Goal: Task Accomplishment & Management: Complete application form

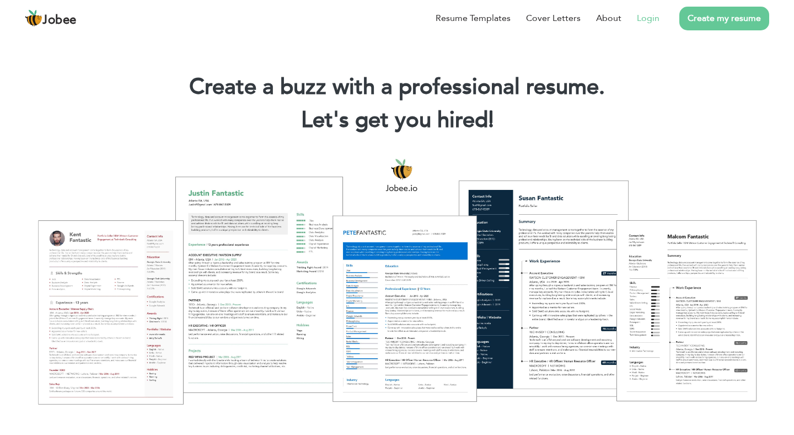
click at [645, 22] on link "Login" at bounding box center [648, 18] width 23 height 13
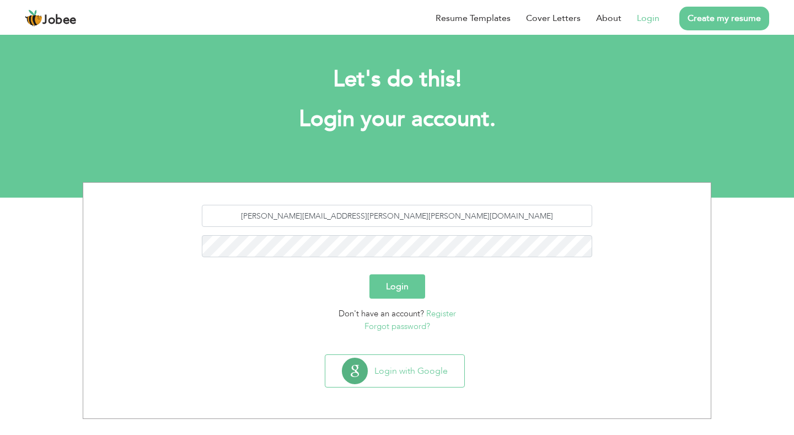
type input "[PERSON_NAME][EMAIL_ADDRESS][PERSON_NAME][PERSON_NAME][DOMAIN_NAME]"
click at [390, 287] on button "Login" at bounding box center [397, 286] width 56 height 24
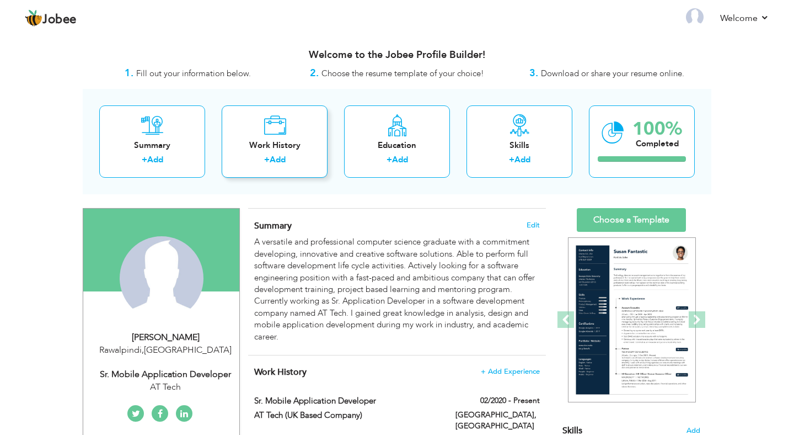
click at [274, 143] on div "Work History" at bounding box center [275, 146] width 88 height 12
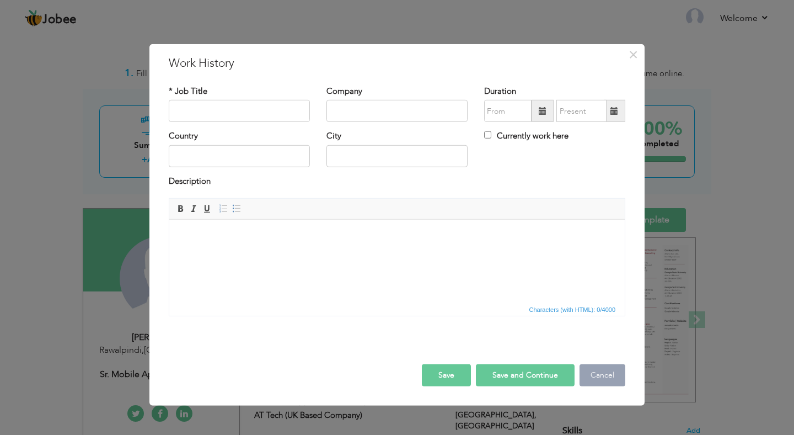
click at [600, 379] on button "Cancel" at bounding box center [603, 375] width 46 height 22
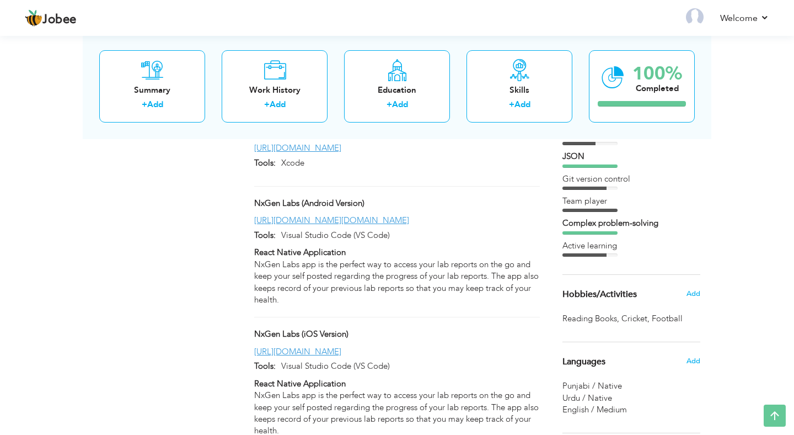
scroll to position [688, 0]
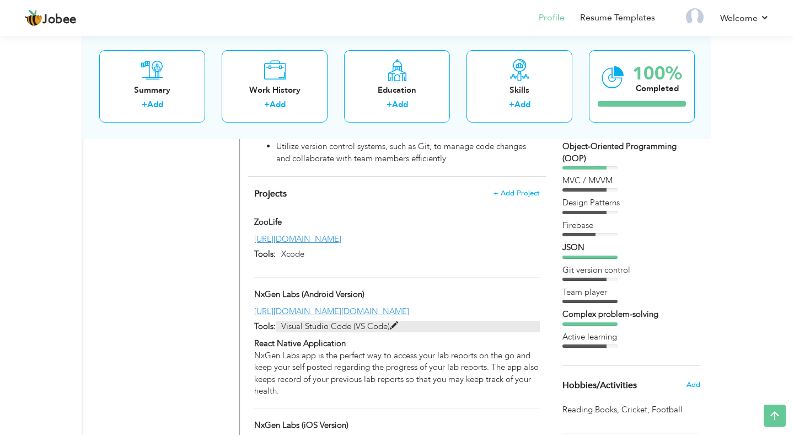
click at [397, 321] on span at bounding box center [394, 325] width 8 height 8
type input "NxGen Labs (Android Version)"
type input "[URL][DOMAIN_NAME][DOMAIN_NAME]"
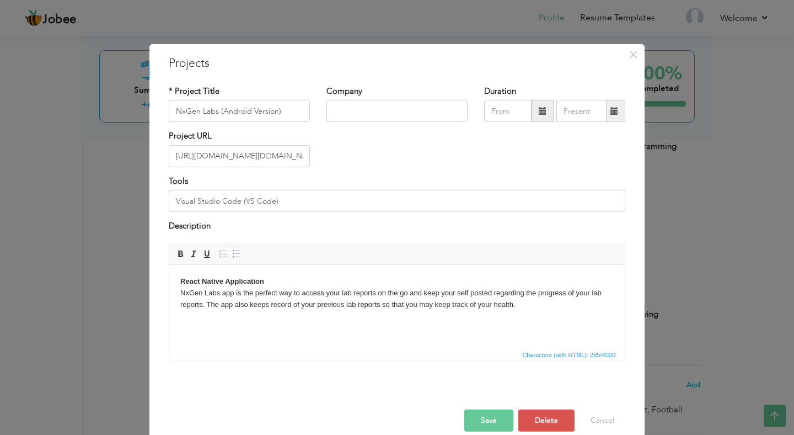
scroll to position [0, 0]
click at [306, 199] on input "Visual Studio Code (VS Code)" at bounding box center [397, 201] width 457 height 22
type input "Visual Studio Code (VS Code), Xcode, Android Studio"
click at [500, 417] on button "Save" at bounding box center [488, 420] width 49 height 22
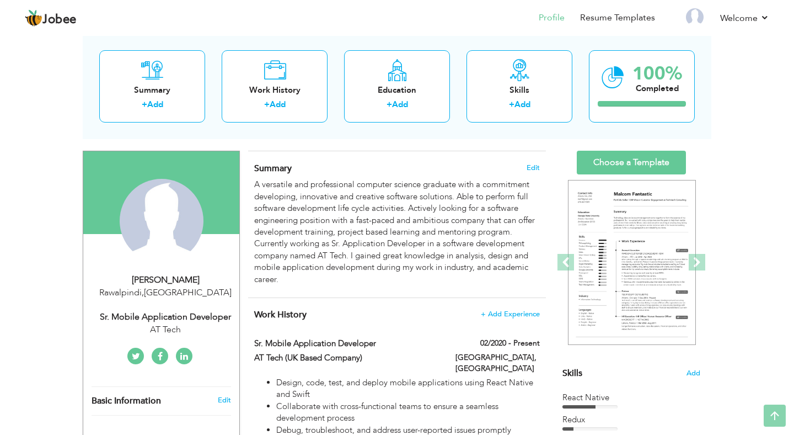
scroll to position [29, 0]
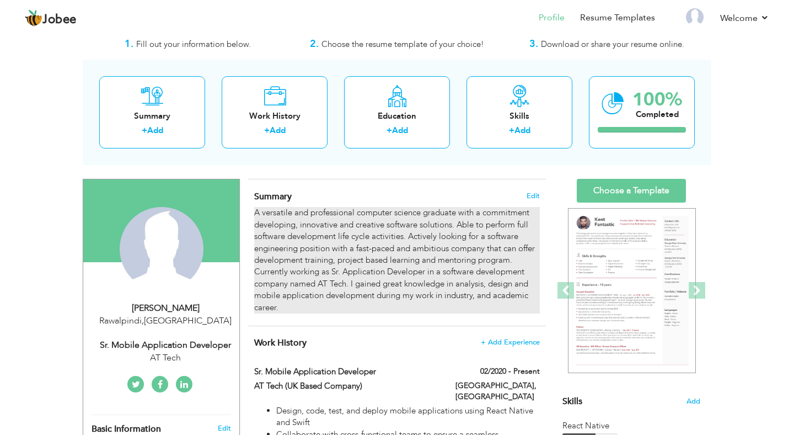
click at [345, 267] on div "A versatile and professional computer science graduate with a commitment develo…" at bounding box center [397, 260] width 286 height 106
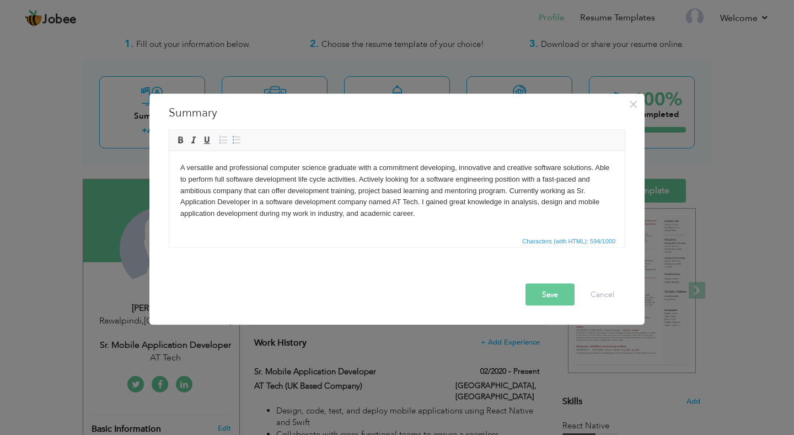
scroll to position [0, 0]
click at [419, 201] on body "A versatile and professional computer science graduate with a commitment develo…" at bounding box center [396, 190] width 433 height 57
click at [179, 203] on html "A versatile and professional computer science graduate with a commitment develo…" at bounding box center [396, 192] width 455 height 83
click at [545, 297] on button "Save" at bounding box center [550, 294] width 49 height 22
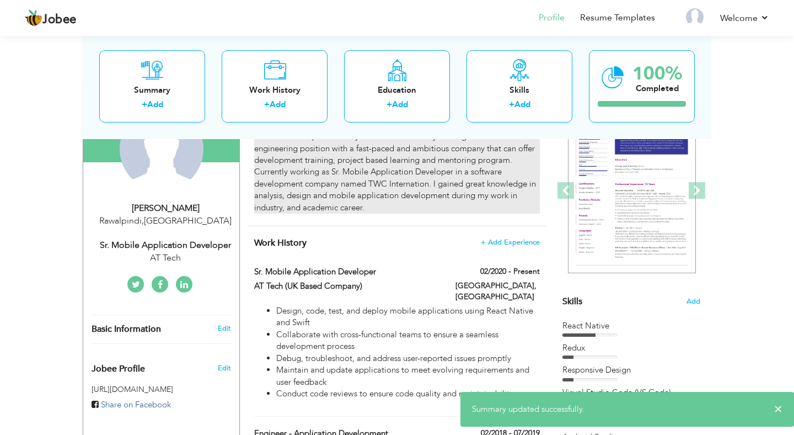
scroll to position [169, 0]
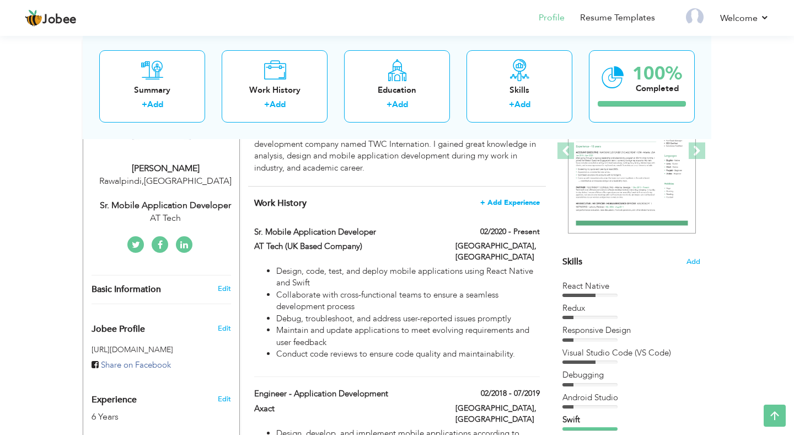
click at [506, 202] on span "+ Add Experience" at bounding box center [510, 203] width 60 height 8
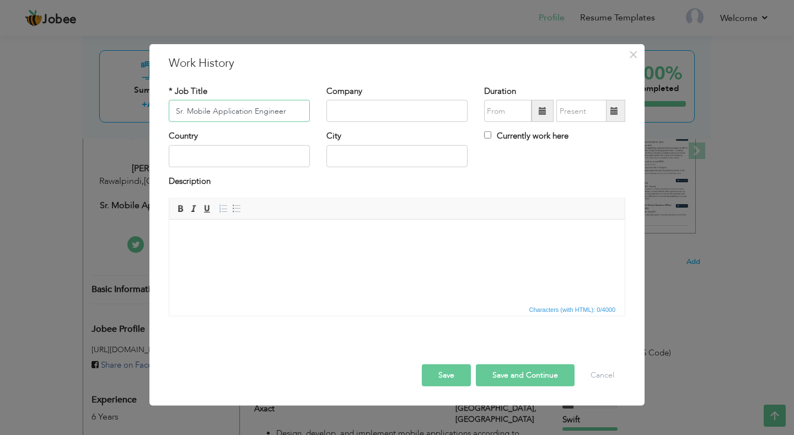
type input "Sr. Mobile Application Engineer"
click at [381, 98] on div "Company" at bounding box center [396, 103] width 141 height 36
click at [373, 108] on input "text" at bounding box center [396, 111] width 141 height 22
type input "[DOMAIN_NAME]"
click at [270, 157] on input "text" at bounding box center [239, 156] width 141 height 22
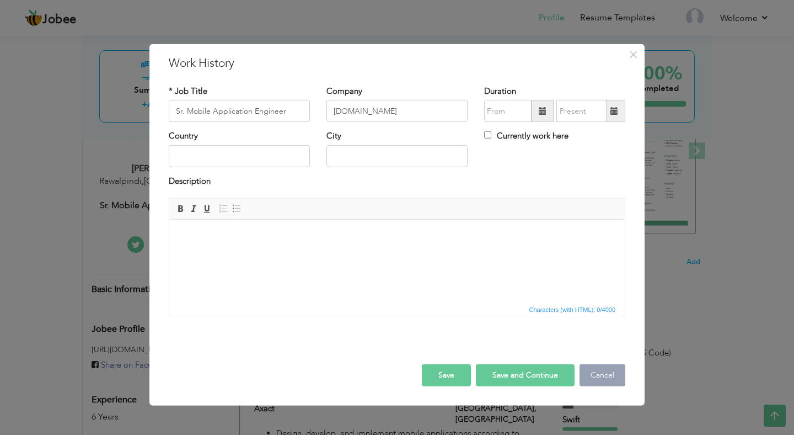
click at [604, 371] on button "Cancel" at bounding box center [603, 375] width 46 height 22
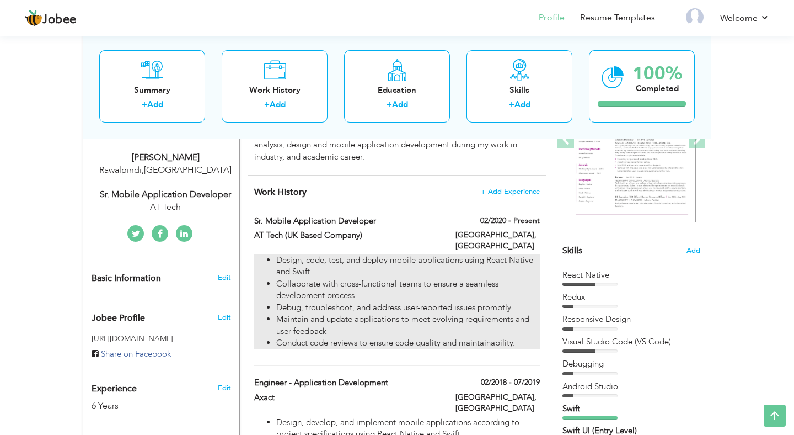
scroll to position [162, 0]
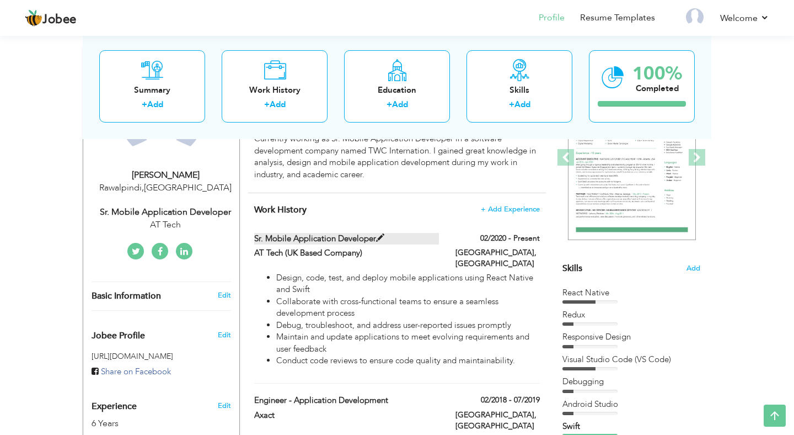
click at [384, 238] on span at bounding box center [380, 238] width 8 height 8
type input "Sr. Mobile Application Developer"
type input "AT Tech (UK Based Company)"
type input "02/2020"
type input "[GEOGRAPHIC_DATA]"
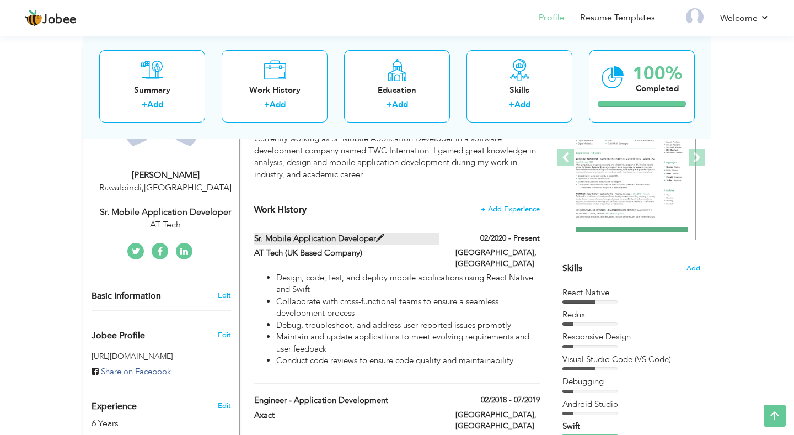
type input "[GEOGRAPHIC_DATA]"
checkbox input "true"
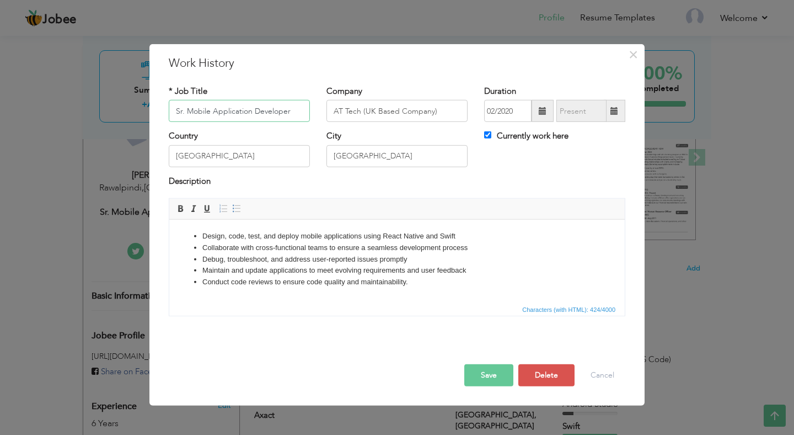
click at [200, 111] on input "Sr. Mobile Application Developer" at bounding box center [239, 111] width 141 height 22
click at [252, 114] on input "Sr. Mobile Application Developer" at bounding box center [239, 111] width 141 height 22
type input "Sr. iOS Developer"
click at [496, 380] on button "Save" at bounding box center [488, 375] width 49 height 22
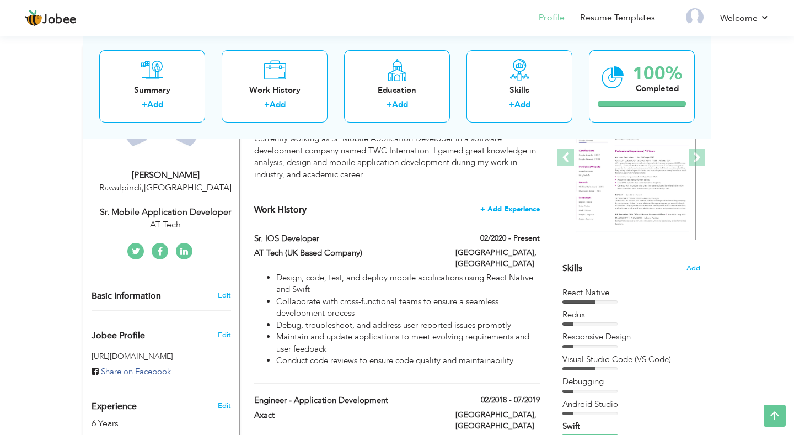
click at [512, 208] on span "+ Add Experience" at bounding box center [510, 209] width 60 height 8
checkbox input "false"
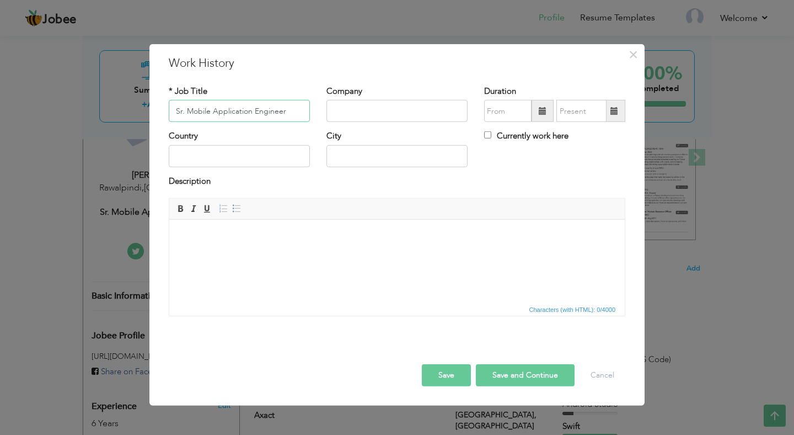
type input "Sr. Mobile Application Engineer"
click at [349, 121] on input "text" at bounding box center [396, 111] width 141 height 22
type input "Mosaik"
click at [246, 164] on input "text" at bounding box center [239, 156] width 141 height 22
type input "[GEOGRAPHIC_DATA]"
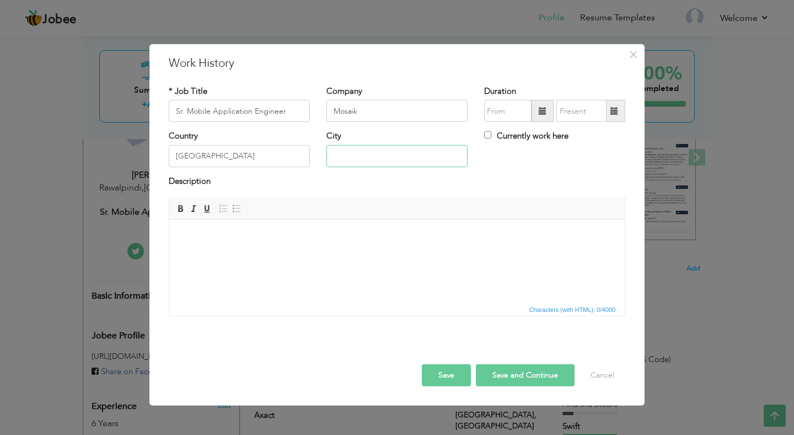
click at [362, 153] on input "text" at bounding box center [396, 156] width 141 height 22
type input "Remote"
click at [259, 240] on body at bounding box center [396, 237] width 433 height 12
click at [238, 213] on link "Insert/Remove Bulleted List" at bounding box center [237, 208] width 12 height 12
click at [244, 257] on html at bounding box center [396, 260] width 455 height 83
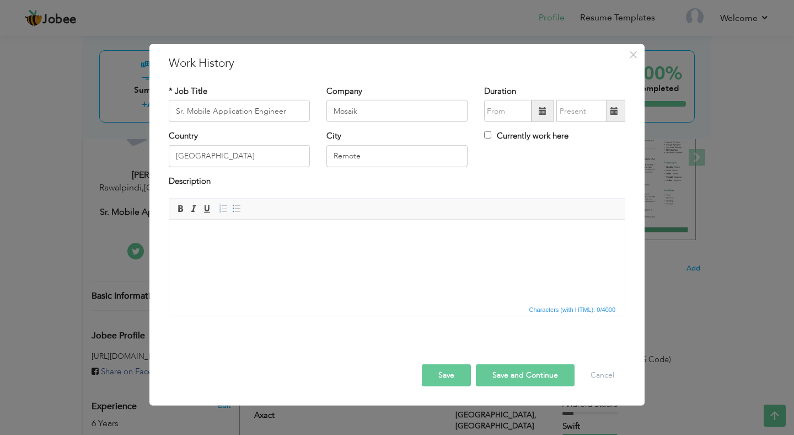
click at [509, 114] on input "text" at bounding box center [507, 111] width 47 height 22
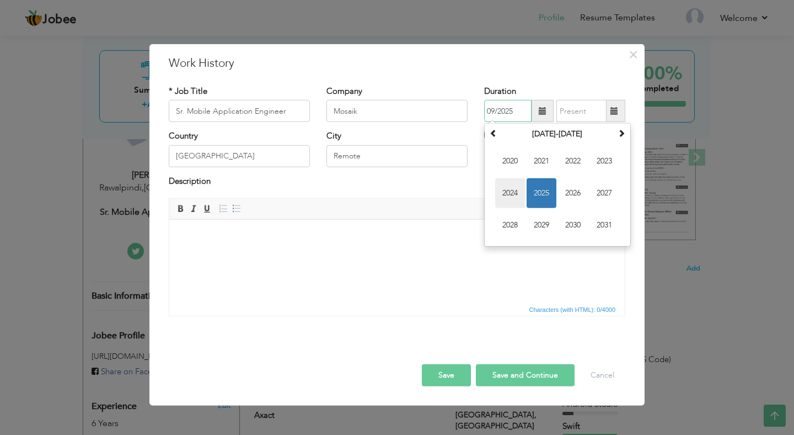
click at [510, 194] on span "2024" at bounding box center [510, 193] width 30 height 30
click at [604, 168] on span "Apr" at bounding box center [604, 161] width 30 height 30
type input "04/2024"
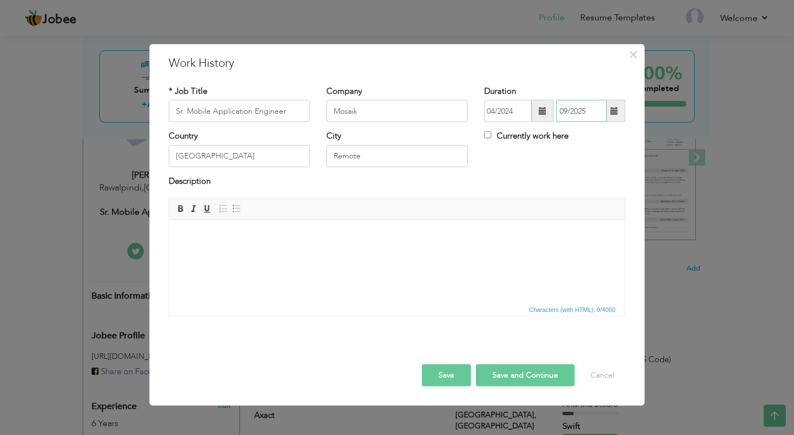
click at [577, 115] on input "09/2025" at bounding box center [581, 111] width 50 height 22
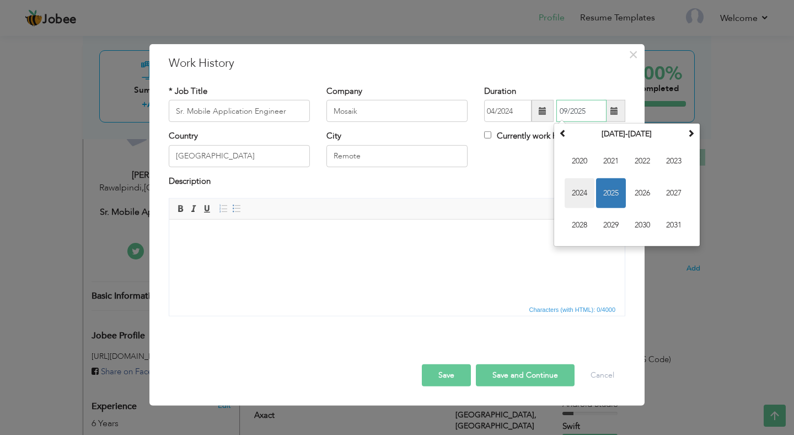
click at [587, 195] on span "2024" at bounding box center [580, 193] width 30 height 30
click at [586, 226] on span "Sep" at bounding box center [580, 225] width 30 height 30
type input "09/2024"
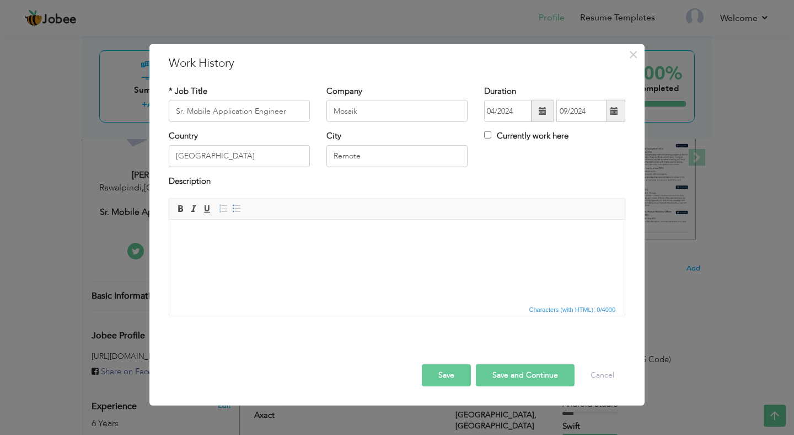
click at [443, 378] on button "Save" at bounding box center [446, 375] width 49 height 22
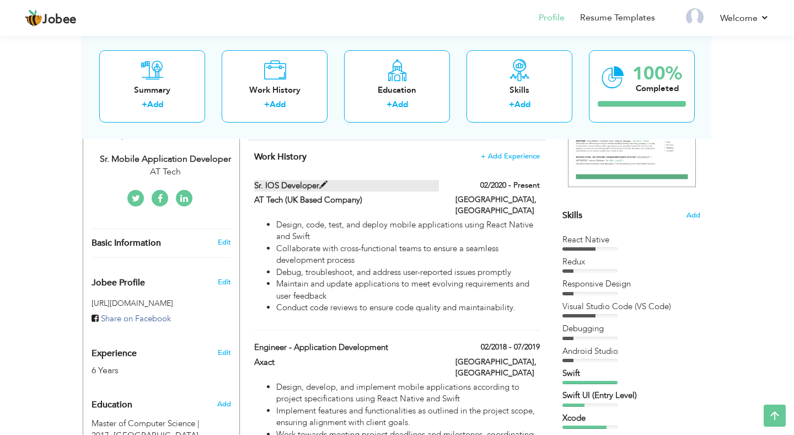
scroll to position [281, 0]
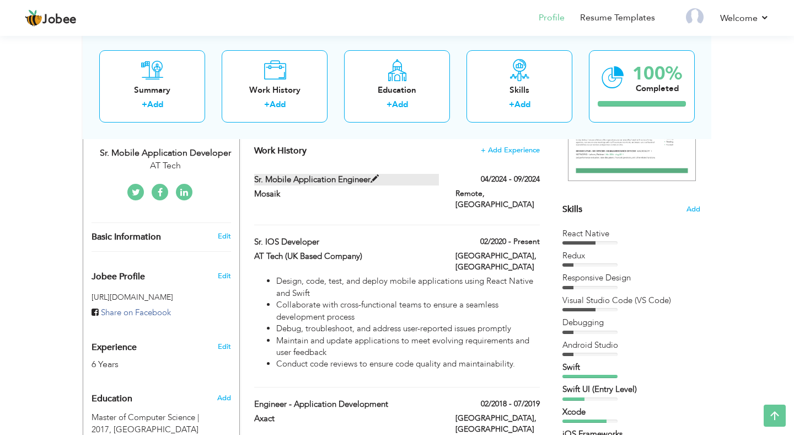
scroll to position [221, 0]
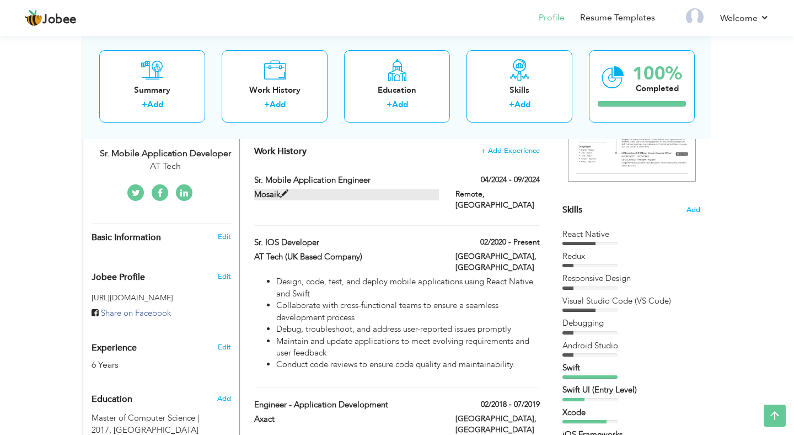
click at [287, 190] on span at bounding box center [284, 194] width 8 height 8
type input "Sr. Mobile Application Engineer"
type input "Mosaik"
type input "04/2024"
type input "09/2024"
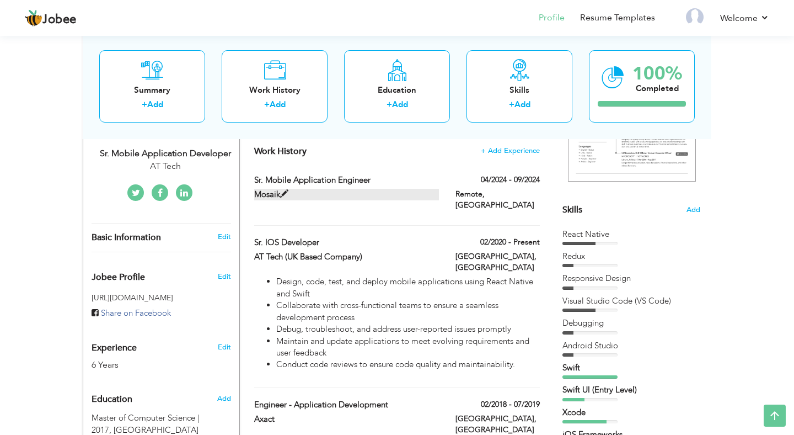
type input "[GEOGRAPHIC_DATA]"
type input "Remote"
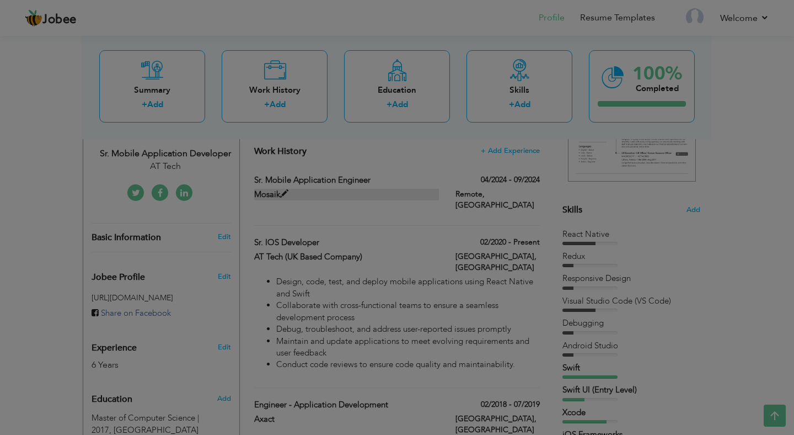
scroll to position [0, 0]
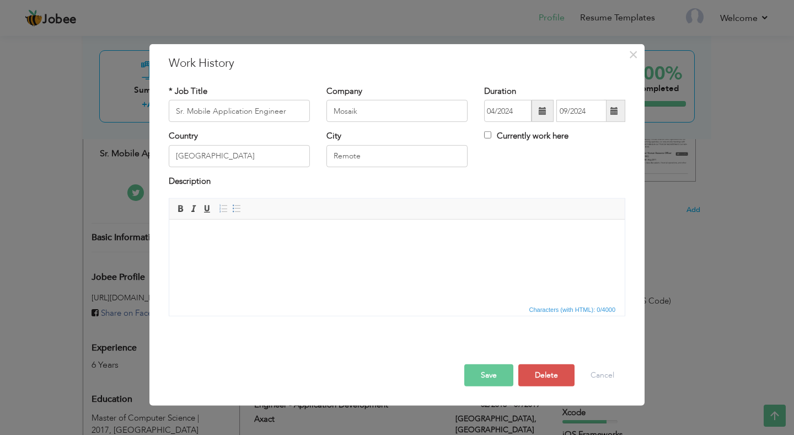
click at [284, 231] on body at bounding box center [396, 237] width 433 height 12
click at [235, 210] on span at bounding box center [236, 208] width 9 height 9
click at [231, 241] on li at bounding box center [396, 237] width 389 height 12
paste body
click at [278, 262] on html "Design, code, test, and deploy iOS and Android applications using React Native." at bounding box center [396, 260] width 455 height 83
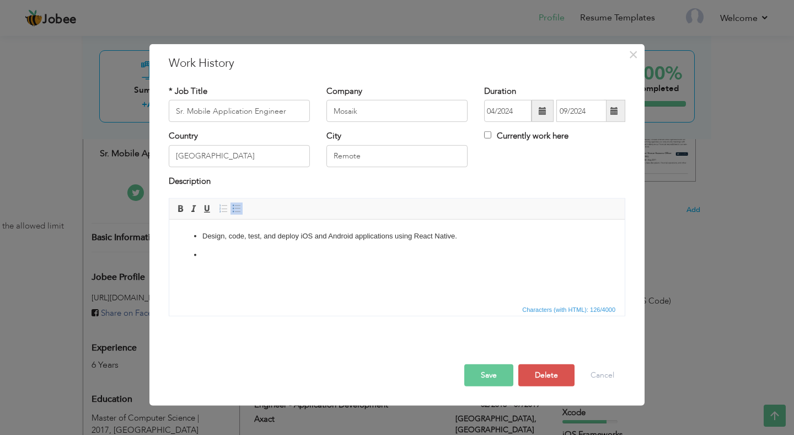
click at [270, 261] on html "Design, code, test, and deploy iOS and Android applications using React Native." at bounding box center [396, 260] width 455 height 83
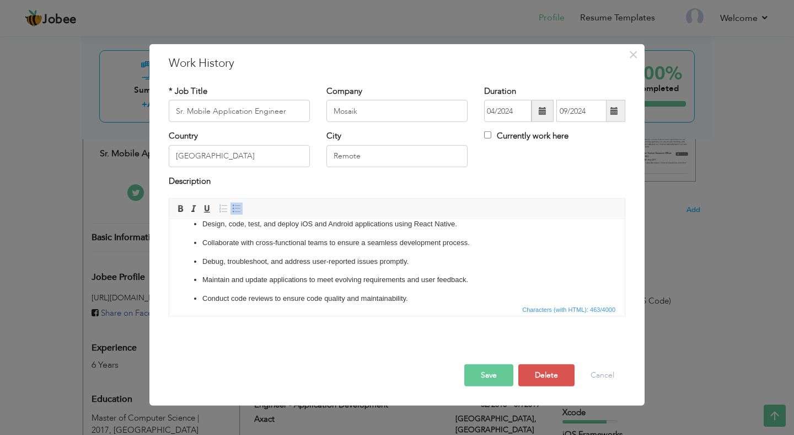
scroll to position [12, 0]
click at [478, 371] on button "Save" at bounding box center [488, 375] width 49 height 22
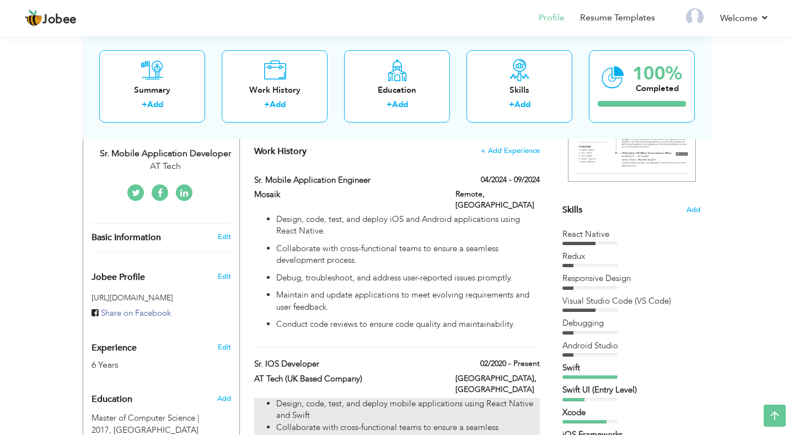
click at [303, 398] on li "Design, code, test, and deploy mobile applications using React Native and Swift" at bounding box center [408, 410] width 264 height 24
type input "Sr. iOS Developer"
type input "AT Tech (UK Based Company)"
type input "02/2020"
type input "[GEOGRAPHIC_DATA]"
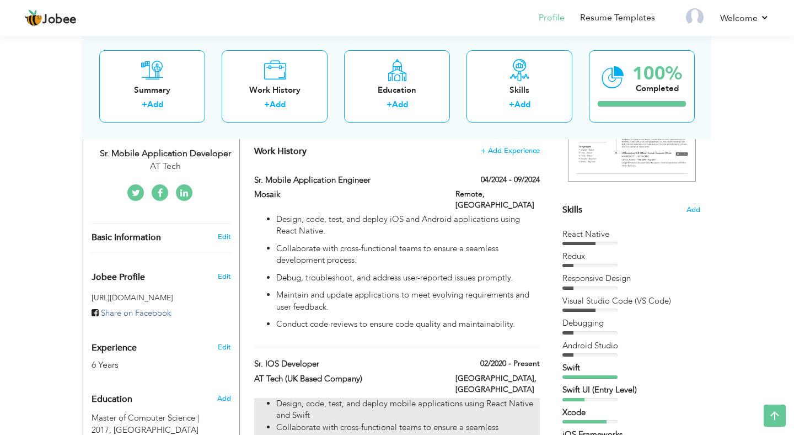
type input "[GEOGRAPHIC_DATA]"
checkbox input "true"
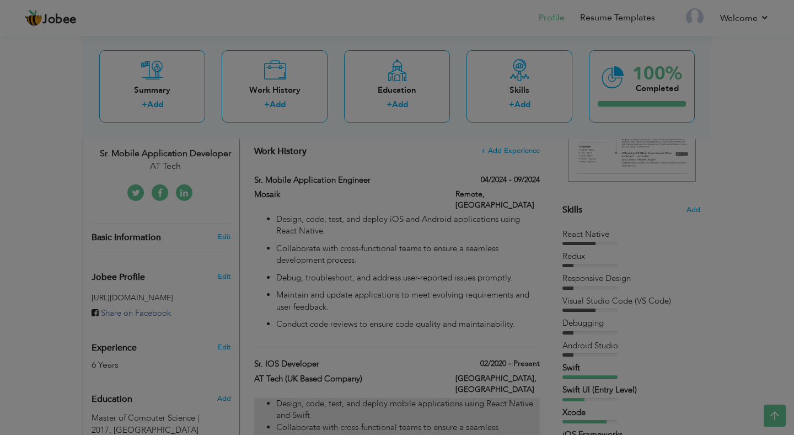
scroll to position [0, 0]
click at [0, 0] on div "Save Save and Continue Delete Cancel" at bounding box center [0, 0] width 0 height 0
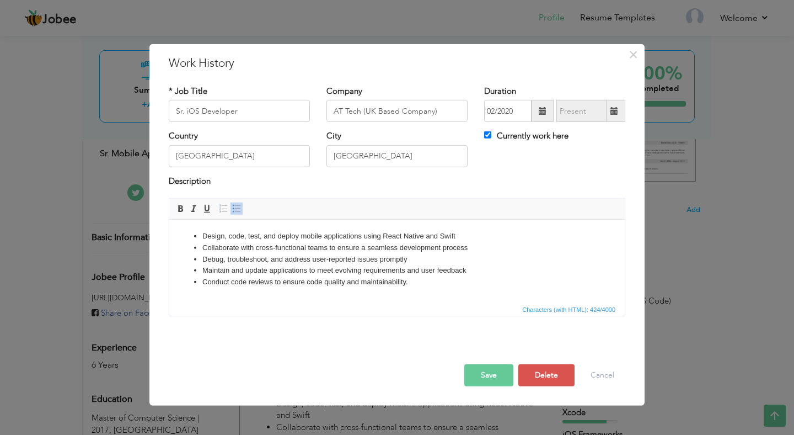
click at [455, 237] on li "Design, code, test, and deploy mobile applications using React Native and Swift" at bounding box center [396, 237] width 389 height 12
click at [472, 250] on li "Collaborate with cross-functional teams to ensure a seamless development process" at bounding box center [396, 248] width 389 height 12
click at [449, 258] on li "Debug, troubleshoot, and address user-reported issues promptly" at bounding box center [396, 260] width 389 height 12
click at [477, 268] on li "Maintain and update applications to meet evolving requirements and user feedback" at bounding box center [396, 271] width 389 height 12
click at [442, 237] on li "Design, code, test, and deploy mobile applications using React Native and Swift…" at bounding box center [396, 237] width 389 height 12
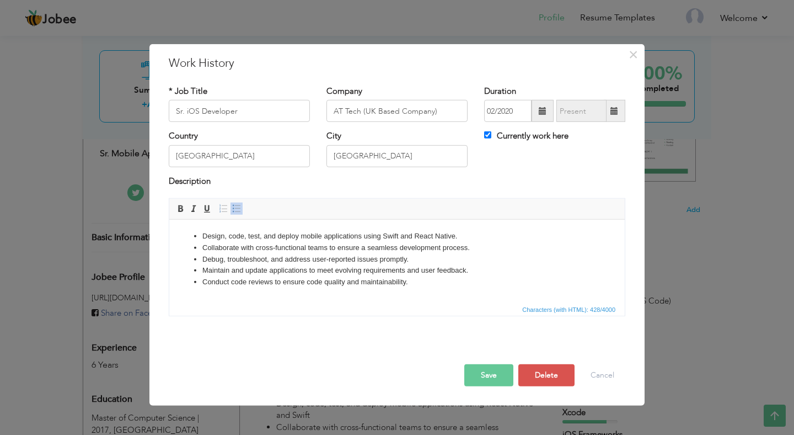
click at [485, 377] on button "Save" at bounding box center [488, 375] width 49 height 22
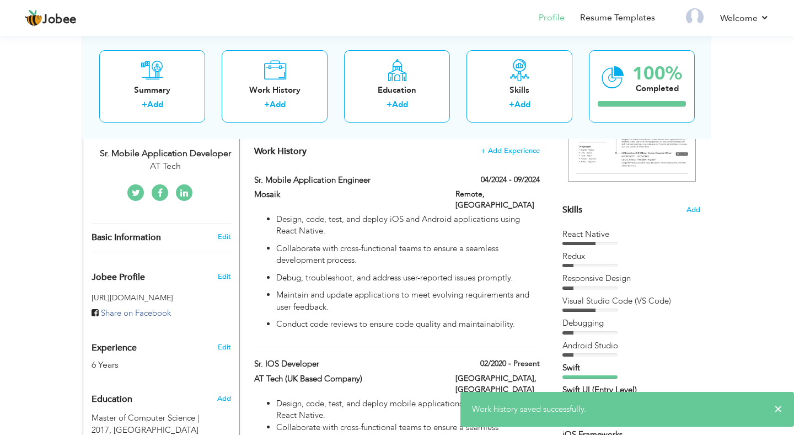
scroll to position [342, 0]
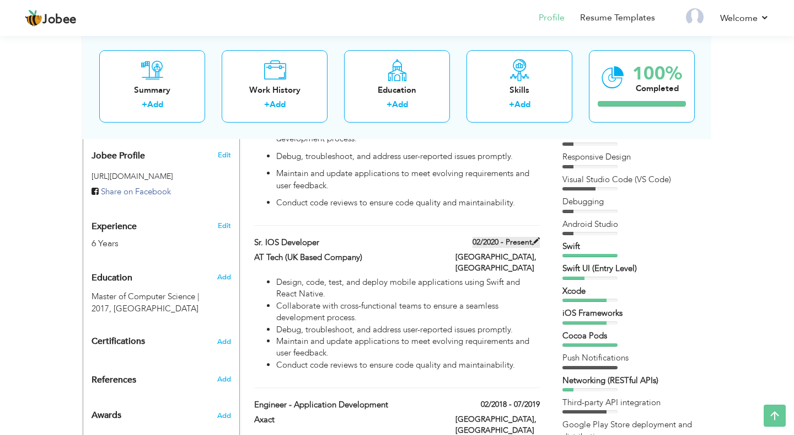
click at [537, 237] on span at bounding box center [536, 241] width 8 height 8
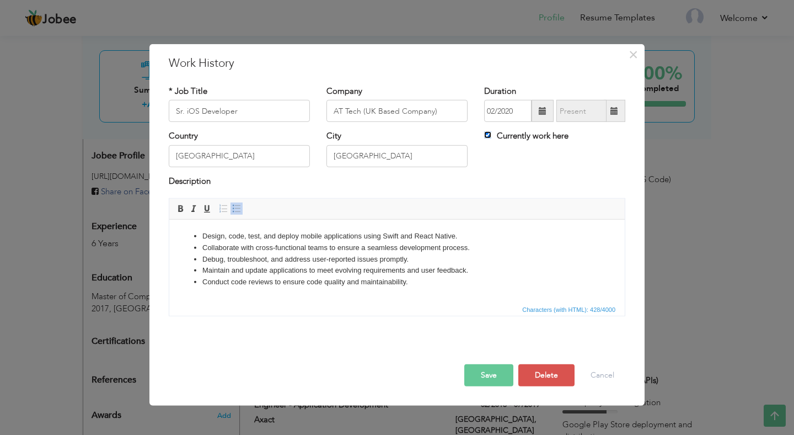
click at [491, 138] on input "Currently work here" at bounding box center [487, 134] width 7 height 7
checkbox input "false"
click at [618, 108] on span at bounding box center [614, 111] width 8 height 8
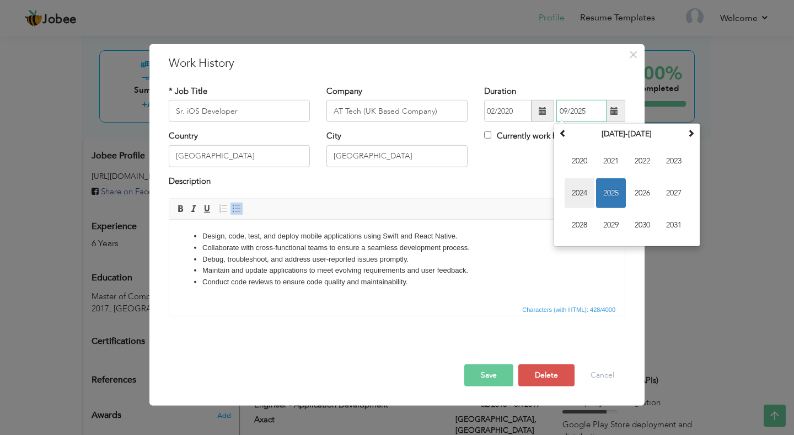
click at [587, 190] on span "2024" at bounding box center [580, 193] width 30 height 30
click at [668, 161] on span "Apr" at bounding box center [674, 161] width 30 height 30
type input "04/2024"
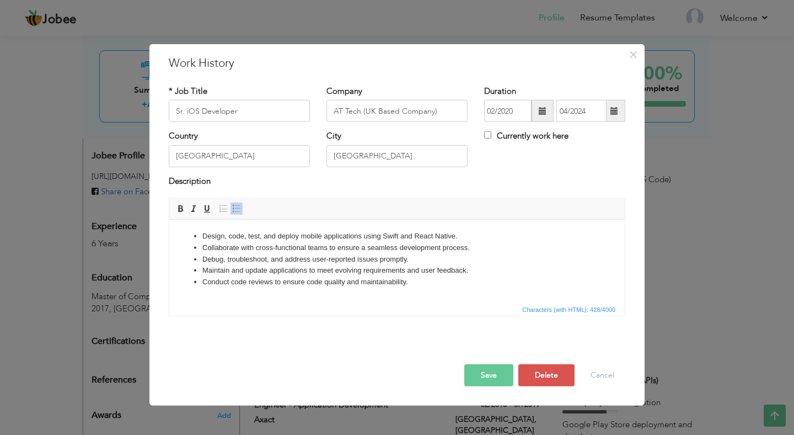
click at [478, 377] on button "Save" at bounding box center [488, 375] width 49 height 22
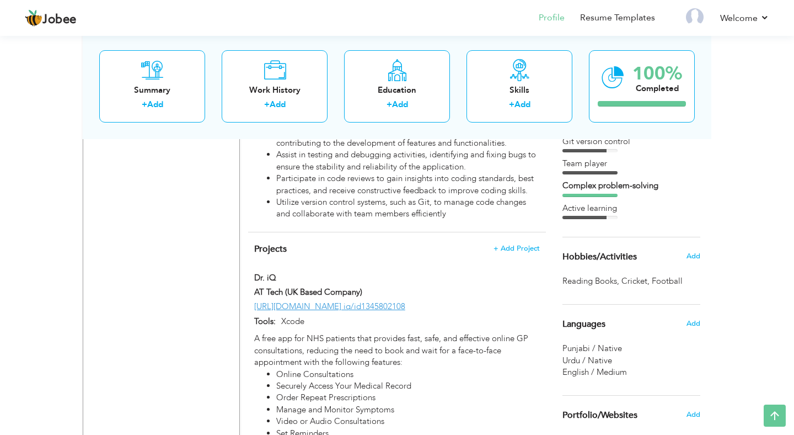
scroll to position [821, 0]
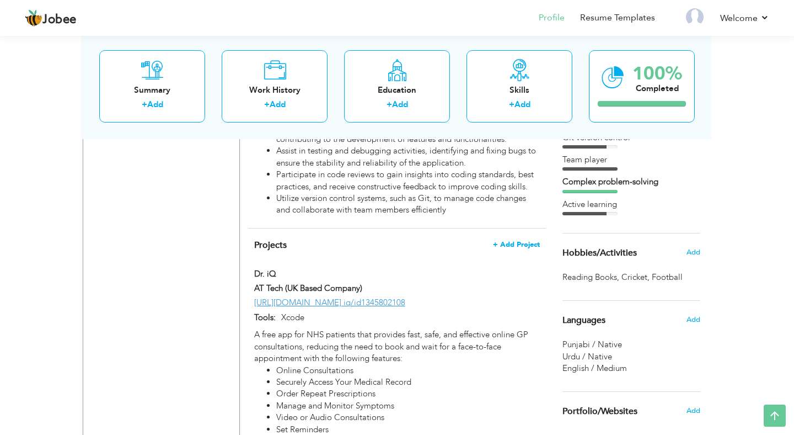
click at [513, 240] on span "+ Add Project" at bounding box center [516, 244] width 47 height 8
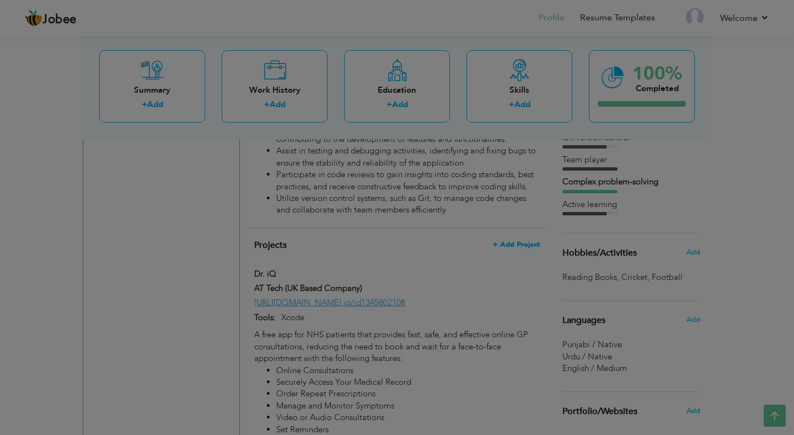
scroll to position [0, 0]
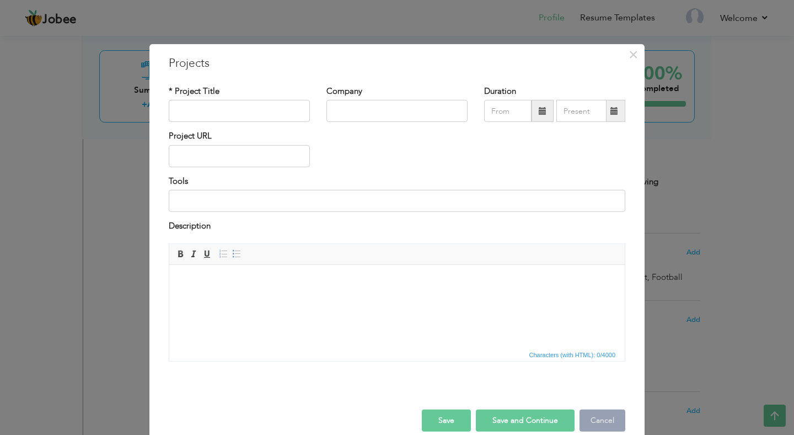
click at [599, 424] on button "Cancel" at bounding box center [603, 420] width 46 height 22
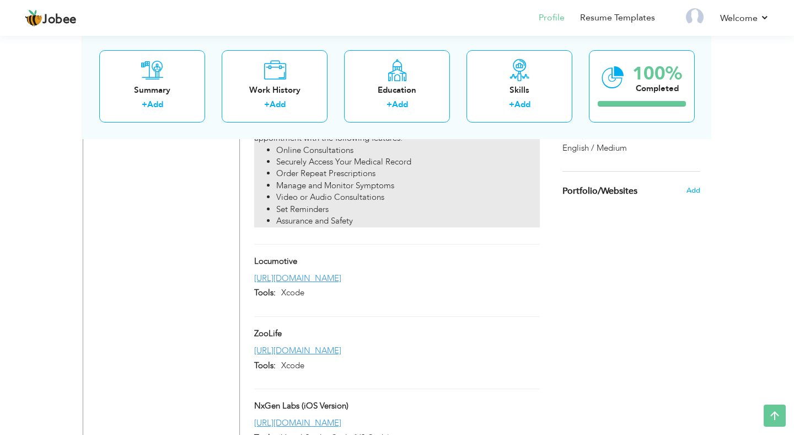
scroll to position [1019, 0]
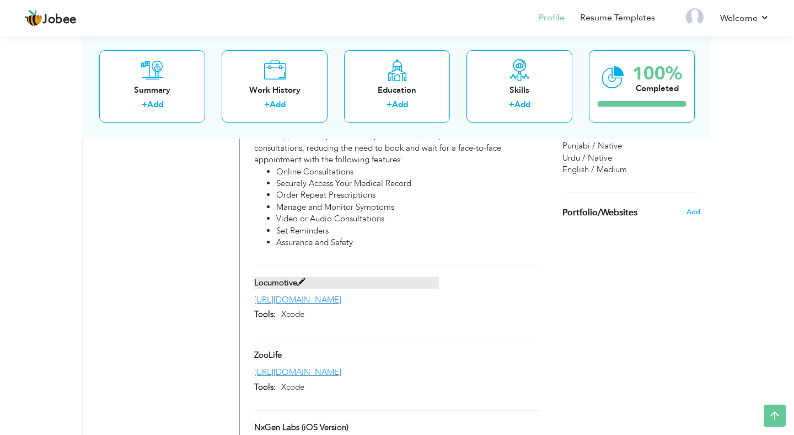
click at [303, 278] on span at bounding box center [301, 282] width 8 height 8
type input "Locumotive"
type input "[URL][DOMAIN_NAME]"
type input "Xcode"
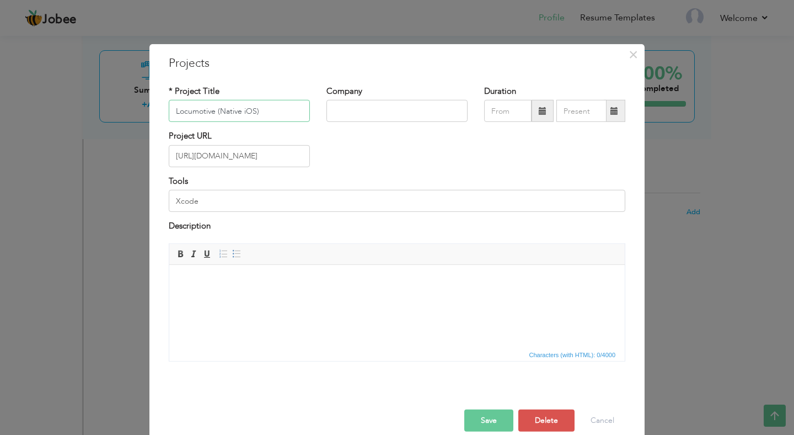
type input "Locumotive (Native iOS)"
click at [294, 288] on html at bounding box center [396, 305] width 455 height 83
paste body
click at [503, 423] on button "Save" at bounding box center [488, 420] width 49 height 22
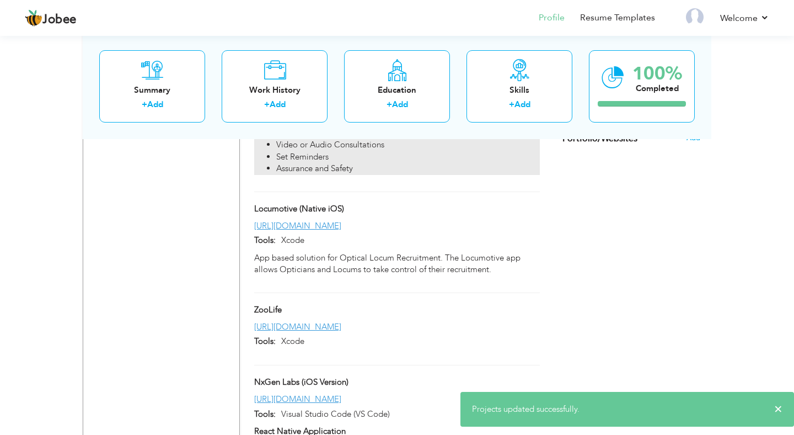
scroll to position [1111, 0]
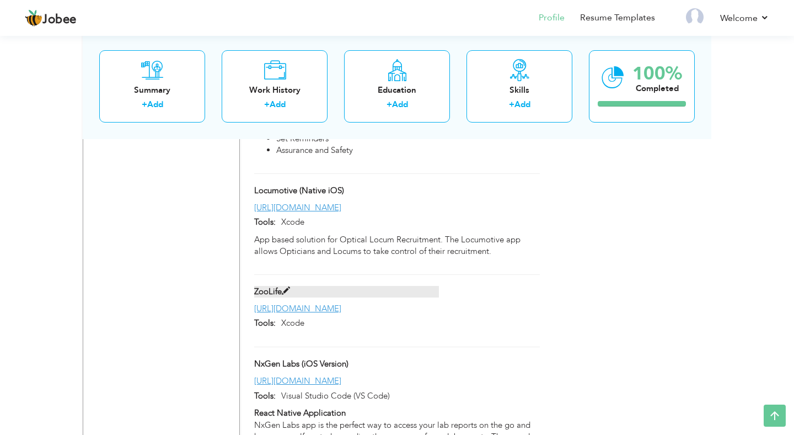
click at [290, 287] on span at bounding box center [286, 291] width 8 height 8
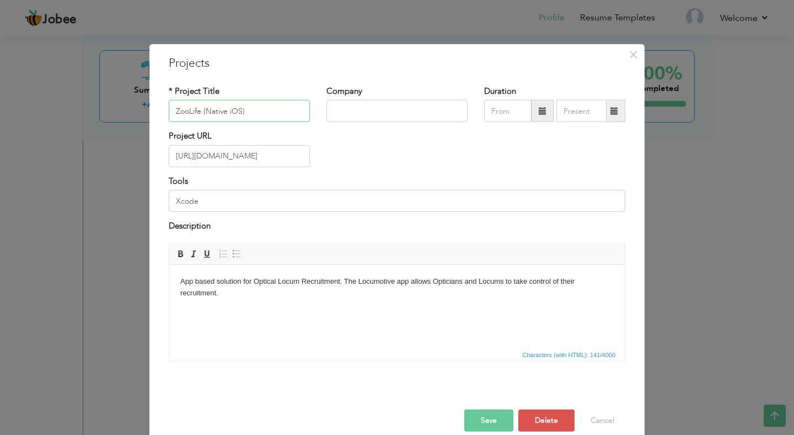
type input "ZooLife (Native iOS)"
click at [273, 289] on p "App based solution for Optical Locum Recruitment. The Locumotive app allows Opt…" at bounding box center [396, 286] width 433 height 23
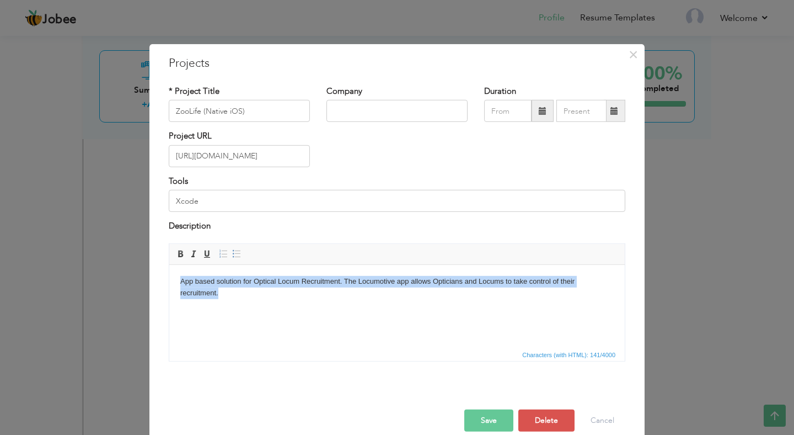
drag, startPoint x: 273, startPoint y: 289, endPoint x: 181, endPoint y: 278, distance: 92.7
click at [181, 278] on p "App based solution for Optical Locum Recruitment. The Locumotive app allows Opt…" at bounding box center [396, 286] width 433 height 23
paste body
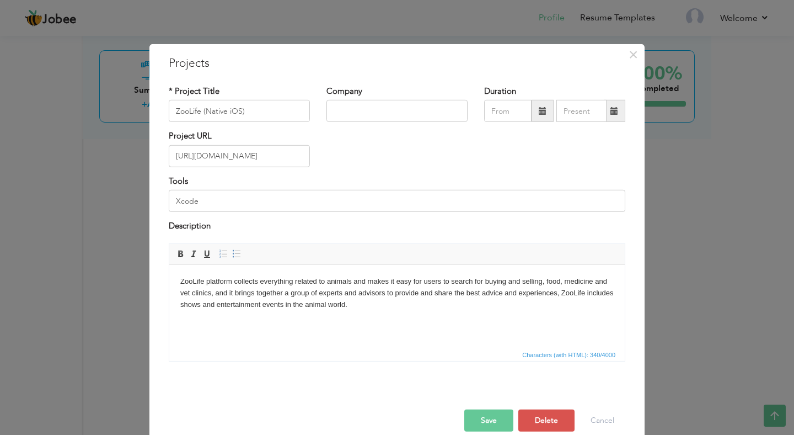
click at [494, 415] on button "Save" at bounding box center [488, 420] width 49 height 22
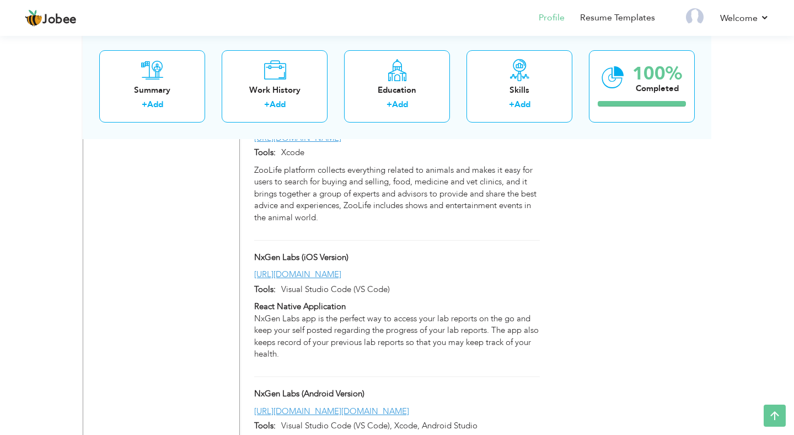
scroll to position [1304, 0]
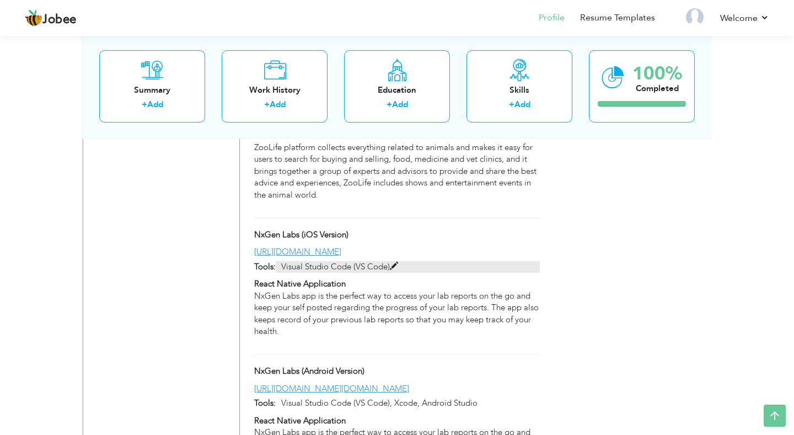
click at [394, 262] on span at bounding box center [394, 266] width 8 height 8
type input "NxGen Labs (iOS Version)"
type input "[URL][DOMAIN_NAME]"
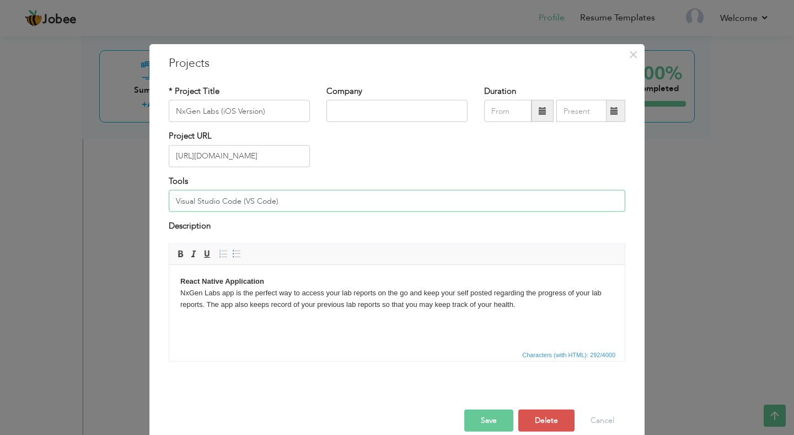
click at [320, 202] on input "Visual Studio Code (VS Code)" at bounding box center [397, 201] width 457 height 22
click at [290, 202] on input "Visual Studio Code (VS Code), Xcode" at bounding box center [397, 201] width 457 height 22
click at [362, 222] on div "Description" at bounding box center [397, 227] width 457 height 14
click at [484, 415] on button "Save" at bounding box center [488, 420] width 49 height 22
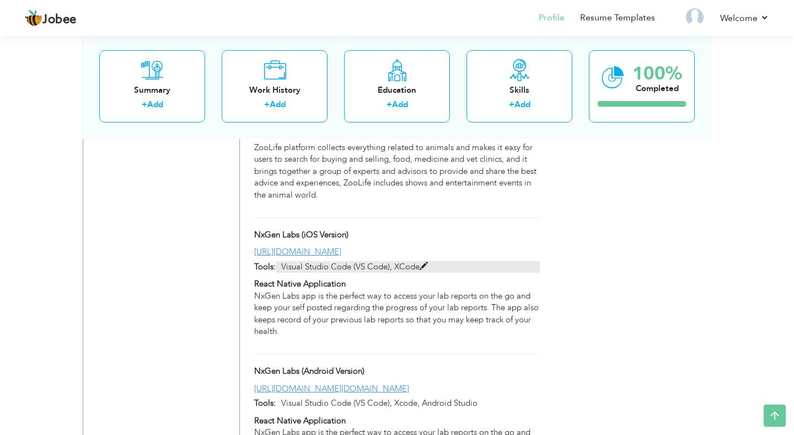
click at [425, 262] on span at bounding box center [424, 266] width 8 height 8
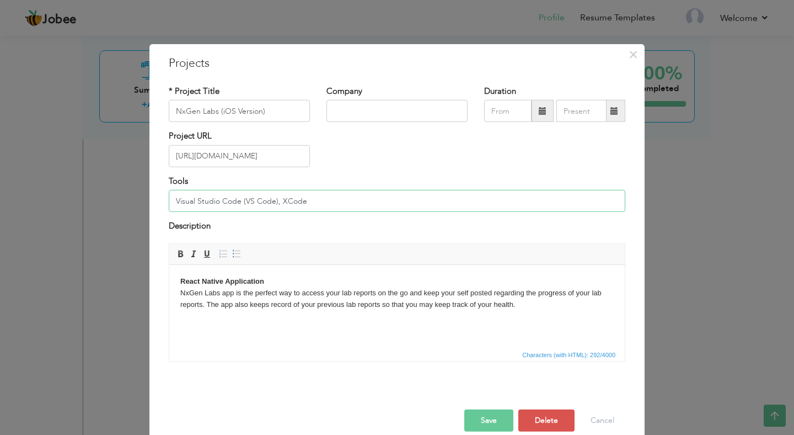
click at [294, 203] on input "Visual Studio Code (VS Code), XCode" at bounding box center [397, 201] width 457 height 22
type input "Visual Studio Code (VS Code), Xcode"
click at [486, 412] on button "Save" at bounding box center [488, 420] width 49 height 22
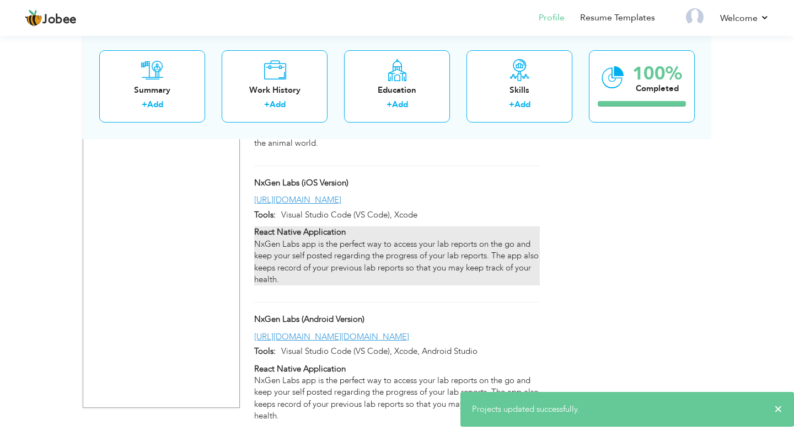
scroll to position [1359, 0]
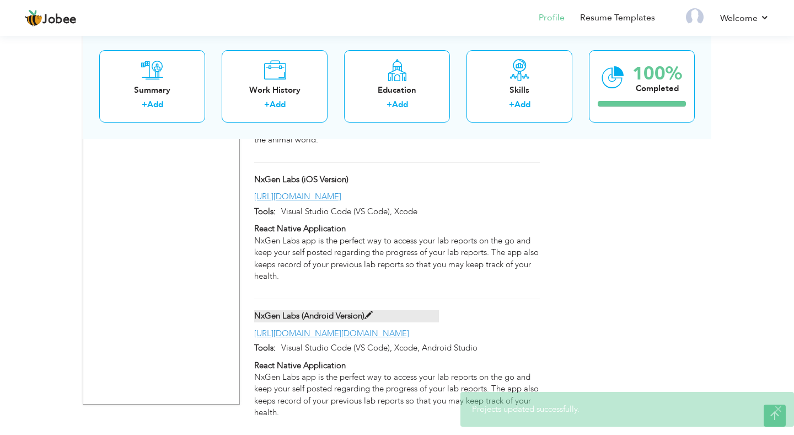
click at [373, 311] on span at bounding box center [369, 315] width 8 height 8
type input "NxGen Labs (Android Version)"
type input "https://play.google.com/store/apps/details?id=com.nxgen.app"
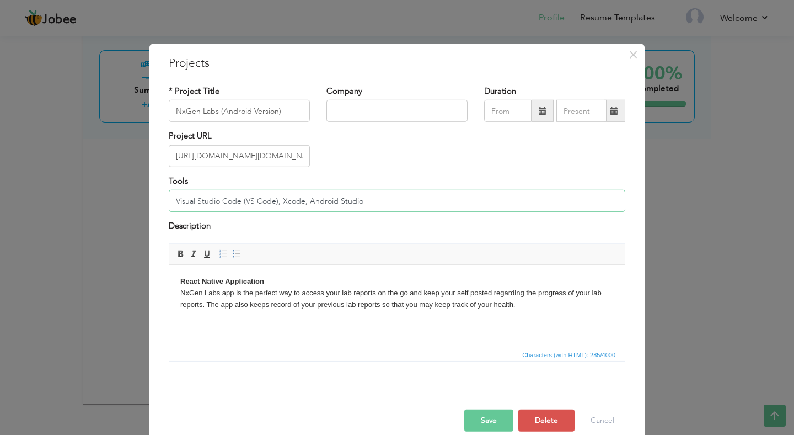
click at [306, 206] on input "Visual Studio Code (VS Code), Xcode, Android Studio" at bounding box center [397, 201] width 457 height 22
type input "Visual Studio Code (VS Code), Android Studio"
click at [486, 416] on button "Save" at bounding box center [488, 420] width 49 height 22
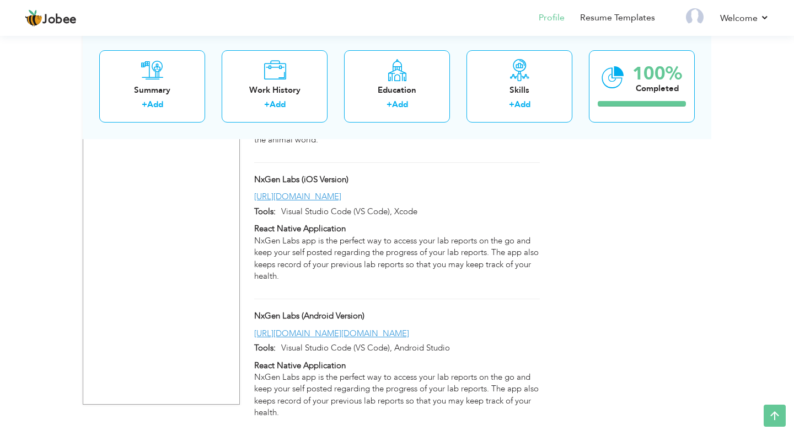
scroll to position [1314, 0]
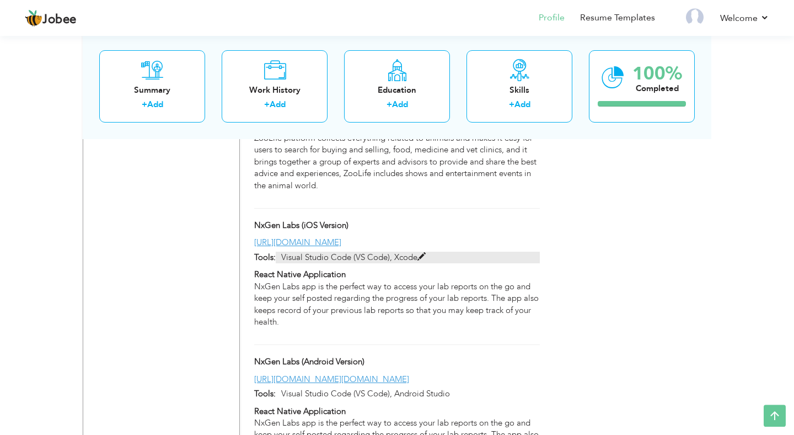
click at [422, 253] on span at bounding box center [421, 257] width 8 height 8
type input "NxGen Labs (iOS Version)"
type input "[URL][DOMAIN_NAME]"
type input "Visual Studio Code (VS Code), Xcode"
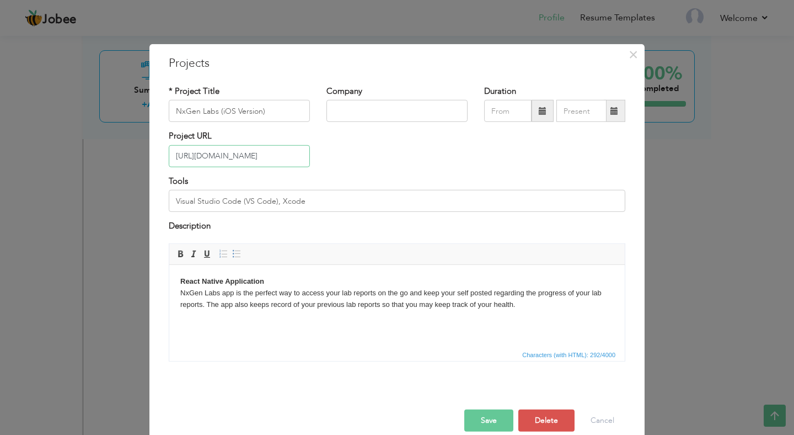
click at [305, 157] on input "[URL][DOMAIN_NAME]" at bounding box center [239, 156] width 141 height 22
click at [275, 282] on p "React Native Application NxGen Labs app is the perfect way to access your lab r…" at bounding box center [396, 292] width 433 height 34
click at [278, 158] on input "[URL][DOMAIN_NAME]" at bounding box center [239, 156] width 141 height 22
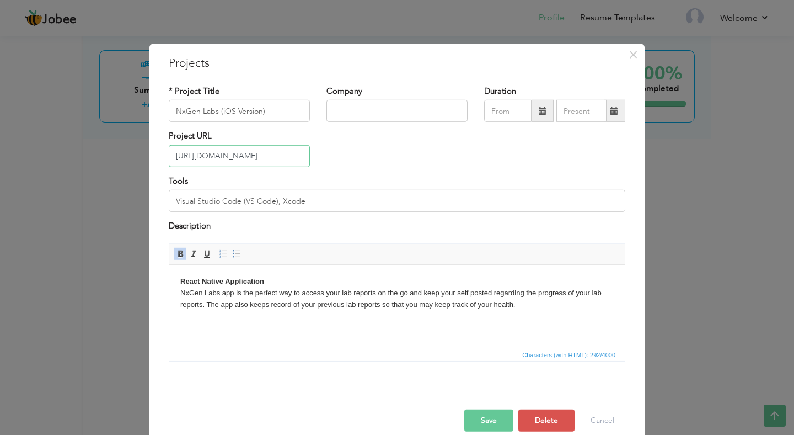
click at [278, 158] on input "[URL][DOMAIN_NAME]" at bounding box center [239, 156] width 141 height 22
click at [276, 280] on p "React Native Application NxGen Labs app is the perfect way to access your lab r…" at bounding box center [396, 292] width 433 height 34
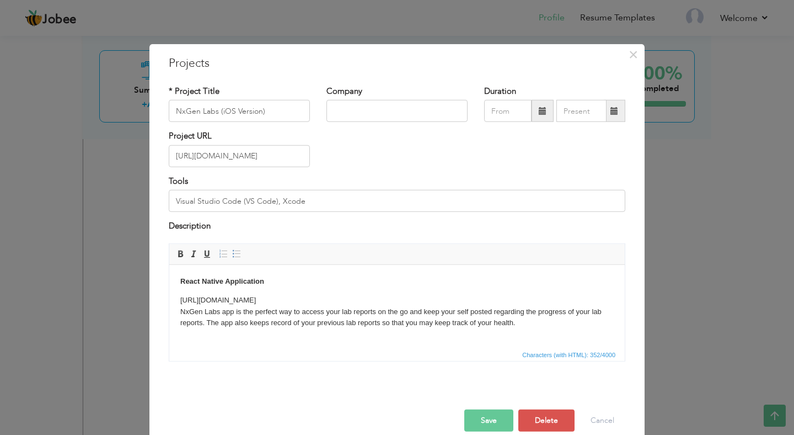
click at [499, 417] on button "Save" at bounding box center [488, 420] width 49 height 22
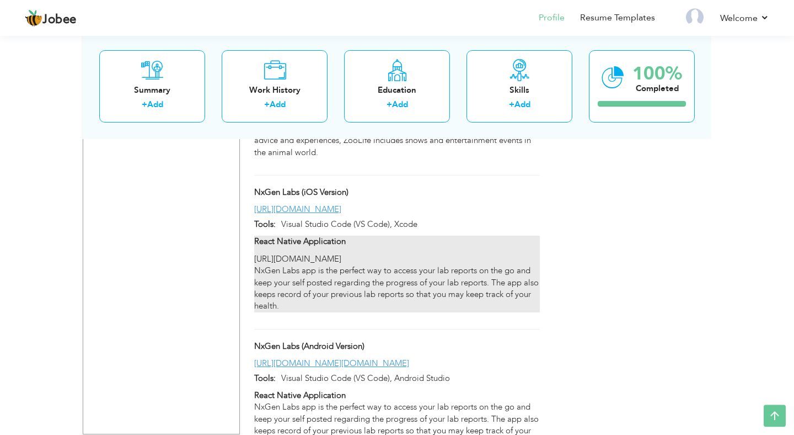
scroll to position [1348, 0]
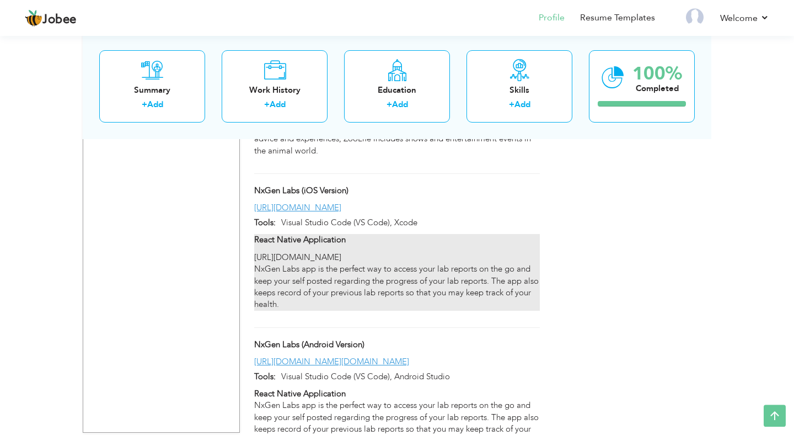
click at [465, 234] on div "React Native Application https://apps.apple.com/sa/app/nxgen-labs/id1587130402 …" at bounding box center [397, 272] width 286 height 77
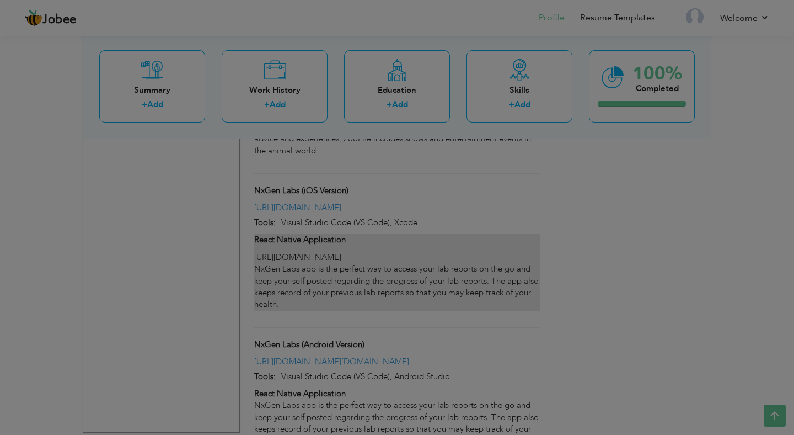
scroll to position [0, 71]
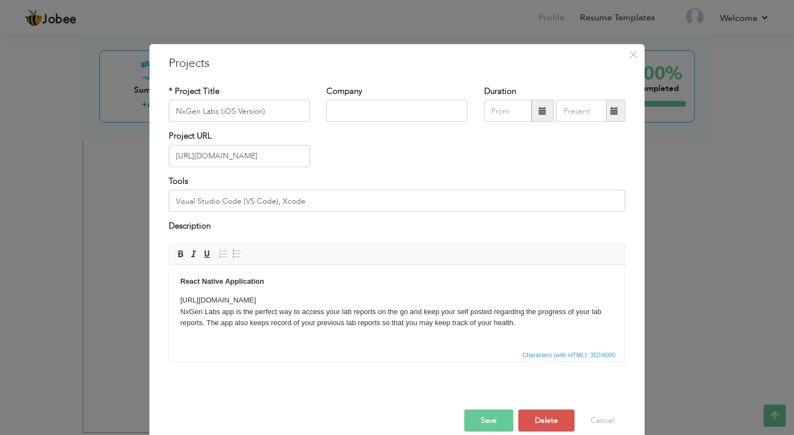
click at [329, 286] on p "React Native Application" at bounding box center [396, 281] width 433 height 12
click at [349, 294] on p "NxGen Labs app is the perfect way to access your lab reports on the go and keep…" at bounding box center [396, 311] width 433 height 34
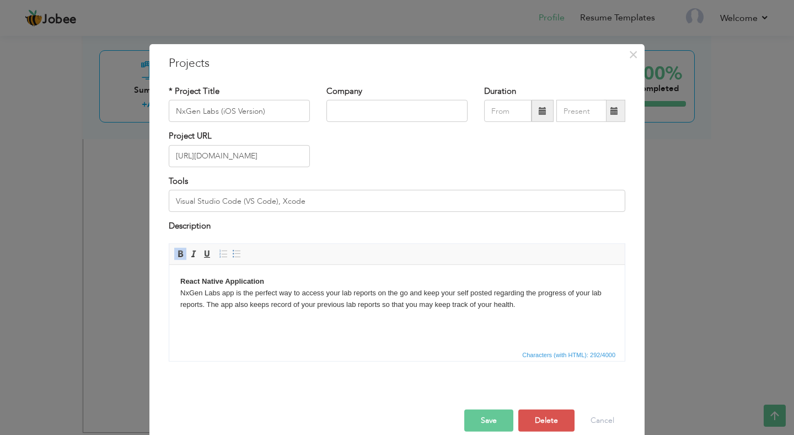
click at [472, 413] on button "Save" at bounding box center [488, 420] width 49 height 22
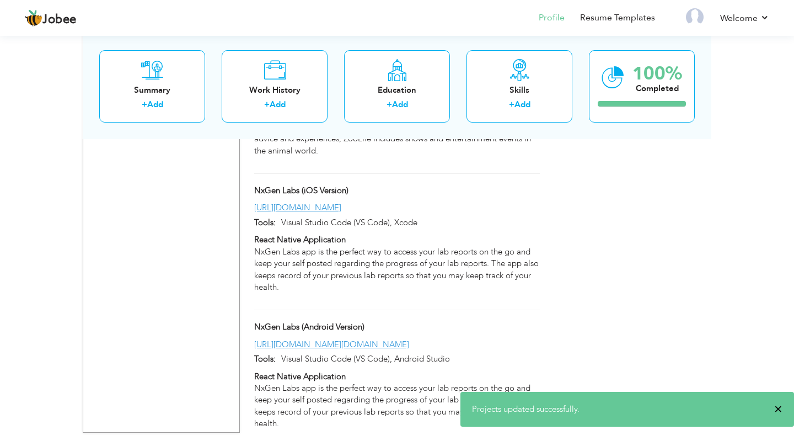
click at [779, 411] on span "×" at bounding box center [778, 408] width 8 height 11
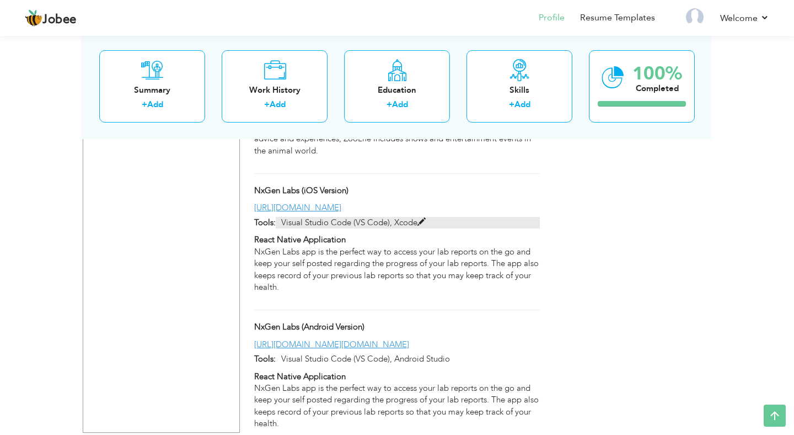
click at [423, 218] on span at bounding box center [421, 222] width 8 height 8
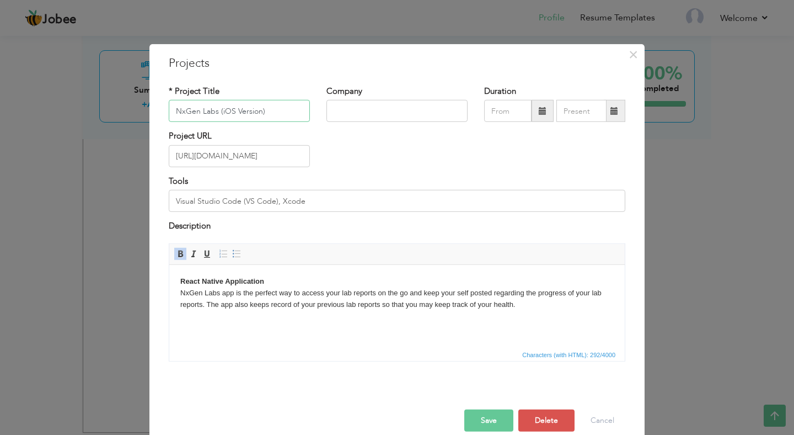
drag, startPoint x: 261, startPoint y: 113, endPoint x: 221, endPoint y: 114, distance: 40.8
click at [221, 114] on input "NxGen Labs (iOS Version)" at bounding box center [239, 111] width 141 height 22
click at [229, 112] on input "NxGen Labs (iOS Version)" at bounding box center [239, 111] width 141 height 22
drag, startPoint x: 222, startPoint y: 113, endPoint x: 261, endPoint y: 113, distance: 39.2
click at [261, 113] on input "NxGen Labs (iOS Version)" at bounding box center [239, 111] width 141 height 22
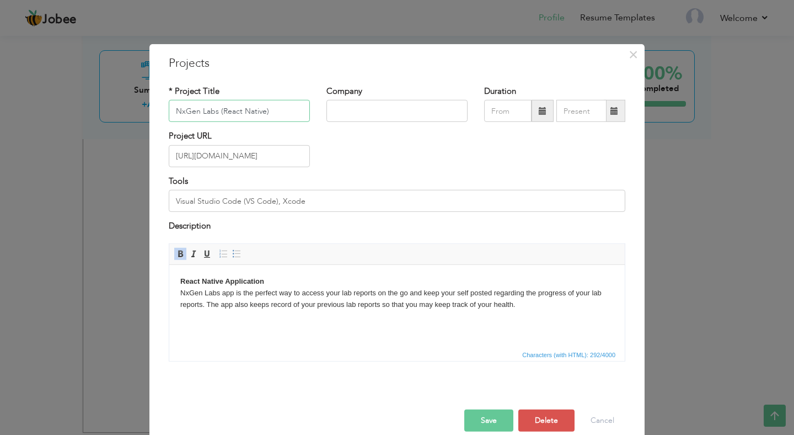
type input "NxGen Labs (React Native)"
click at [235, 280] on strong "React Native Application" at bounding box center [222, 280] width 84 height 8
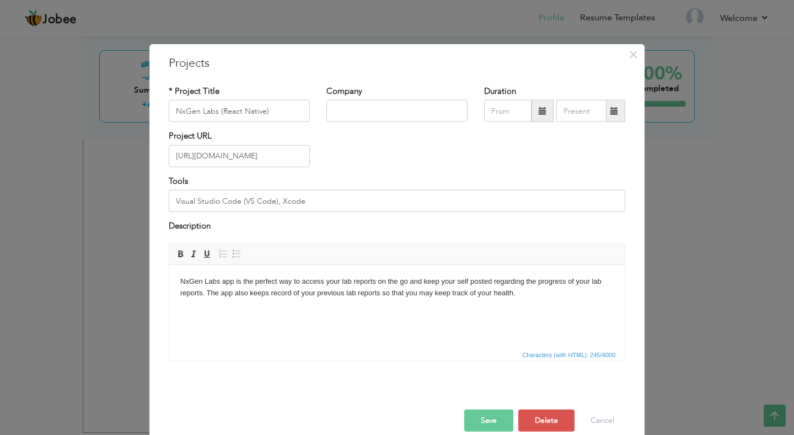
click at [528, 295] on p "NxGen Labs app is the perfect way to access your lab reports on the go and keep…" at bounding box center [396, 286] width 433 height 23
click at [317, 202] on input "Visual Studio Code (VS Code), Xcode" at bounding box center [397, 201] width 457 height 22
type input "Visual Studio Code (VS Code), Xcode, Android Studio"
click at [485, 422] on button "Save" at bounding box center [488, 420] width 49 height 22
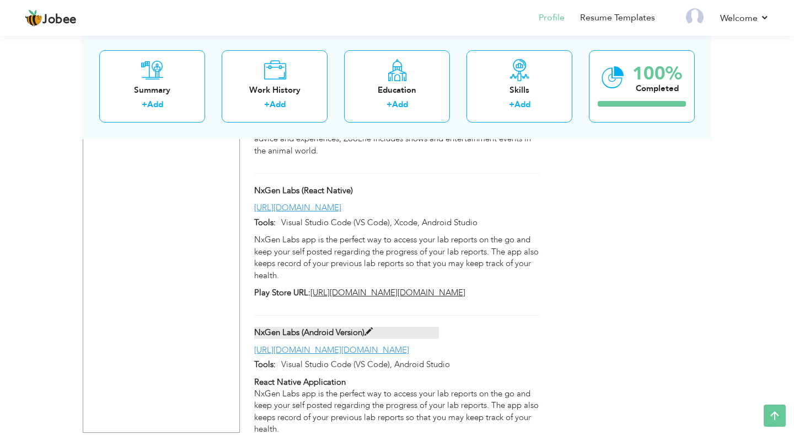
click at [373, 328] on span at bounding box center [369, 332] width 8 height 8
type input "NxGen Labs (Android Version)"
type input "[URL][DOMAIN_NAME][DOMAIN_NAME]"
type input "Visual Studio Code (VS Code), Android Studio"
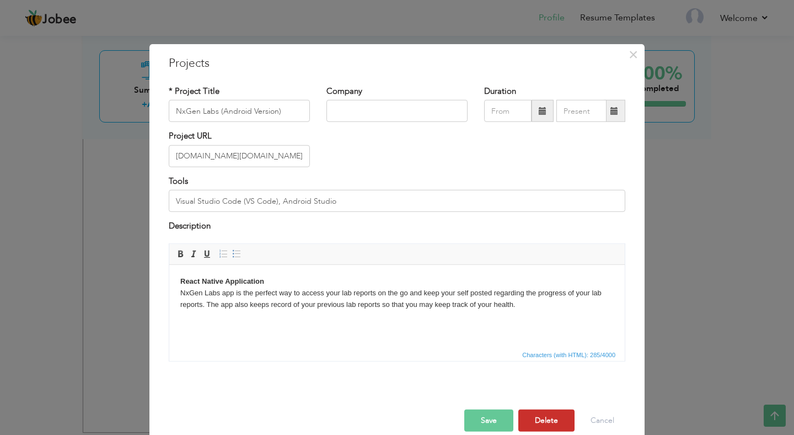
click at [545, 426] on button "Delete" at bounding box center [546, 420] width 56 height 22
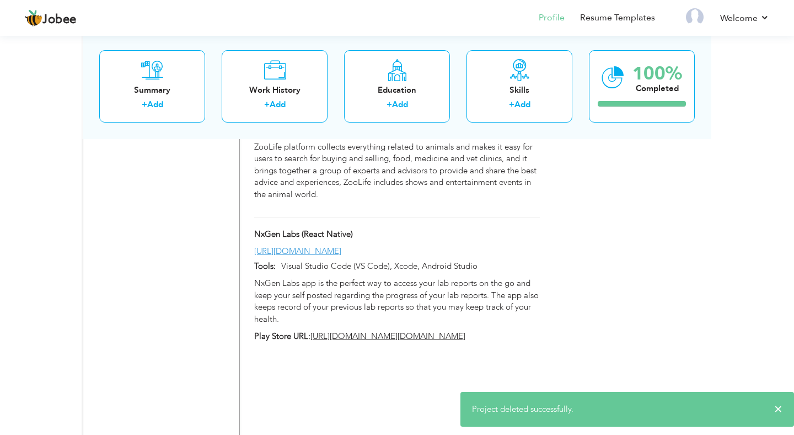
scroll to position [1228, 0]
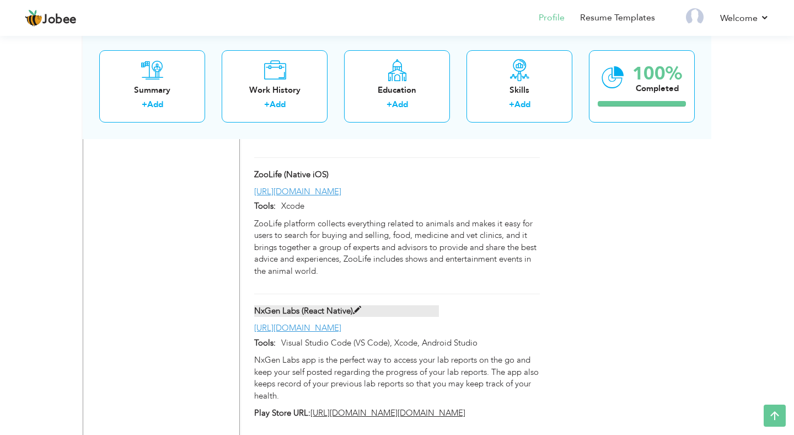
click at [359, 306] on span at bounding box center [357, 310] width 8 height 8
type input "NxGen Labs (React Native)"
type input "[URL][DOMAIN_NAME]"
type input "Visual Studio Code (VS Code), Xcode, Android Studio"
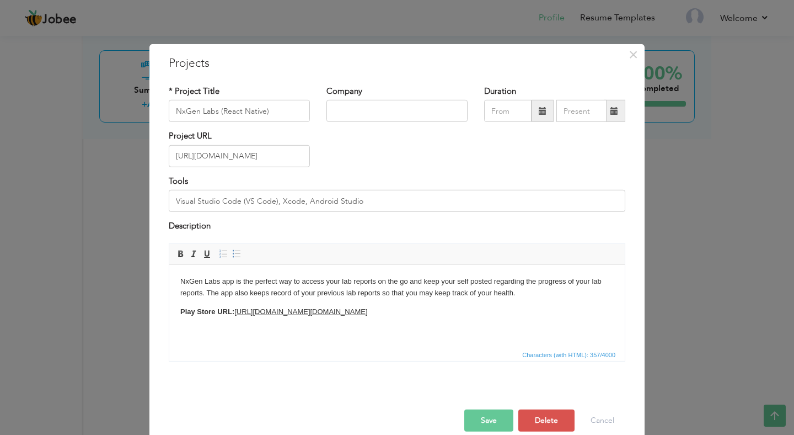
scroll to position [0, 71]
click at [267, 111] on input "NxGen Labs (React Native)" at bounding box center [239, 111] width 141 height 22
click at [264, 111] on input "NxGen Labs (React Native)" at bounding box center [239, 111] width 141 height 22
click at [286, 112] on input "NxGen Labs (React Native)" at bounding box center [239, 111] width 141 height 22
type input "NxGen Labs (React Native)"
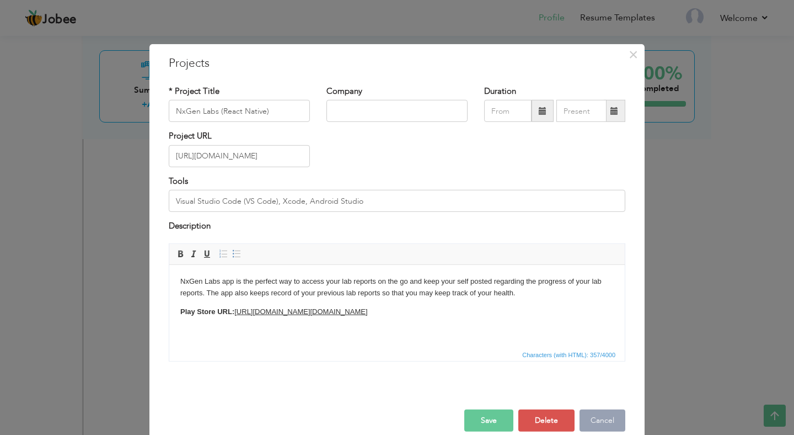
click at [603, 420] on button "Cancel" at bounding box center [603, 420] width 46 height 22
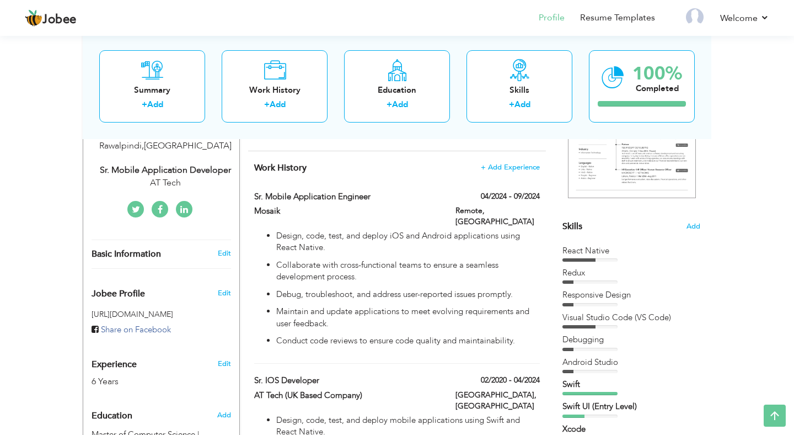
scroll to position [146, 0]
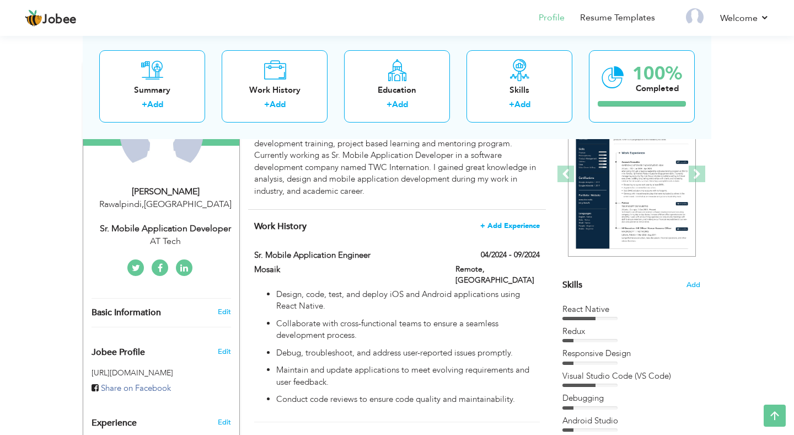
click at [492, 225] on span "+ Add Experience" at bounding box center [510, 226] width 60 height 8
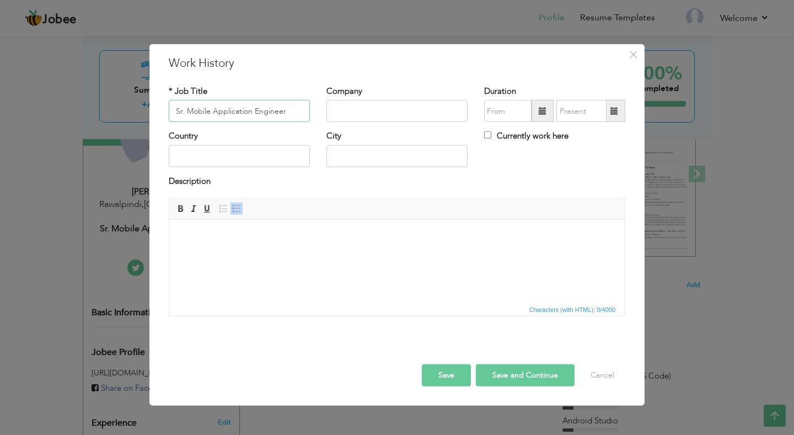
type input "Sr. Mobile Application Engineer"
click at [335, 106] on input "text" at bounding box center [396, 111] width 141 height 22
type input "TWC International"
click at [514, 112] on input "09/2025" at bounding box center [507, 111] width 47 height 22
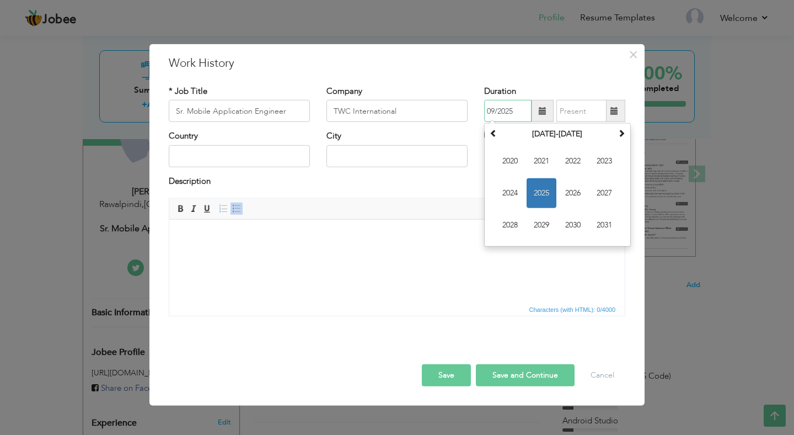
click at [531, 185] on span "2025" at bounding box center [542, 193] width 30 height 30
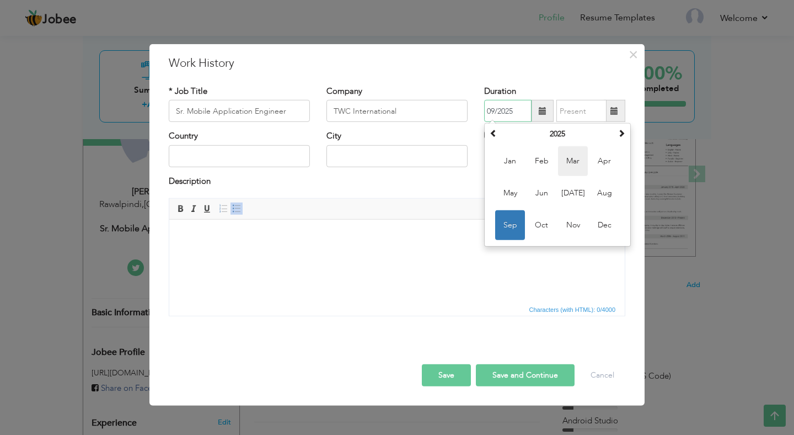
click at [573, 165] on span "Mar" at bounding box center [573, 161] width 30 height 30
type input "03/2025"
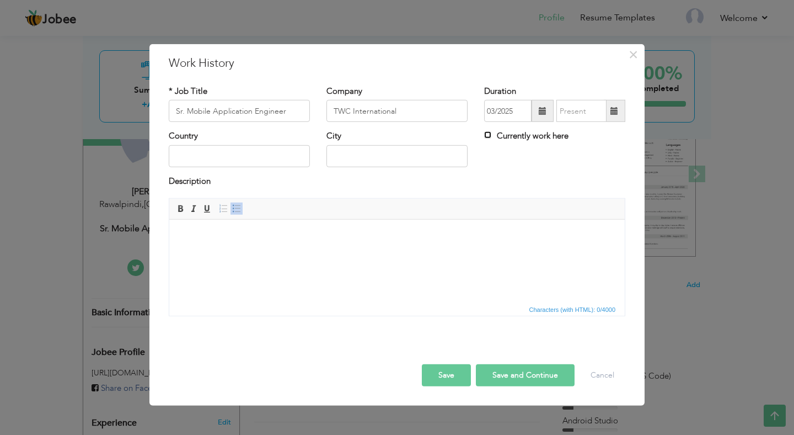
click at [486, 138] on input "Currently work here" at bounding box center [487, 134] width 7 height 7
checkbox input "true"
click at [202, 160] on input "text" at bounding box center [239, 156] width 141 height 22
type input "[GEOGRAPHIC_DATA]"
click at [351, 163] on input "text" at bounding box center [396, 156] width 141 height 22
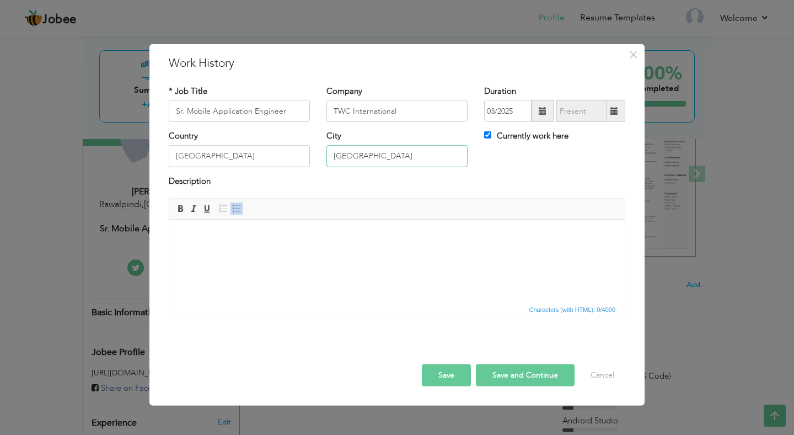
type input "Islamabad"
click at [303, 199] on div "Rich Text Editor, workEditor Editor toolbars Basic Styles Bold Italic Underline…" at bounding box center [397, 257] width 457 height 118
click at [237, 213] on span at bounding box center [236, 208] width 9 height 9
paste body
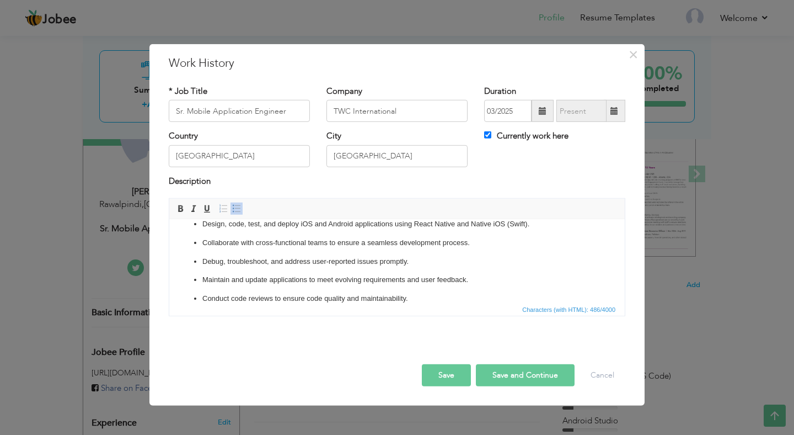
scroll to position [0, 0]
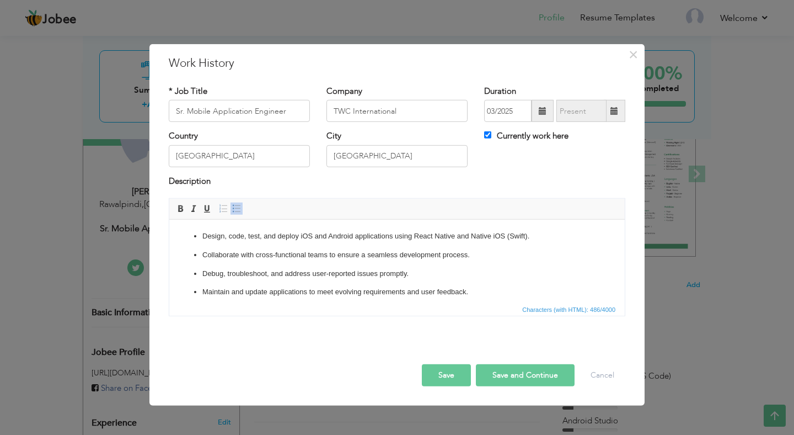
click at [506, 375] on button "Save and Continue" at bounding box center [525, 375] width 99 height 22
checkbox input "false"
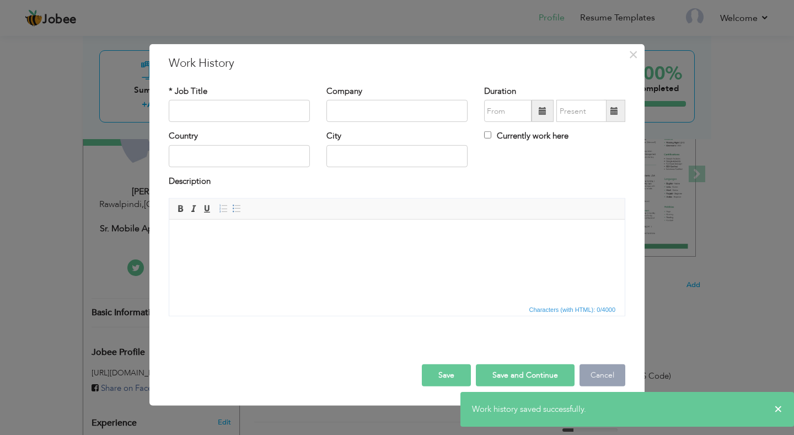
click at [596, 372] on button "Cancel" at bounding box center [603, 375] width 46 height 22
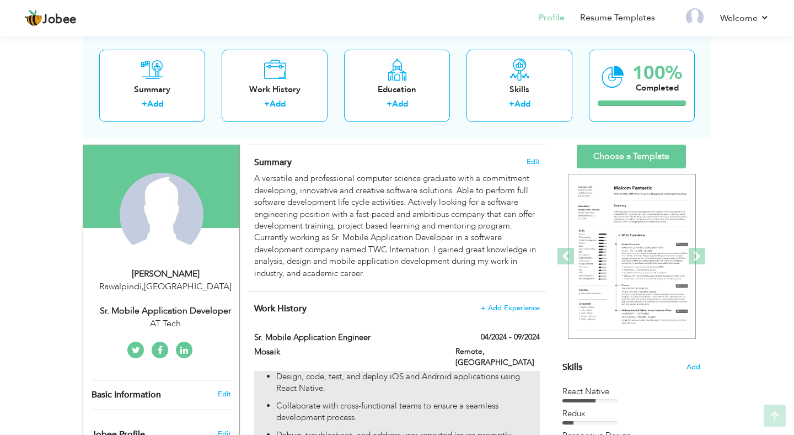
scroll to position [176, 0]
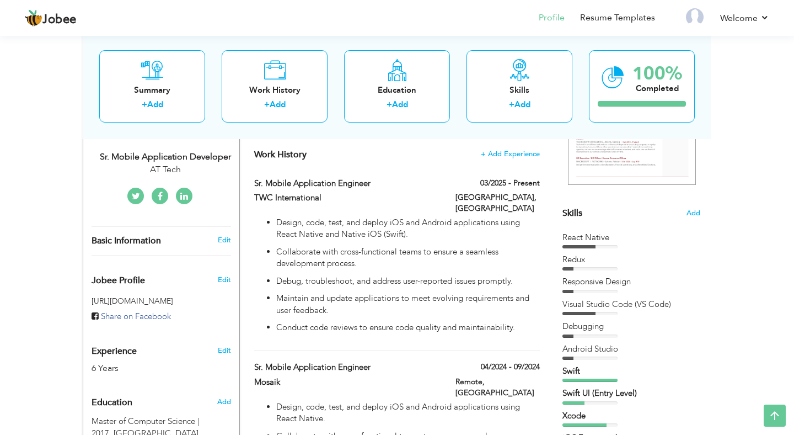
scroll to position [190, 0]
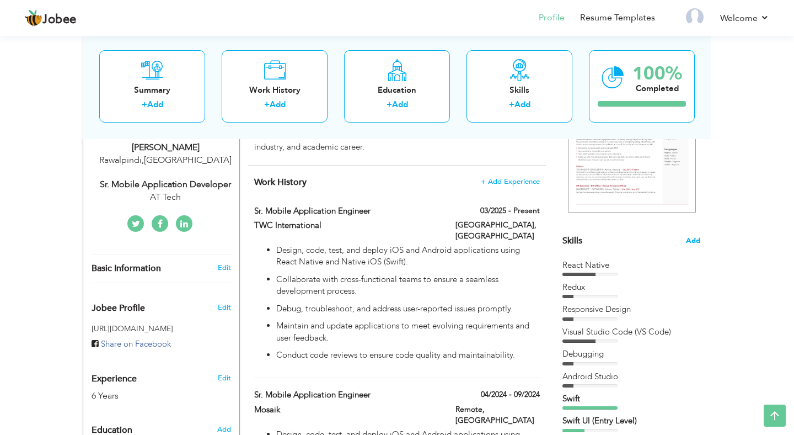
click at [695, 241] on span "Add" at bounding box center [693, 240] width 14 height 10
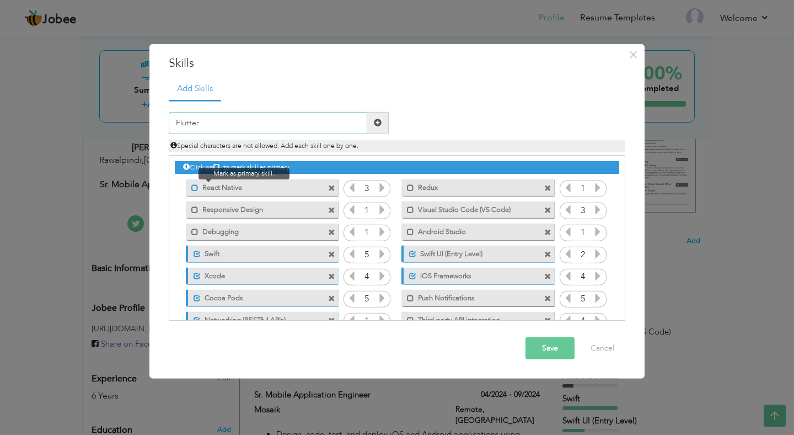
type input "Flutter"
click at [196, 189] on span at bounding box center [194, 187] width 7 height 7
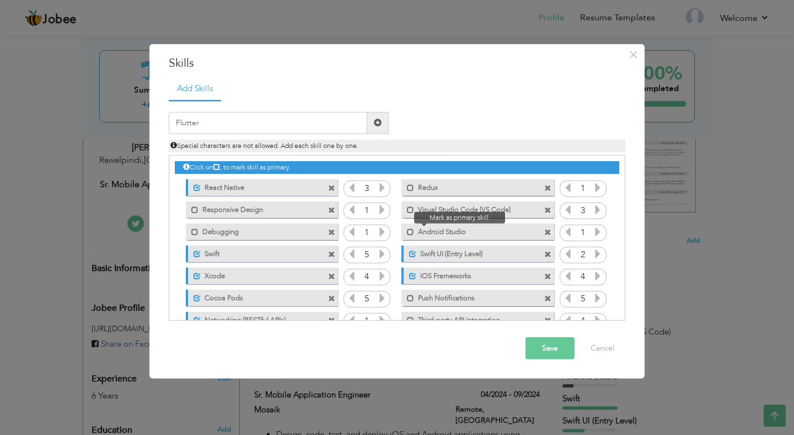
click at [410, 210] on span at bounding box center [410, 209] width 7 height 7
click at [412, 233] on span at bounding box center [410, 231] width 7 height 7
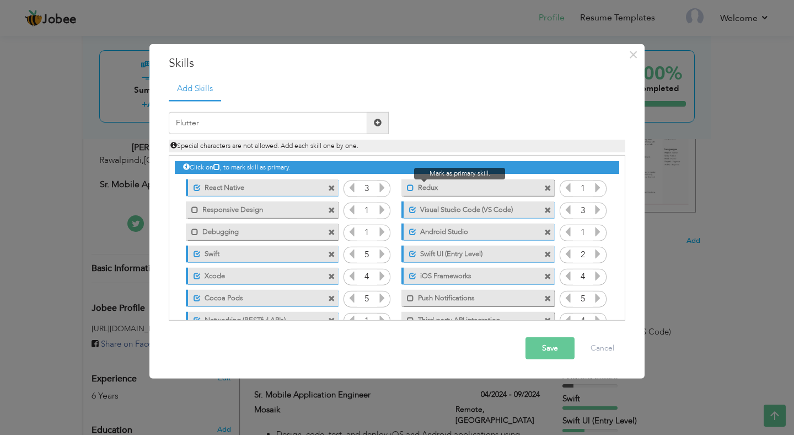
click at [410, 190] on span at bounding box center [410, 187] width 7 height 7
click at [598, 189] on icon at bounding box center [598, 188] width 10 height 10
click at [603, 190] on icon at bounding box center [598, 188] width 10 height 10
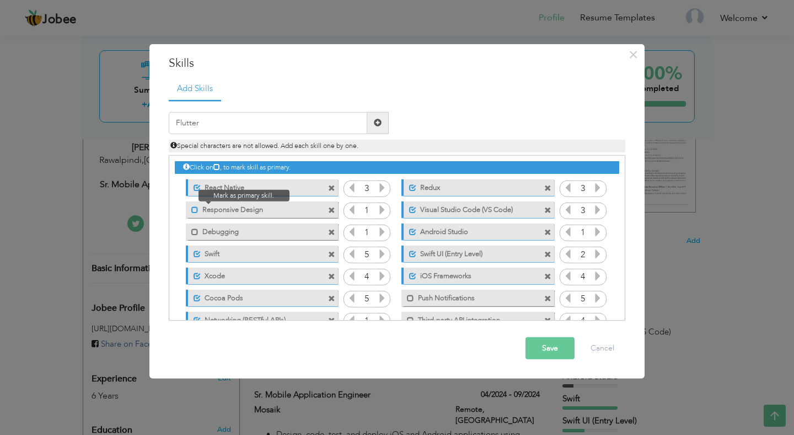
click at [195, 208] on span at bounding box center [194, 209] width 7 height 7
click at [382, 212] on icon at bounding box center [382, 210] width 10 height 10
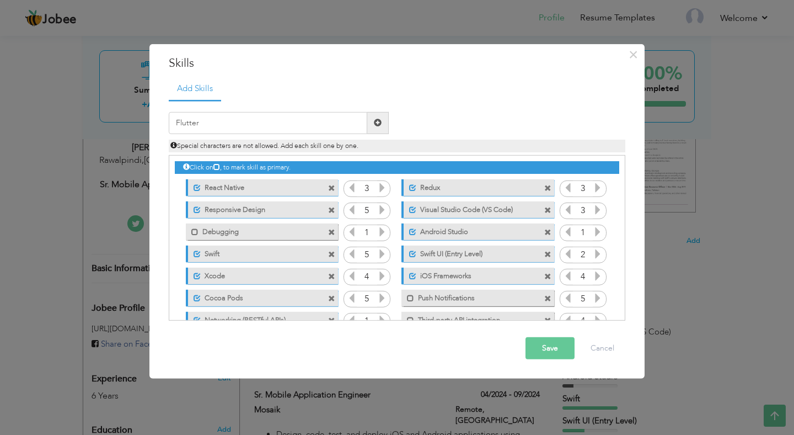
click at [382, 212] on icon at bounding box center [382, 210] width 10 height 10
click at [353, 206] on icon at bounding box center [352, 210] width 10 height 10
click at [196, 230] on span at bounding box center [194, 231] width 7 height 7
click at [379, 236] on icon at bounding box center [382, 232] width 10 height 10
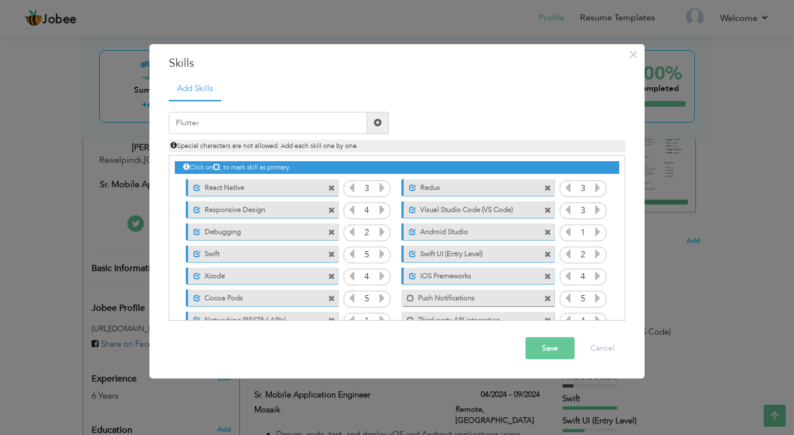
click at [379, 236] on icon at bounding box center [382, 232] width 10 height 10
click at [382, 209] on icon at bounding box center [382, 210] width 10 height 10
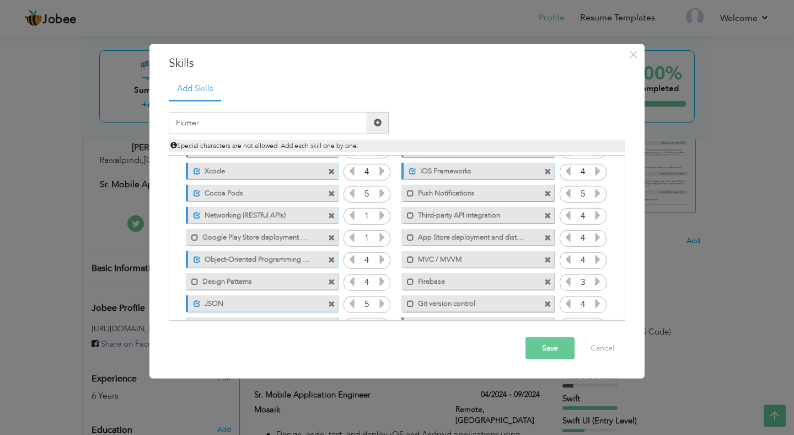
scroll to position [105, 0]
click at [383, 215] on icon at bounding box center [382, 215] width 10 height 10
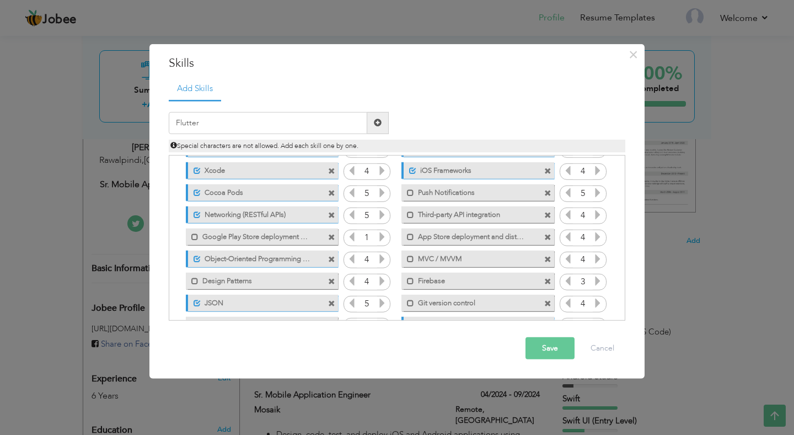
click at [383, 215] on icon at bounding box center [382, 215] width 10 height 10
click at [197, 234] on span at bounding box center [194, 236] width 7 height 7
click at [384, 239] on icon at bounding box center [382, 237] width 10 height 10
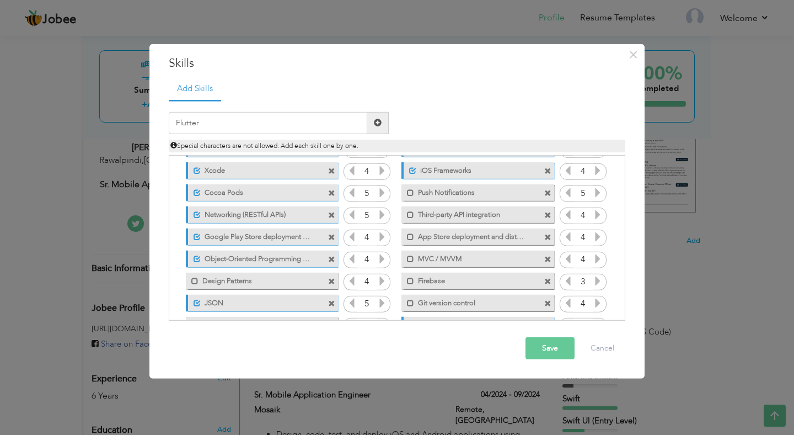
click at [384, 239] on icon at bounding box center [382, 237] width 10 height 10
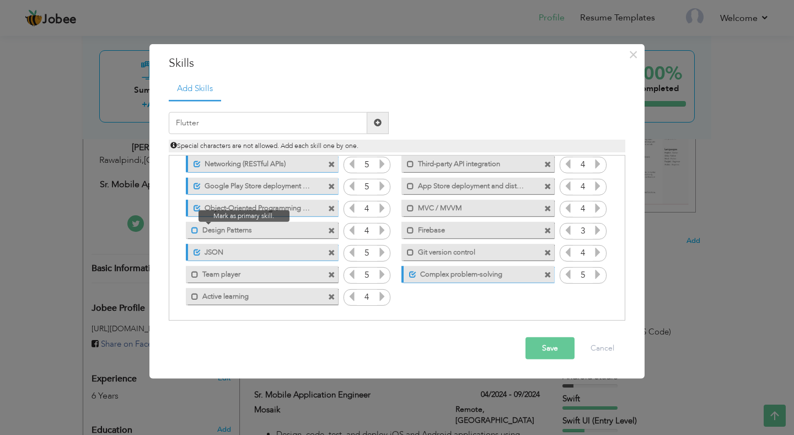
click at [195, 232] on span at bounding box center [194, 230] width 7 height 7
click at [195, 274] on span at bounding box center [194, 274] width 7 height 7
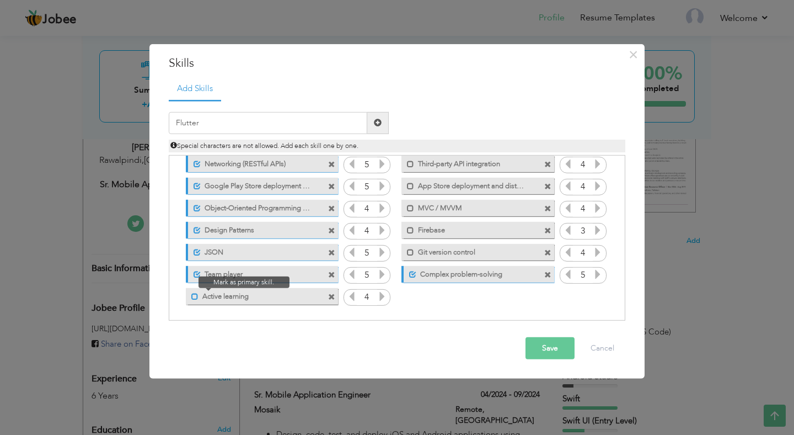
click at [194, 298] on span at bounding box center [194, 296] width 7 height 7
click at [381, 291] on icon at bounding box center [382, 296] width 10 height 10
click at [597, 251] on icon at bounding box center [598, 252] width 10 height 10
click at [457, 251] on label "Git version control" at bounding box center [469, 251] width 111 height 14
click at [453, 231] on label "Firebase" at bounding box center [469, 229] width 111 height 14
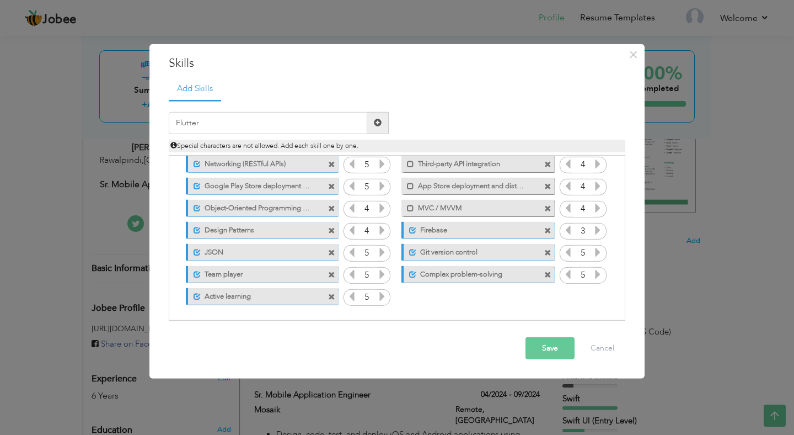
click at [479, 207] on label "MVC / MVVM" at bounding box center [469, 207] width 111 height 14
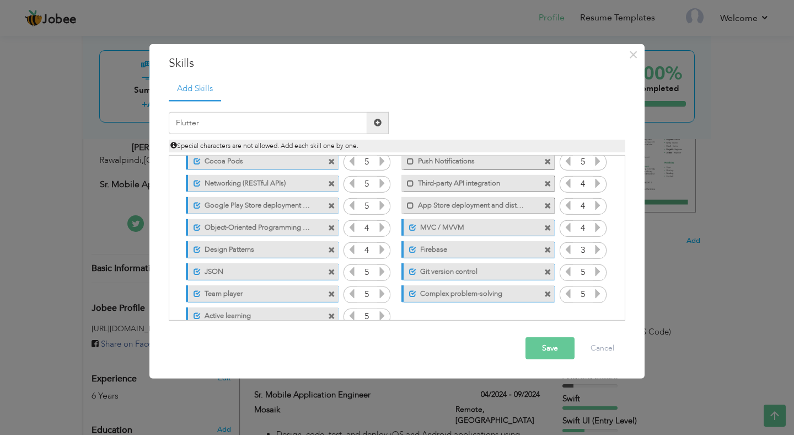
scroll to position [124, 0]
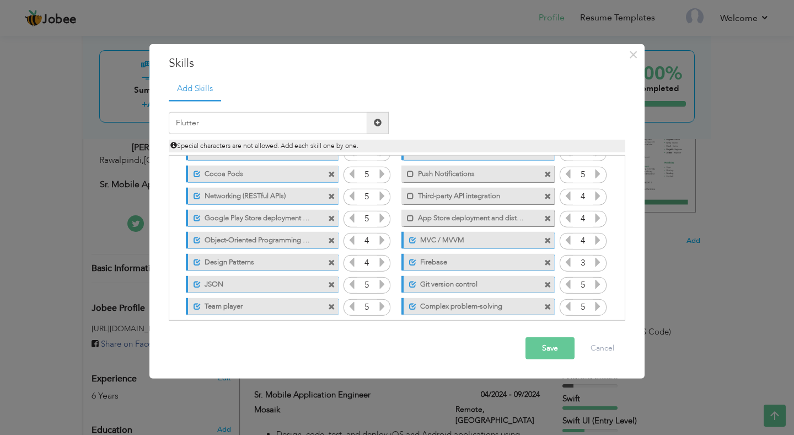
click at [473, 218] on label "App Store deployment and distribution" at bounding box center [469, 217] width 111 height 14
click at [599, 218] on icon at bounding box center [598, 218] width 10 height 10
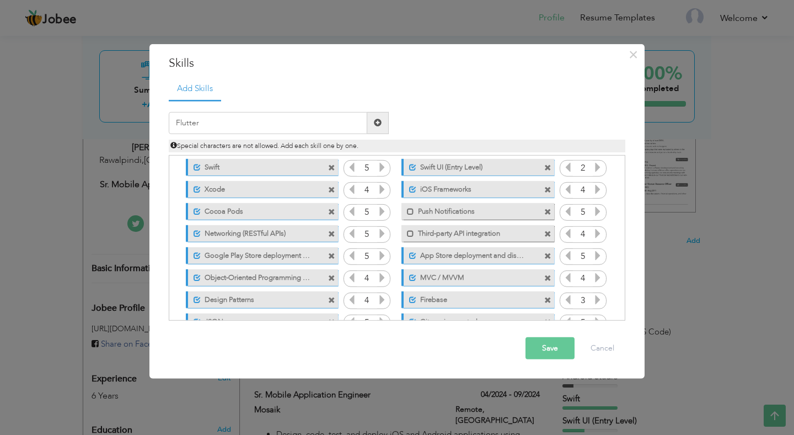
scroll to position [84, 0]
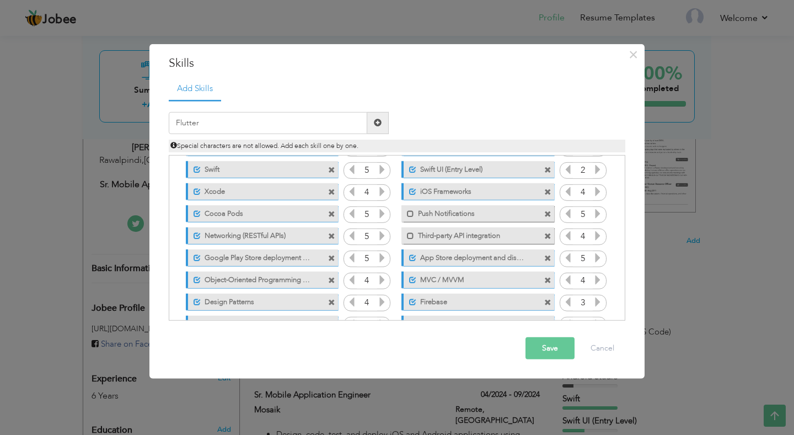
click at [442, 233] on label "Third-party API integration" at bounding box center [469, 234] width 111 height 14
click at [434, 207] on label "Push Notifications" at bounding box center [469, 212] width 111 height 14
click at [598, 234] on icon at bounding box center [598, 236] width 10 height 10
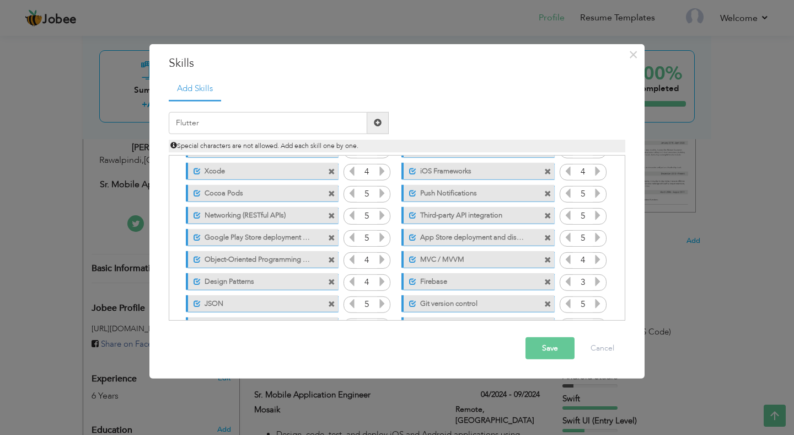
scroll to position [0, 0]
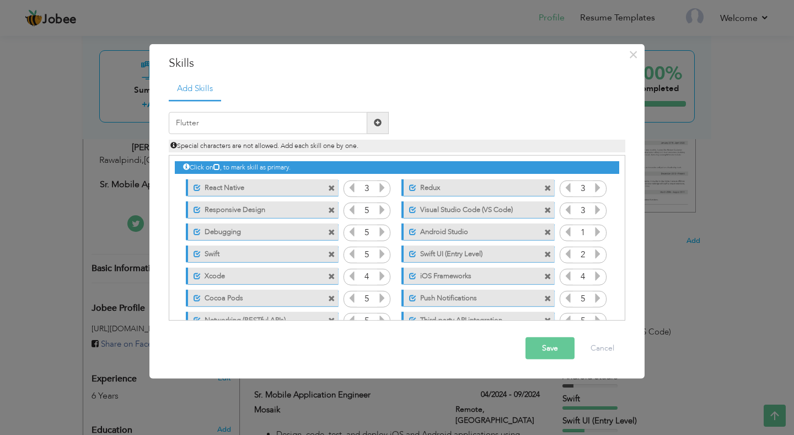
click at [380, 121] on span at bounding box center [378, 123] width 8 height 8
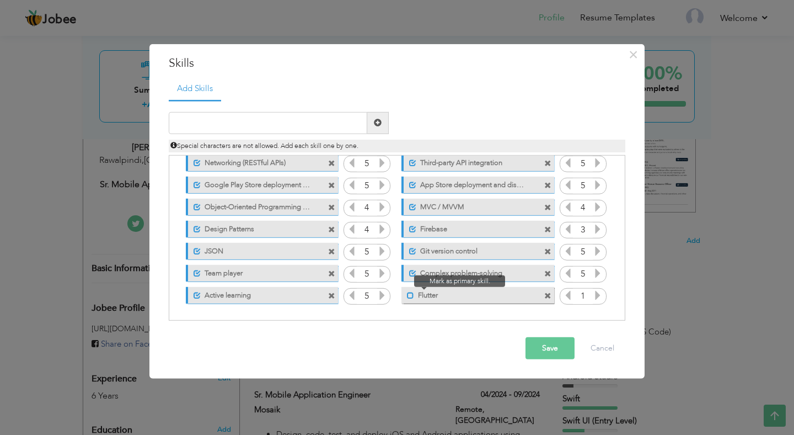
click at [408, 297] on span at bounding box center [410, 295] width 7 height 7
click at [595, 297] on icon at bounding box center [598, 295] width 10 height 10
click at [540, 346] on button "Save" at bounding box center [550, 348] width 49 height 22
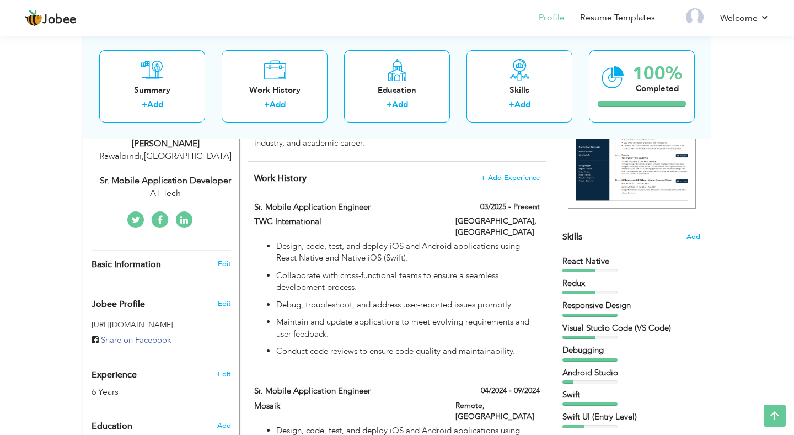
scroll to position [175, 0]
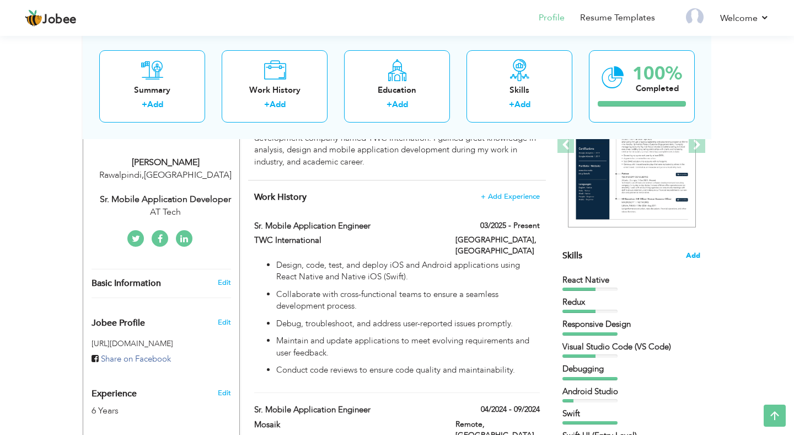
click at [694, 254] on span "Add" at bounding box center [693, 255] width 14 height 10
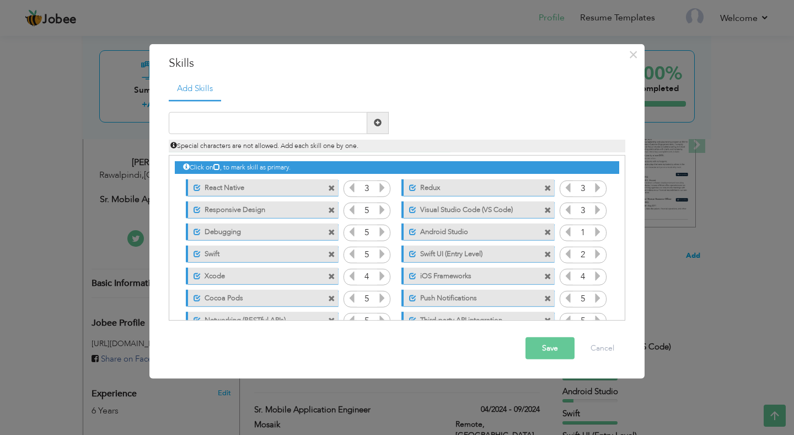
scroll to position [0, 0]
click at [597, 234] on icon at bounding box center [598, 232] width 10 height 10
click at [565, 231] on icon at bounding box center [568, 232] width 10 height 10
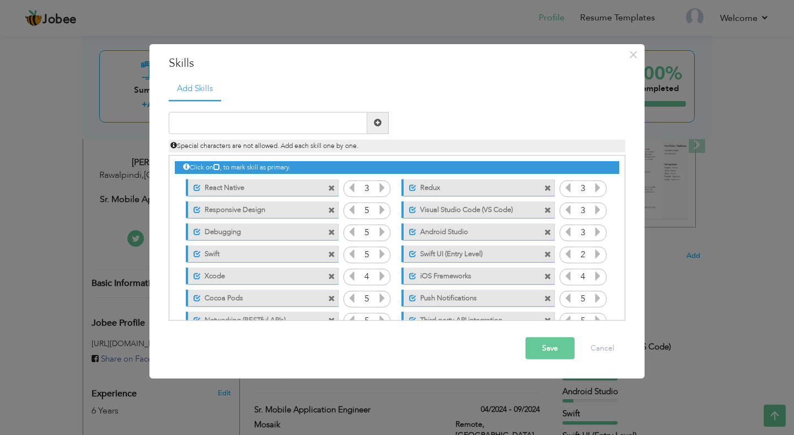
click at [556, 347] on button "Save" at bounding box center [550, 348] width 49 height 22
click at [323, 125] on input "text" at bounding box center [268, 123] width 199 height 22
type input "Xcode"
click at [377, 124] on span at bounding box center [378, 123] width 8 height 8
click at [383, 272] on icon at bounding box center [382, 276] width 10 height 10
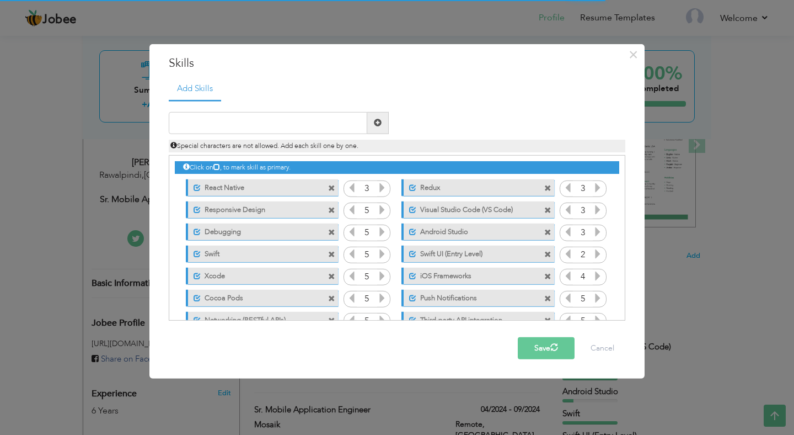
click at [549, 350] on button "Save" at bounding box center [546, 348] width 57 height 22
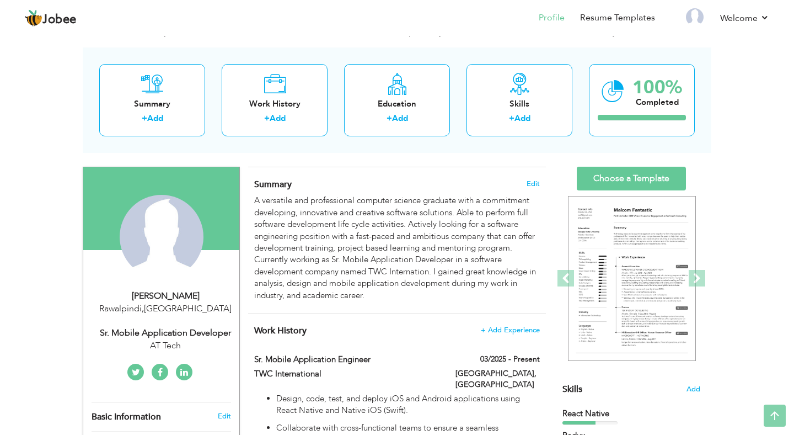
scroll to position [30, 0]
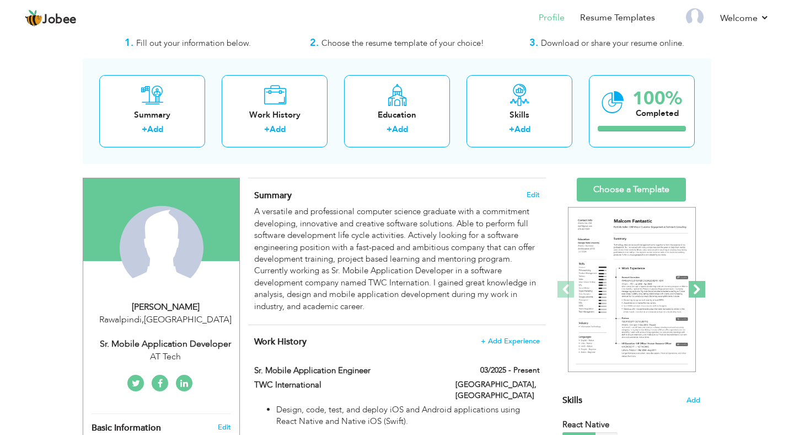
click at [701, 289] on span at bounding box center [697, 289] width 17 height 17
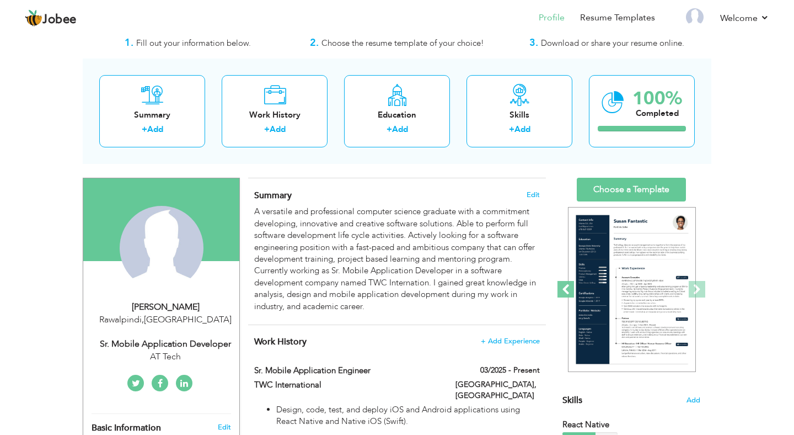
click at [567, 286] on span at bounding box center [566, 289] width 17 height 17
click at [696, 288] on span at bounding box center [697, 289] width 17 height 17
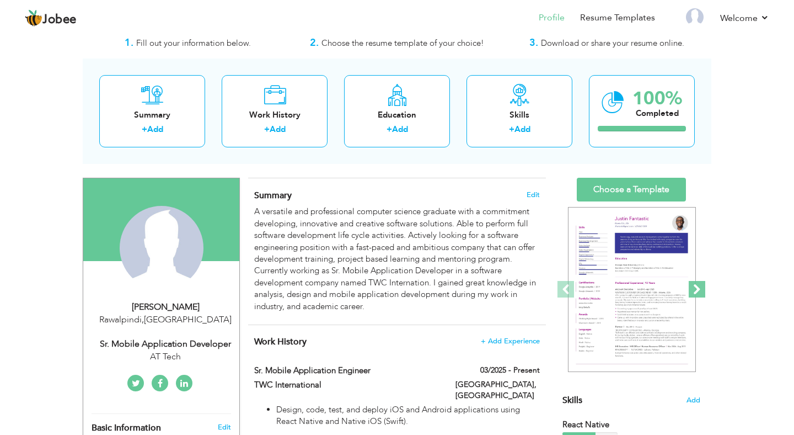
click at [696, 288] on span at bounding box center [697, 289] width 17 height 17
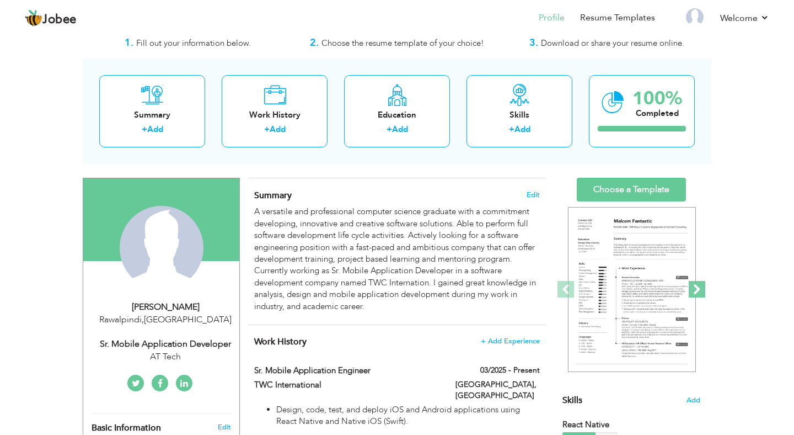
click at [696, 288] on span at bounding box center [697, 289] width 17 height 17
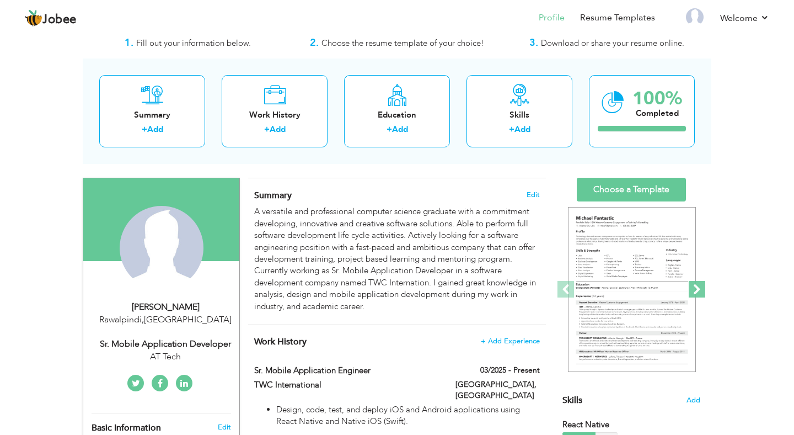
click at [696, 288] on span at bounding box center [697, 289] width 17 height 17
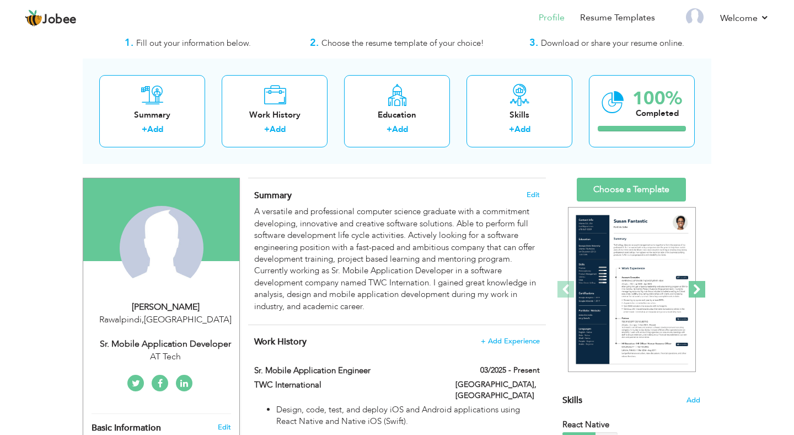
click at [696, 288] on span at bounding box center [697, 289] width 17 height 17
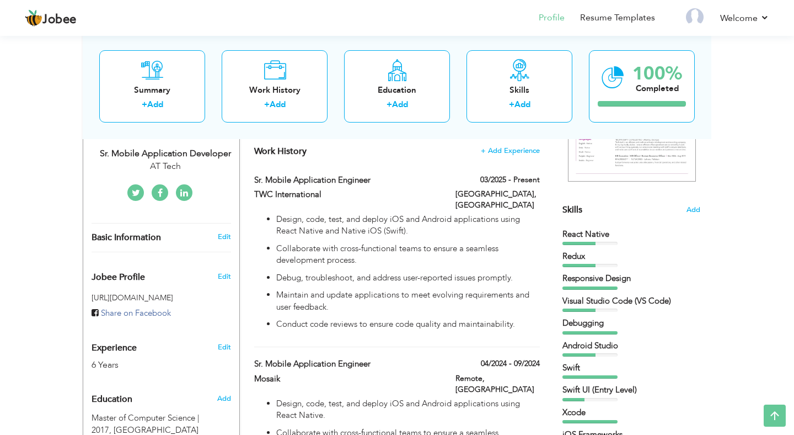
scroll to position [250, 0]
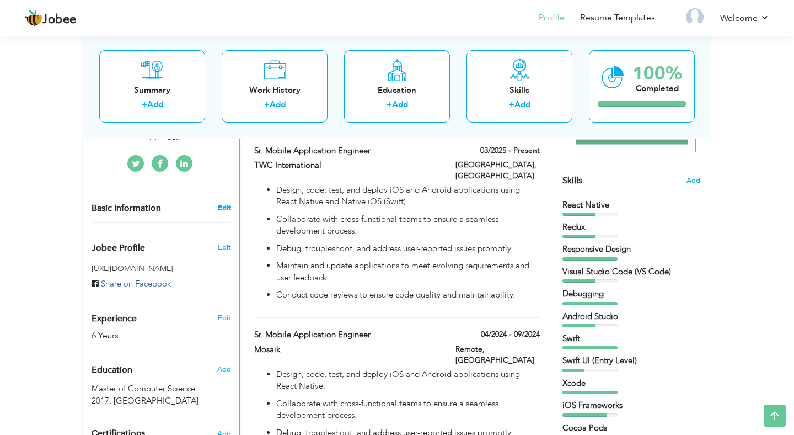
click at [221, 209] on link "Edit" at bounding box center [224, 207] width 13 height 10
type input "Zeeshan"
type input "Tariq"
type input "+923135027663"
select select "number:166"
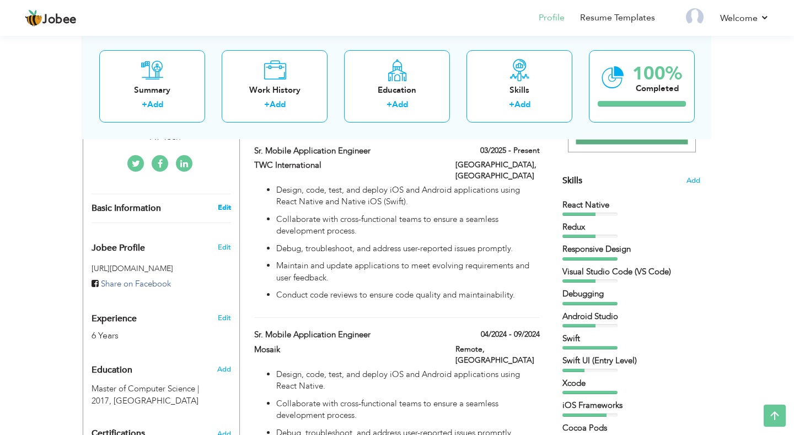
type input "Rawalpindi"
select select "number:8"
type input "AT Tech"
type input "Sr. Mobile Application Developer"
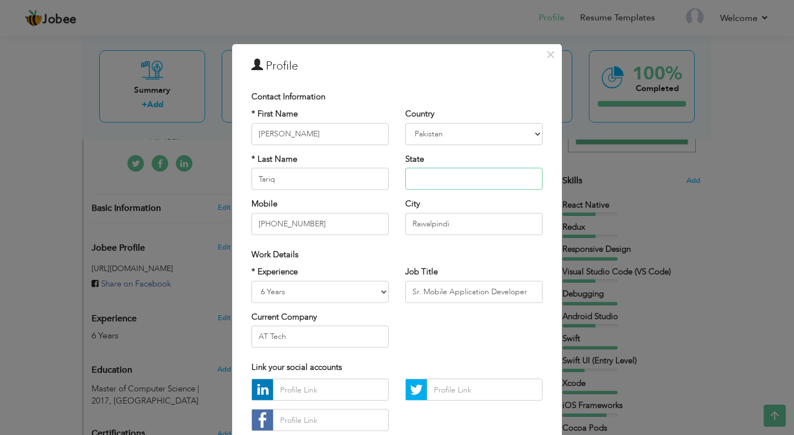
click at [422, 185] on input "text" at bounding box center [473, 179] width 137 height 22
type input "Punjab"
click at [471, 245] on div "Work Details" at bounding box center [397, 254] width 308 height 23
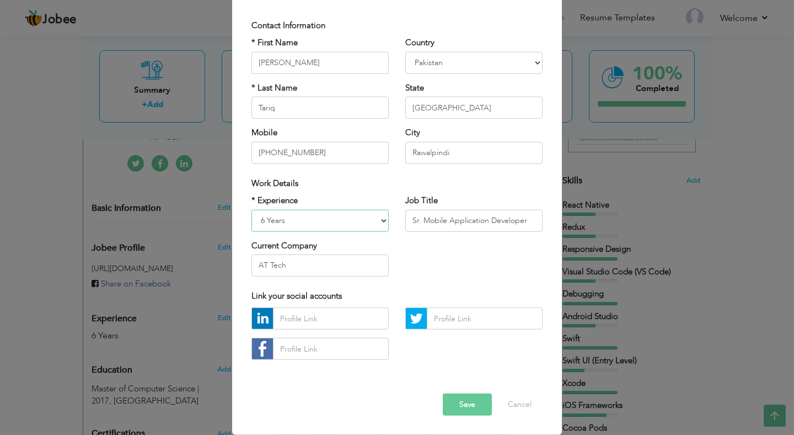
click at [251, 209] on select "Entry Level Less than 1 Year 1 Year 2 Years 3 Years 4 Years 5 Years 6 Years 7 Y…" at bounding box center [319, 220] width 137 height 22
select select "number:9"
click option "7 Years" at bounding box center [0, 0] width 0 height 0
click at [251, 209] on select "Entry Level Less than 1 Year 1 Year 2 Years 3 Years 4 Years 5 Years 6 Years 7 Y…" at bounding box center [319, 220] width 137 height 22
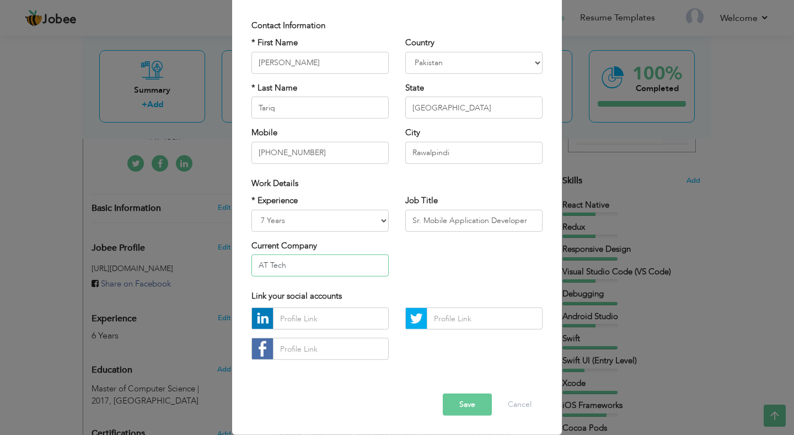
click at [305, 266] on input "AT Tech" at bounding box center [319, 265] width 137 height 22
type input "TWC International"
click at [470, 402] on button "Save" at bounding box center [467, 404] width 49 height 22
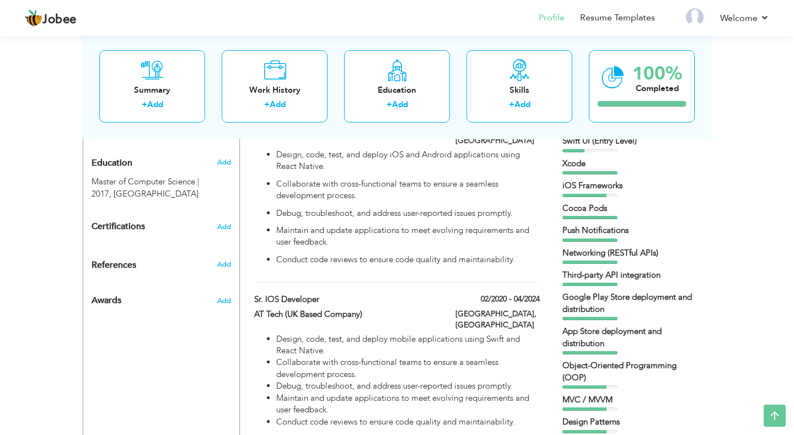
scroll to position [470, 0]
click at [227, 229] on span "Add" at bounding box center [224, 226] width 14 height 8
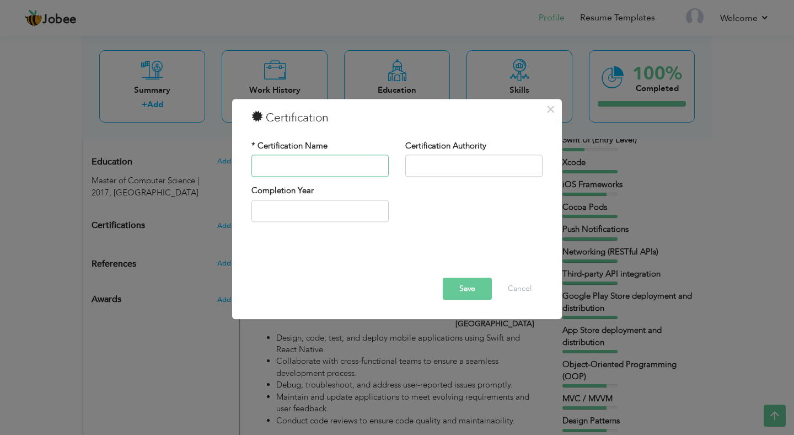
click at [318, 171] on input "text" at bounding box center [319, 166] width 137 height 22
paste input "iOS App Development: Test-Driven Development – LinkedIn"
drag, startPoint x: 382, startPoint y: 168, endPoint x: 349, endPoint y: 168, distance: 32.5
click at [349, 168] on input "iOS App Development: Test-Driven Development – LinkedIn" at bounding box center [319, 166] width 137 height 22
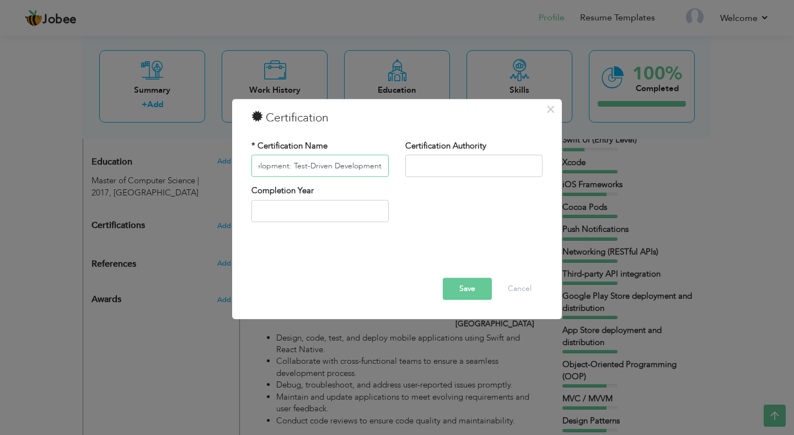
scroll to position [0, 55]
type input "iOS App Development: Test-Driven Development"
click at [436, 158] on input "text" at bounding box center [473, 166] width 137 height 22
paste input "LinkedIn"
type input "LinkedIn"
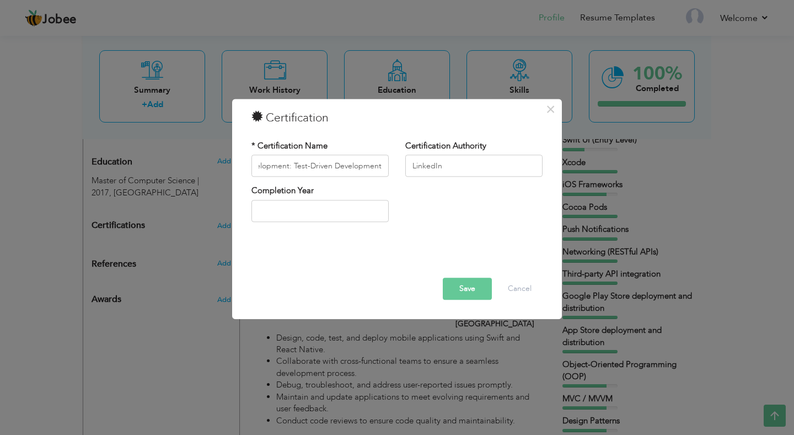
click at [462, 304] on div "Save Delete Cancel" at bounding box center [397, 272] width 308 height 69
click at [462, 294] on button "Save" at bounding box center [467, 289] width 49 height 22
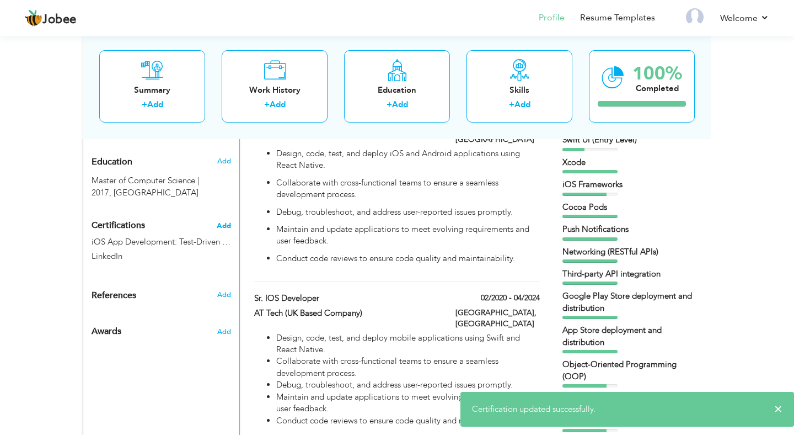
click at [226, 229] on span "Add" at bounding box center [224, 226] width 14 height 8
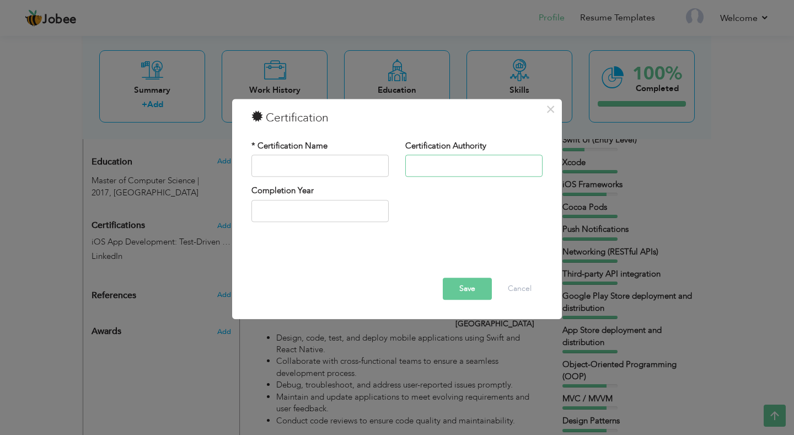
click at [443, 167] on input "text" at bounding box center [473, 166] width 137 height 22
paste input "LinkedIn"
type input "LinkedIn"
click at [342, 160] on input "text" at bounding box center [319, 166] width 137 height 22
click at [331, 167] on input "text" at bounding box center [319, 166] width 137 height 22
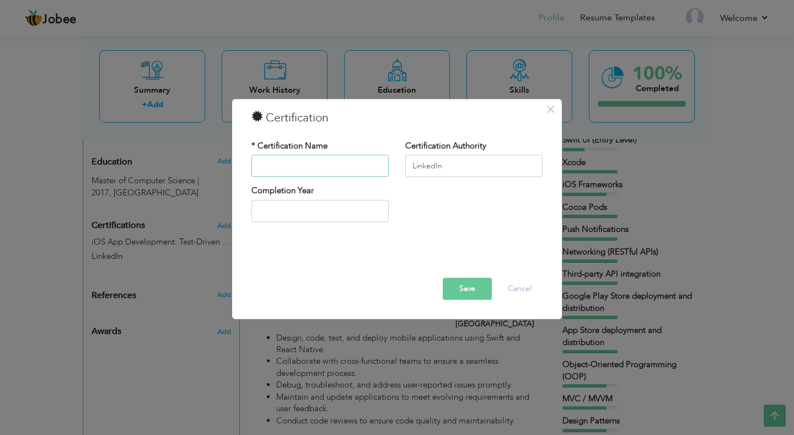
paste input "iOS Development: Threading and Grand Central Dispatch"
type input "iOS Development: Threading and Grand Central Dispatch"
click at [470, 287] on button "Save" at bounding box center [467, 289] width 49 height 22
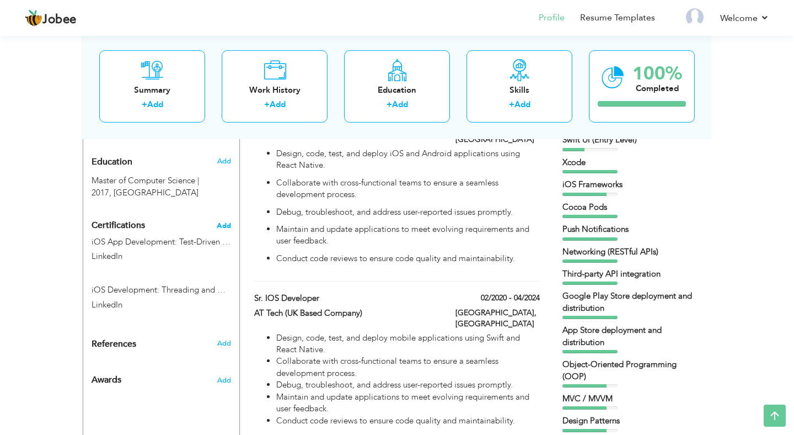
click at [229, 229] on span "Add" at bounding box center [224, 226] width 14 height 8
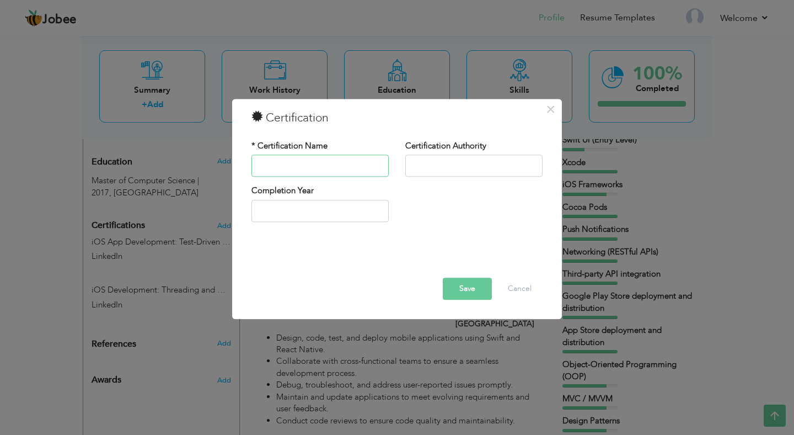
click at [358, 164] on input "text" at bounding box center [319, 166] width 137 height 22
paste input "Supporting Your Mental Health While Working from Home – LinkedIn"
click at [376, 167] on input "Supporting Your Mental Health While Working from Home – LinkedIn" at bounding box center [319, 166] width 137 height 22
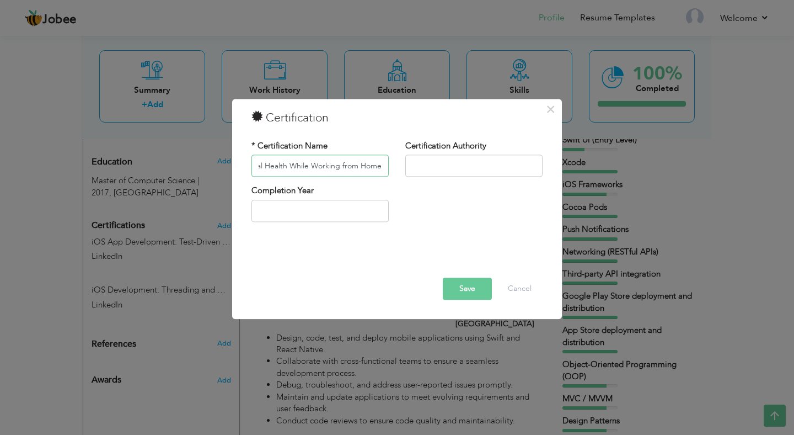
scroll to position [0, 85]
type input "Supporting Your Mental Health While Working from Home"
click at [417, 173] on input "text" at bounding box center [473, 166] width 137 height 22
paste input "LinkedIn"
type input "LinkedIn"
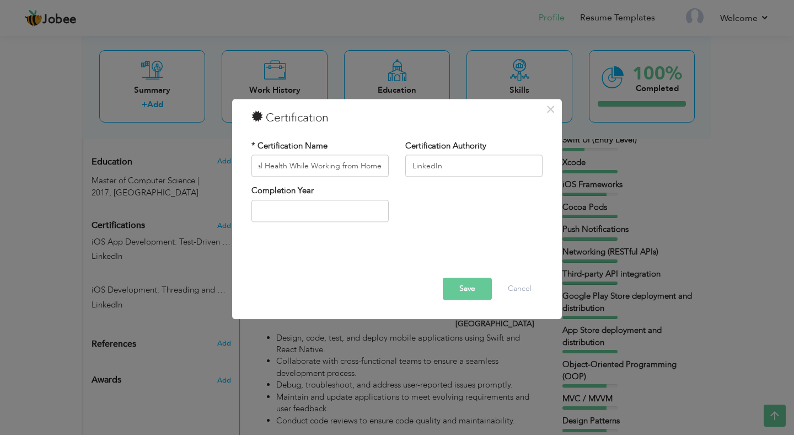
click at [460, 292] on button "Save" at bounding box center [467, 289] width 49 height 22
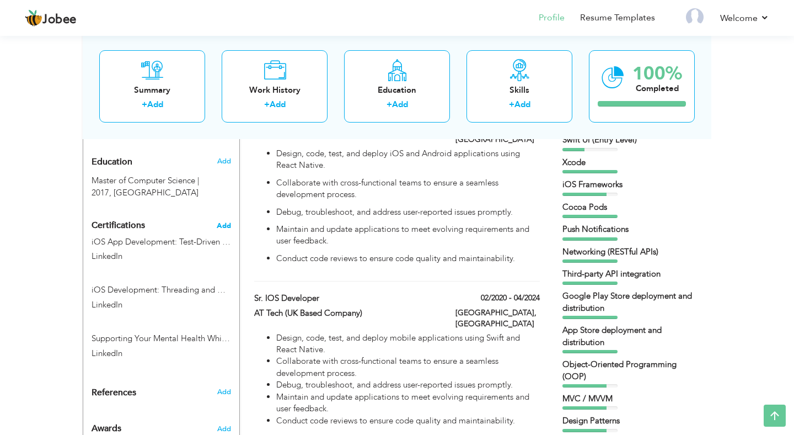
click at [226, 229] on span "Add" at bounding box center [224, 226] width 14 height 8
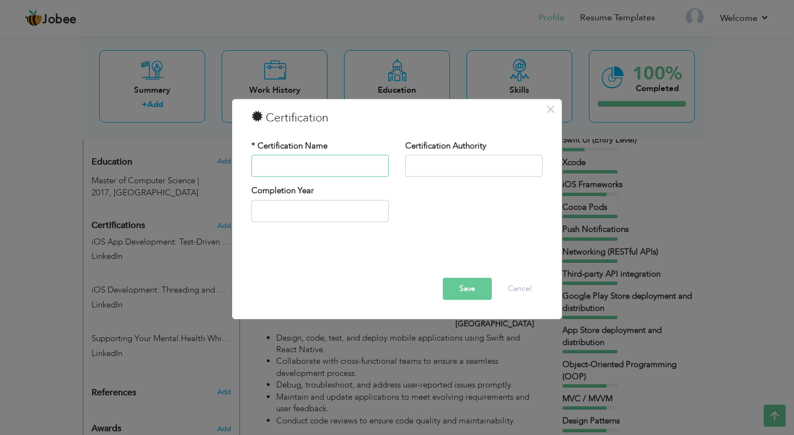
paste input "How to Proactively Manage Conflict as an Employee"
type input "How to Proactively Manage Conflict as an Employee"
click at [419, 163] on input "text" at bounding box center [473, 166] width 137 height 22
click at [446, 165] on input "text" at bounding box center [473, 166] width 137 height 22
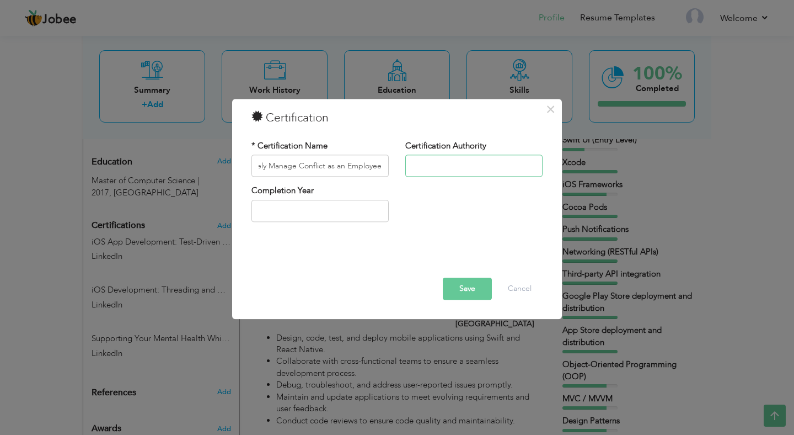
paste input "LinkedIn"
type input "LinkedIn"
click at [462, 294] on button "Save" at bounding box center [467, 289] width 49 height 22
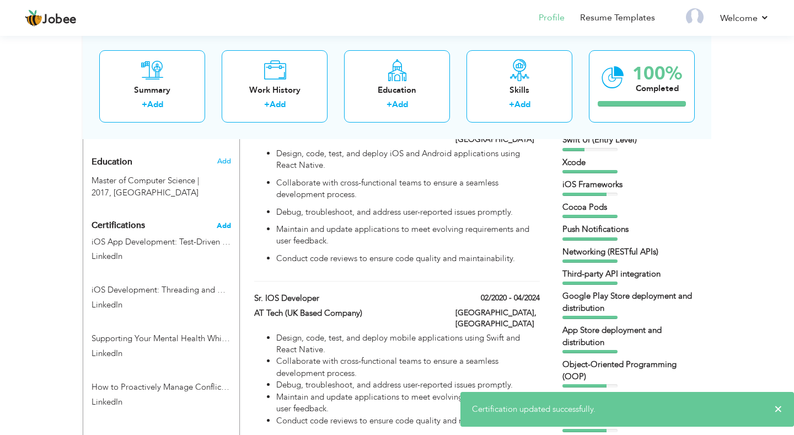
click at [227, 229] on span "Add" at bounding box center [224, 226] width 14 height 8
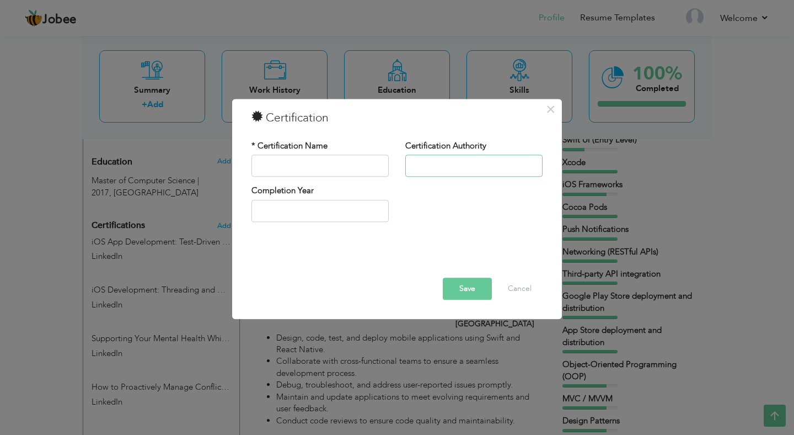
click at [425, 173] on input "text" at bounding box center [473, 166] width 137 height 22
paste input "LinkedIn"
type input "LinkedIn"
click at [352, 171] on input "text" at bounding box center [319, 166] width 137 height 22
click at [363, 168] on input "text" at bounding box center [319, 166] width 137 height 22
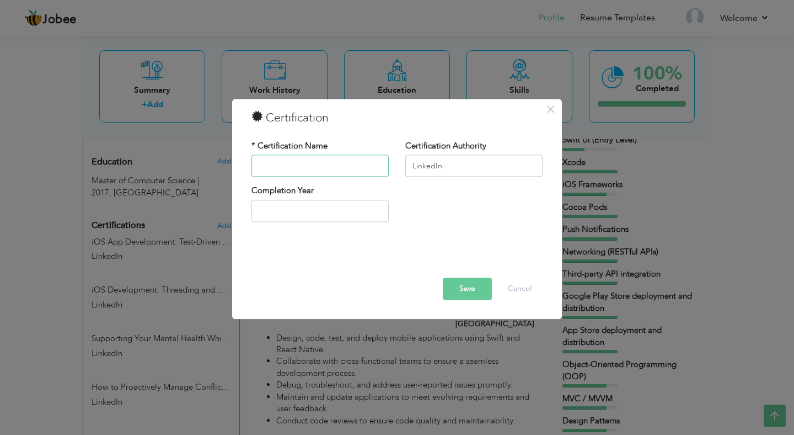
paste input "GDPR Compliance: Essential Training"
type input "GDPR Compliance: Essential Training"
click at [465, 283] on button "Save" at bounding box center [467, 289] width 49 height 22
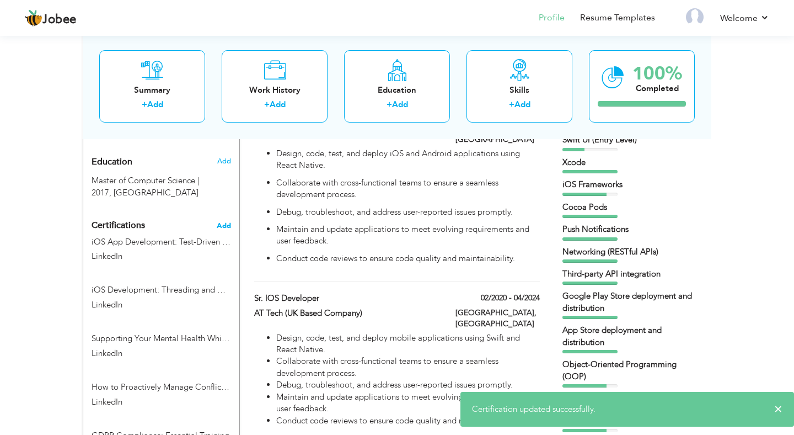
click at [227, 229] on span "Add" at bounding box center [224, 226] width 14 height 8
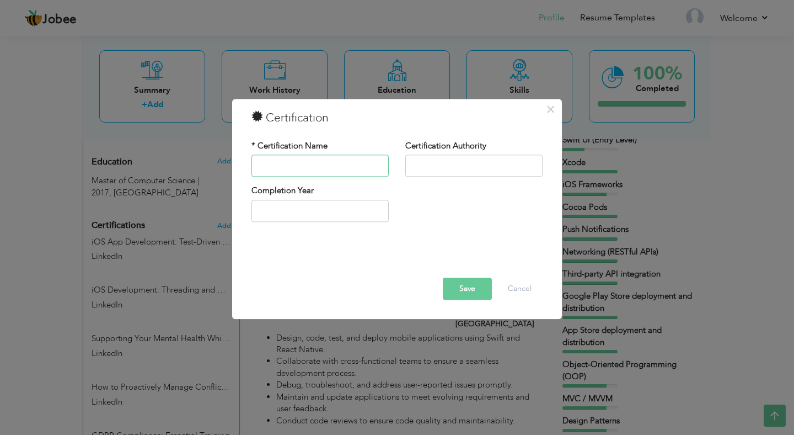
click at [316, 156] on input "text" at bounding box center [319, 166] width 137 height 22
paste input "Learning Information Governance – LinkedIn"
click at [372, 168] on input "Learning Information Governance – LinkedIn" at bounding box center [319, 166] width 137 height 22
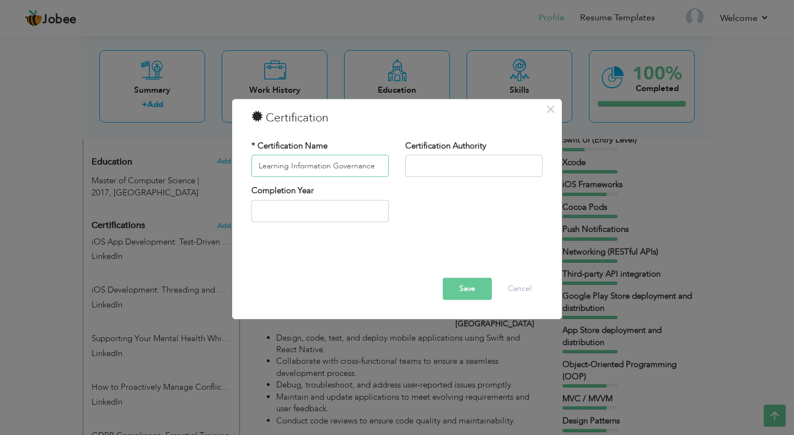
scroll to position [0, 1]
type input "Learning Information Governance"
click at [432, 168] on input "text" at bounding box center [473, 166] width 137 height 22
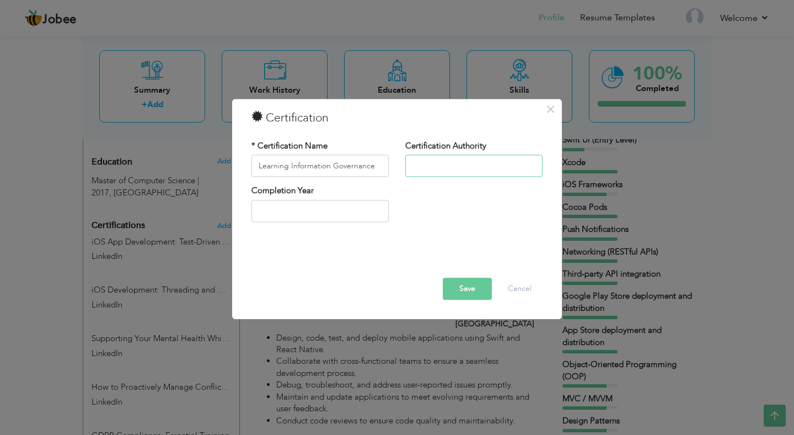
paste input "LinkedIn"
type input "LinkedIn"
click at [465, 288] on button "Save" at bounding box center [467, 289] width 49 height 22
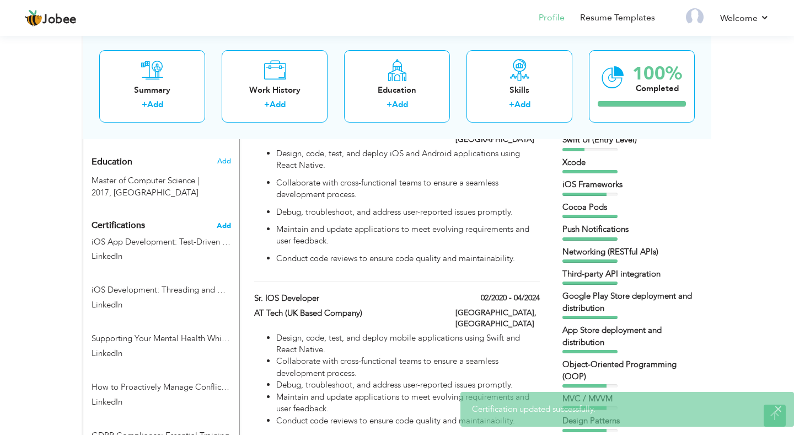
click at [222, 229] on span "Add" at bounding box center [224, 226] width 14 height 8
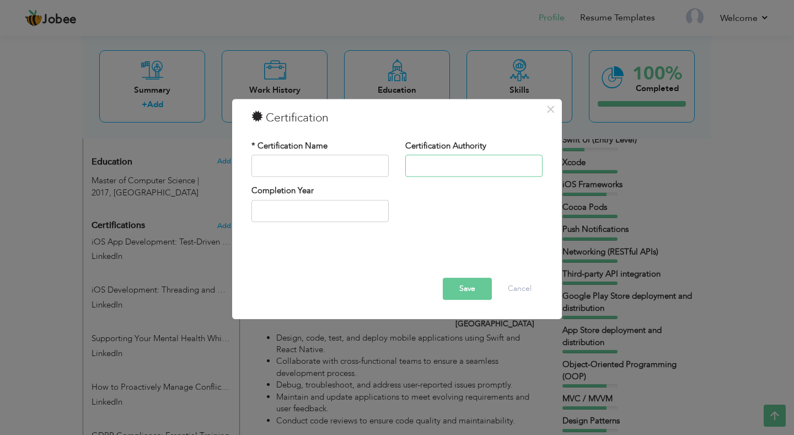
click at [439, 170] on input "text" at bounding box center [473, 166] width 137 height 22
paste input "LinkedIn"
type input "LinkedIn"
click at [362, 165] on input "text" at bounding box center [319, 166] width 137 height 22
click at [317, 168] on input "text" at bounding box center [319, 166] width 137 height 22
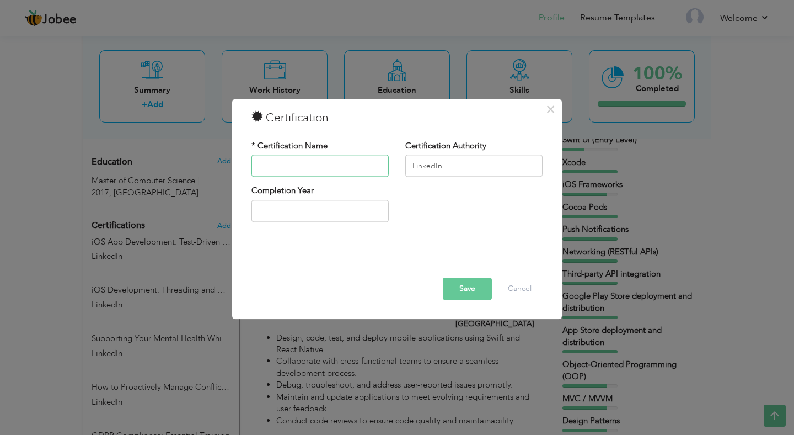
paste input "Getting Things Done"
type input "Getting Things Done"
click at [478, 293] on button "Save" at bounding box center [467, 289] width 49 height 22
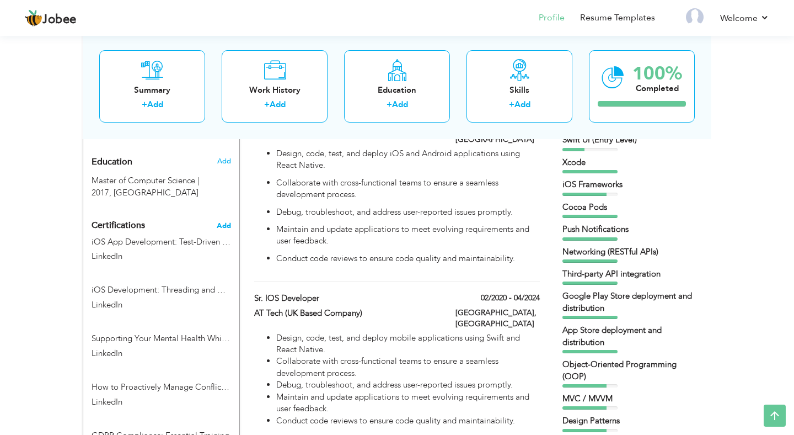
click at [223, 229] on span "Add" at bounding box center [224, 226] width 14 height 8
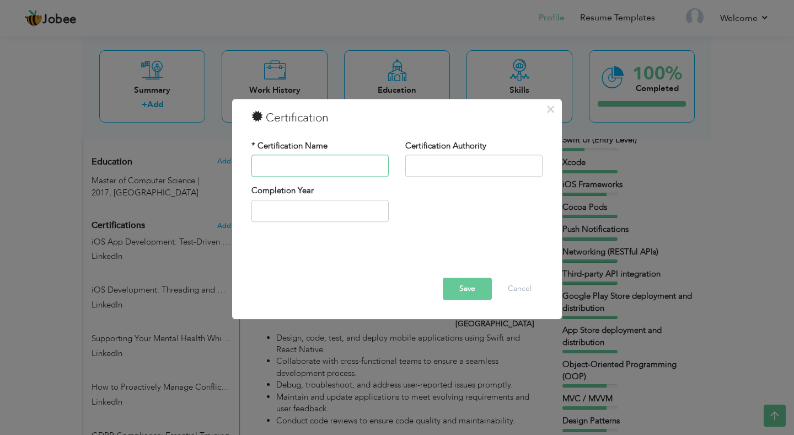
paste input "Cybersecurity at Work – LinkedIn"
click at [374, 166] on input "Cybersecurity at Work – LinkedIn" at bounding box center [319, 166] width 137 height 22
type input "Cybersecurity at Work"
click at [437, 171] on input "text" at bounding box center [473, 166] width 137 height 22
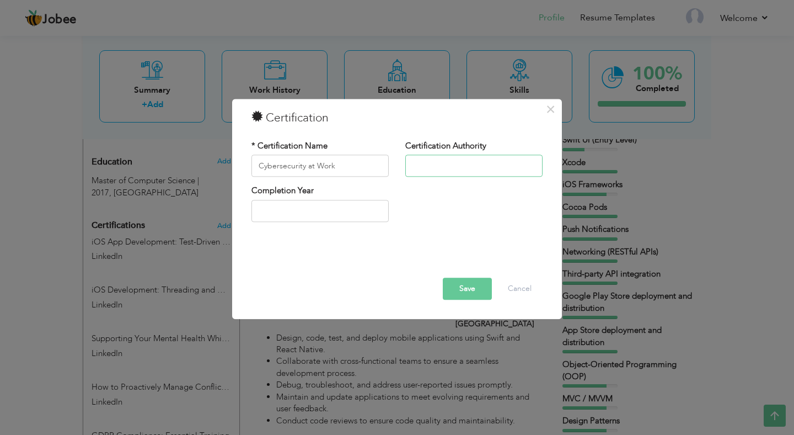
paste input "LinkedIn"
type input "LinkedIn"
click at [473, 277] on div at bounding box center [397, 261] width 308 height 31
click at [469, 285] on button "Save" at bounding box center [467, 289] width 49 height 22
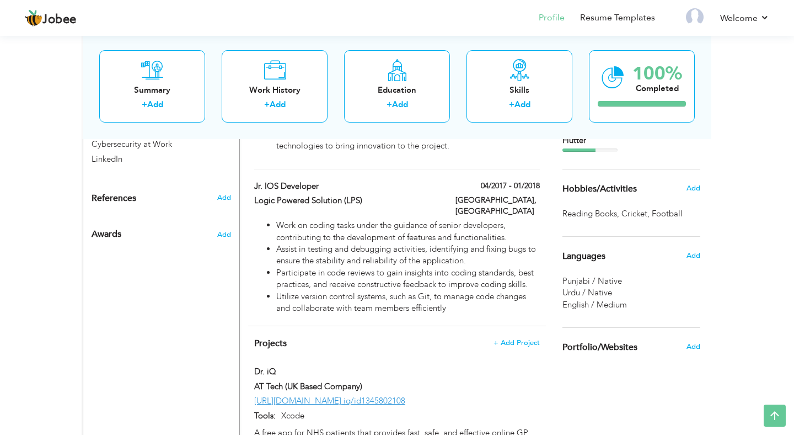
scroll to position [894, 0]
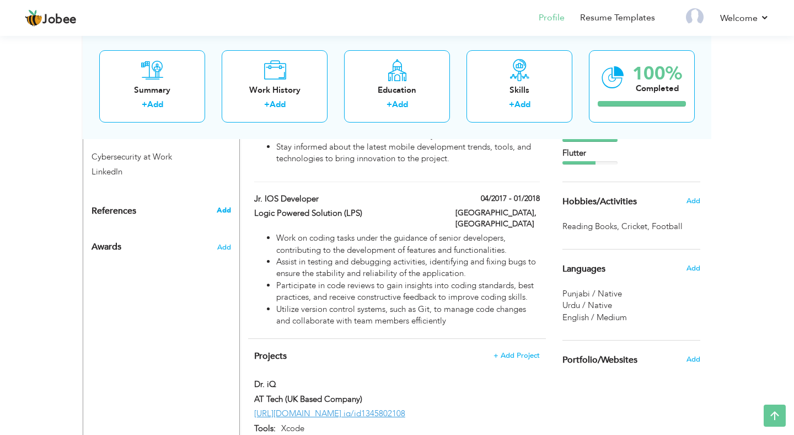
click at [227, 215] on span "Add" at bounding box center [224, 210] width 14 height 10
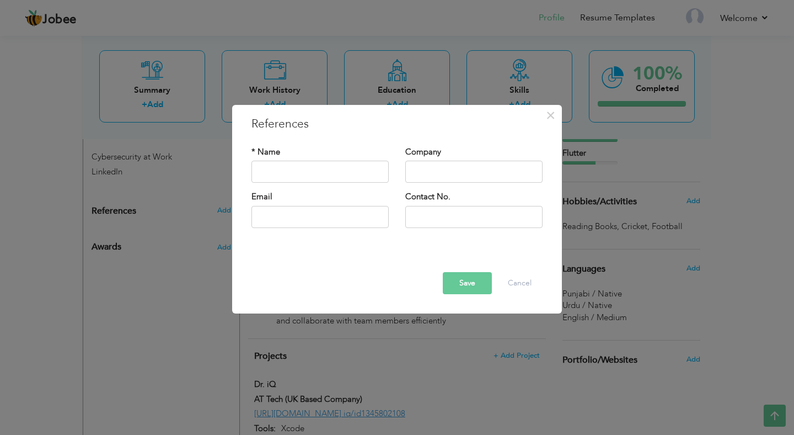
click at [198, 255] on div "× References * Name Company Email" at bounding box center [397, 217] width 794 height 435
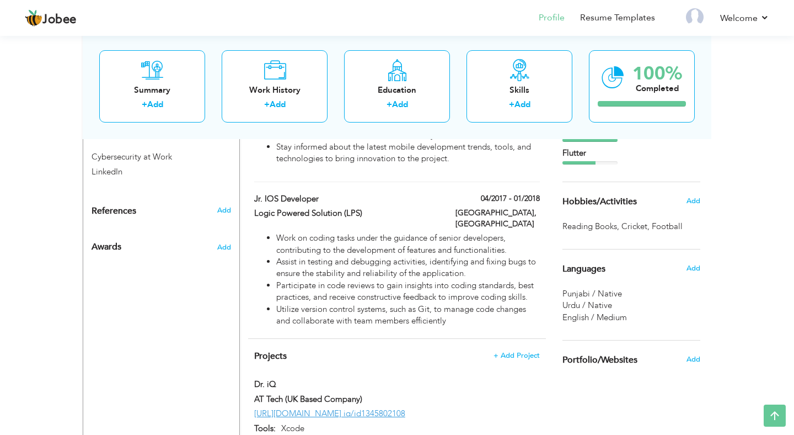
click at [217, 257] on div "Add" at bounding box center [226, 244] width 26 height 26
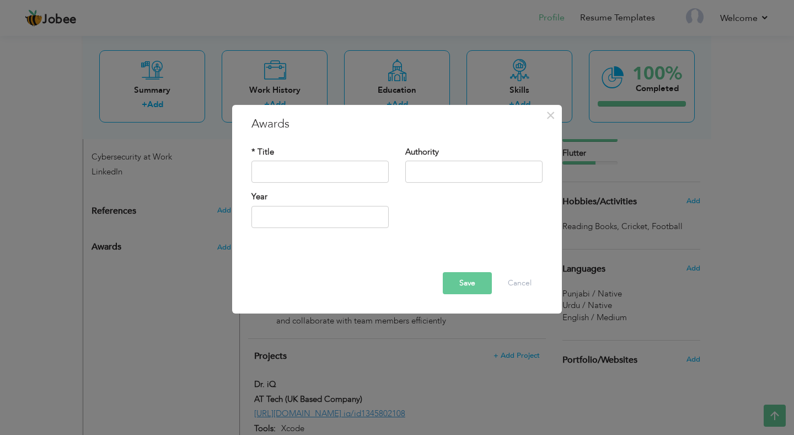
click at [170, 292] on div "× Awards * Title Authority Year" at bounding box center [397, 217] width 794 height 435
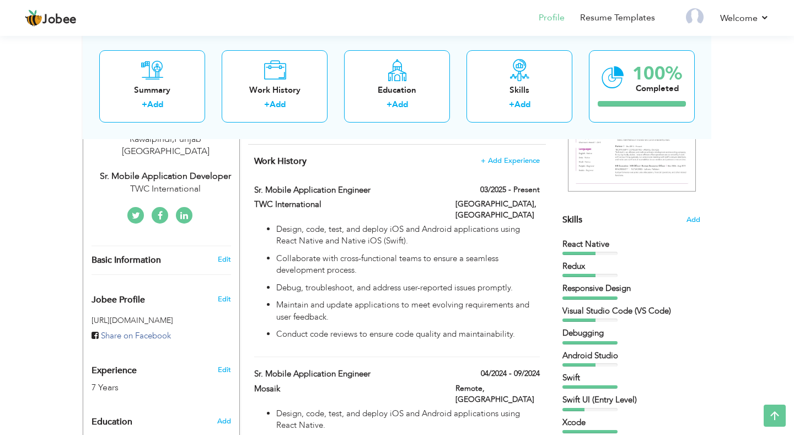
scroll to position [298, 0]
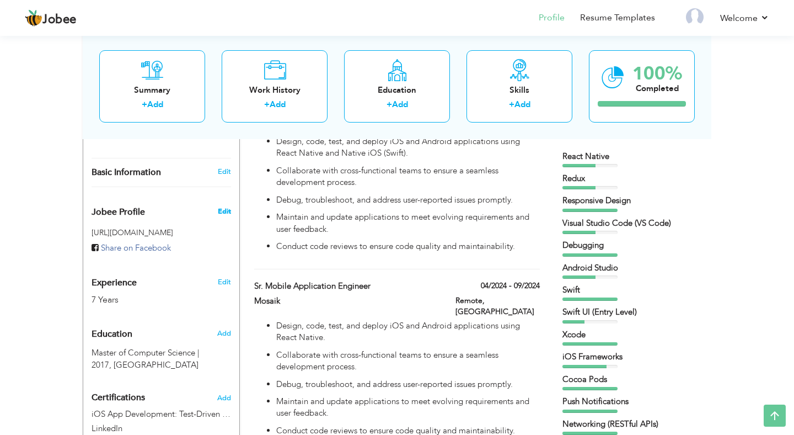
click at [221, 206] on span "Edit" at bounding box center [224, 211] width 13 height 10
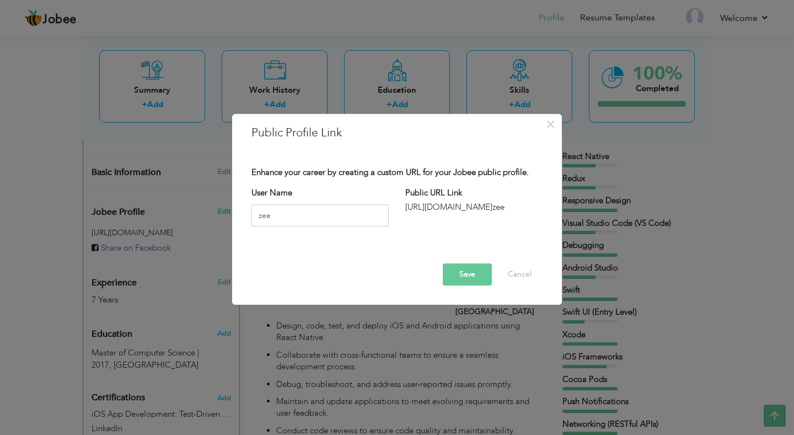
click at [476, 281] on button "Save" at bounding box center [467, 274] width 49 height 22
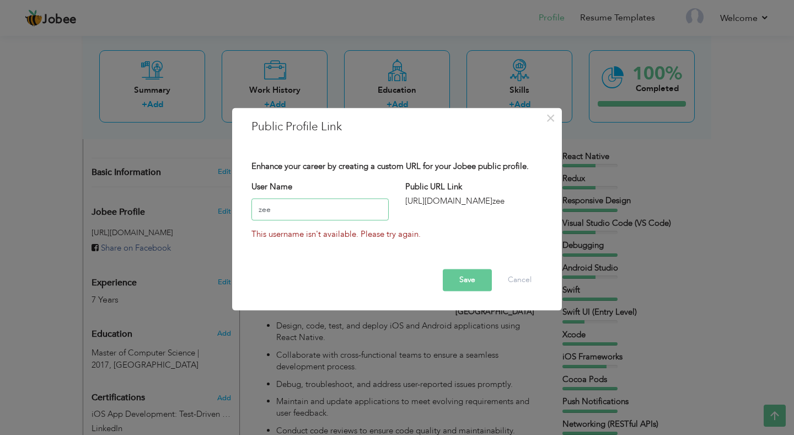
click at [339, 216] on input "zee" at bounding box center [319, 210] width 137 height 22
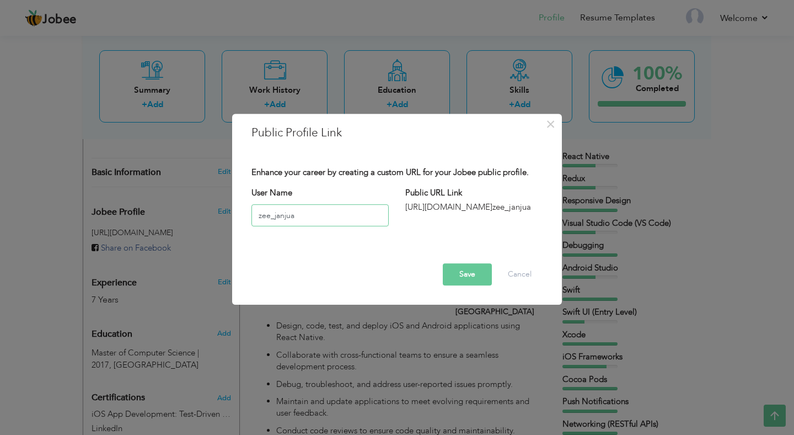
type input "zee_janjua"
click at [456, 276] on button "Save" at bounding box center [467, 274] width 49 height 22
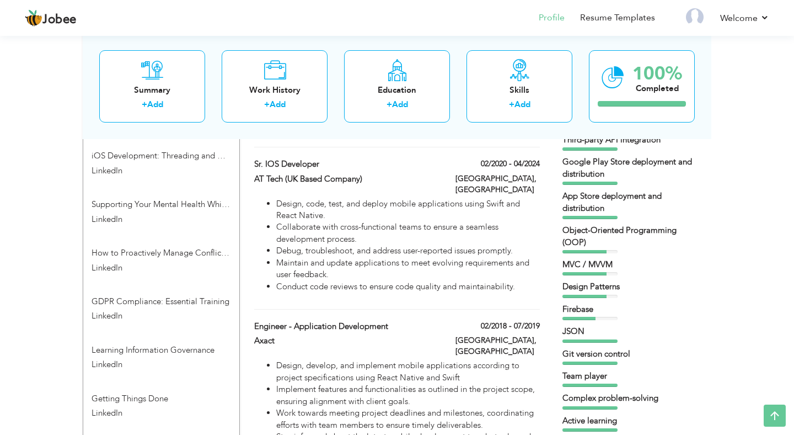
scroll to position [573, 0]
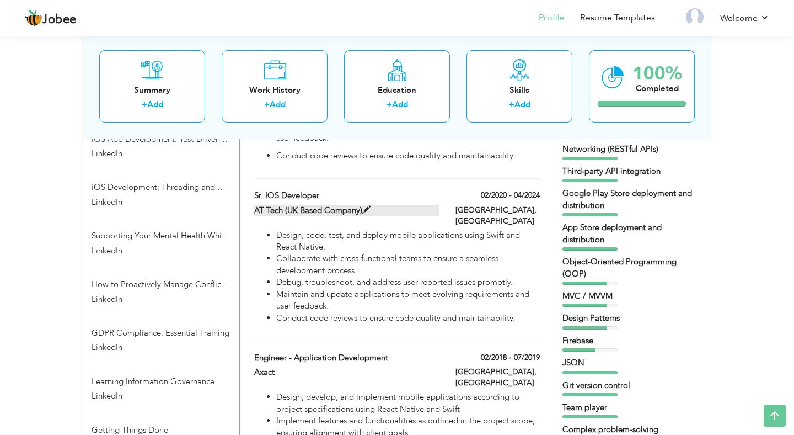
click at [371, 206] on span at bounding box center [366, 210] width 8 height 8
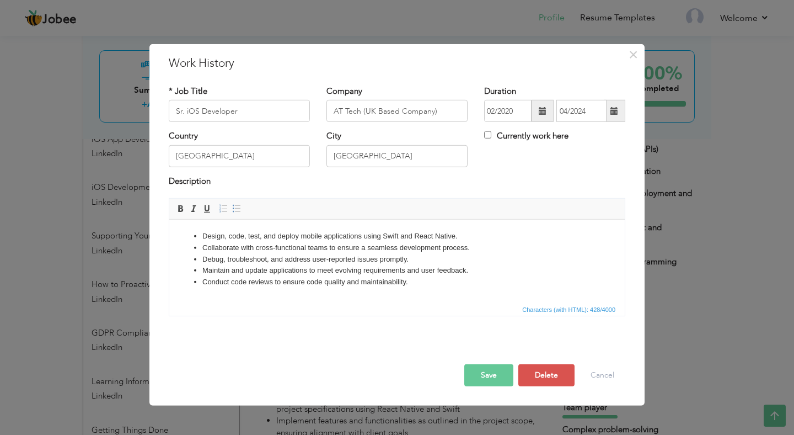
scroll to position [0, 0]
drag, startPoint x: 442, startPoint y: 110, endPoint x: 363, endPoint y: 114, distance: 79.0
click at [363, 114] on input "AT Tech (UK Based Company)" at bounding box center [396, 111] width 141 height 22
click at [502, 374] on button "Save" at bounding box center [488, 375] width 49 height 22
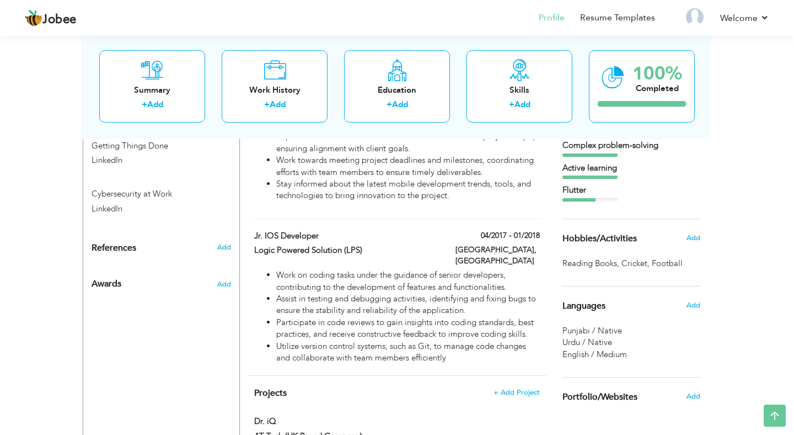
scroll to position [860, 0]
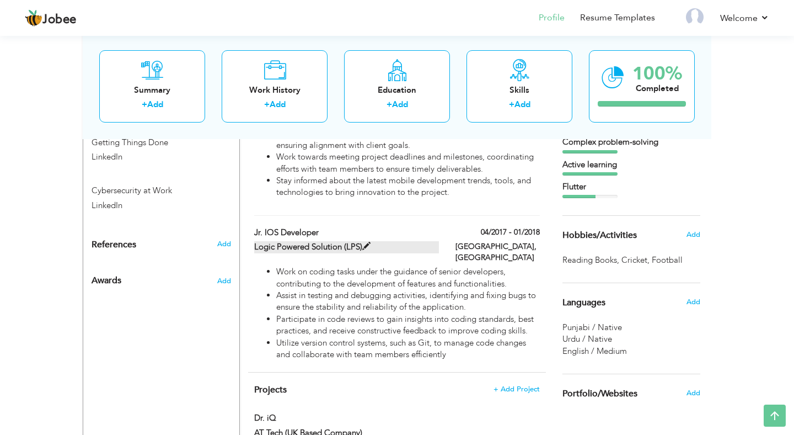
click at [370, 242] on span at bounding box center [366, 246] width 8 height 8
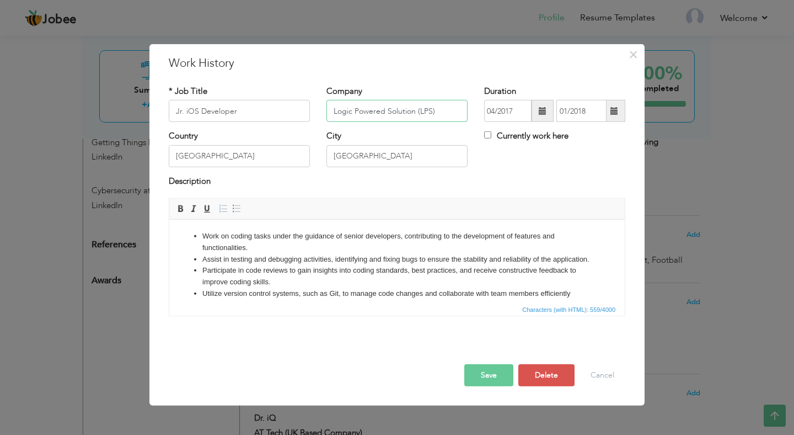
click at [435, 114] on input "Logic Powered Solution (LPS)" at bounding box center [396, 111] width 141 height 22
type input "Logic Powered Solution"
click at [471, 378] on button "Save" at bounding box center [488, 375] width 49 height 22
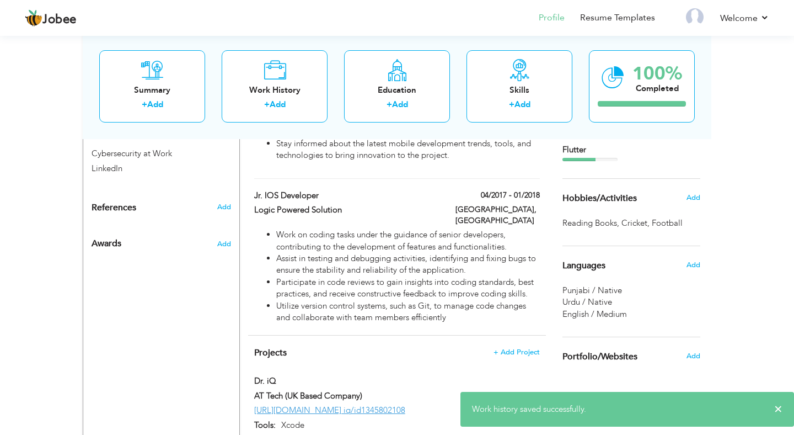
scroll to position [953, 0]
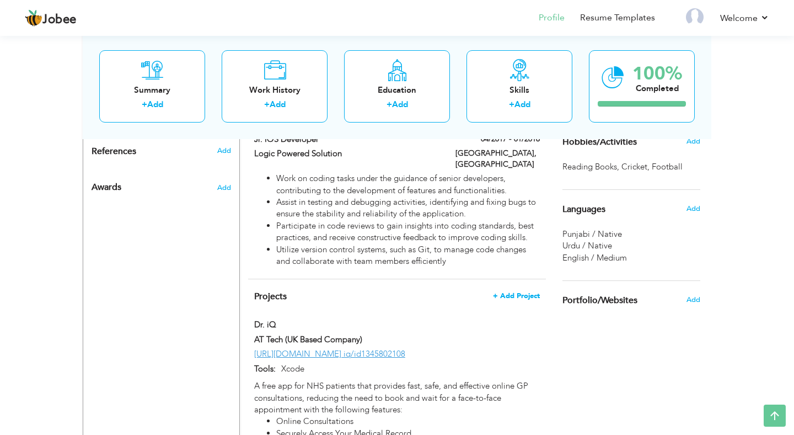
click at [519, 292] on span "+ Add Project" at bounding box center [516, 296] width 47 height 8
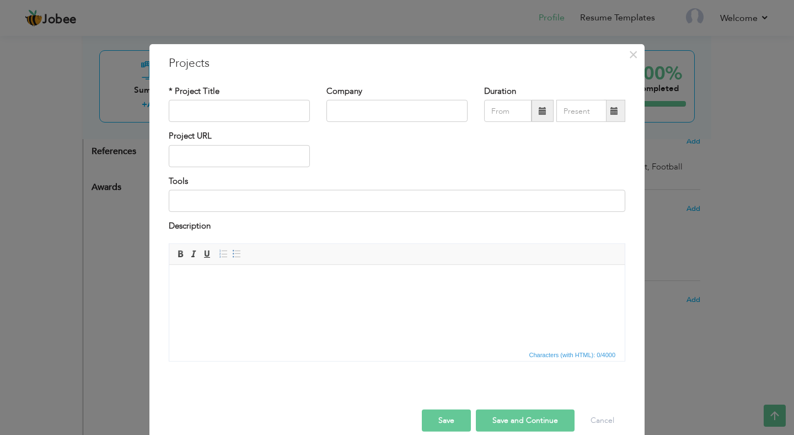
scroll to position [0, 0]
type input "[DOMAIN_NAME]"
click at [406, 114] on input "text" at bounding box center [396, 111] width 141 height 22
type input "Mosaik"
click at [282, 158] on input "text" at bounding box center [239, 156] width 141 height 22
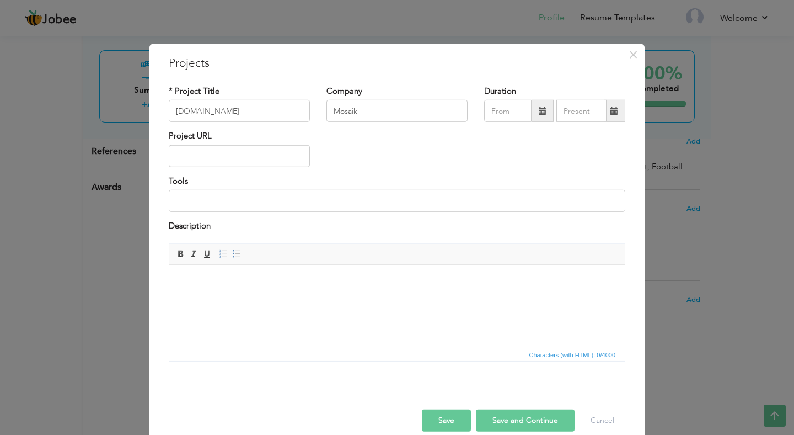
click at [299, 296] on html at bounding box center [396, 305] width 455 height 83
click at [281, 197] on input at bounding box center [397, 201] width 457 height 22
click at [267, 201] on input at bounding box center [397, 201] width 457 height 22
paste input "The (digital) sidekick for real estate agents and their clients. Mosaik is the …"
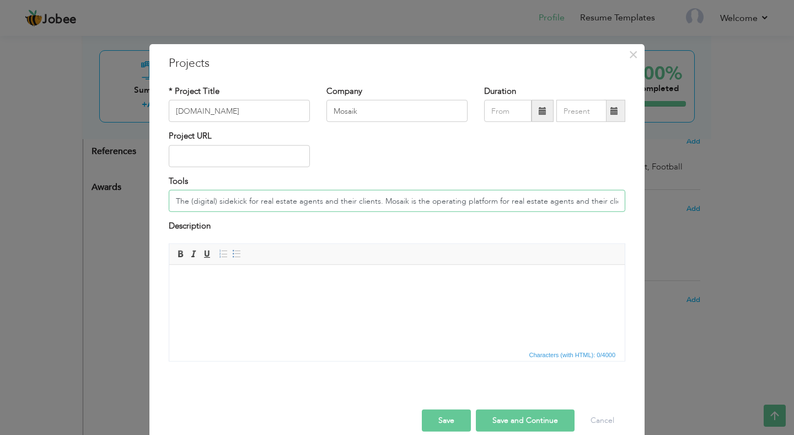
scroll to position [0, 47]
click at [343, 201] on input "The (digital) sidekick for real estate agents and their clients. Mosaik is the …" at bounding box center [397, 201] width 457 height 22
type input "The (digital) sidekick for real estate agents and their clients. Mosaik is the …"
click at [254, 204] on input "The (digital) sidekick for real estate agents and their clients. Mosaik is the …" at bounding box center [397, 201] width 457 height 22
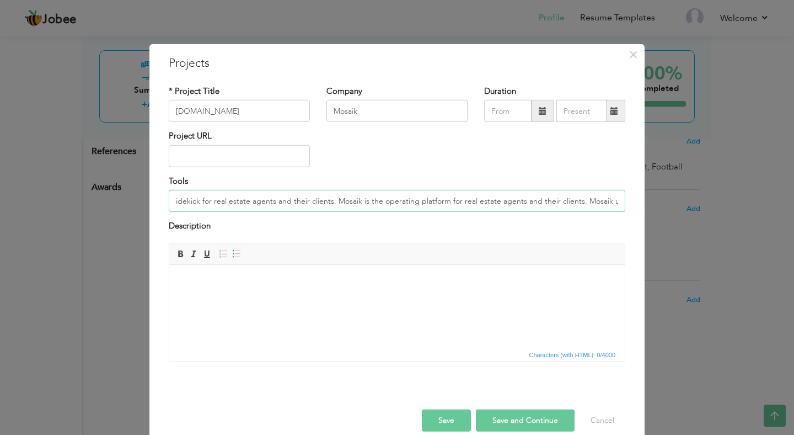
click at [254, 204] on input "The (digital) sidekick for real estate agents and their clients. Mosaik is the …" at bounding box center [397, 201] width 457 height 22
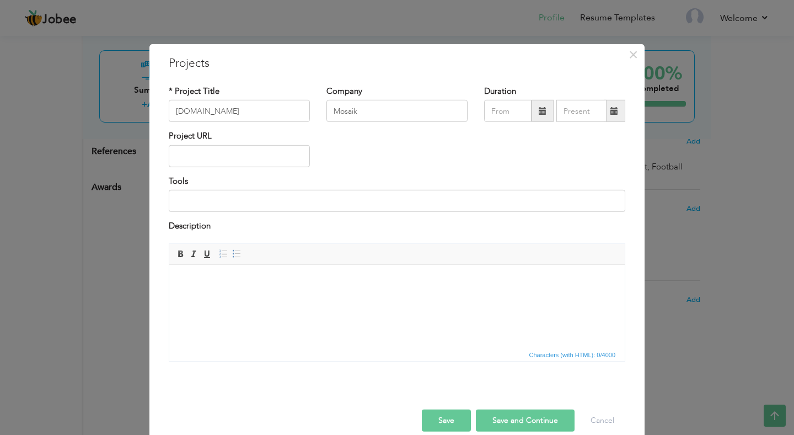
click at [215, 286] on body at bounding box center [396, 281] width 433 height 12
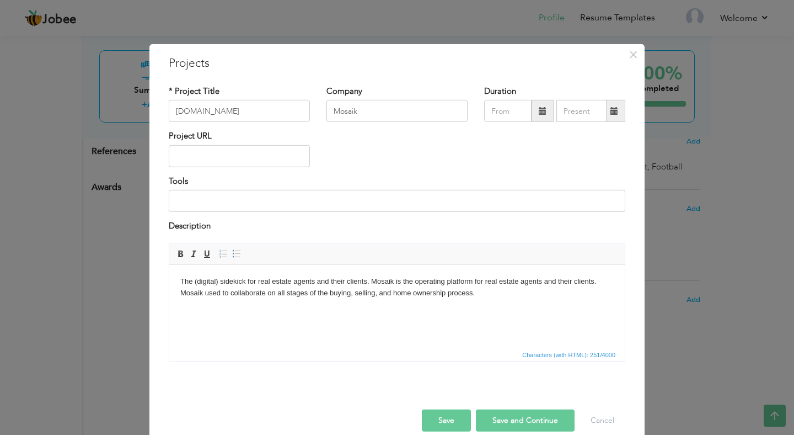
click at [277, 152] on input "text" at bounding box center [239, 156] width 141 height 22
click at [218, 160] on input "text" at bounding box center [239, 156] width 141 height 22
paste input "[URL][DOMAIN_NAME]"
type input "[URL][DOMAIN_NAME]"
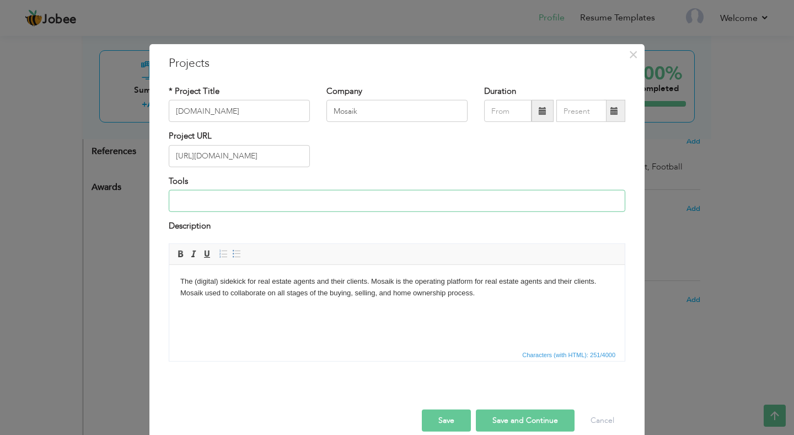
click at [246, 203] on input at bounding box center [397, 201] width 457 height 22
click at [306, 203] on input at bounding box center [397, 201] width 457 height 22
click at [298, 201] on input at bounding box center [397, 201] width 457 height 22
paste input "Visual Studio Code (VS Code), Xcode, Android Studio"
type input "Visual Studio Code (VS Code), Xcode, Android Studio"
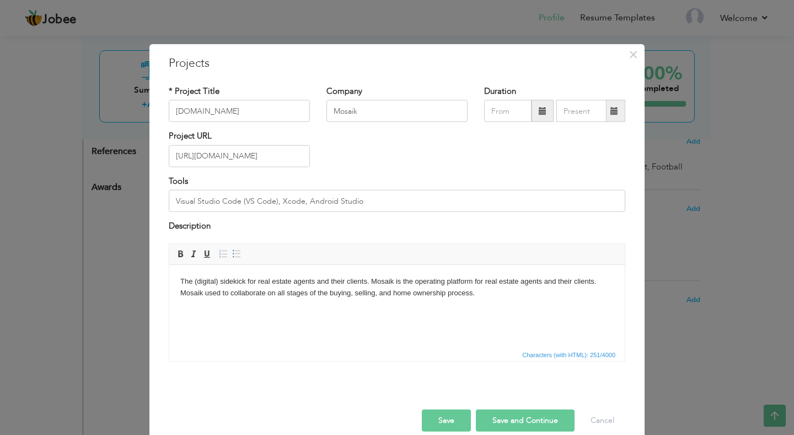
click at [275, 315] on html "The (digital) sidekick for real estate agents and their clients. Mosaik is the …" at bounding box center [396, 305] width 455 height 83
click at [453, 423] on button "Save" at bounding box center [446, 420] width 49 height 22
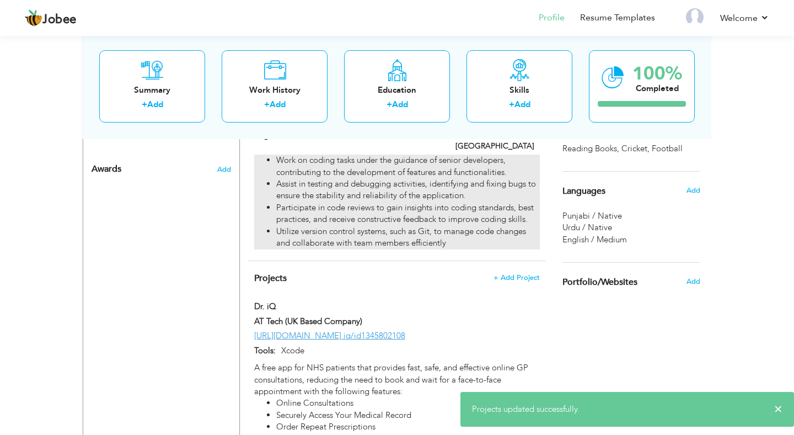
scroll to position [976, 0]
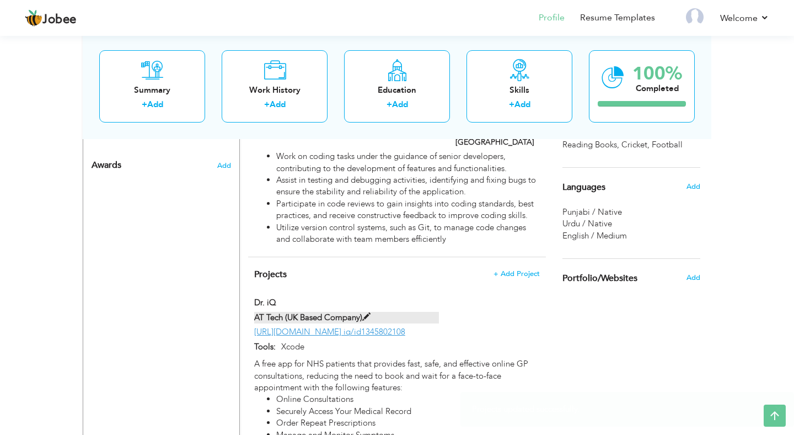
click at [371, 313] on span at bounding box center [366, 317] width 8 height 8
type input "Dr. iQ"
type input "AT Tech (UK Based Company)"
type input "[URL][DOMAIN_NAME] iq/id1345802108"
type input "Xcode"
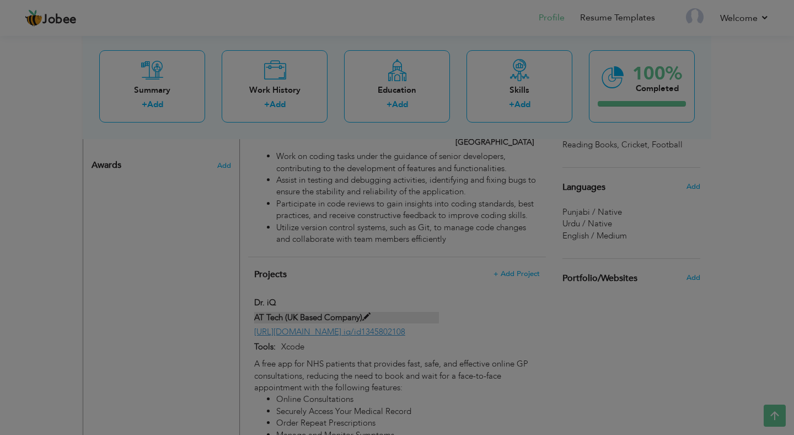
scroll to position [0, 53]
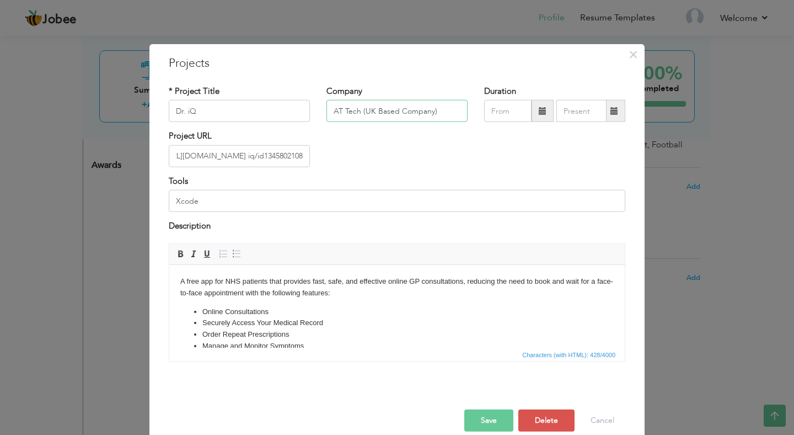
click at [453, 115] on input "AT Tech (UK Based Company)" at bounding box center [396, 111] width 141 height 22
type input "AT Tech"
click at [488, 421] on button "Save" at bounding box center [488, 420] width 49 height 22
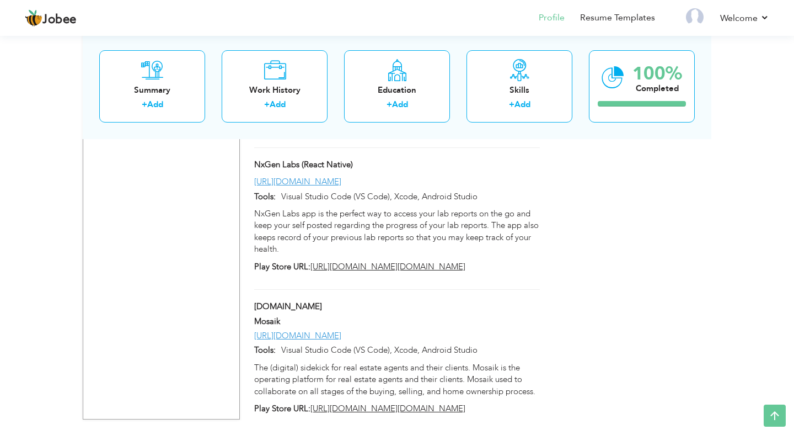
scroll to position [1573, 0]
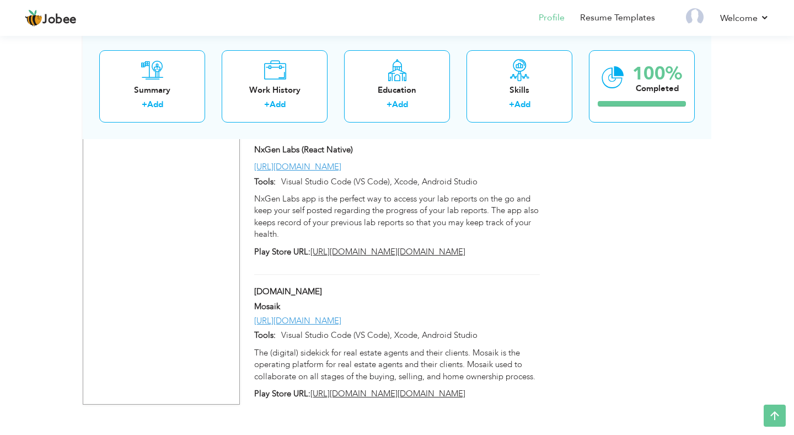
click at [287, 302] on span at bounding box center [284, 306] width 8 height 8
type input "[DOMAIN_NAME]"
type input "Mosaik"
type input "[URL][DOMAIN_NAME]"
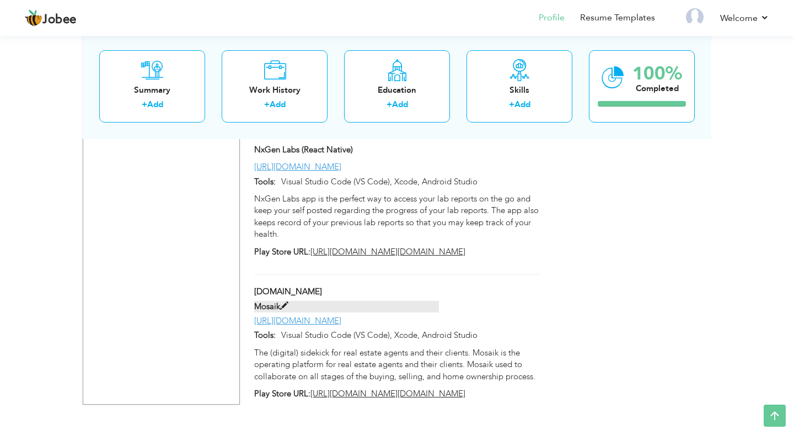
type input "Visual Studio Code (VS Code), Xcode, Android Studio"
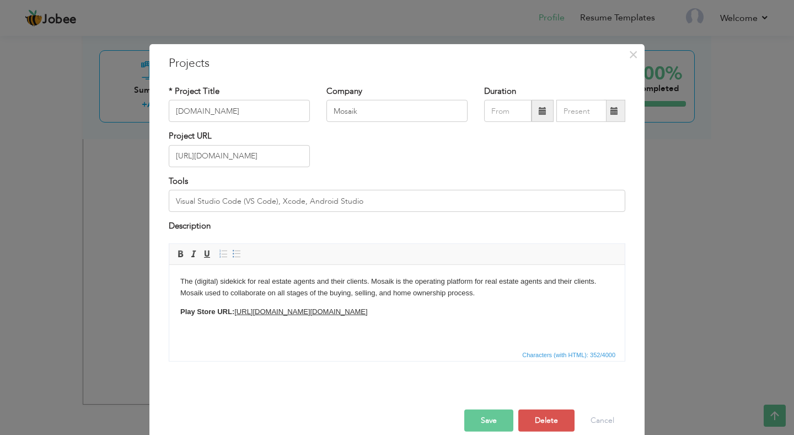
scroll to position [0, 0]
click at [372, 112] on input "Mosaik" at bounding box center [396, 111] width 141 height 22
click at [246, 112] on input "Mosaik.io" at bounding box center [239, 111] width 141 height 22
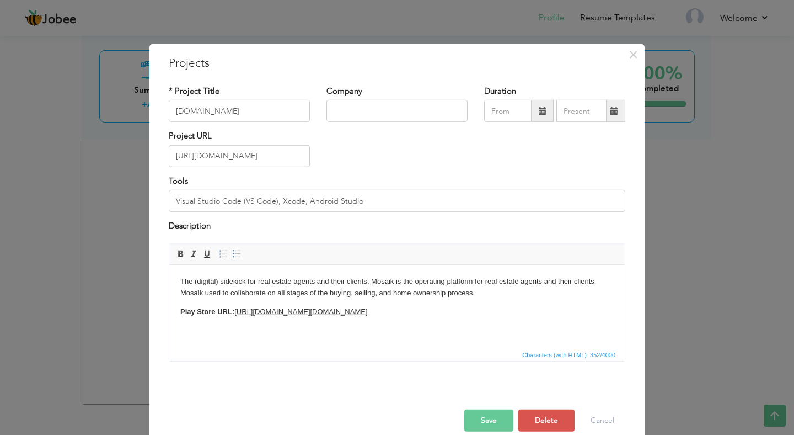
click at [476, 414] on button "Save" at bounding box center [488, 420] width 49 height 22
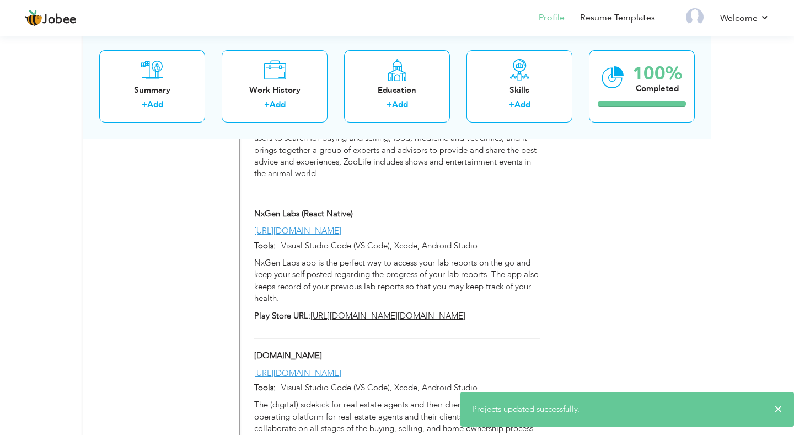
scroll to position [1573, 0]
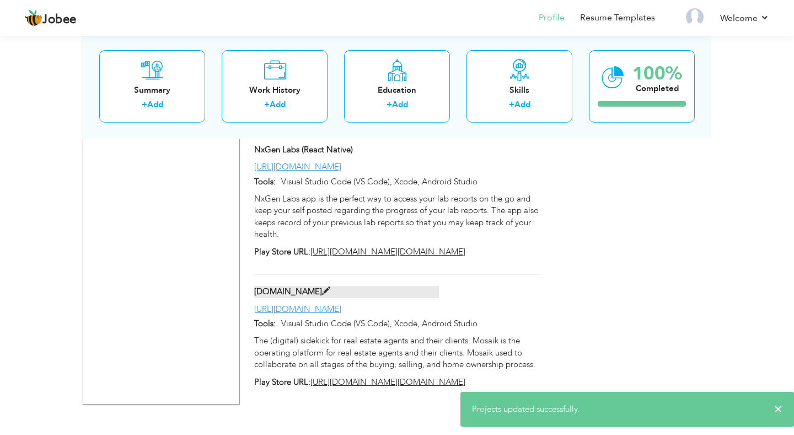
click at [322, 287] on span at bounding box center [326, 291] width 8 height 8
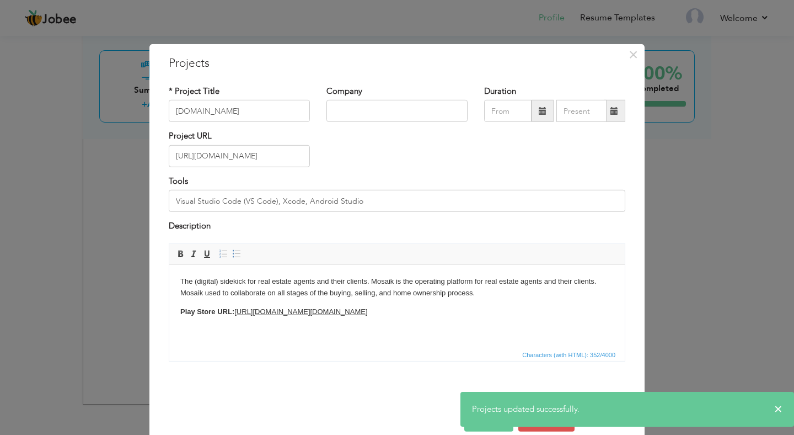
scroll to position [0, 53]
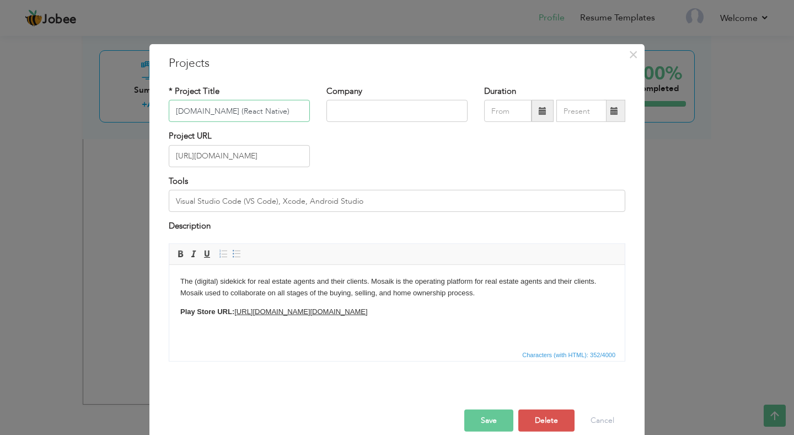
type input "[DOMAIN_NAME] (React Native)"
click at [493, 411] on button "Save" at bounding box center [488, 420] width 49 height 22
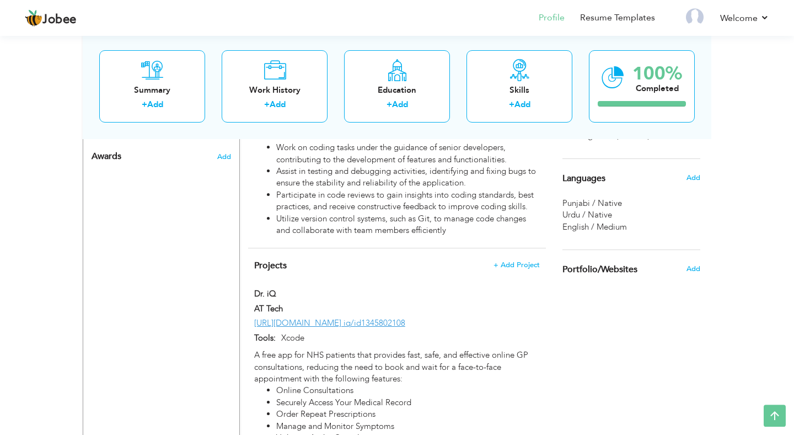
scroll to position [982, 0]
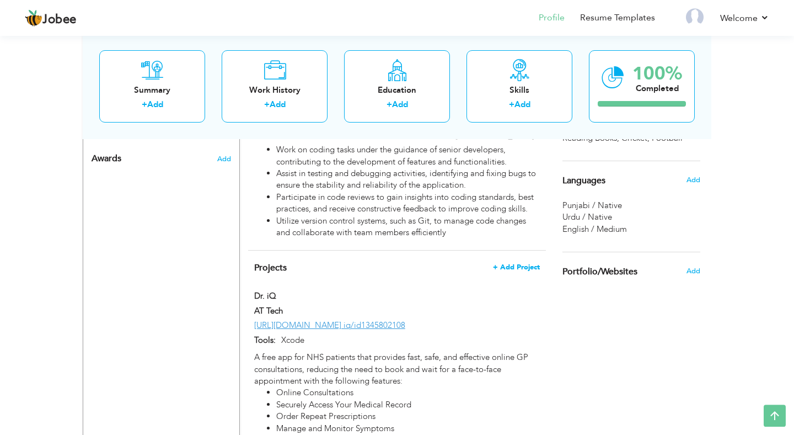
click at [511, 263] on span "+ Add Project" at bounding box center [516, 267] width 47 height 8
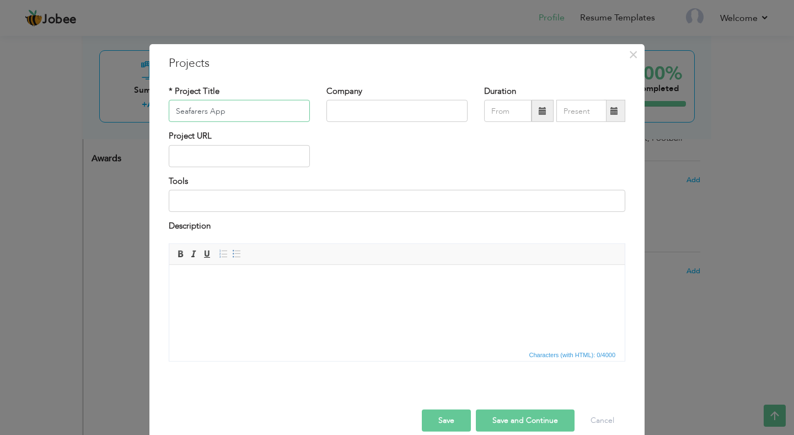
type input "Seafarers App"
click at [241, 160] on input "text" at bounding box center [239, 156] width 141 height 22
click at [229, 157] on input "text" at bounding box center [239, 156] width 141 height 22
click at [266, 206] on input at bounding box center [397, 201] width 457 height 22
click at [248, 157] on input "text" at bounding box center [239, 156] width 141 height 22
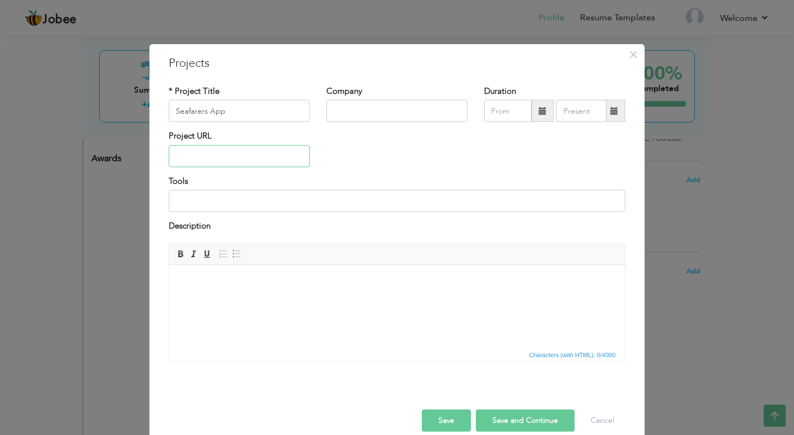
paste input "[URL][DOMAIN_NAME]"
type input "[URL][DOMAIN_NAME]"
click at [233, 195] on input at bounding box center [397, 201] width 457 height 22
type input "Android Studio, Xcode"
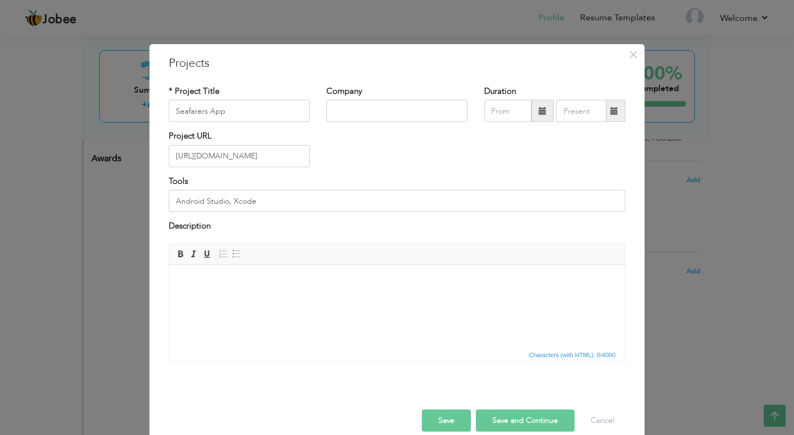
click at [292, 309] on html at bounding box center [396, 305] width 455 height 83
click at [264, 291] on html at bounding box center [396, 305] width 455 height 83
paste body
click at [239, 253] on span at bounding box center [236, 253] width 9 height 9
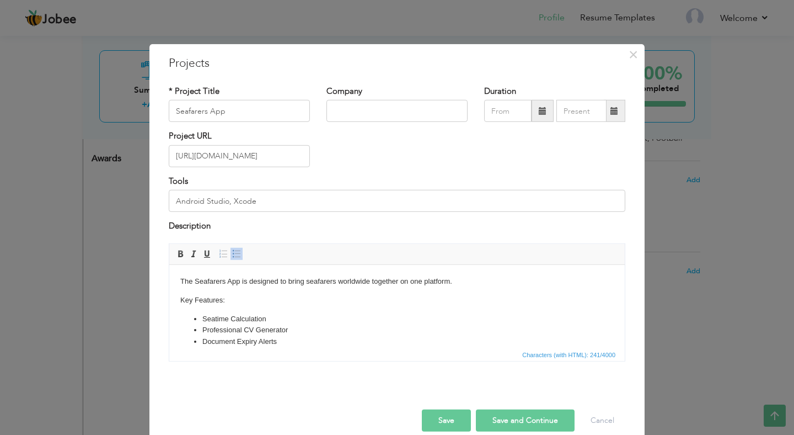
scroll to position [12, 0]
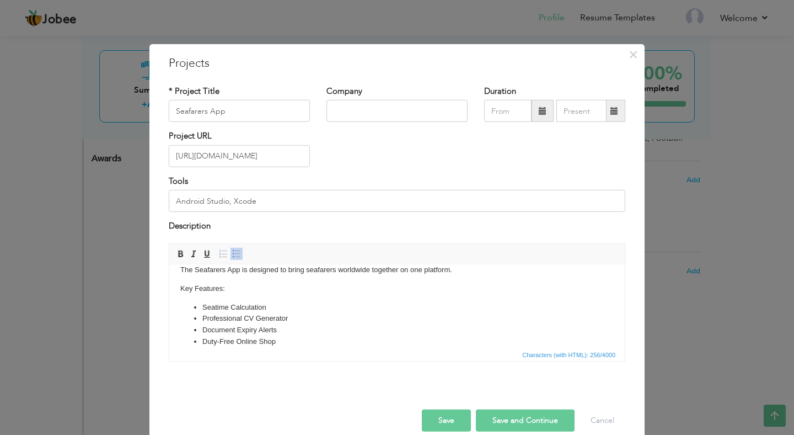
click at [450, 419] on button "Save" at bounding box center [446, 420] width 49 height 22
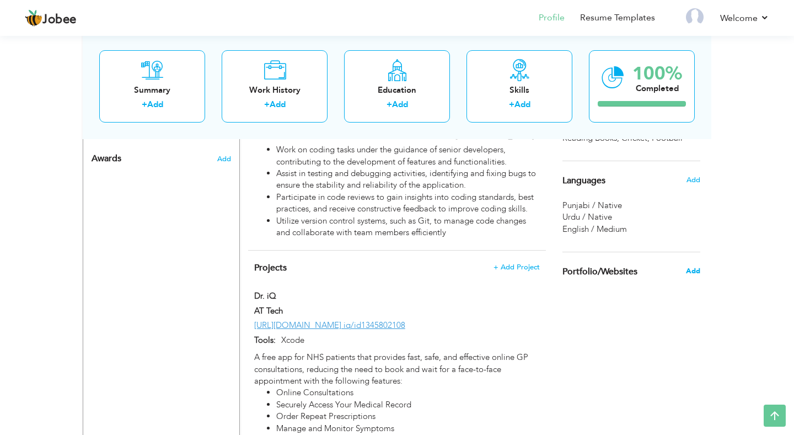
click at [695, 272] on span "Add" at bounding box center [693, 271] width 14 height 10
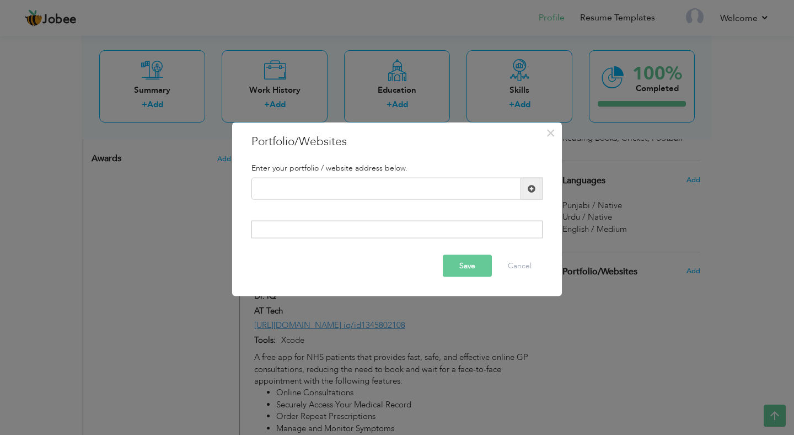
click at [393, 233] on div at bounding box center [396, 229] width 291 height 18
click at [388, 192] on input "text" at bounding box center [386, 189] width 270 height 22
click at [384, 185] on input "text" at bounding box center [386, 189] width 270 height 22
paste input "https://zeeshantariq.netlify.app/"
type input "[URL][DOMAIN_NAME]"
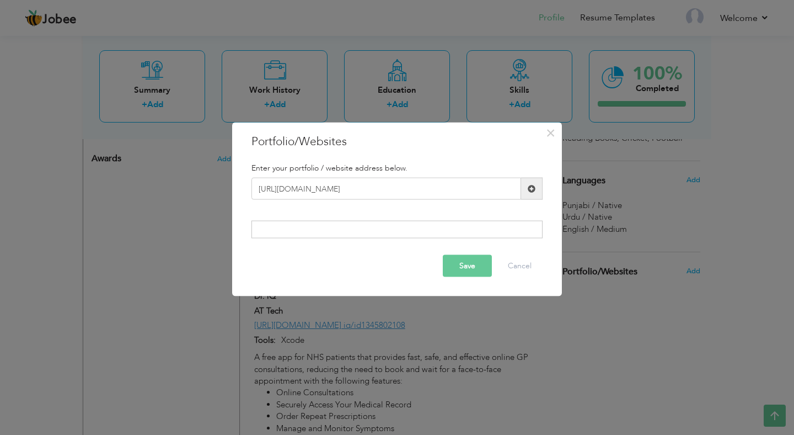
click at [460, 260] on button "Save" at bounding box center [467, 265] width 49 height 22
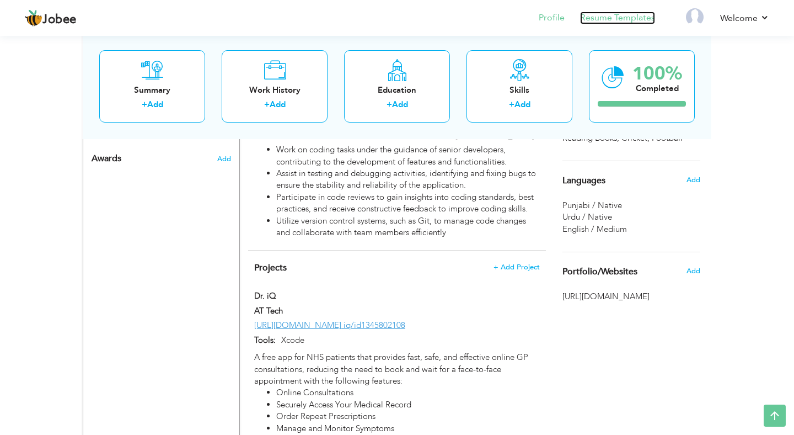
click at [624, 21] on link "Resume Templates" at bounding box center [617, 18] width 75 height 13
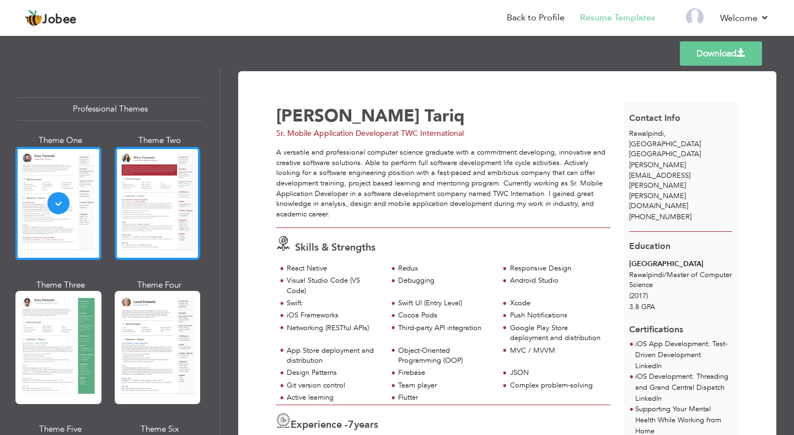
click at [147, 216] on div at bounding box center [158, 203] width 86 height 113
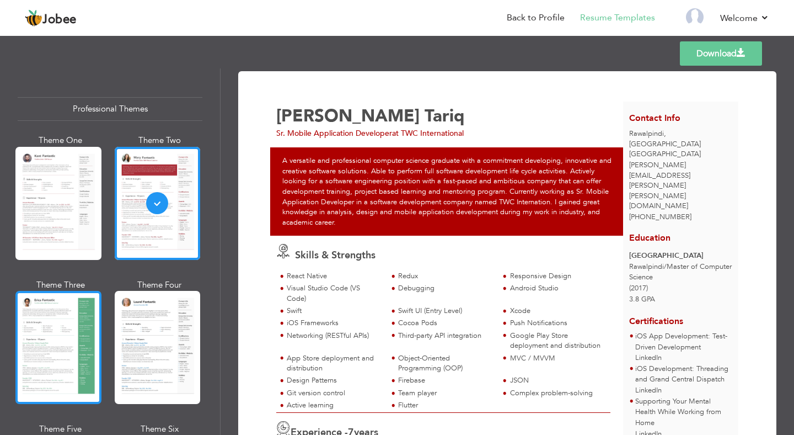
click at [37, 331] on div at bounding box center [58, 347] width 86 height 113
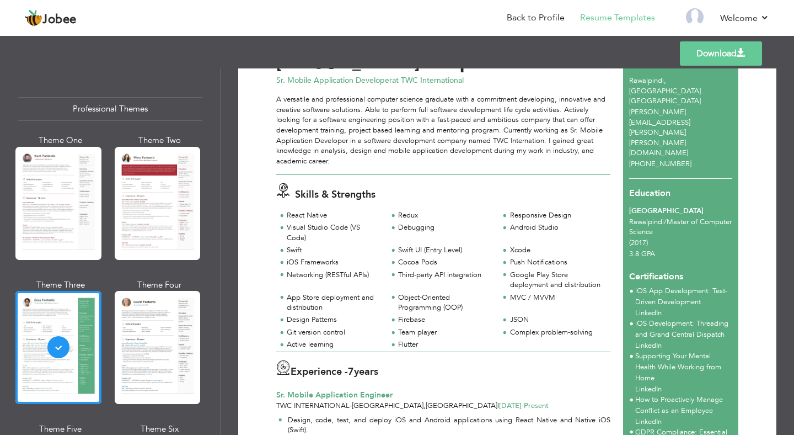
scroll to position [130, 0]
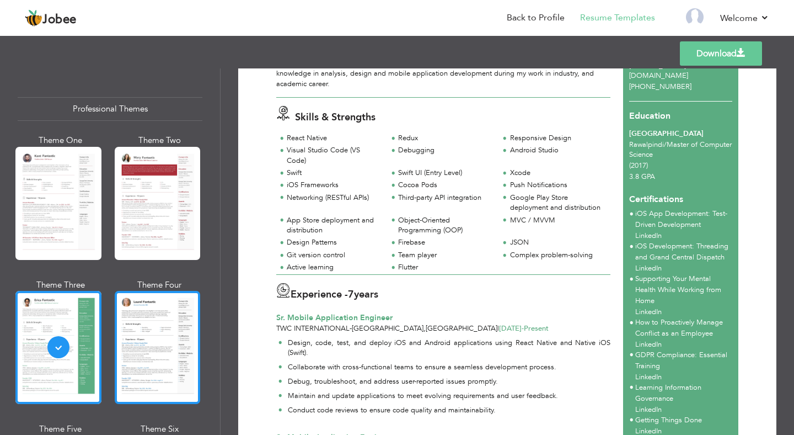
click at [164, 339] on div at bounding box center [158, 347] width 86 height 113
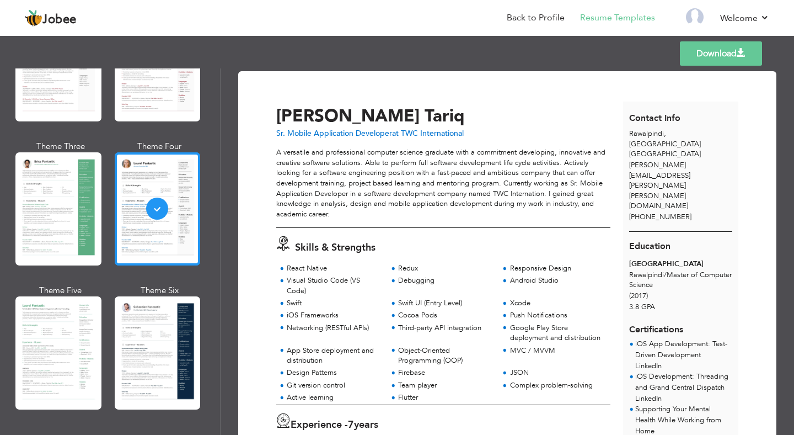
scroll to position [151, 0]
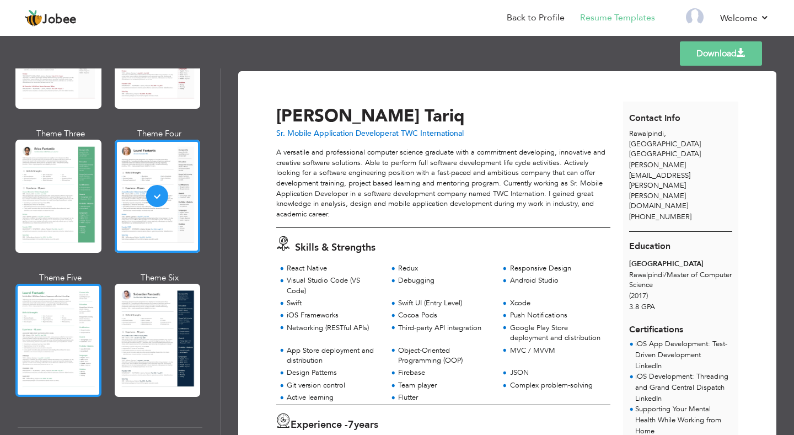
click at [74, 333] on div at bounding box center [58, 339] width 86 height 113
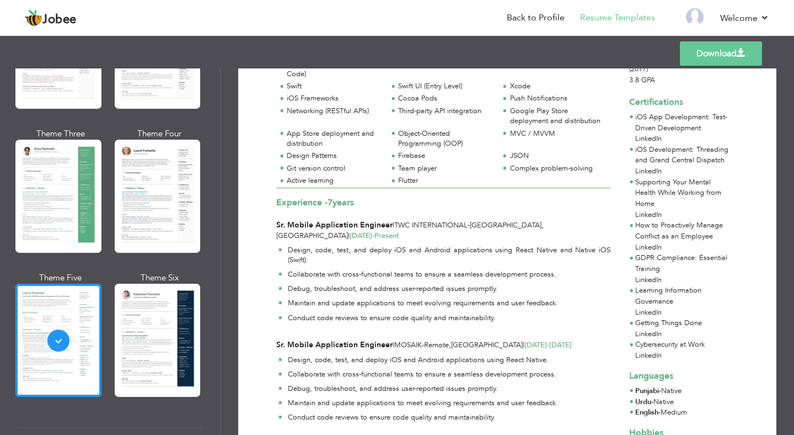
scroll to position [0, 0]
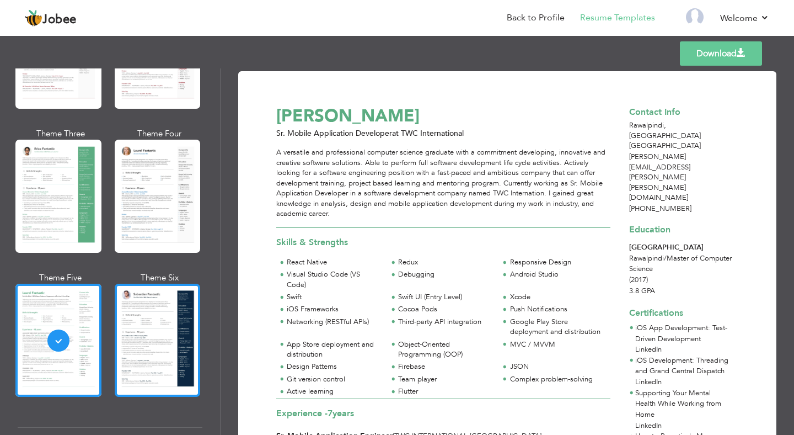
click at [155, 325] on div at bounding box center [158, 339] width 86 height 113
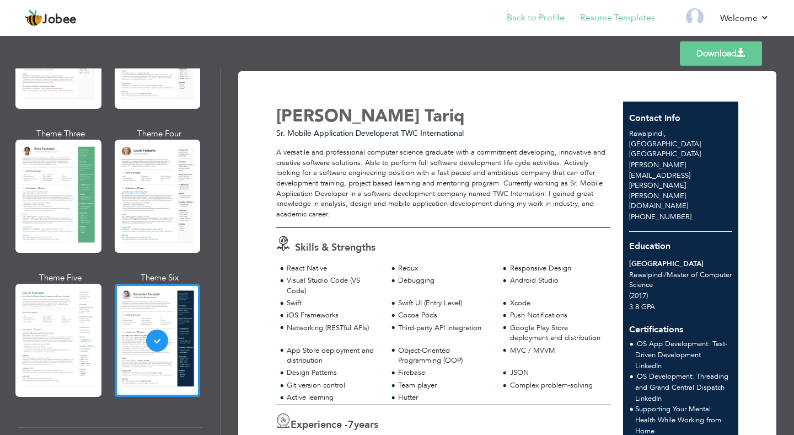
click at [546, 9] on li "Back to Profile" at bounding box center [527, 19] width 73 height 30
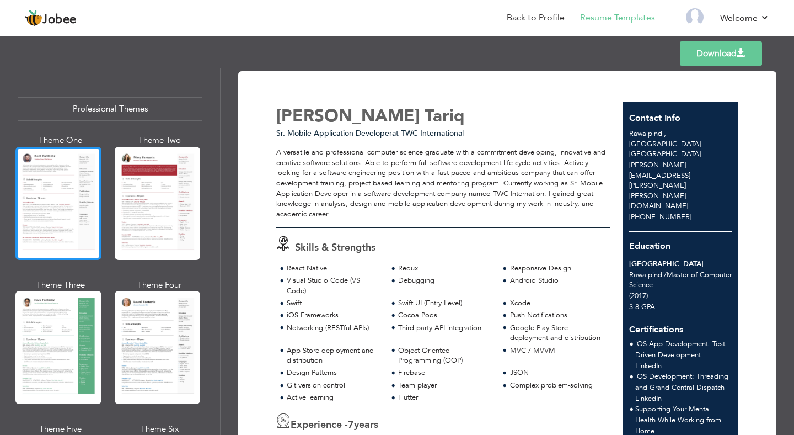
click at [48, 187] on div at bounding box center [58, 203] width 86 height 113
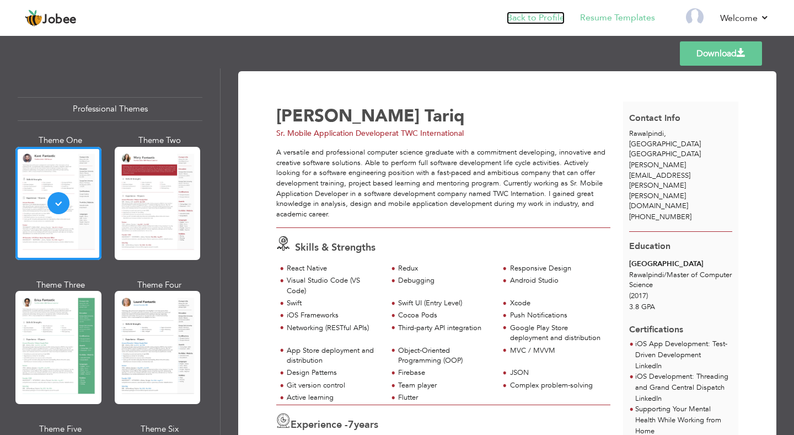
click at [533, 20] on link "Back to Profile" at bounding box center [536, 18] width 58 height 13
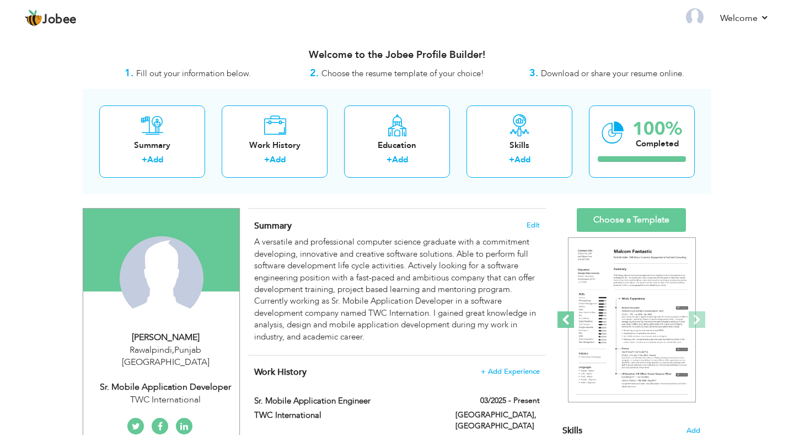
click at [572, 321] on span at bounding box center [566, 319] width 17 height 17
click at [701, 316] on span at bounding box center [697, 319] width 17 height 17
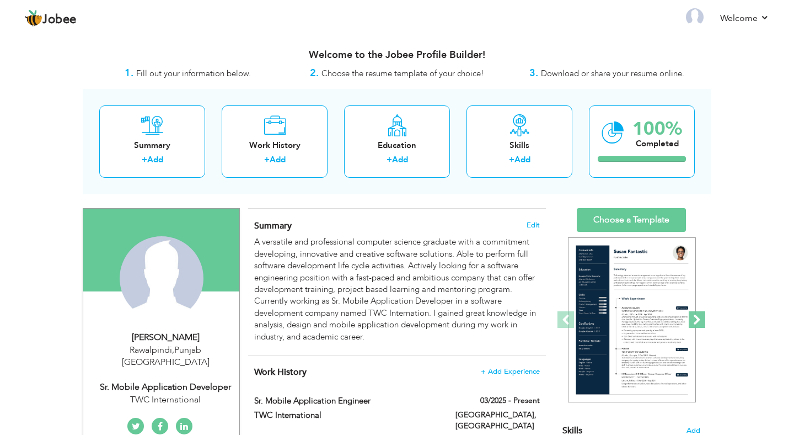
click at [701, 316] on span at bounding box center [697, 319] width 17 height 17
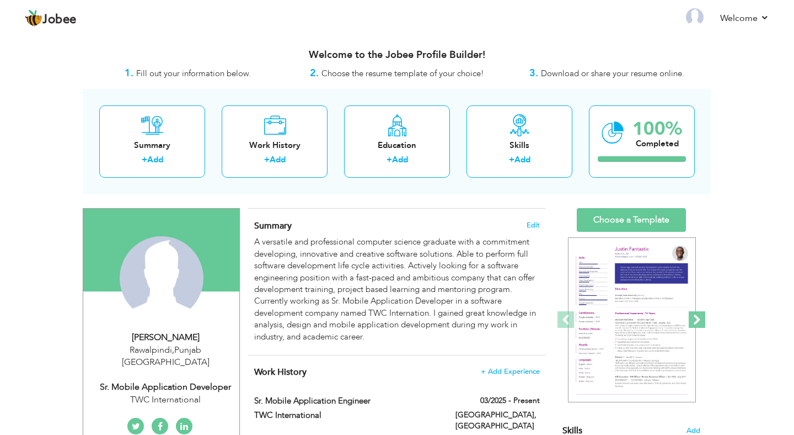
click at [701, 316] on span at bounding box center [697, 319] width 17 height 17
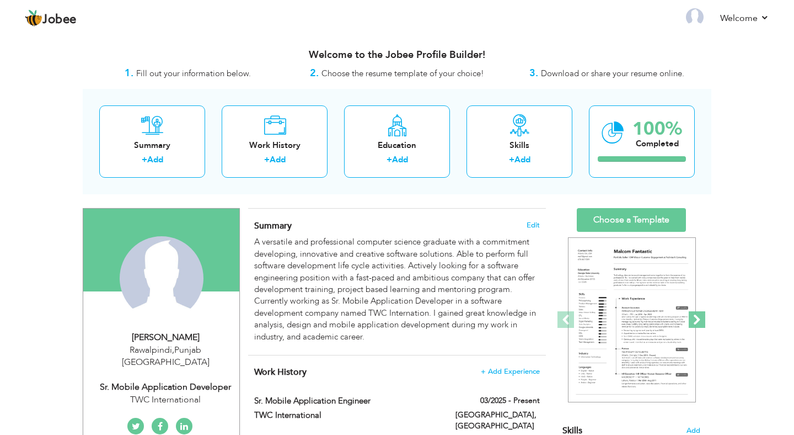
click at [701, 316] on span at bounding box center [697, 319] width 17 height 17
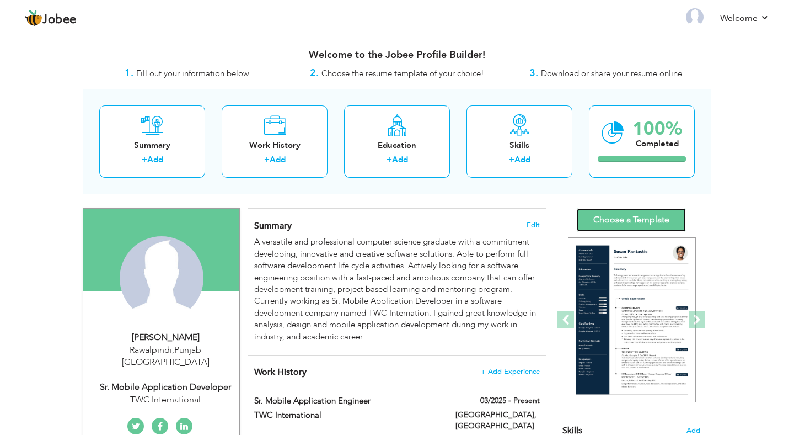
click at [610, 219] on link "Choose a Template" at bounding box center [631, 220] width 109 height 24
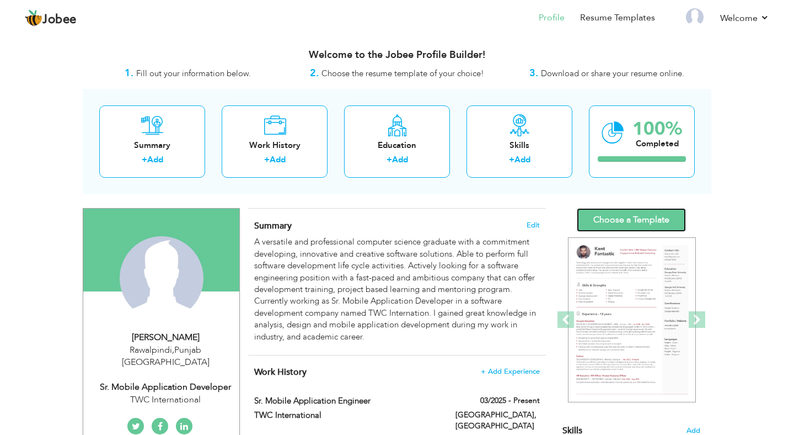
click at [623, 220] on link "Choose a Template" at bounding box center [631, 220] width 109 height 24
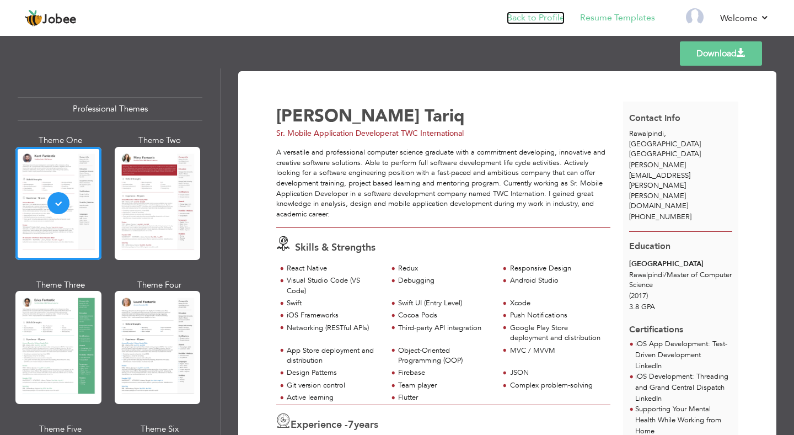
click at [534, 20] on link "Back to Profile" at bounding box center [536, 18] width 58 height 13
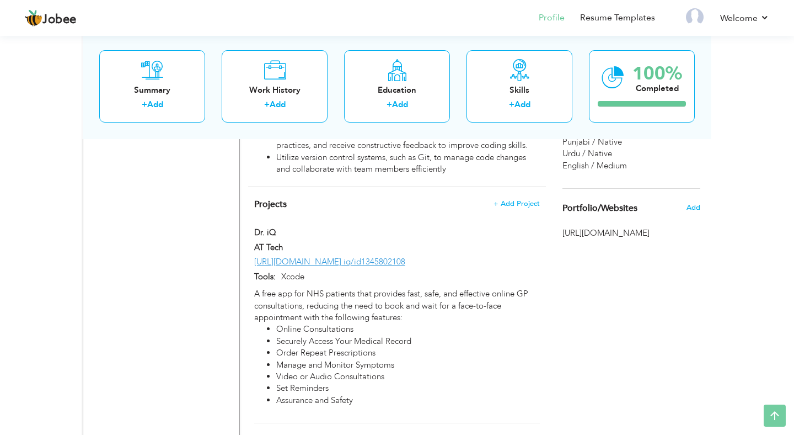
scroll to position [1734, 0]
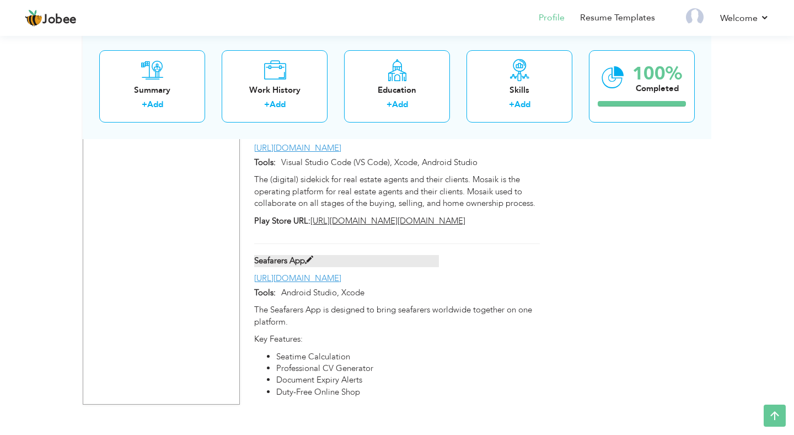
click at [313, 256] on span at bounding box center [309, 260] width 8 height 8
type input "Seafarers App"
type input "[URL][DOMAIN_NAME]"
type input "Android Studio, Xcode"
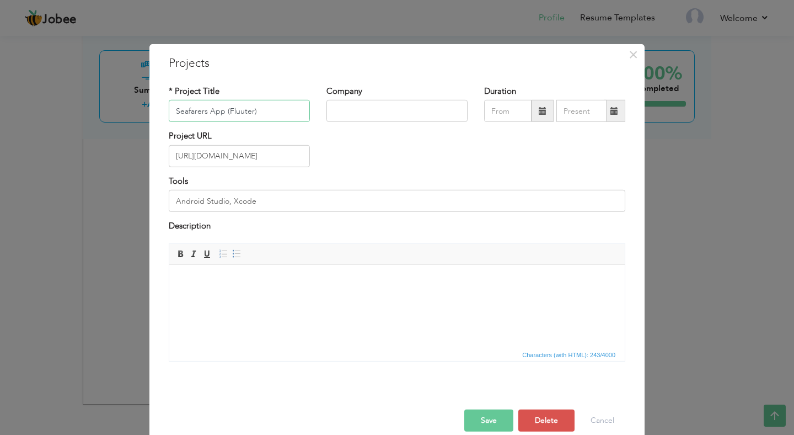
click at [242, 115] on input "Seafarers App (Fluuter)" at bounding box center [239, 111] width 141 height 22
click at [288, 347] on div "Editor toolbars Basic Styles Bold Italic Underline Paragraph Insert/Remove Numb…" at bounding box center [396, 301] width 455 height 117
click at [607, 419] on button "Cancel" at bounding box center [603, 420] width 46 height 22
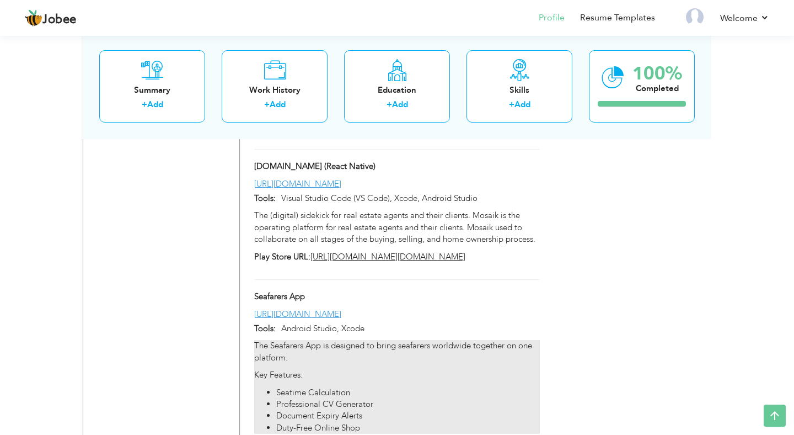
scroll to position [1666, 0]
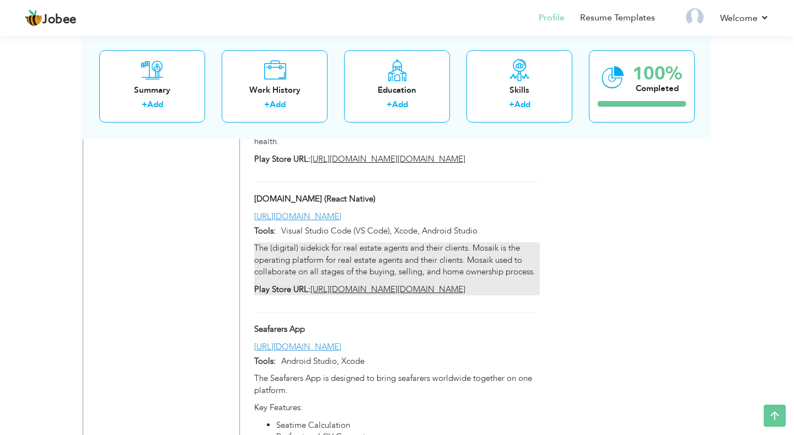
click at [335, 283] on p "Play Store URL: [URL][DOMAIN_NAME][DOMAIN_NAME]" at bounding box center [397, 289] width 286 height 12
type input "[DOMAIN_NAME] (React Native)"
type input "[URL][DOMAIN_NAME]"
type input "Visual Studio Code (VS Code), Xcode, Android Studio"
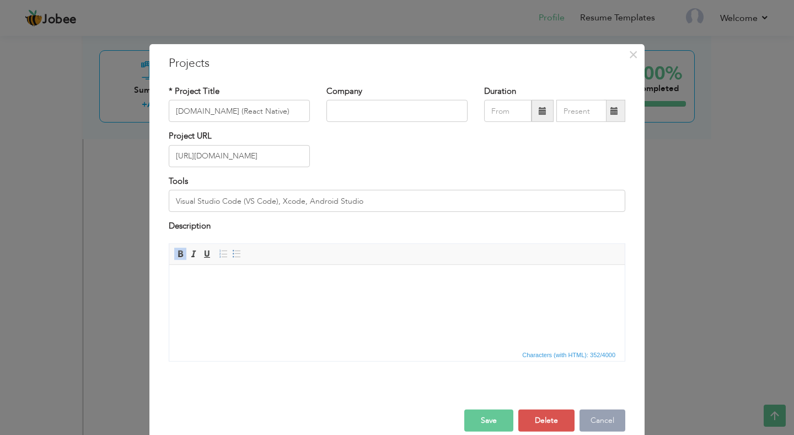
click at [597, 420] on button "Cancel" at bounding box center [603, 420] width 46 height 22
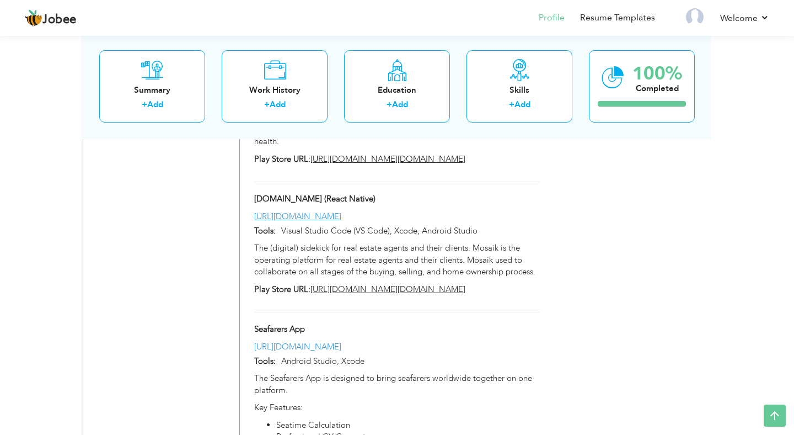
scroll to position [1734, 0]
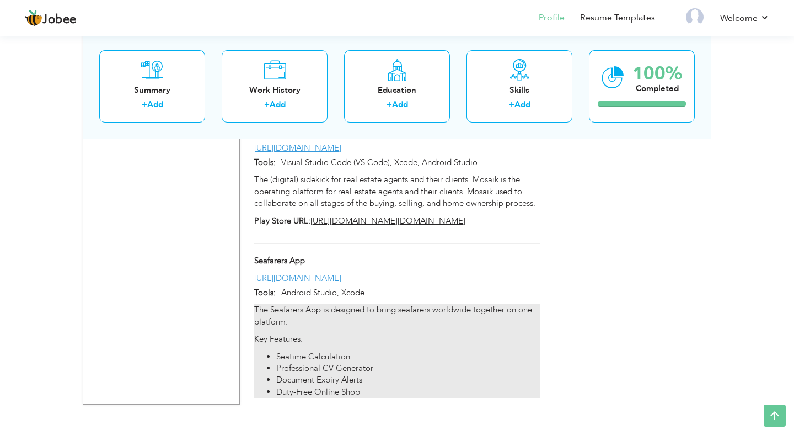
click at [352, 304] on p "The Seafarers App is designed to bring seafarers worldwide together on one plat…" at bounding box center [397, 316] width 286 height 24
type input "Seafarers App"
type input "[URL][DOMAIN_NAME]"
type input "Android Studio, Xcode"
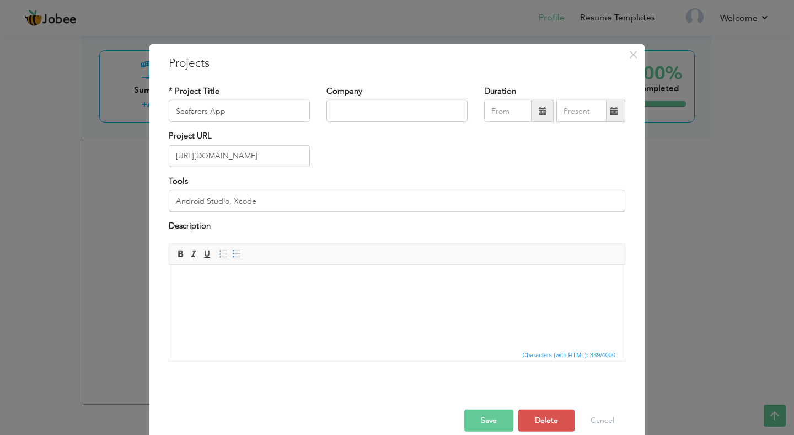
click at [495, 415] on button "Save" at bounding box center [488, 420] width 49 height 22
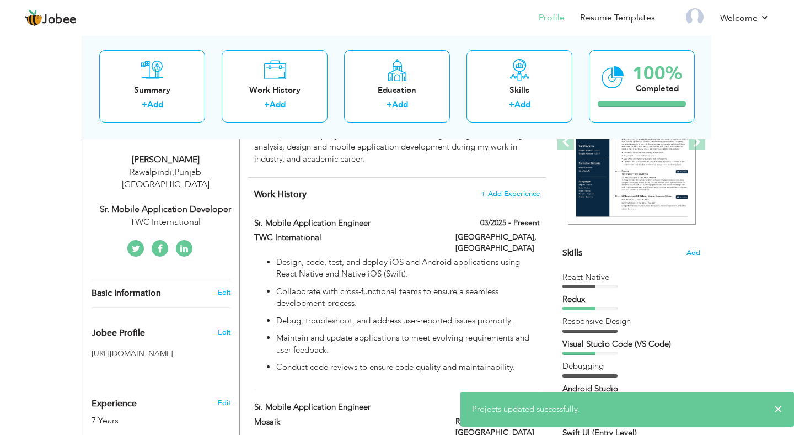
scroll to position [0, 0]
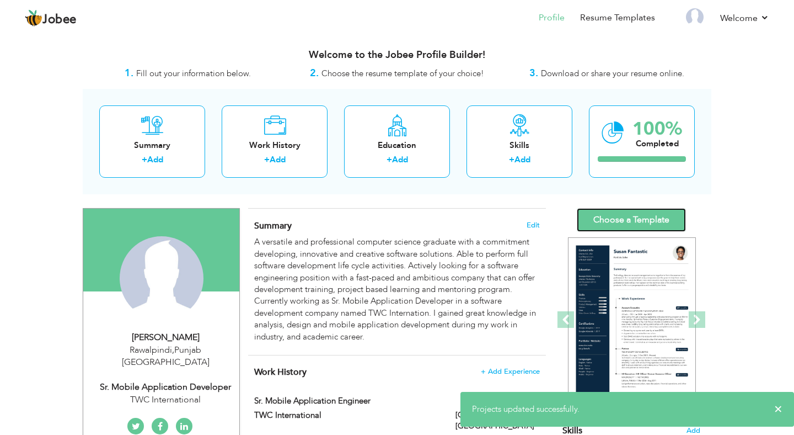
click at [641, 215] on link "Choose a Template" at bounding box center [631, 220] width 109 height 24
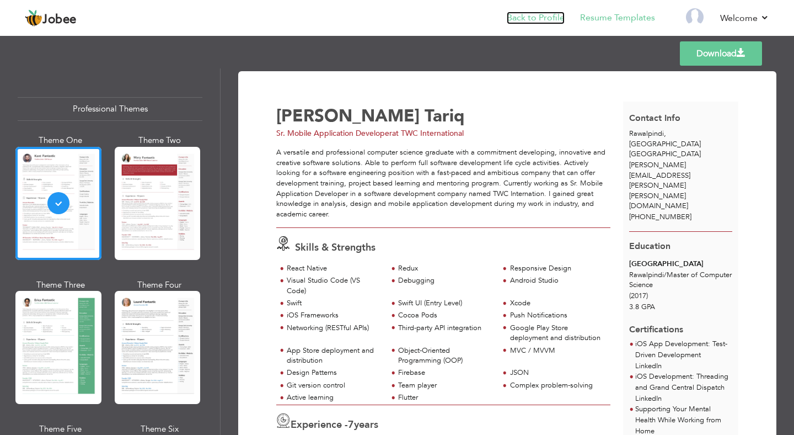
click at [540, 19] on link "Back to Profile" at bounding box center [536, 18] width 58 height 13
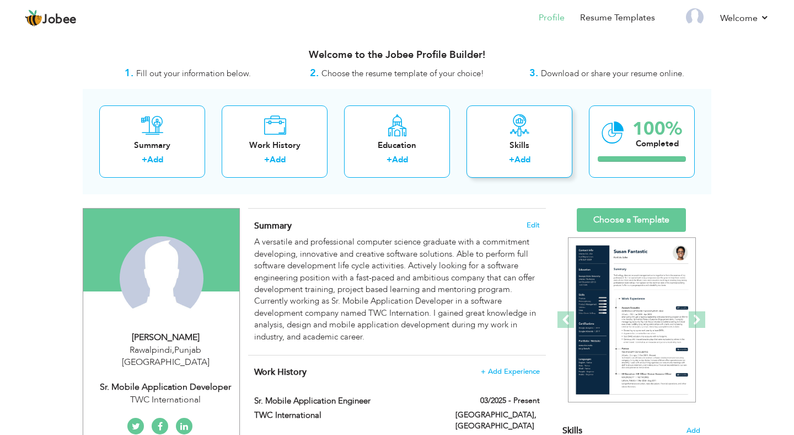
click at [530, 136] on div "Skills + Add" at bounding box center [520, 141] width 106 height 72
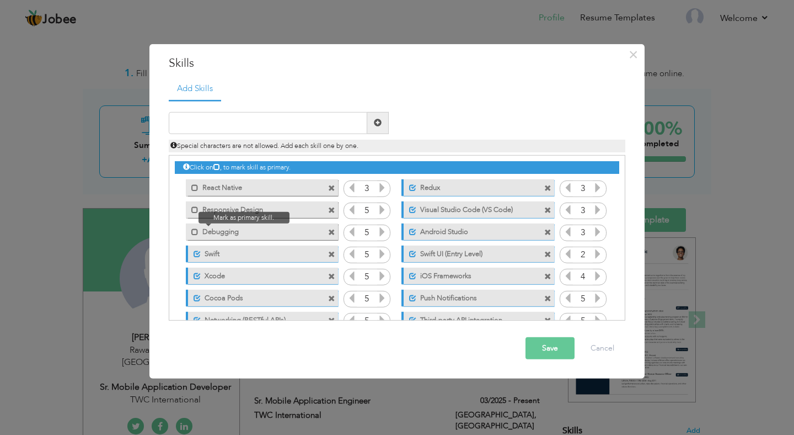
click at [191, 234] on span at bounding box center [192, 228] width 13 height 11
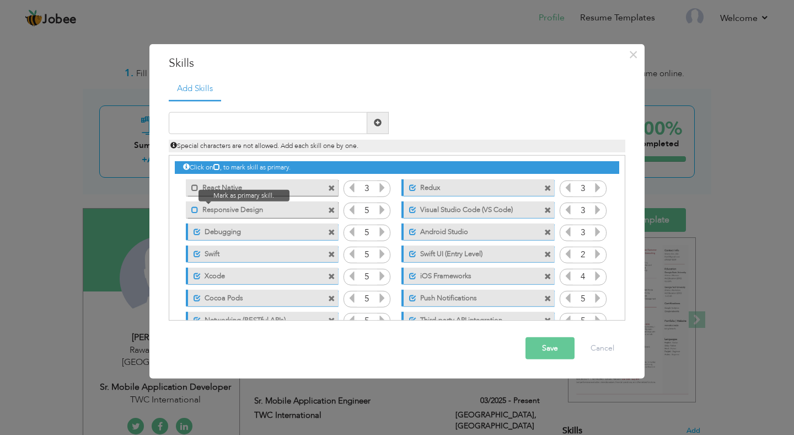
click at [196, 211] on span at bounding box center [194, 209] width 7 height 7
click at [195, 189] on span at bounding box center [194, 187] width 7 height 7
drag, startPoint x: 295, startPoint y: 190, endPoint x: 292, endPoint y: 203, distance: 14.2
click at [292, 203] on div "Click on , to mark skill as primary. Unmark as primary skill. React Native 3 Re…" at bounding box center [397, 310] width 444 height 308
drag, startPoint x: 292, startPoint y: 203, endPoint x: 313, endPoint y: 246, distance: 47.4
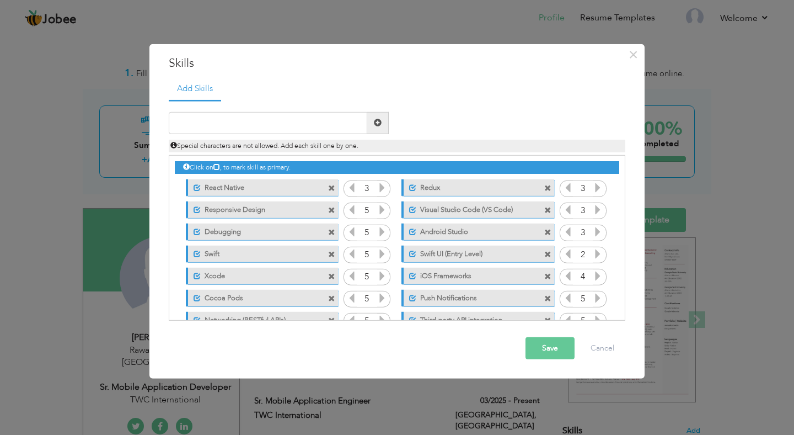
click at [313, 246] on div "Click on , to mark skill as primary. Unmark as primary skill. React Native 3 Re…" at bounding box center [397, 310] width 444 height 308
drag, startPoint x: 313, startPoint y: 246, endPoint x: 303, endPoint y: 168, distance: 78.4
click at [303, 168] on div "Click on , to mark skill as primary. Unmark as primary skill. React Native 3 Re…" at bounding box center [397, 310] width 444 height 308
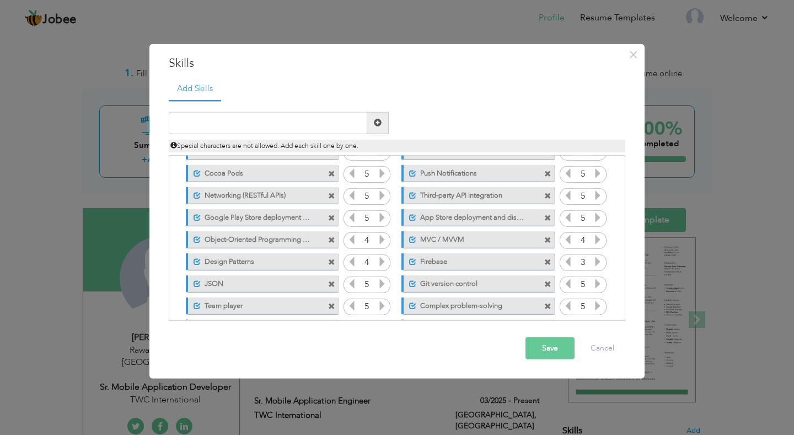
scroll to position [157, 0]
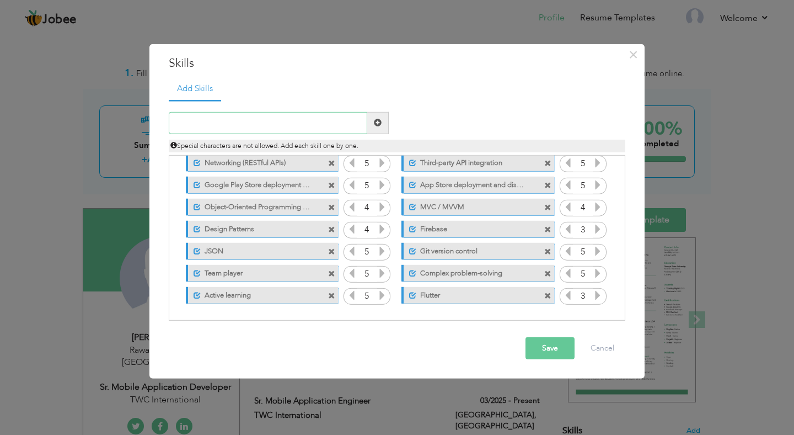
click at [274, 126] on input "text" at bounding box center [268, 123] width 199 height 22
type input "Objective-C"
click at [384, 122] on span at bounding box center [378, 123] width 22 height 22
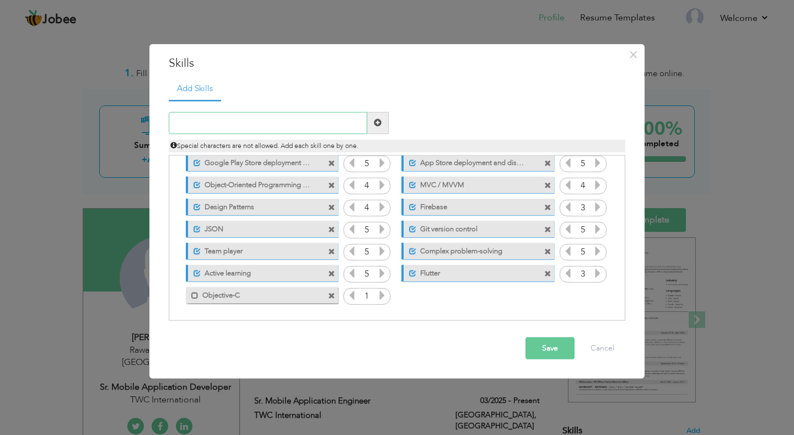
click at [287, 125] on input "text" at bounding box center [268, 123] width 199 height 22
type input "s"
click at [379, 130] on span at bounding box center [378, 123] width 22 height 22
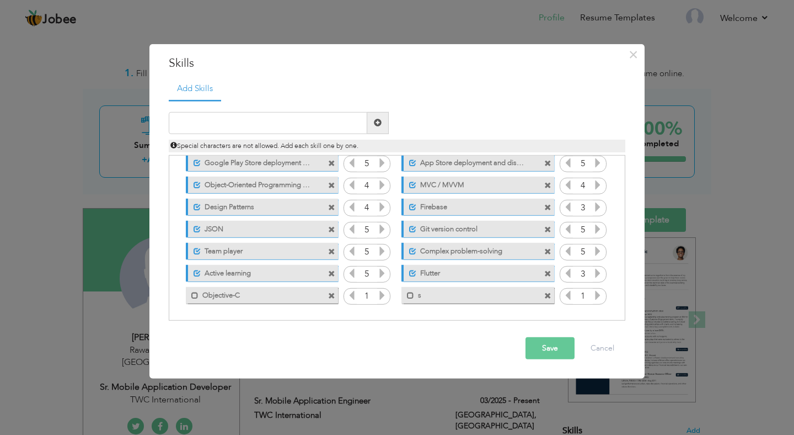
click at [549, 297] on span at bounding box center [547, 295] width 7 height 7
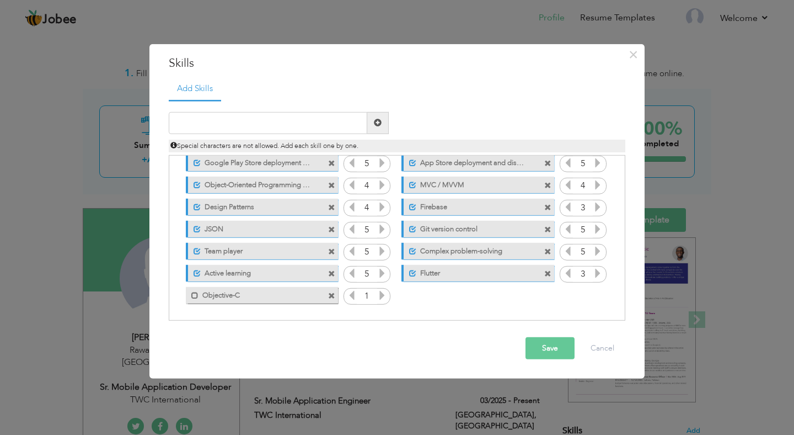
click at [330, 297] on span at bounding box center [331, 295] width 7 height 7
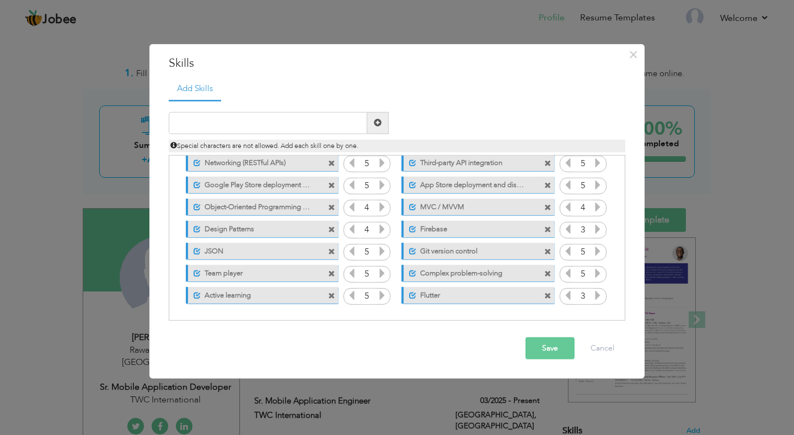
scroll to position [157, 0]
click at [330, 297] on span at bounding box center [331, 295] width 7 height 7
click at [544, 297] on span at bounding box center [547, 295] width 7 height 7
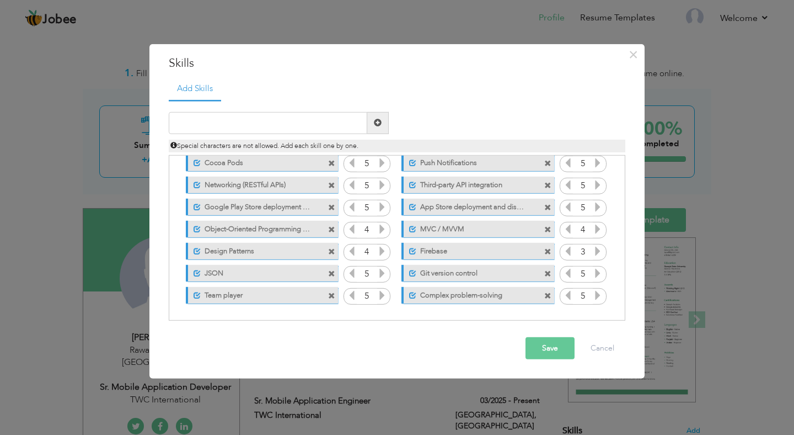
click at [330, 297] on span at bounding box center [331, 295] width 7 height 7
click at [544, 297] on span at bounding box center [547, 295] width 7 height 7
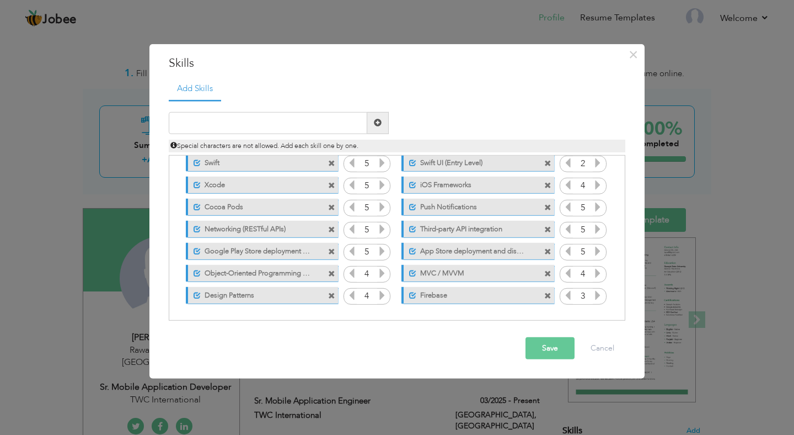
click at [330, 297] on span at bounding box center [331, 295] width 7 height 7
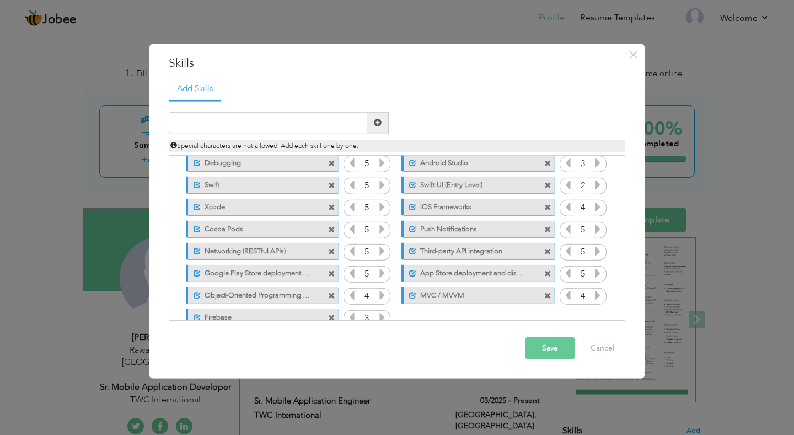
click at [330, 297] on span at bounding box center [331, 295] width 7 height 7
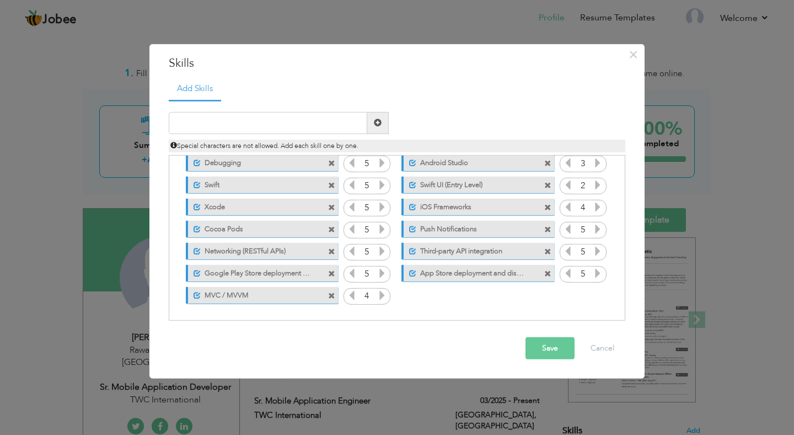
click at [330, 297] on span at bounding box center [331, 295] width 7 height 7
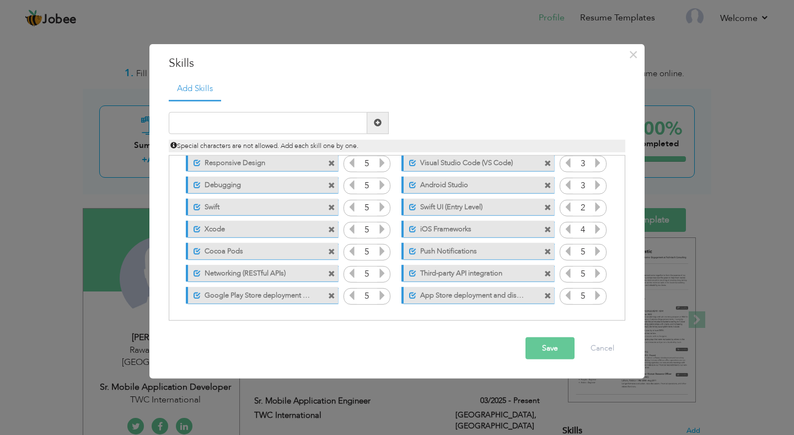
click at [330, 297] on span at bounding box center [331, 295] width 7 height 7
click at [544, 297] on span at bounding box center [547, 295] width 7 height 7
click at [330, 297] on span at bounding box center [331, 295] width 7 height 7
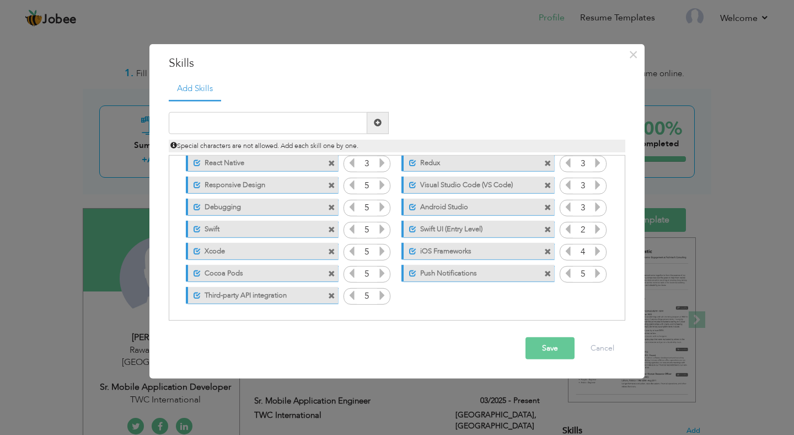
click at [330, 297] on span at bounding box center [331, 295] width 7 height 7
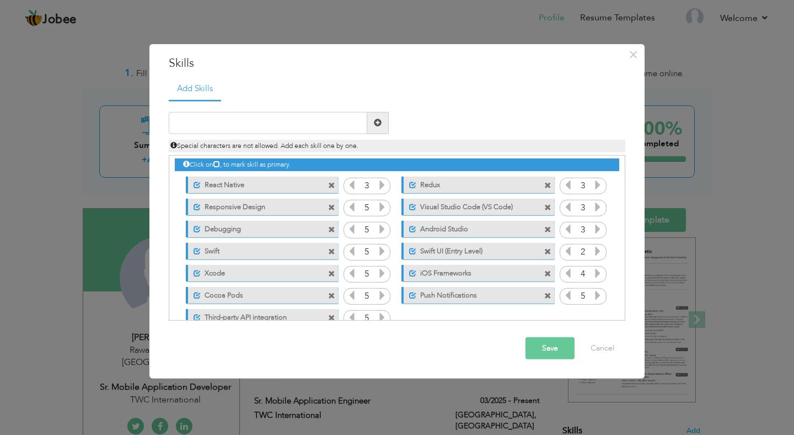
click at [330, 297] on span at bounding box center [331, 295] width 7 height 7
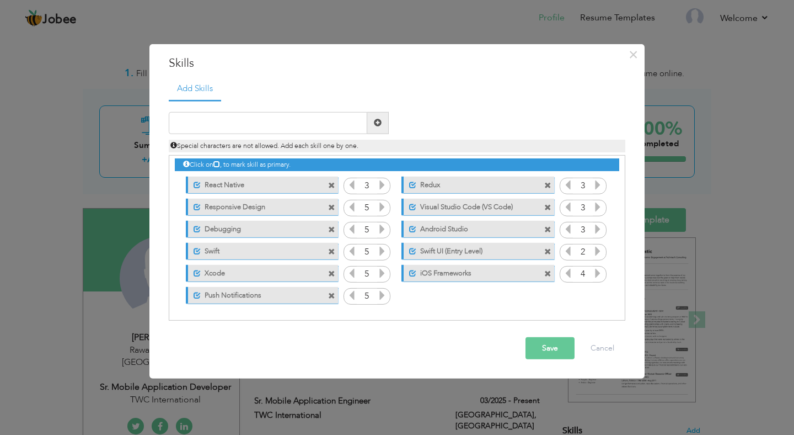
click at [330, 297] on span at bounding box center [331, 295] width 7 height 7
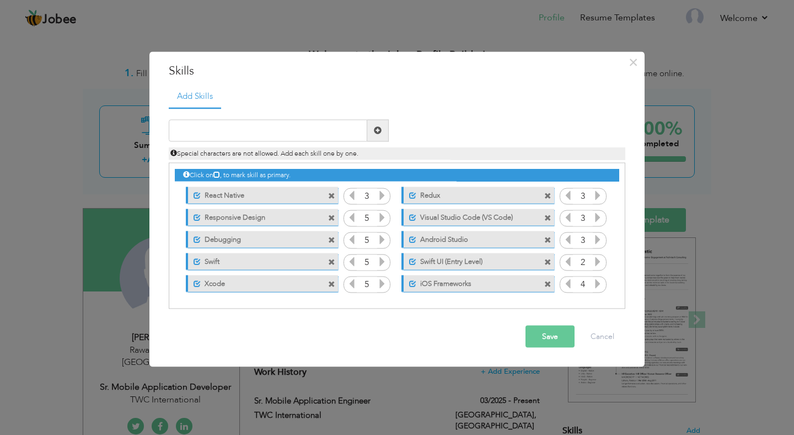
scroll to position [0, 0]
click at [330, 297] on div "Click on , to mark skill as primary." at bounding box center [397, 236] width 457 height 146
click at [333, 283] on span at bounding box center [331, 284] width 7 height 7
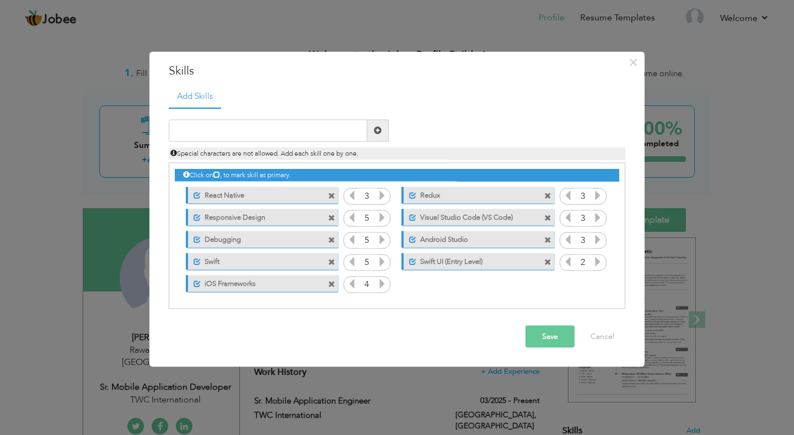
click at [333, 276] on span at bounding box center [333, 281] width 10 height 12
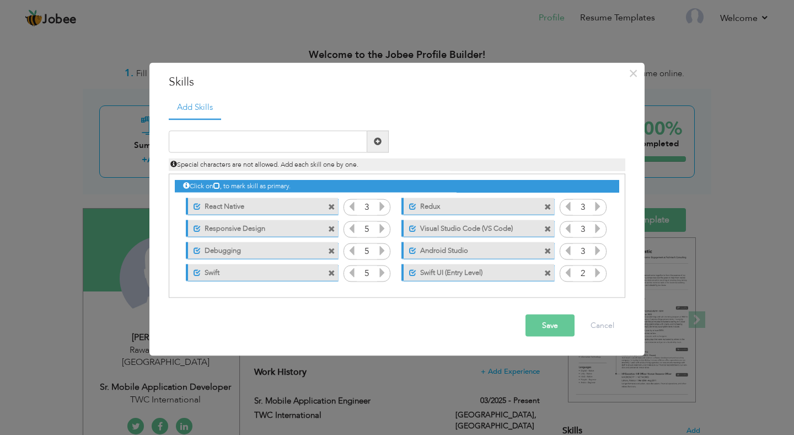
click at [333, 277] on span at bounding box center [331, 273] width 7 height 7
click at [333, 272] on span at bounding box center [331, 273] width 7 height 7
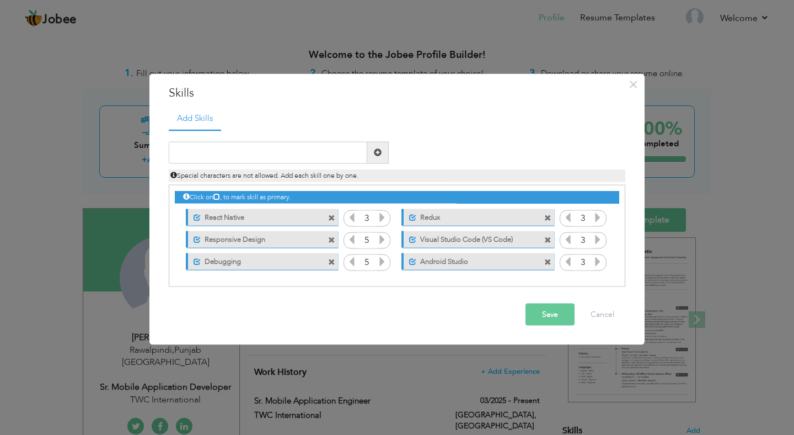
click at [333, 262] on span at bounding box center [331, 262] width 7 height 7
click at [333, 238] on span at bounding box center [331, 240] width 7 height 7
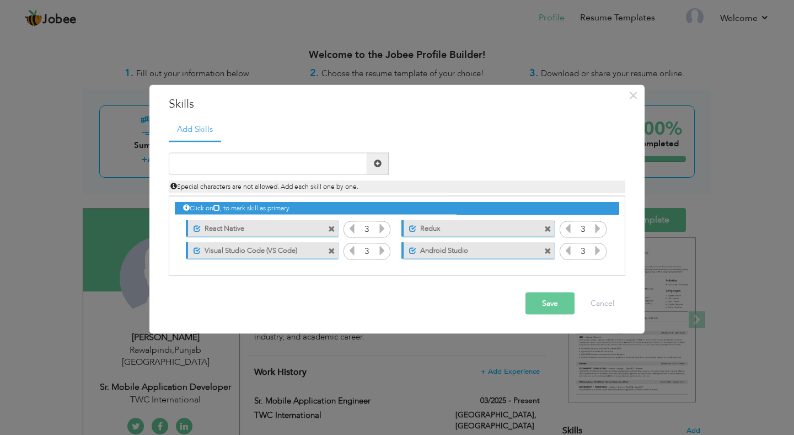
click at [332, 231] on span at bounding box center [331, 229] width 7 height 7
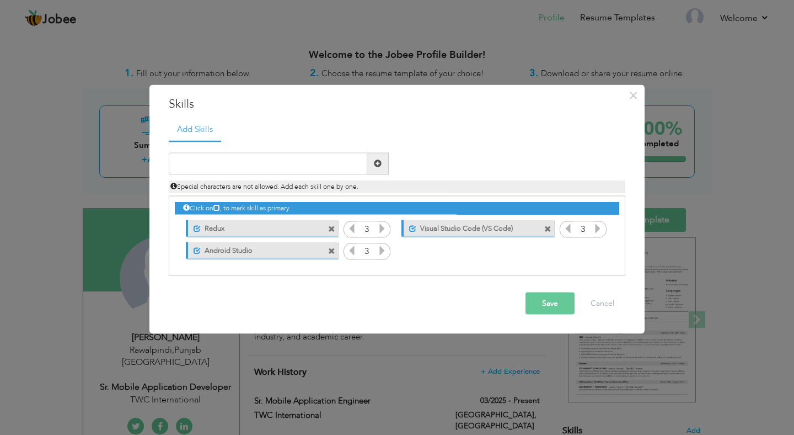
click at [332, 231] on span at bounding box center [331, 229] width 7 height 7
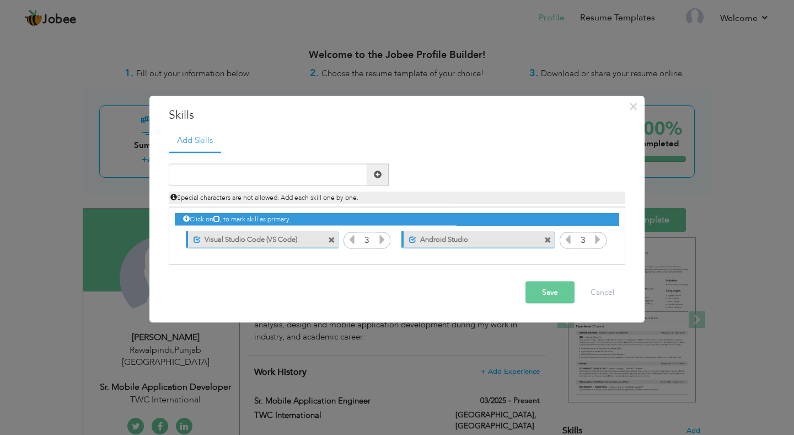
click at [332, 239] on span at bounding box center [331, 240] width 7 height 7
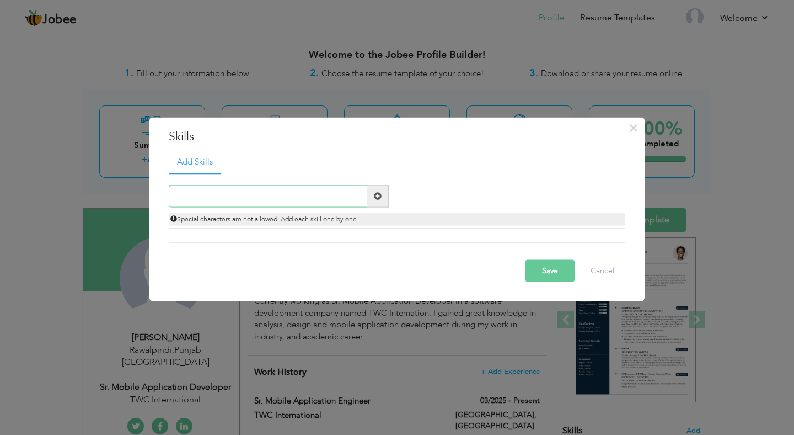
click at [288, 197] on input "text" at bounding box center [268, 196] width 199 height 22
click at [304, 199] on input "text" at bounding box center [268, 196] width 199 height 22
paste input "https://play.google.com/store/apps/details?id=com."
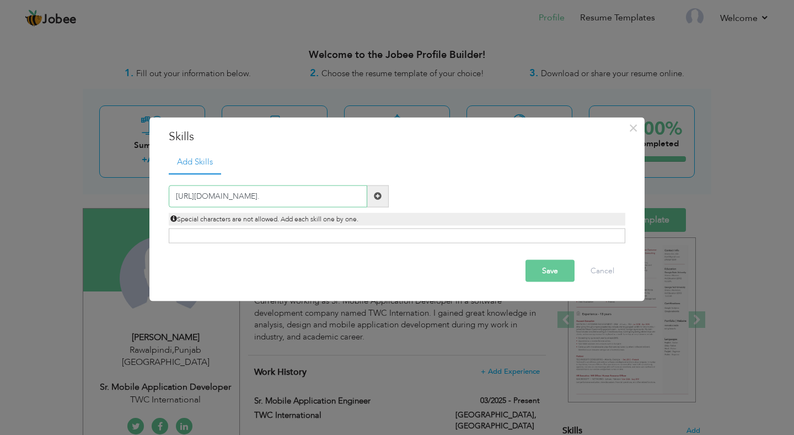
type input "https://play.google.com/store/apps/details?id=com."
click at [346, 197] on input "https://play.google.com/store/apps/details?id=com." at bounding box center [268, 196] width 199 height 22
paste input "text"
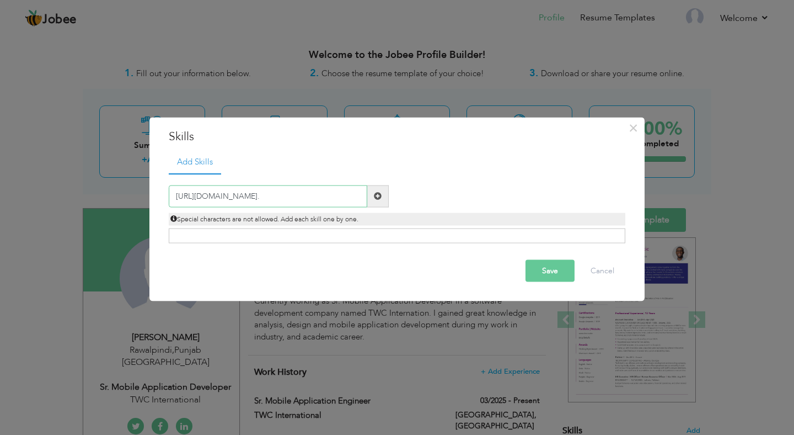
click at [351, 195] on input "https://play.google.com/store/apps/details?id=com." at bounding box center [268, 196] width 199 height 22
paste input "https://play.google.com/store/apps/details?id=com."
type input "https://play.google.com/store/apps/details?id=com."
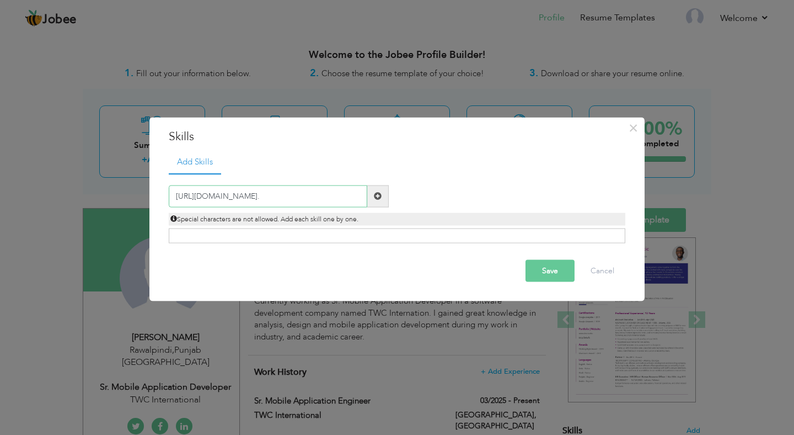
click at [351, 195] on input "https://play.google.com/store/apps/details?id=com." at bounding box center [268, 196] width 199 height 22
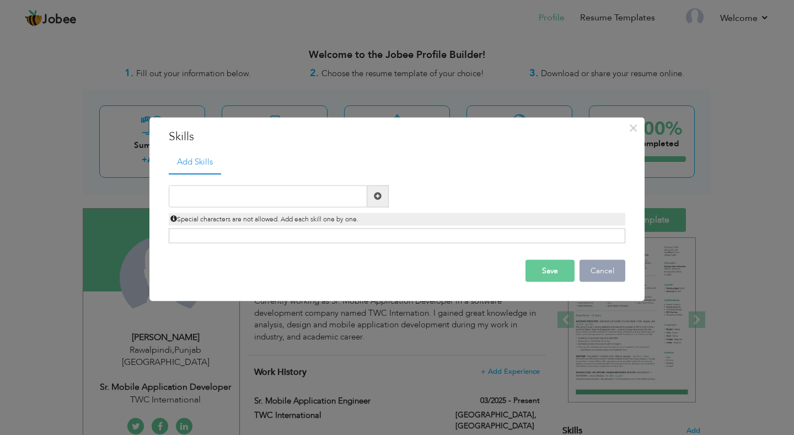
click at [602, 272] on button "Cancel" at bounding box center [603, 270] width 46 height 22
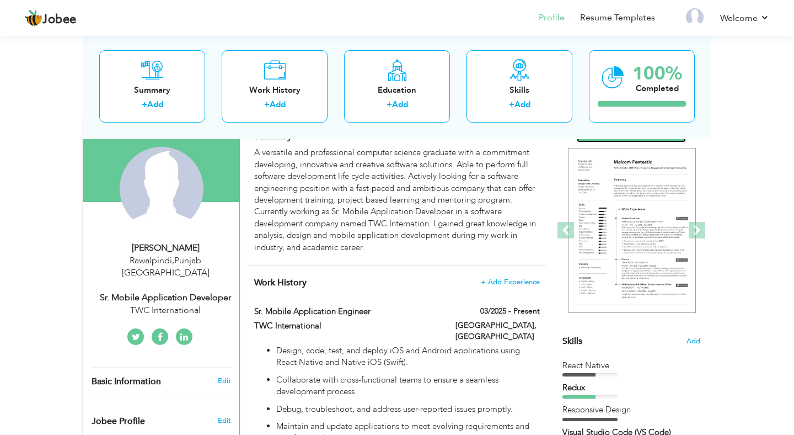
scroll to position [111, 0]
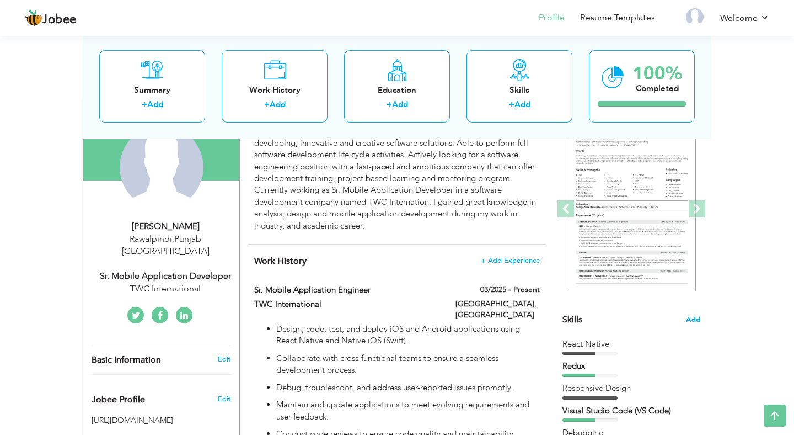
click at [694, 318] on span "Add" at bounding box center [693, 319] width 14 height 10
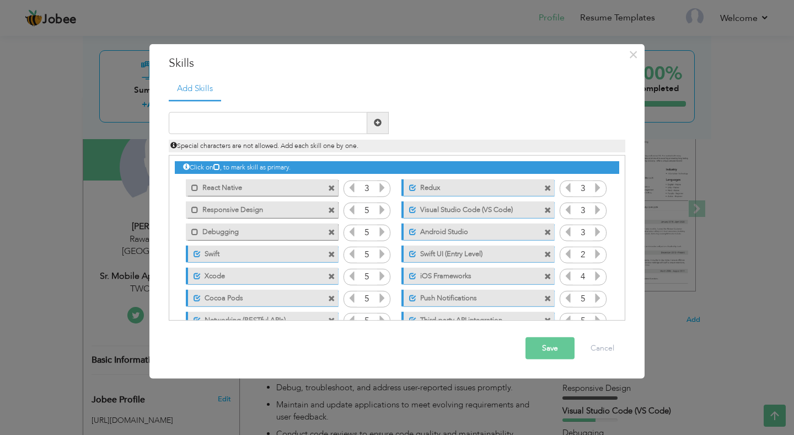
click at [333, 190] on span at bounding box center [331, 188] width 7 height 7
click at [544, 190] on span at bounding box center [547, 188] width 7 height 7
click at [333, 207] on span at bounding box center [331, 210] width 7 height 7
click at [544, 207] on span at bounding box center [547, 210] width 7 height 7
click at [333, 190] on span at bounding box center [331, 188] width 7 height 7
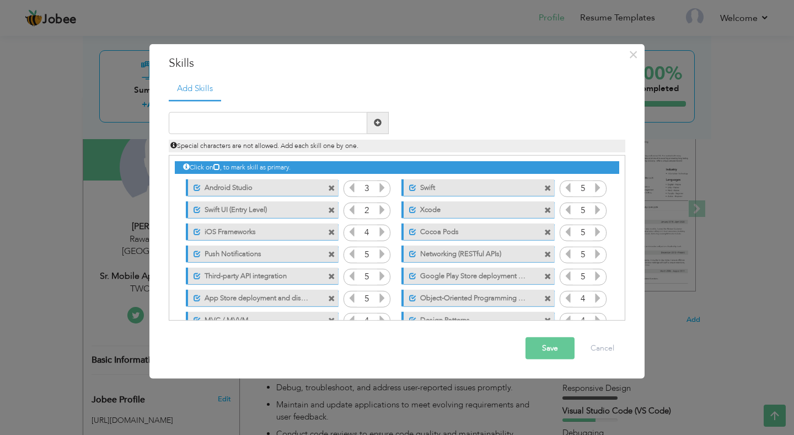
click at [333, 190] on span at bounding box center [331, 188] width 7 height 7
click at [544, 190] on span at bounding box center [547, 188] width 7 height 7
click at [333, 190] on span at bounding box center [331, 188] width 7 height 7
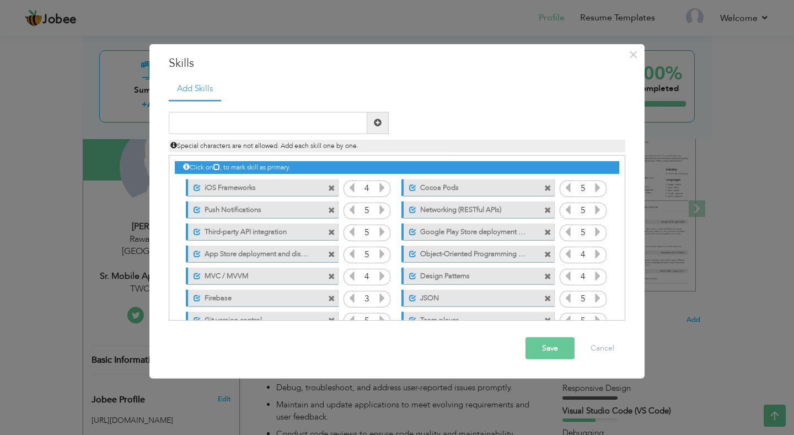
click at [544, 190] on span at bounding box center [547, 188] width 7 height 7
click at [333, 190] on span at bounding box center [331, 188] width 7 height 7
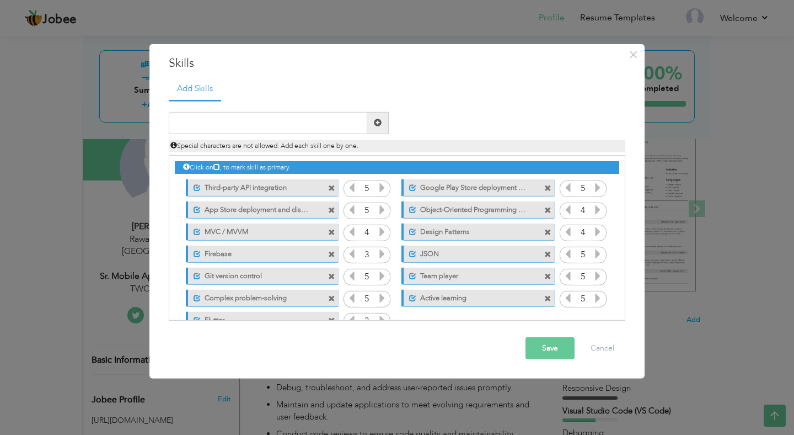
click at [333, 190] on span at bounding box center [331, 188] width 7 height 7
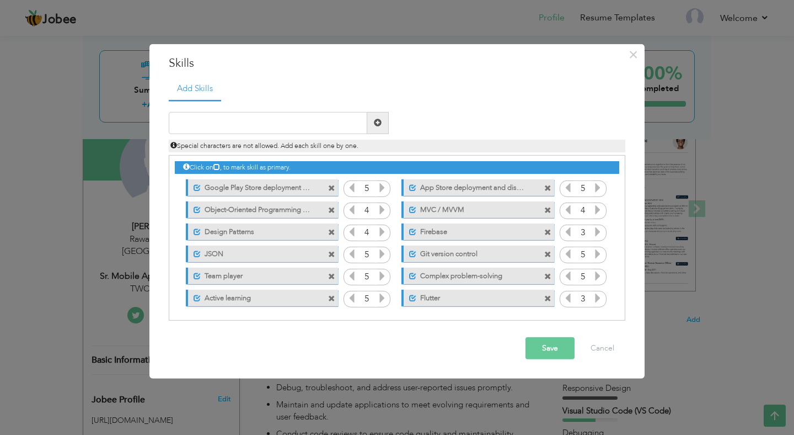
click at [333, 190] on span at bounding box center [331, 188] width 7 height 7
click at [544, 190] on span at bounding box center [547, 188] width 7 height 7
click at [333, 201] on span at bounding box center [333, 207] width 10 height 12
click at [544, 201] on span at bounding box center [549, 207] width 10 height 12
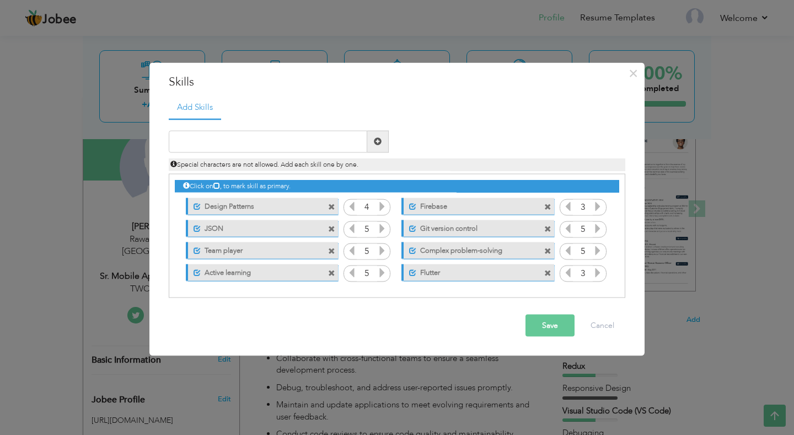
click at [333, 190] on div "Click on , to mark skill as primary." at bounding box center [397, 186] width 444 height 13
click at [335, 208] on span at bounding box center [331, 206] width 7 height 7
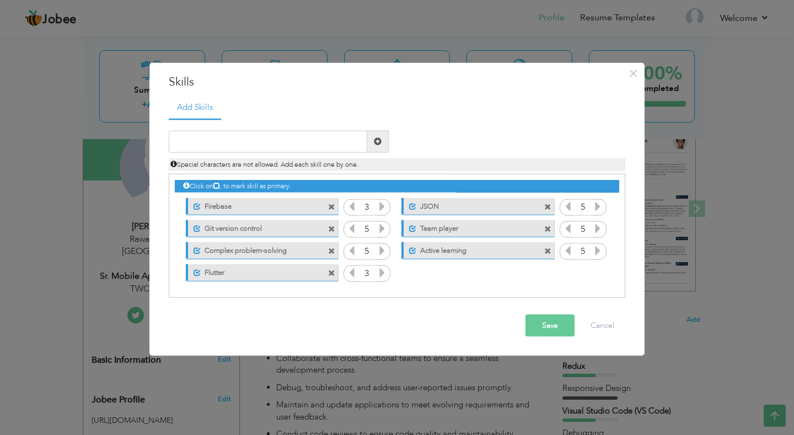
click at [335, 208] on span at bounding box center [331, 206] width 7 height 7
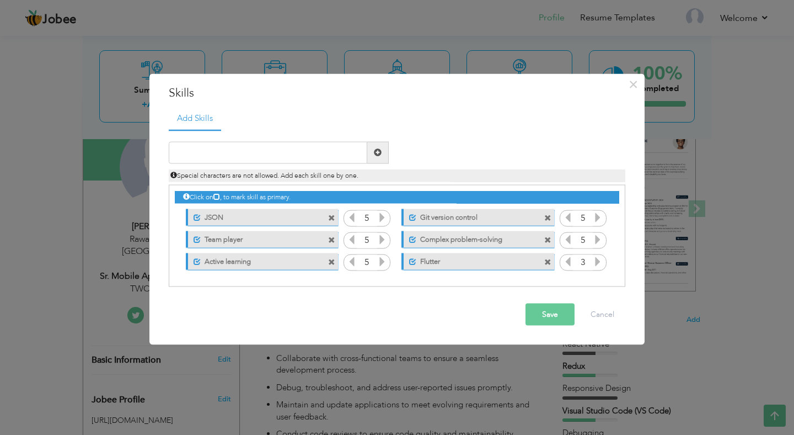
click at [335, 208] on div "Unmark as primary skill. JSON" at bounding box center [259, 217] width 169 height 22
click at [334, 218] on span at bounding box center [331, 218] width 7 height 7
click at [390, 218] on div "Unmark as primary skill. Team player" at bounding box center [474, 217] width 169 height 22
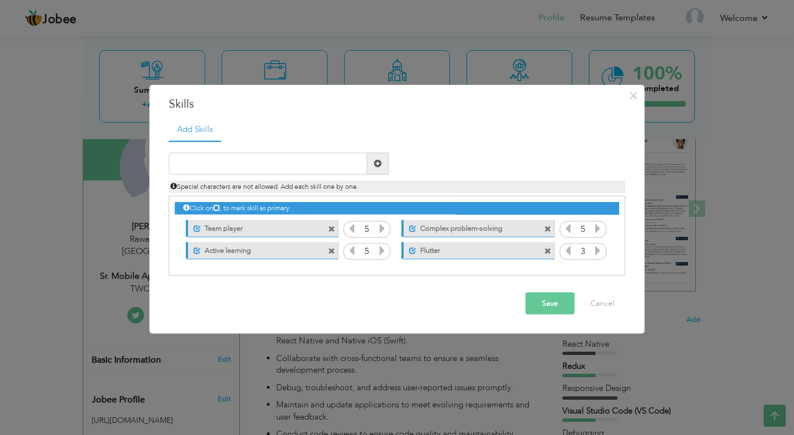
click at [334, 218] on div "Unmark as primary skill. Team player" at bounding box center [259, 228] width 169 height 22
click at [330, 228] on span at bounding box center [331, 229] width 7 height 7
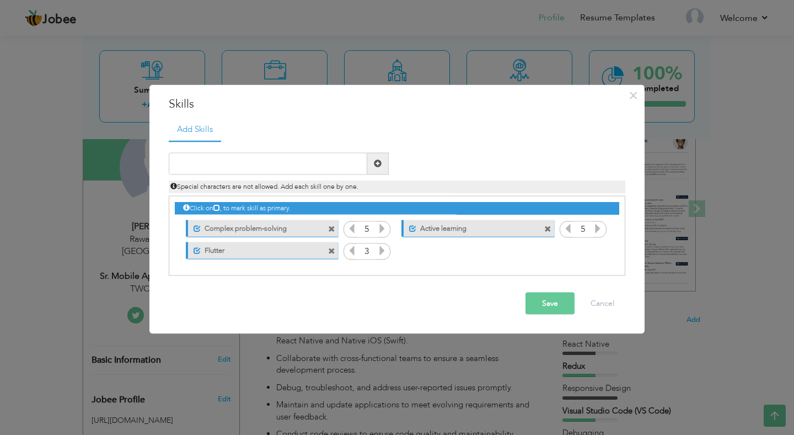
click at [330, 228] on span at bounding box center [331, 229] width 7 height 7
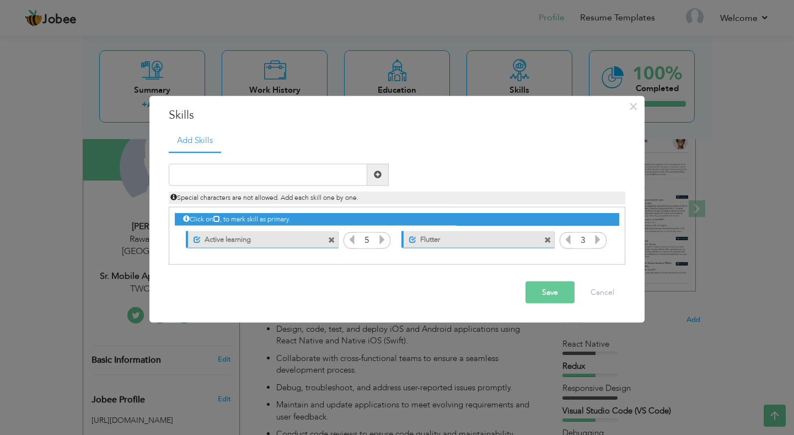
click at [330, 228] on div "Click on , to mark skill as primary. Mark as primary skill. React Native 3 Redu…" at bounding box center [397, 228] width 444 height 43
click at [331, 237] on span at bounding box center [331, 240] width 7 height 7
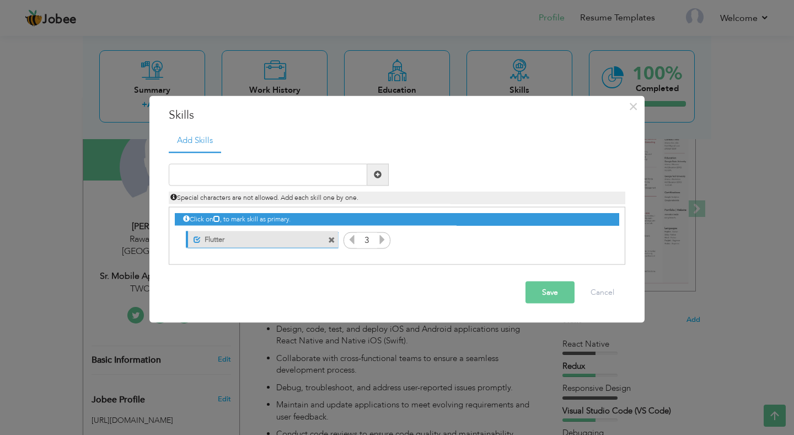
click at [331, 237] on span at bounding box center [331, 240] width 7 height 7
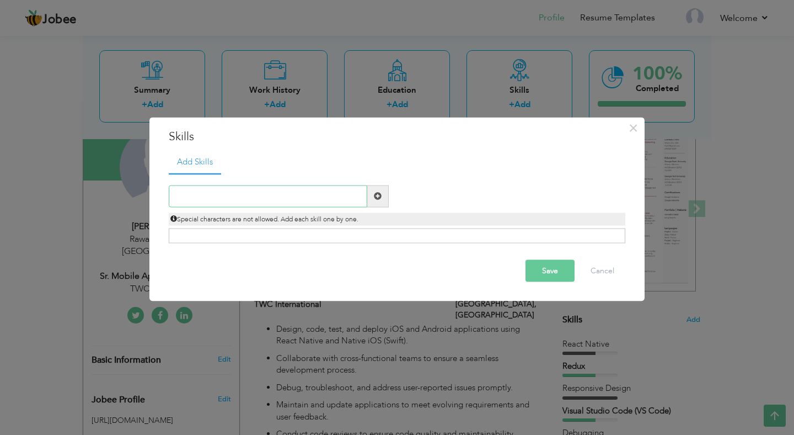
click at [366, 196] on input "text" at bounding box center [268, 196] width 199 height 22
click at [263, 201] on input "text" at bounding box center [268, 196] width 199 height 22
paste input "Complex problem-solving"
type input "Complex problem-solving"
click at [378, 194] on span at bounding box center [378, 196] width 8 height 8
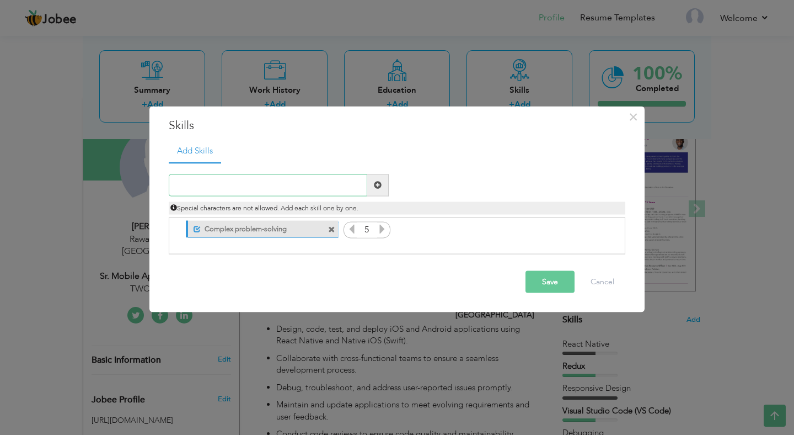
click at [223, 190] on input "text" at bounding box center [268, 185] width 199 height 22
paste input "Team player"
type input "Team player"
click at [381, 186] on span at bounding box center [378, 185] width 8 height 8
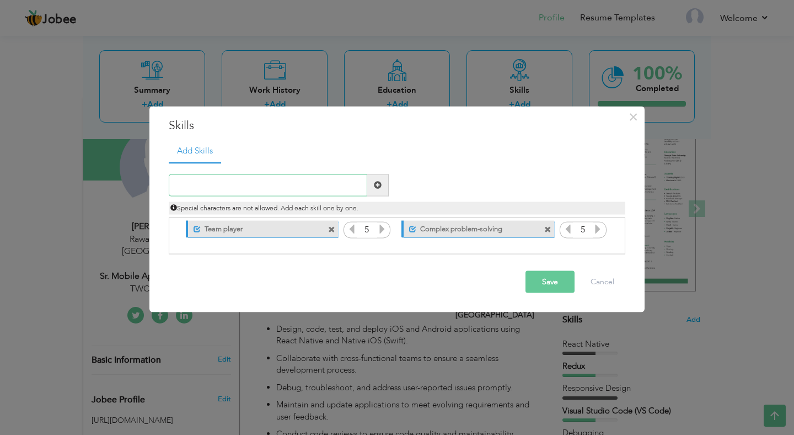
click at [329, 176] on input "text" at bounding box center [268, 185] width 199 height 22
paste input "Active learning"
type input "Active learning"
click at [382, 183] on span at bounding box center [378, 185] width 22 height 22
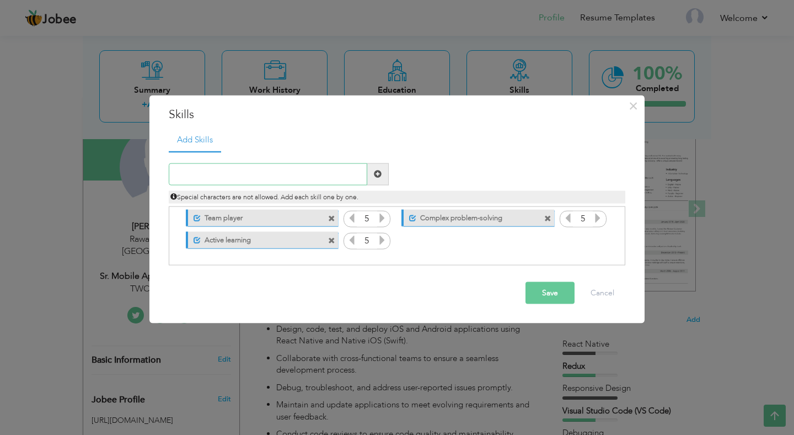
click at [320, 180] on input "text" at bounding box center [268, 174] width 199 height 22
click at [216, 166] on input "text" at bounding box center [268, 174] width 199 height 22
paste input "Google Play Store deployment and distribution"
click at [318, 178] on input "Google Play Store deployment and distribution" at bounding box center [268, 174] width 199 height 22
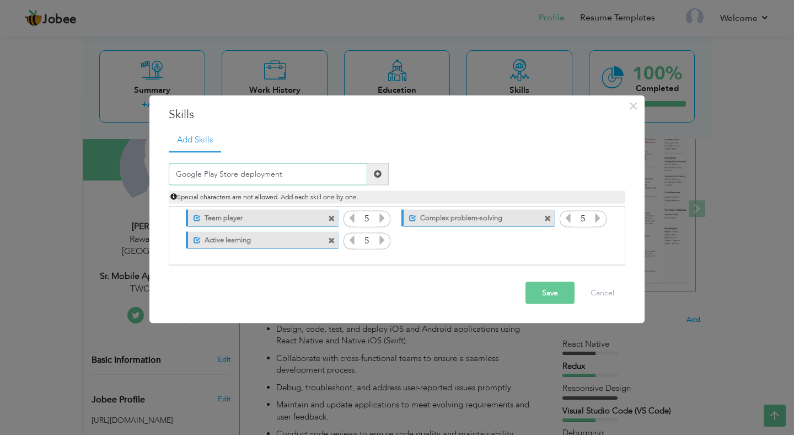
type input "Google Play Store deployment"
click at [380, 179] on span at bounding box center [378, 174] width 22 height 22
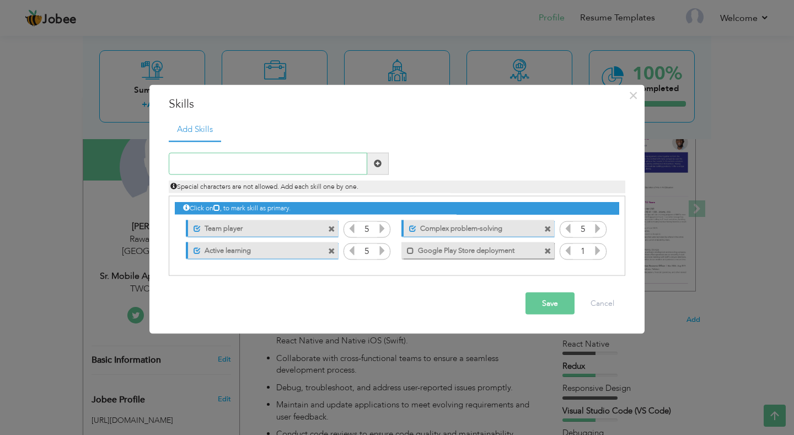
click at [288, 163] on input "text" at bounding box center [268, 163] width 199 height 22
paste input "App Store deployment"
type input "App Store deployment"
click at [381, 165] on span at bounding box center [378, 163] width 8 height 8
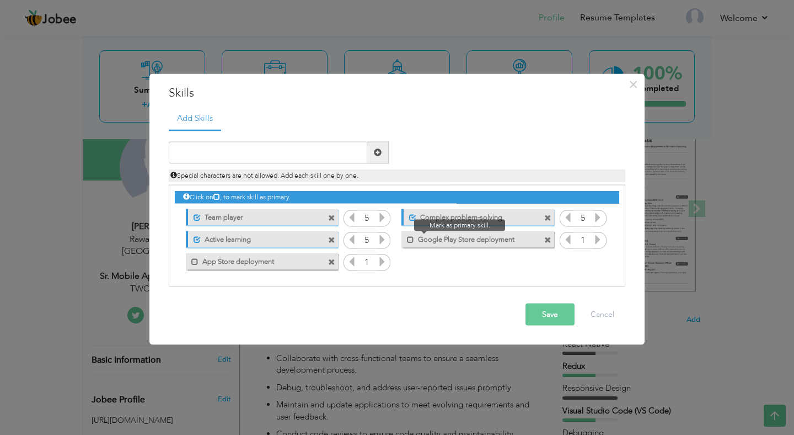
click at [407, 239] on span at bounding box center [407, 236] width 13 height 11
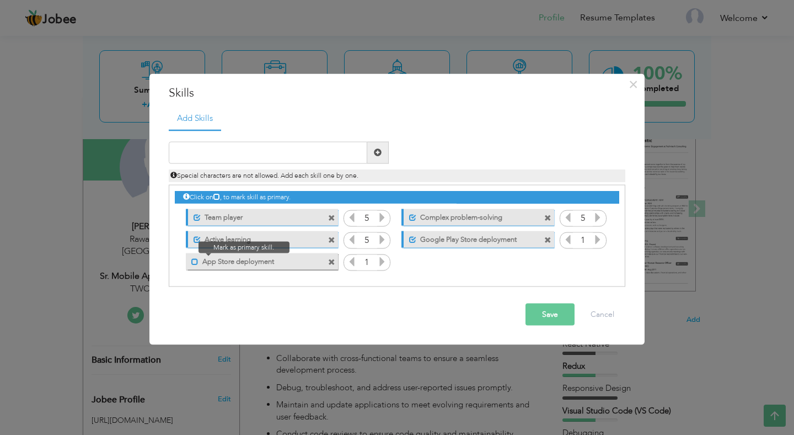
click at [197, 264] on span at bounding box center [194, 261] width 7 height 7
click at [597, 243] on icon at bounding box center [598, 239] width 10 height 10
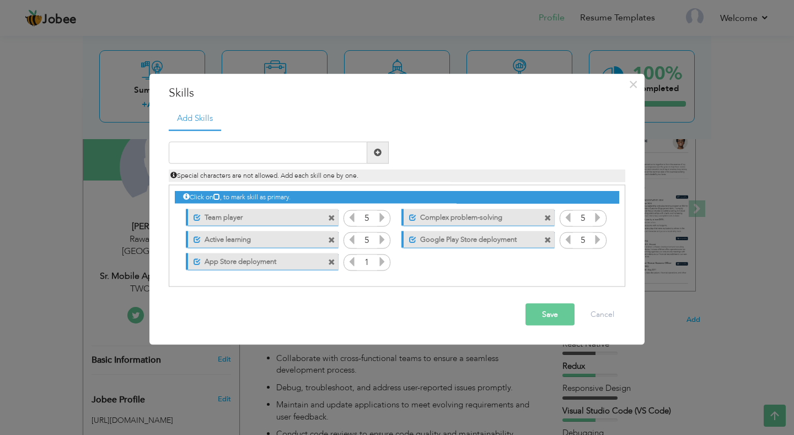
click at [565, 240] on icon at bounding box center [568, 239] width 10 height 10
click at [382, 262] on icon at bounding box center [382, 261] width 10 height 10
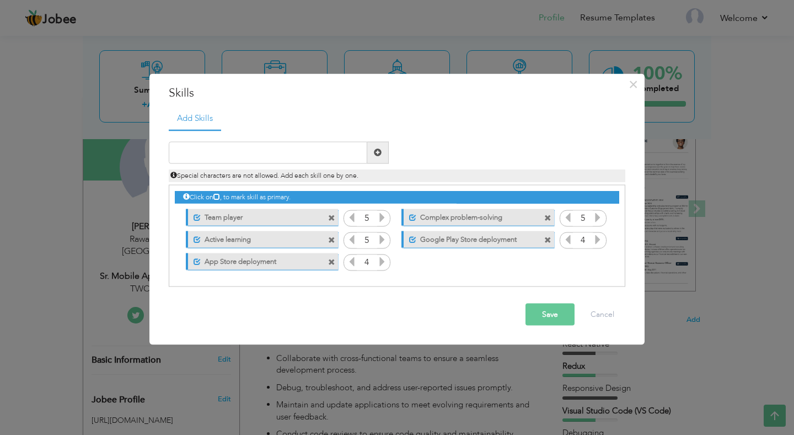
click at [382, 262] on icon at bounding box center [382, 261] width 10 height 10
click at [315, 153] on input "text" at bounding box center [268, 152] width 199 height 22
click at [235, 157] on input "text" at bounding box center [268, 152] width 199 height 22
paste input "Git version control"
type input "Git version control"
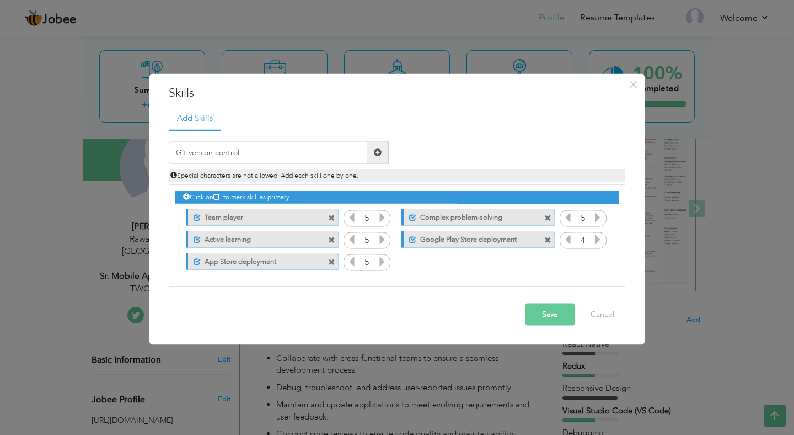
click at [377, 151] on span at bounding box center [378, 152] width 8 height 8
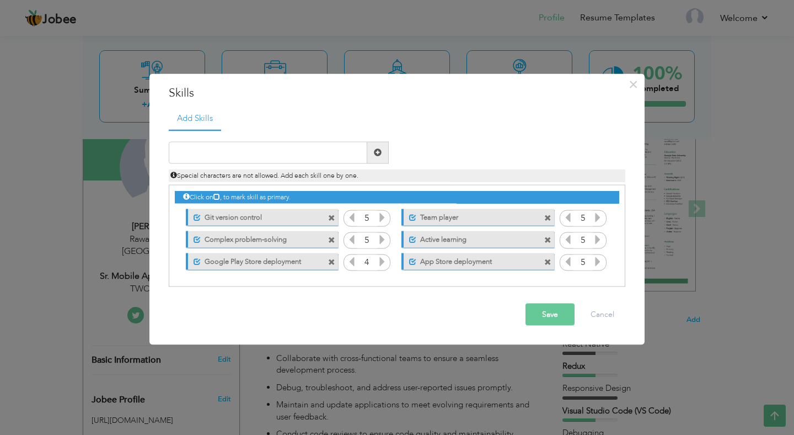
click at [349, 224] on span at bounding box center [352, 218] width 10 height 14
click at [335, 157] on input "text" at bounding box center [268, 152] width 199 height 22
click at [301, 146] on input "text" at bounding box center [268, 152] width 199 height 22
paste input "MVC / MVVM"
type input "MVC / MVVM"
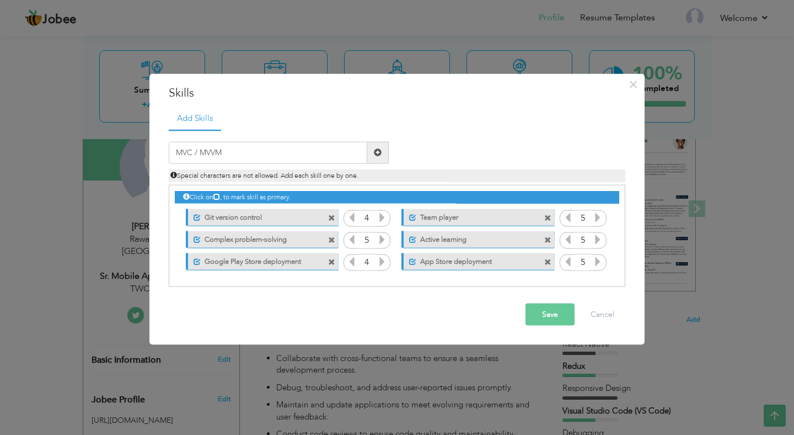
click at [378, 150] on span at bounding box center [378, 152] width 8 height 8
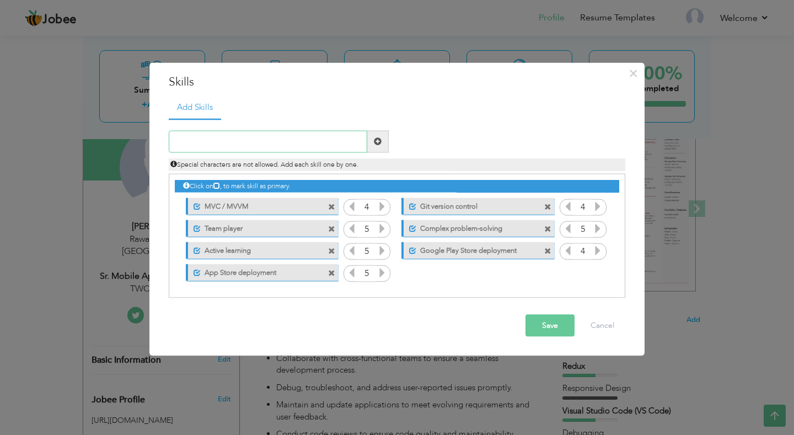
click at [324, 137] on input "text" at bounding box center [268, 141] width 199 height 22
click at [245, 142] on input "text" at bounding box center [268, 141] width 199 height 22
paste input "Design Patterns"
type input "Design Patterns"
click at [379, 141] on span at bounding box center [378, 141] width 8 height 8
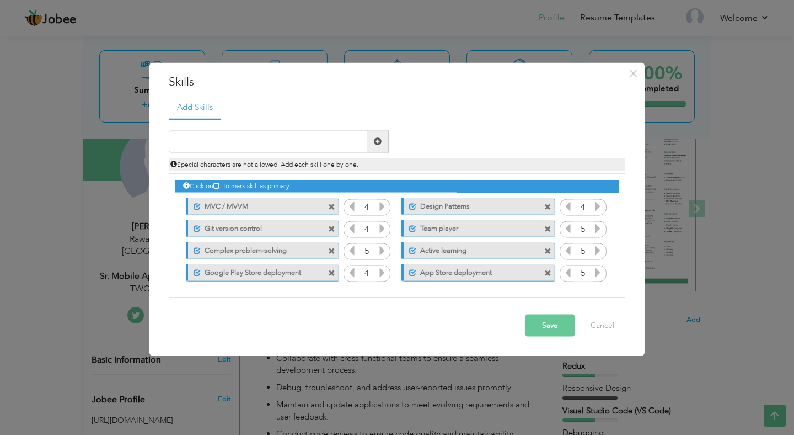
click at [325, 154] on div "Special characters are not allowed. Add each skill one by one." at bounding box center [396, 161] width 473 height 18
click at [328, 144] on input "text" at bounding box center [268, 141] width 199 height 22
click at [283, 148] on input "text" at bounding box center [268, 141] width 199 height 22
paste input "Third-party API integration"
click at [299, 140] on input "Third-party API integration" at bounding box center [268, 141] width 199 height 22
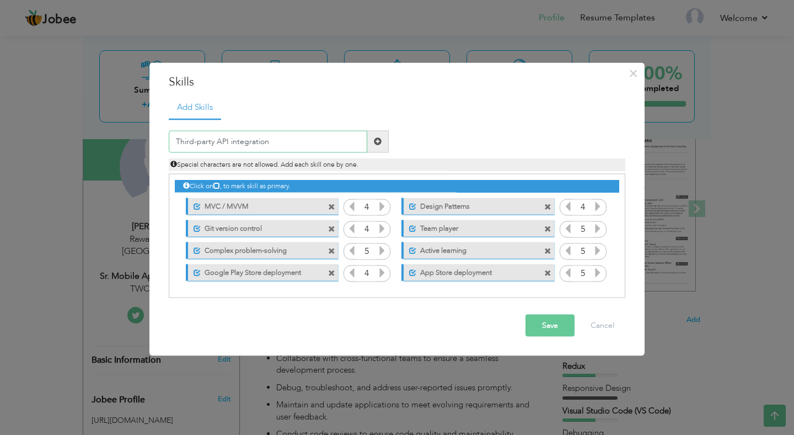
click at [299, 140] on input "Third-party API integration" at bounding box center [268, 141] width 199 height 22
type input "Firebase"
click at [379, 140] on span at bounding box center [378, 141] width 8 height 8
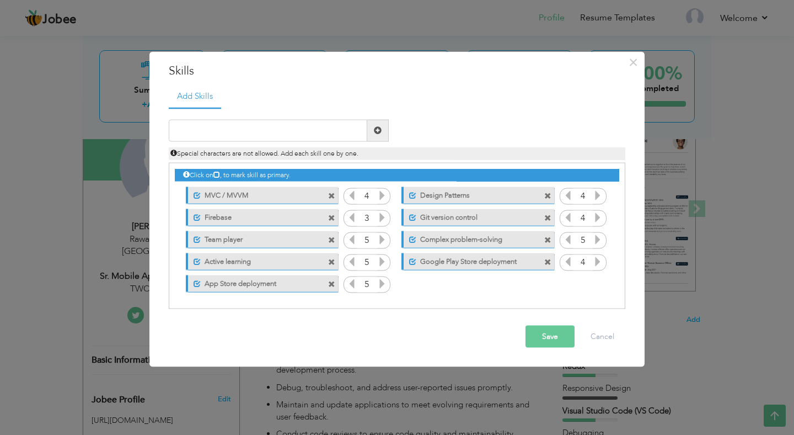
click at [380, 224] on span at bounding box center [382, 218] width 10 height 14
click at [324, 135] on input "text" at bounding box center [268, 130] width 199 height 22
paste input "Third-party API integration"
type input "Third-party API integration"
click at [378, 135] on span at bounding box center [378, 130] width 22 height 22
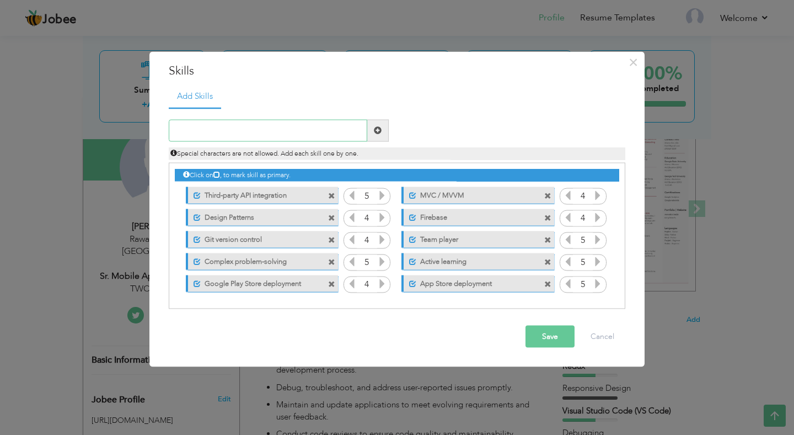
click at [206, 133] on input "text" at bounding box center [268, 130] width 199 height 22
paste input "JSON"
type input "JSON"
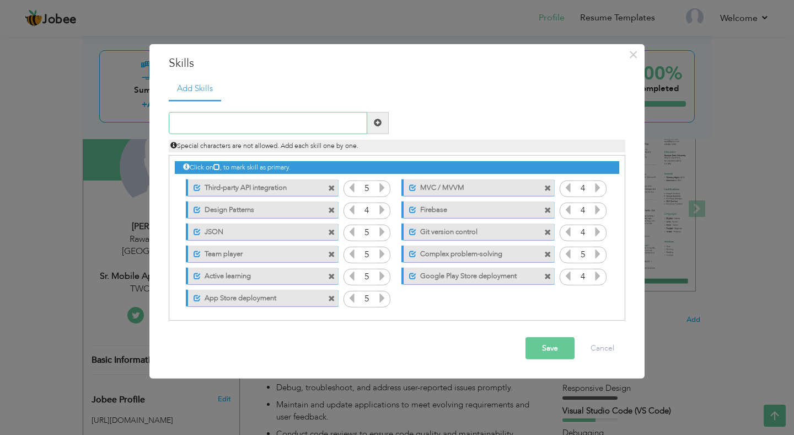
click at [309, 123] on input "text" at bounding box center [268, 123] width 199 height 22
paste input "Debugging"
type input "Debugging"
click at [379, 120] on span at bounding box center [378, 123] width 8 height 8
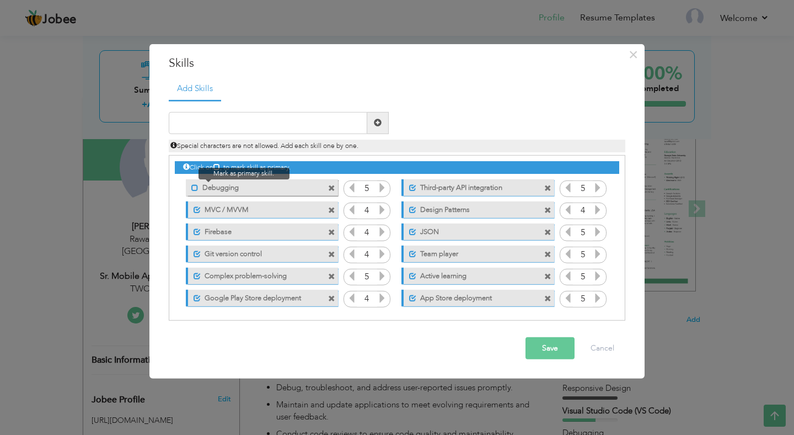
click at [194, 189] on span at bounding box center [194, 187] width 7 height 7
click at [317, 121] on input "text" at bounding box center [268, 123] width 199 height 22
paste input "Push Notifications"
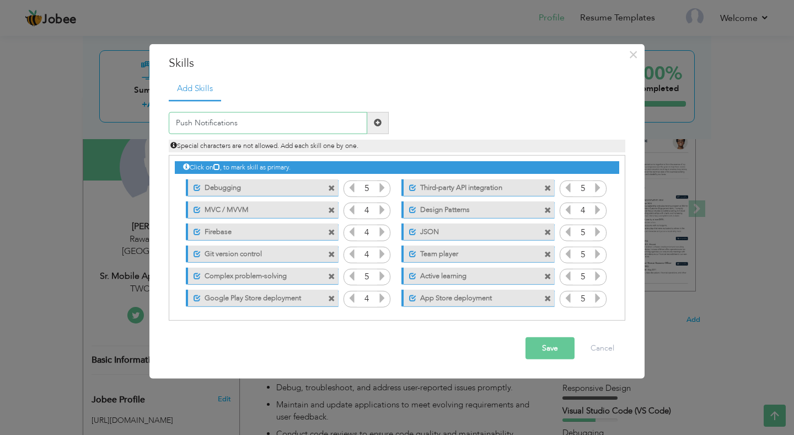
type input "Push Notifications"
click at [383, 122] on span at bounding box center [378, 123] width 22 height 22
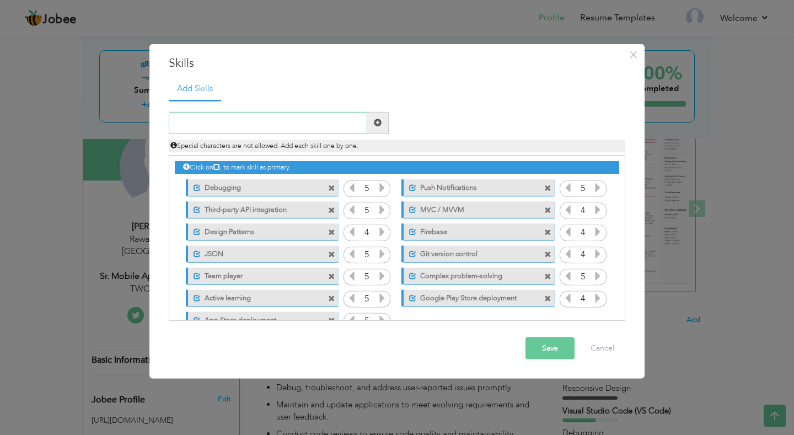
click at [315, 121] on input "text" at bounding box center [268, 123] width 199 height 22
paste input "Responsive Design"
type input "Responsive Design"
click at [383, 123] on span at bounding box center [378, 123] width 22 height 22
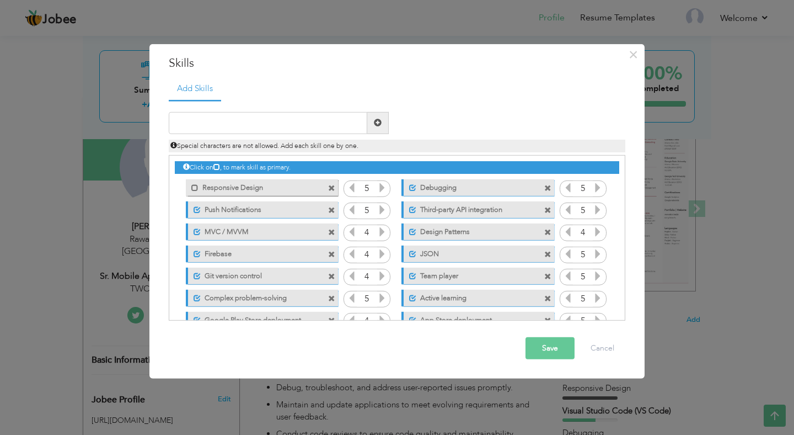
click at [222, 190] on label "Responsive Design" at bounding box center [254, 186] width 111 height 14
click at [256, 126] on input "text" at bounding box center [268, 123] width 199 height 22
type input "F"
type input "Visual Code"
click at [310, 122] on input "Visual Code" at bounding box center [268, 123] width 199 height 22
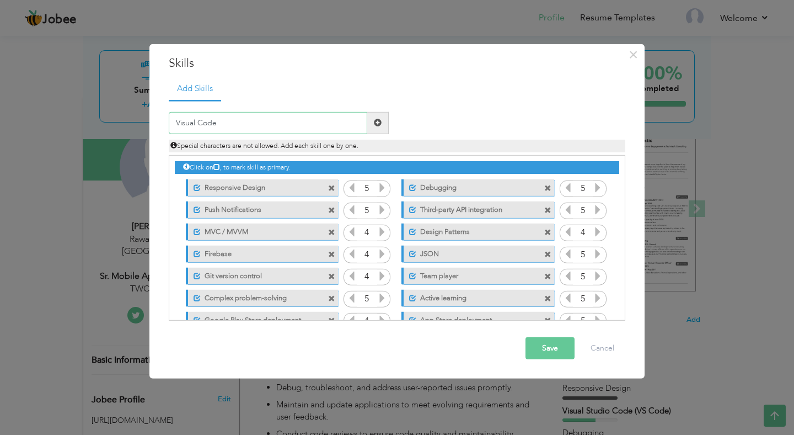
click at [310, 122] on input "Visual Code" at bounding box center [268, 123] width 199 height 22
type input "Flutter"
click at [528, 344] on button "Save" at bounding box center [550, 348] width 49 height 22
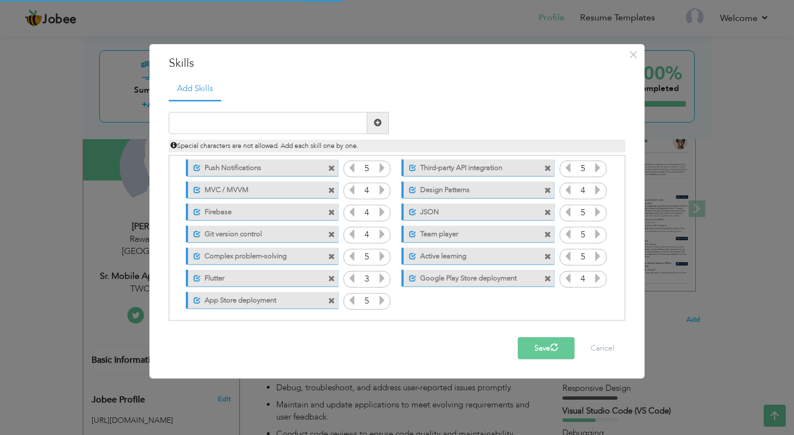
scroll to position [0, 0]
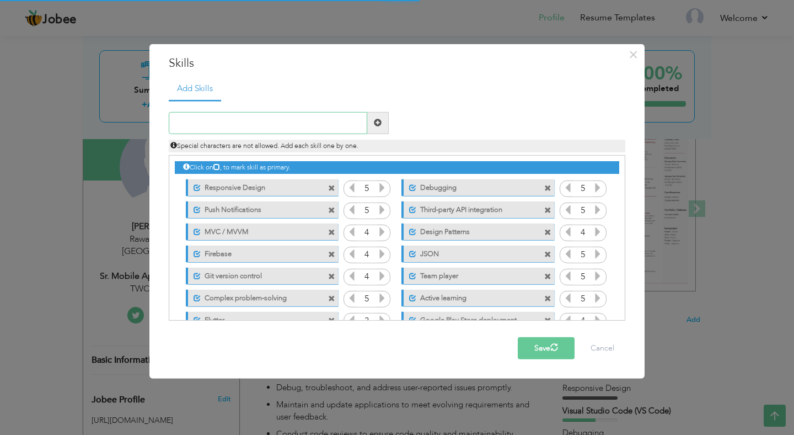
click at [356, 128] on input "text" at bounding box center [268, 123] width 199 height 22
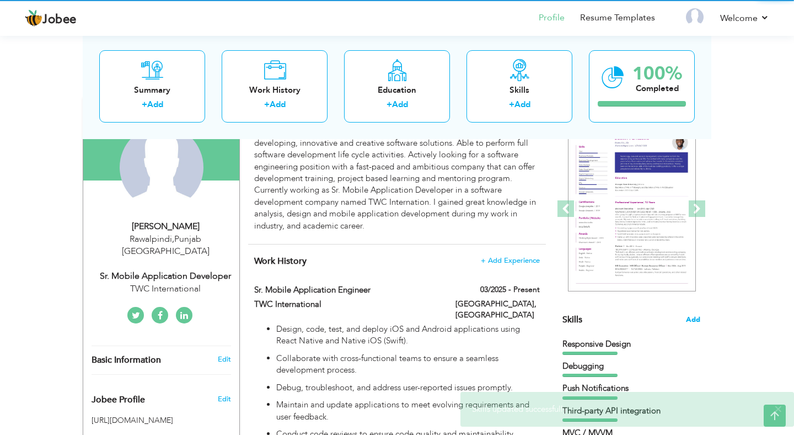
click at [695, 318] on span "Add" at bounding box center [693, 319] width 14 height 10
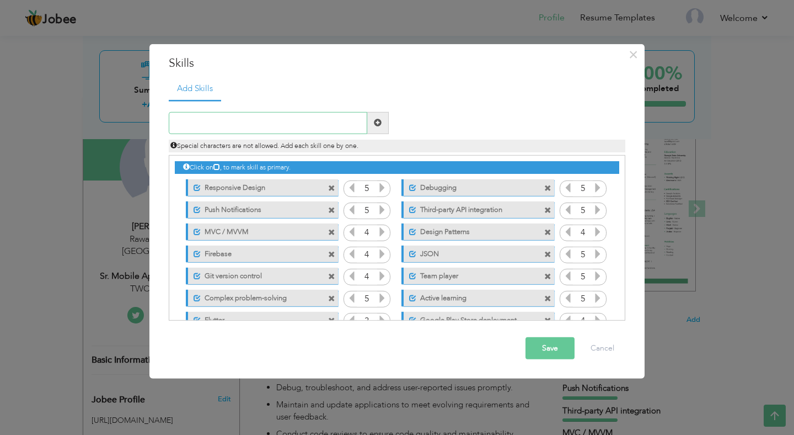
paste input "Cocoa Pods"
type input "Cocoa Pods"
click at [542, 345] on button "Save" at bounding box center [550, 348] width 49 height 22
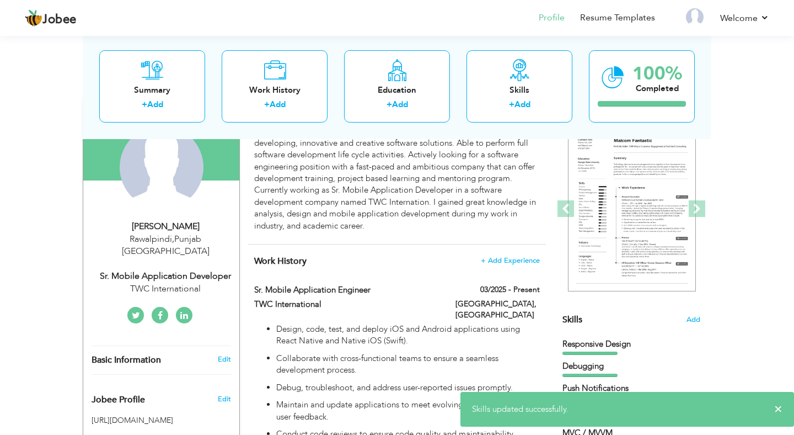
click at [685, 318] on div "Skills Add" at bounding box center [631, 211] width 138 height 229
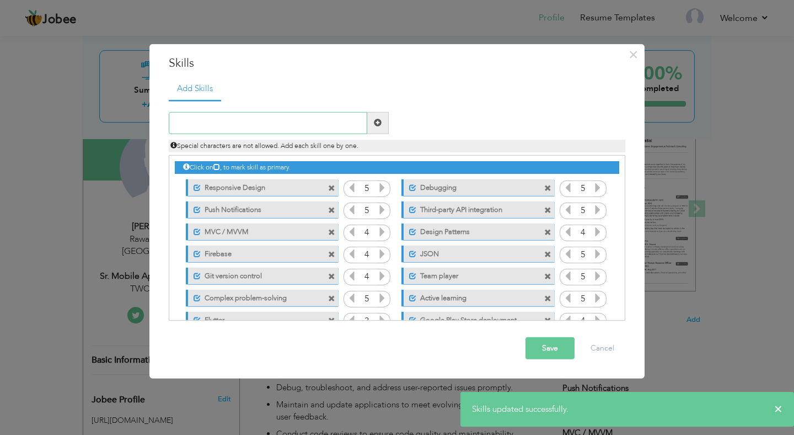
scroll to position [47, 0]
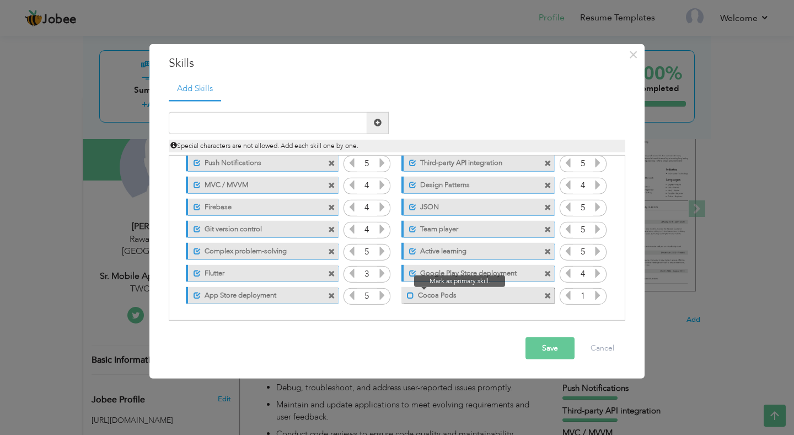
click at [408, 296] on span at bounding box center [410, 295] width 7 height 7
click at [599, 296] on icon at bounding box center [598, 295] width 10 height 10
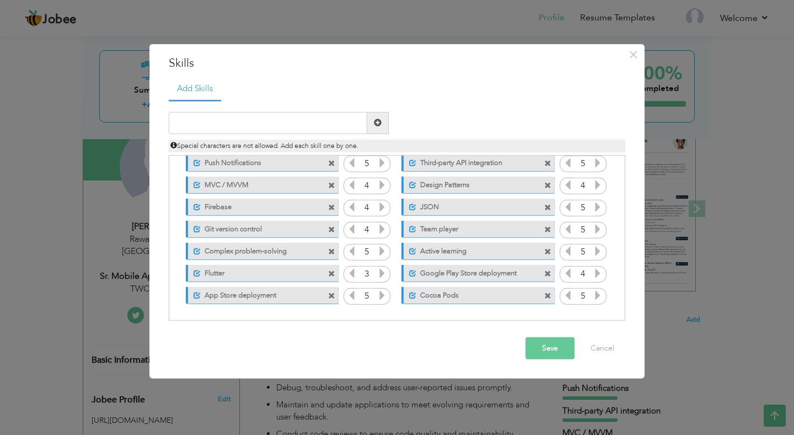
click at [599, 296] on icon at bounding box center [598, 295] width 10 height 10
click at [550, 347] on button "Save" at bounding box center [550, 348] width 49 height 22
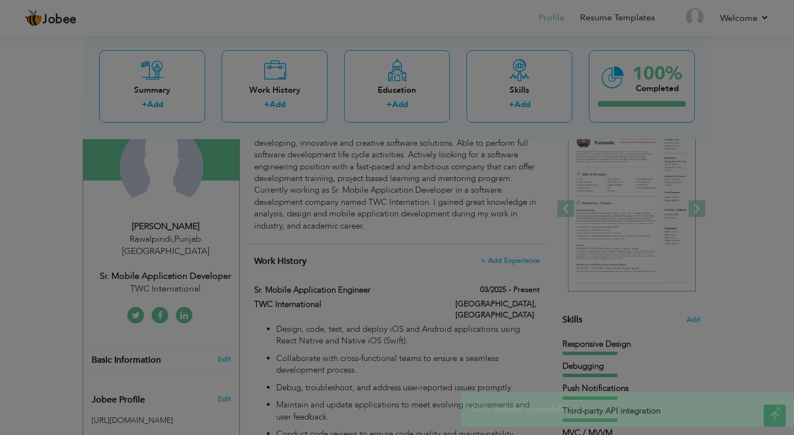
scroll to position [0, 0]
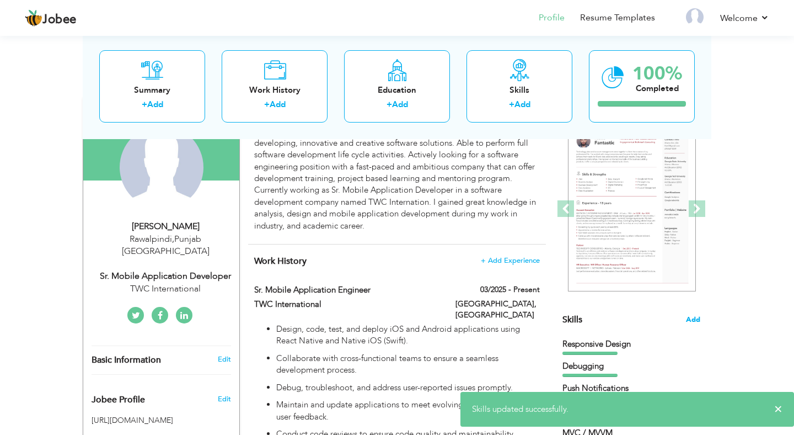
click at [699, 321] on span "Add" at bounding box center [693, 319] width 14 height 10
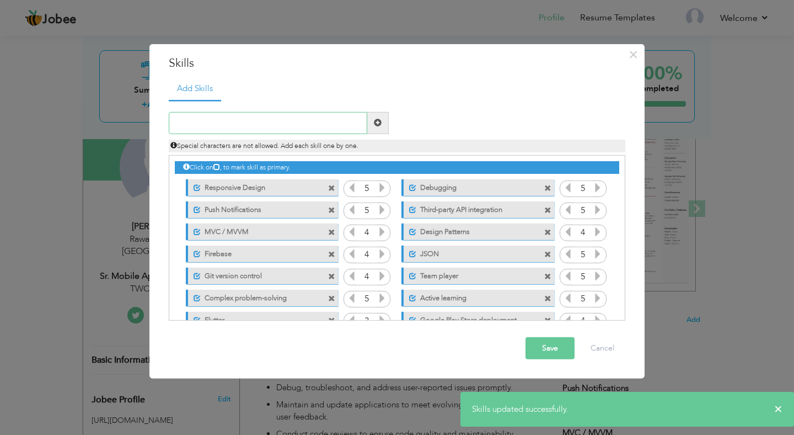
click at [339, 129] on input "text" at bounding box center [268, 123] width 199 height 22
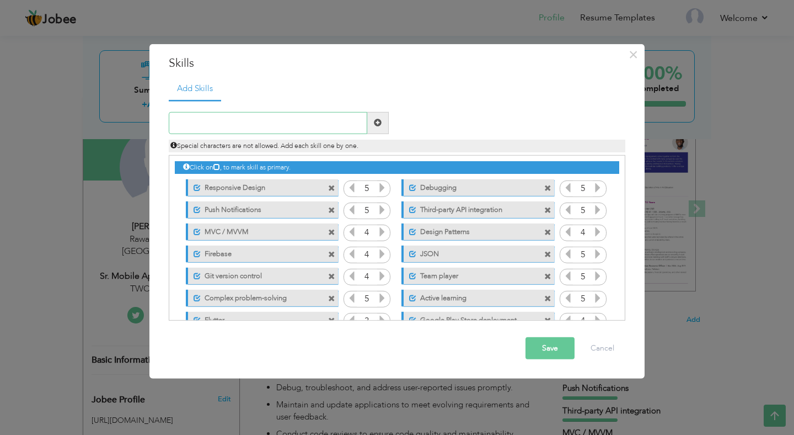
click at [285, 120] on input "text" at bounding box center [268, 123] width 199 height 22
paste input "iOS Frameworks"
type input "iOS Frameworks"
click at [375, 122] on span at bounding box center [378, 123] width 8 height 8
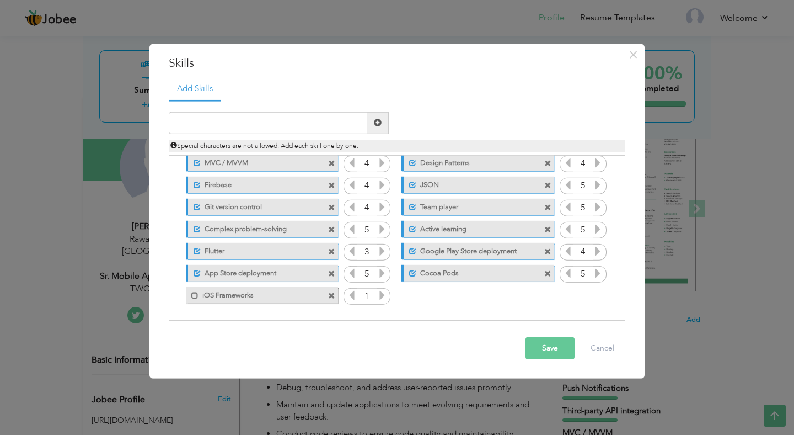
click at [223, 302] on div "Mark as primary skill. iOS Frameworks" at bounding box center [262, 295] width 152 height 17
click at [223, 296] on label "iOS Frameworks" at bounding box center [254, 294] width 111 height 14
click at [380, 294] on icon at bounding box center [382, 295] width 10 height 10
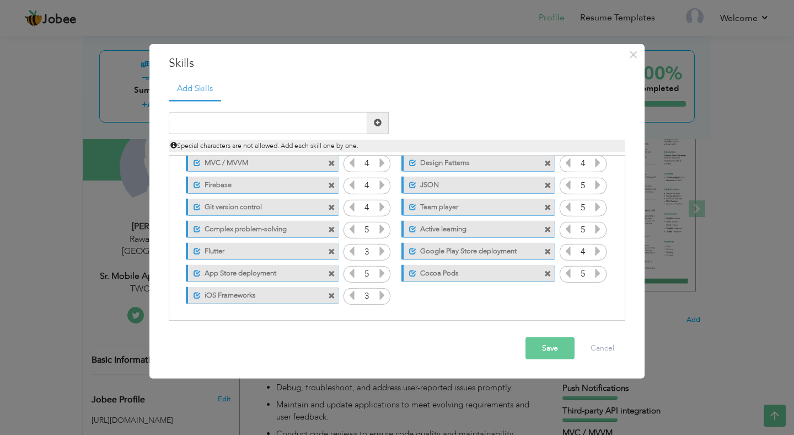
click at [380, 294] on icon at bounding box center [382, 295] width 10 height 10
click at [353, 293] on icon at bounding box center [352, 295] width 10 height 10
click at [568, 275] on icon at bounding box center [568, 273] width 10 height 10
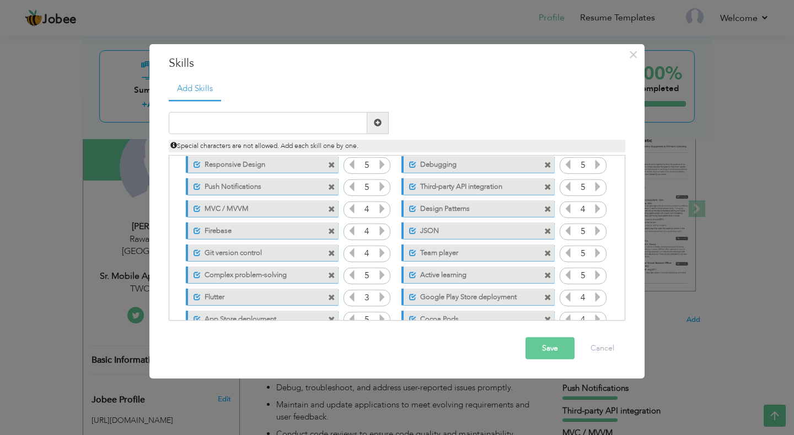
scroll to position [0, 0]
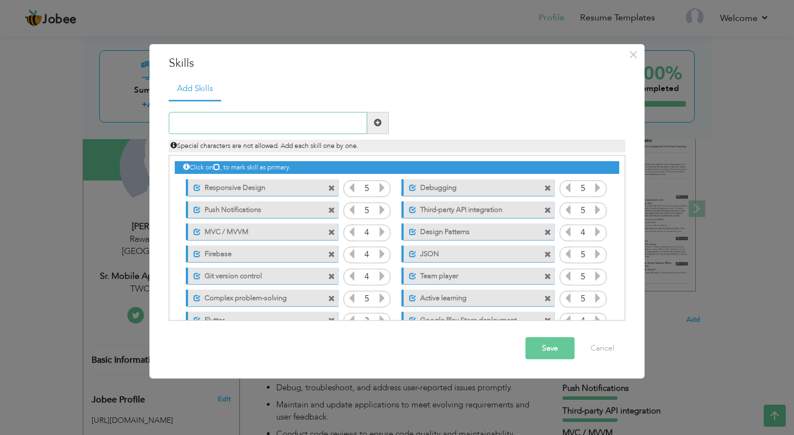
click at [309, 120] on input "text" at bounding box center [268, 123] width 199 height 22
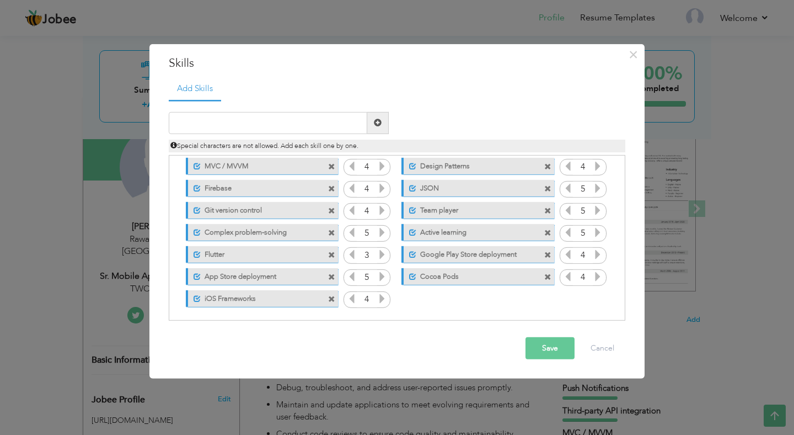
scroll to position [69, 0]
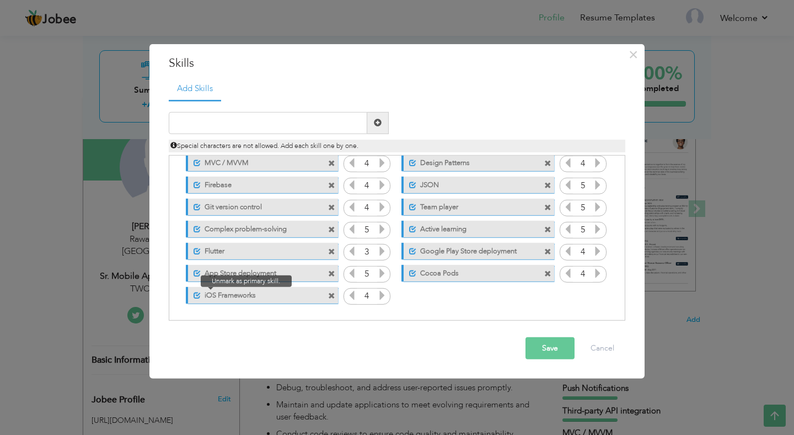
click at [196, 296] on span at bounding box center [197, 295] width 7 height 7
click at [333, 297] on span at bounding box center [331, 295] width 7 height 7
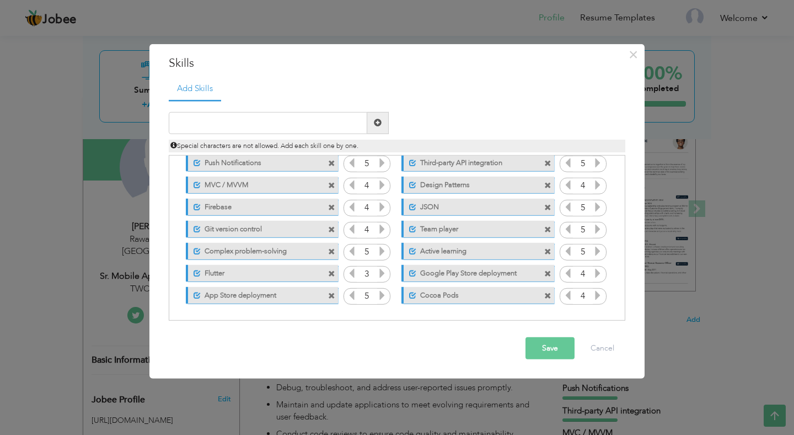
scroll to position [47, 0]
click at [413, 296] on span at bounding box center [412, 295] width 7 height 7
click at [547, 296] on span at bounding box center [547, 295] width 7 height 7
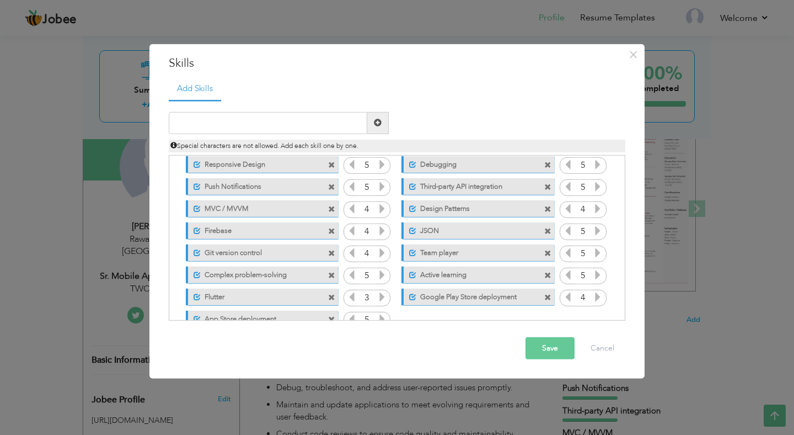
scroll to position [0, 0]
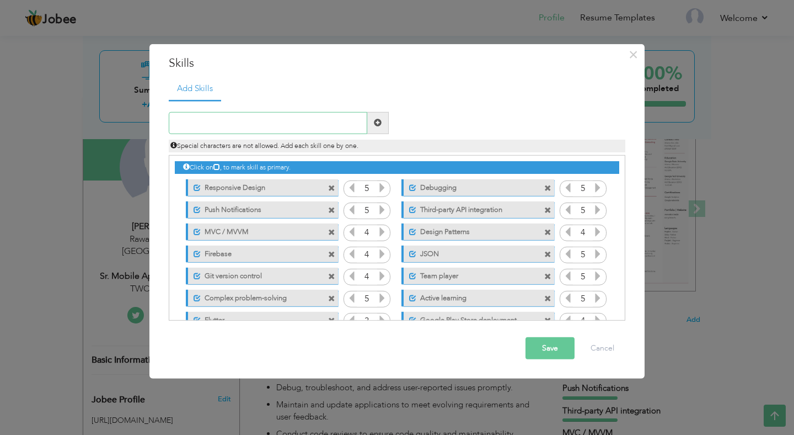
click at [290, 123] on input "text" at bounding box center [268, 123] width 199 height 22
type input "React Native"
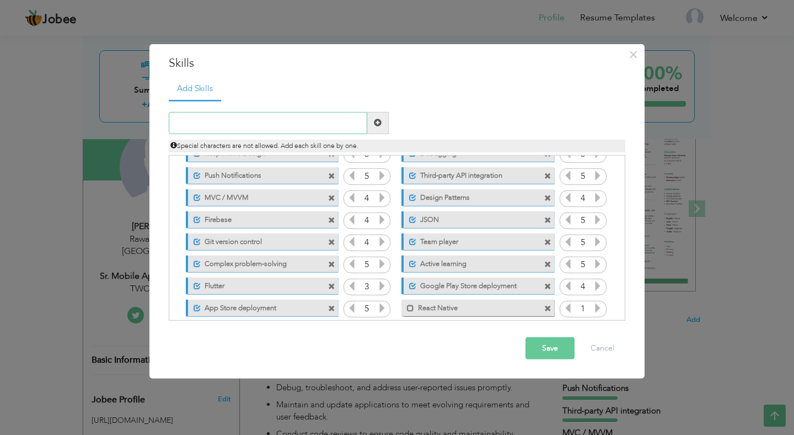
scroll to position [47, 0]
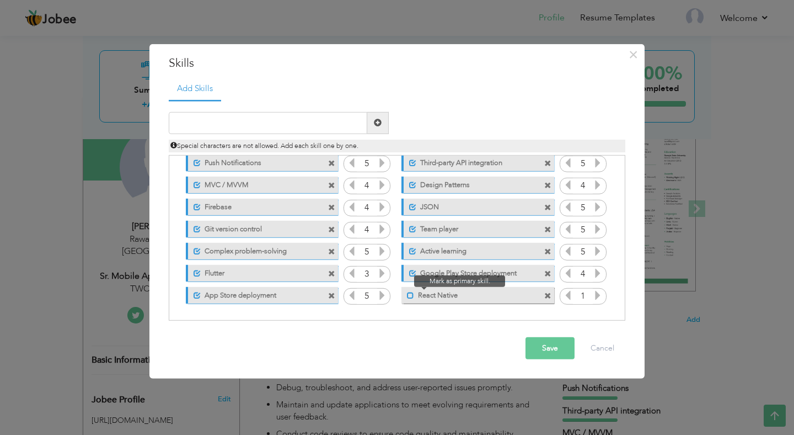
click at [411, 297] on span at bounding box center [410, 295] width 7 height 7
click at [603, 294] on icon at bounding box center [598, 295] width 10 height 10
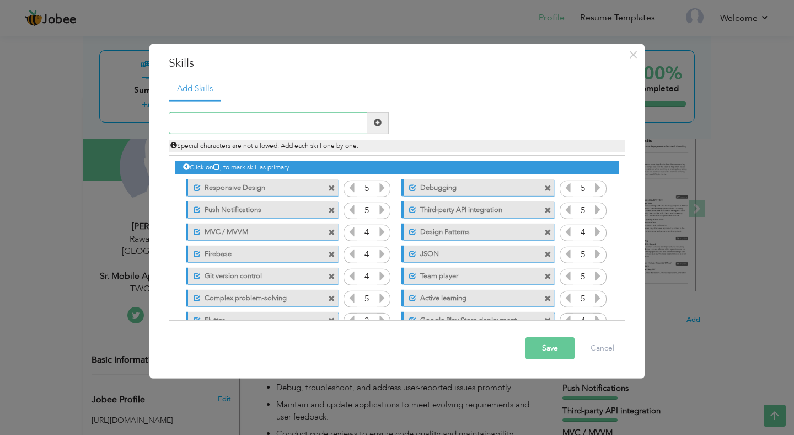
click at [297, 127] on input "text" at bounding box center [268, 123] width 199 height 22
click at [296, 116] on input "text" at bounding box center [268, 123] width 199 height 22
paste input "Networking (RESTful APIs)"
type input "Networking (RESTful APIs)"
click at [382, 122] on span at bounding box center [378, 123] width 22 height 22
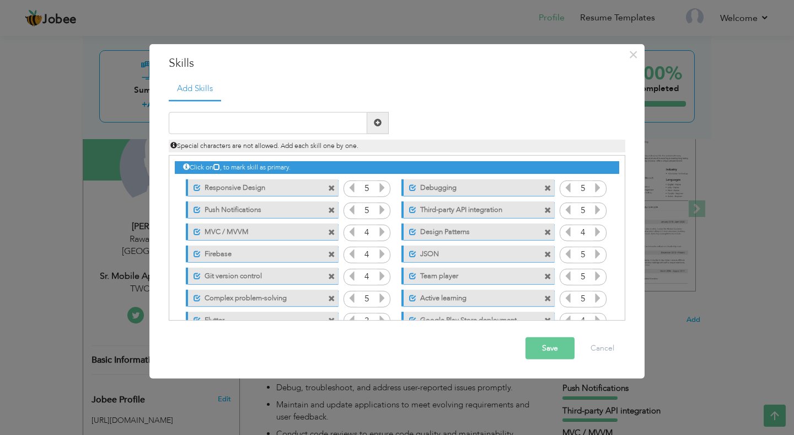
scroll to position [69, 0]
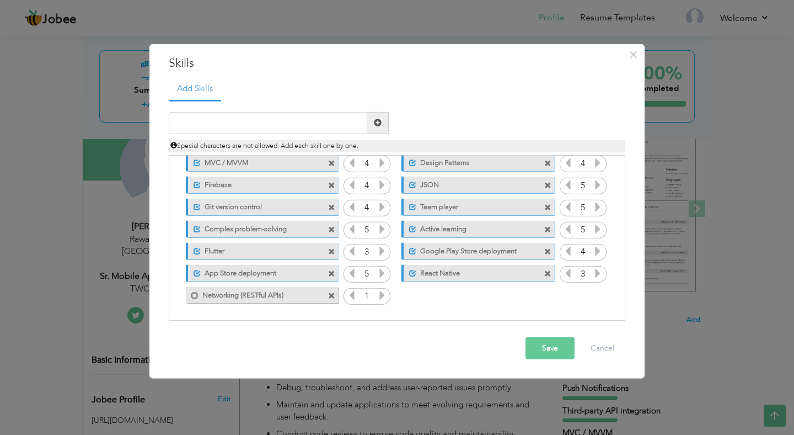
click at [231, 296] on label "Networking (RESTful APIs)" at bounding box center [254, 294] width 111 height 14
click at [380, 294] on icon at bounding box center [382, 295] width 10 height 10
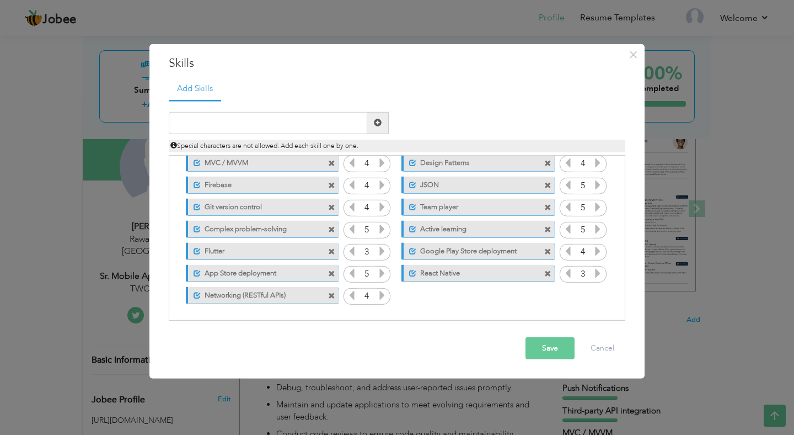
click at [380, 294] on icon at bounding box center [382, 295] width 10 height 10
click at [258, 118] on input "text" at bounding box center [268, 123] width 199 height 22
type input "Swift"
click at [379, 123] on span at bounding box center [378, 123] width 8 height 8
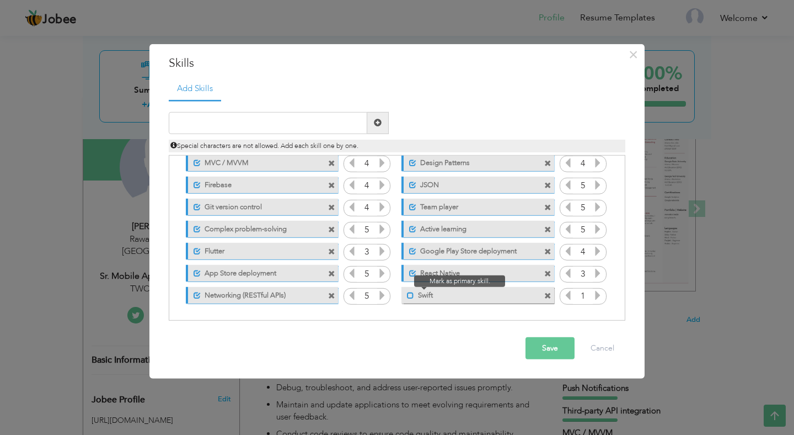
click at [410, 296] on span at bounding box center [410, 295] width 7 height 7
click at [301, 123] on input "text" at bounding box center [268, 123] width 199 height 22
type input "Swift UI(Entry Level)"
click at [202, 121] on input "Swift UI(Entry Level)" at bounding box center [268, 123] width 199 height 22
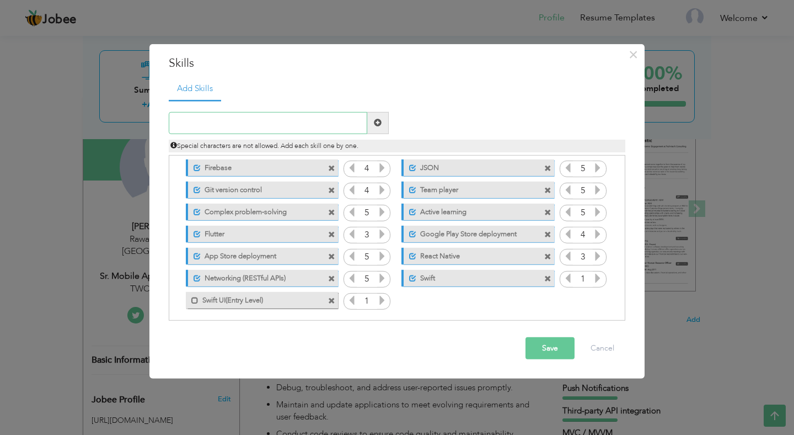
scroll to position [91, 0]
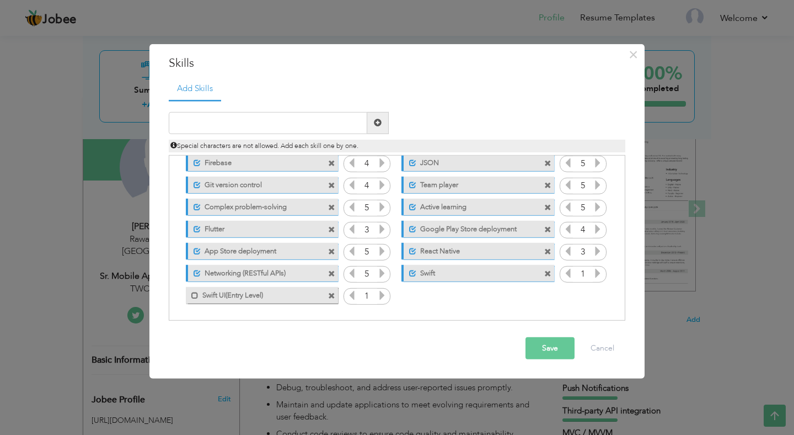
click at [243, 297] on label "Swift UI(Entry Level)" at bounding box center [254, 294] width 111 height 14
click at [243, 297] on label "Swift UI(Entry Level)" at bounding box center [256, 294] width 110 height 14
click at [243, 297] on label "Swift UI(Entry Level)" at bounding box center [254, 294] width 111 height 14
click at [235, 297] on label "Swift UI(Entry Level)" at bounding box center [256, 294] width 110 height 14
click at [331, 296] on span at bounding box center [331, 295] width 7 height 7
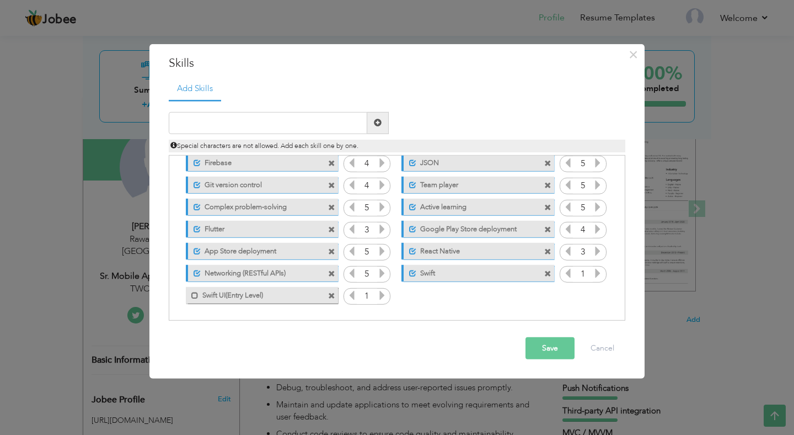
scroll to position [69, 0]
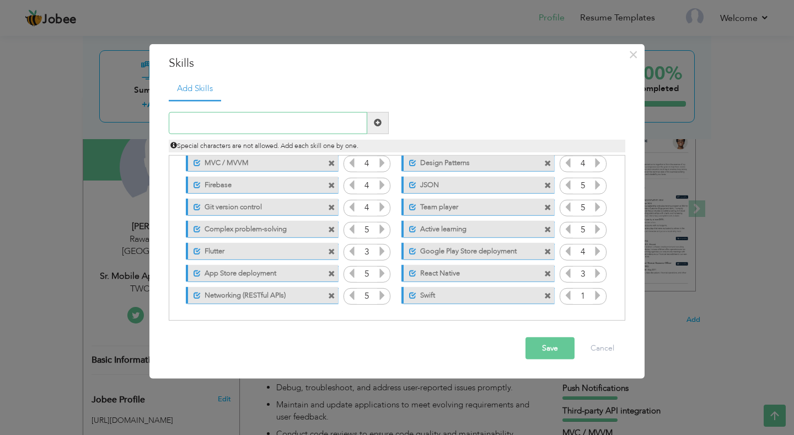
click at [286, 126] on input "text" at bounding box center [268, 123] width 199 height 22
type input "Swift UI (Entry Level)"
click at [382, 118] on span at bounding box center [378, 123] width 22 height 22
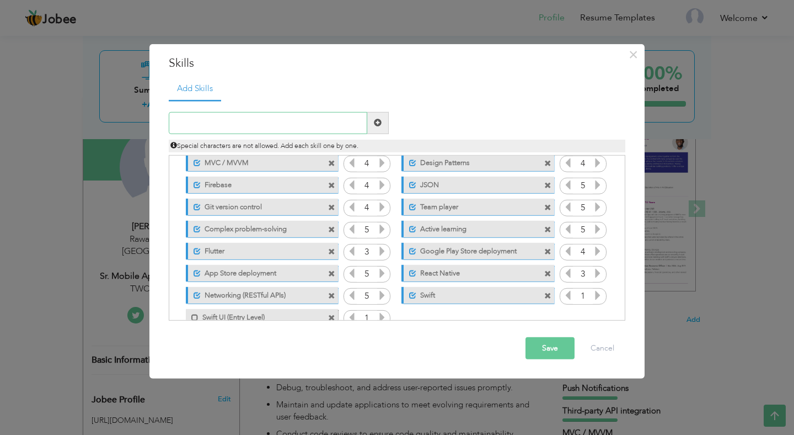
click at [294, 129] on input "text" at bounding box center [268, 123] width 199 height 22
click at [194, 315] on span at bounding box center [194, 317] width 7 height 7
click at [246, 135] on div "Special characters are not allowed. Add each skill one by one." at bounding box center [396, 143] width 473 height 18
click at [242, 127] on input "text" at bounding box center [268, 123] width 199 height 22
type input "UIKit"
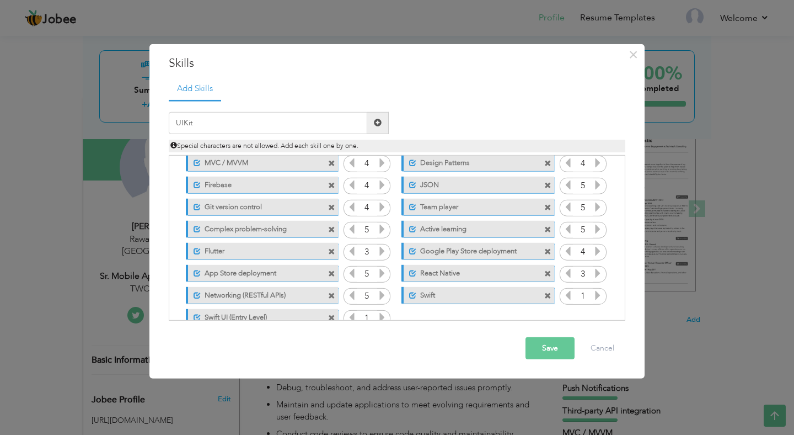
click at [374, 124] on span at bounding box center [378, 123] width 8 height 8
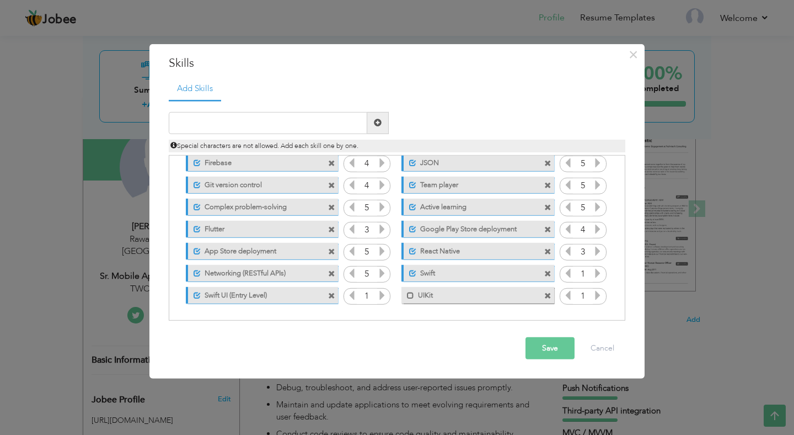
click at [599, 291] on icon at bounding box center [598, 295] width 10 height 10
click at [566, 298] on icon at bounding box center [568, 295] width 10 height 10
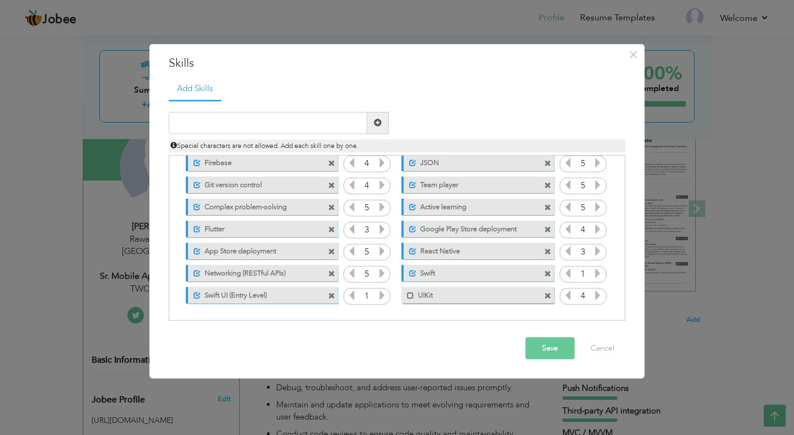
click at [483, 302] on div "Mark as primary skill. UIKit" at bounding box center [477, 295] width 152 height 17
click at [438, 297] on label "UIKit" at bounding box center [469, 294] width 111 height 14
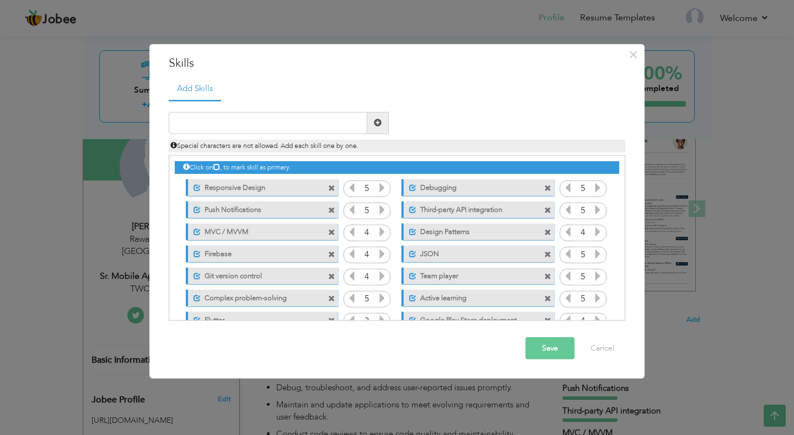
click at [341, 137] on div "Special characters are not allowed. Add each skill one by one." at bounding box center [396, 143] width 473 height 18
click at [336, 132] on input "text" at bounding box center [268, 123] width 199 height 22
type input "Objective-C"
click at [382, 125] on span at bounding box center [378, 123] width 22 height 22
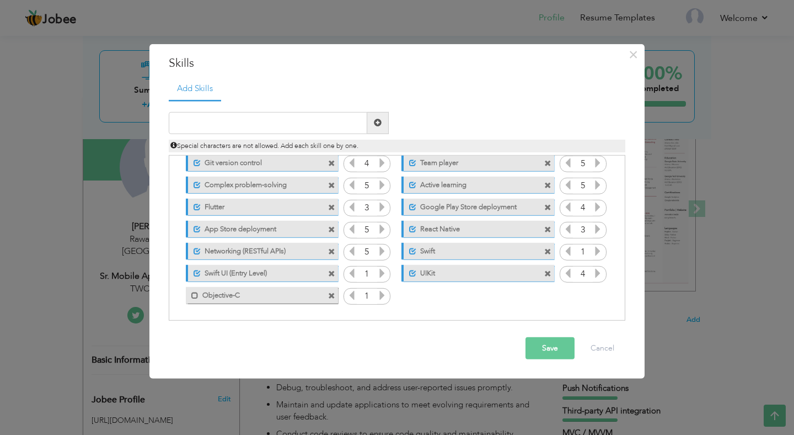
click at [379, 293] on icon at bounding box center [382, 295] width 10 height 10
click at [572, 312] on div "Click on , to mark skill as primary." at bounding box center [397, 237] width 457 height 165
click at [597, 254] on icon at bounding box center [598, 251] width 10 height 10
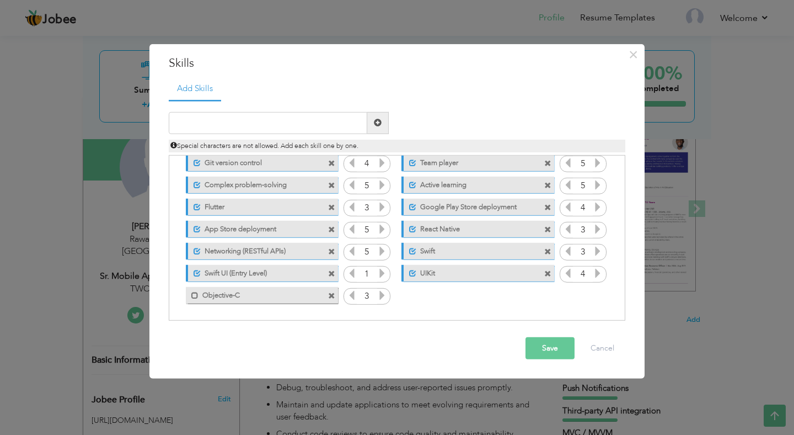
click at [597, 254] on icon at bounding box center [598, 251] width 10 height 10
click at [548, 353] on button "Save" at bounding box center [550, 348] width 49 height 22
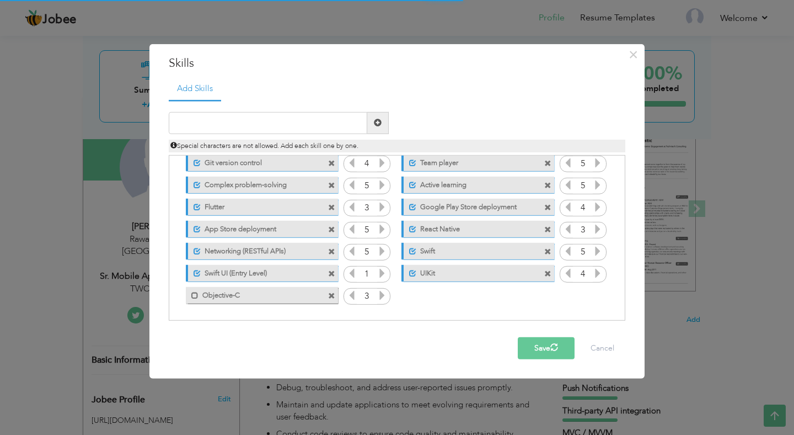
click at [201, 304] on div "Mark as primary skill. Objective-C" at bounding box center [259, 295] width 169 height 22
click at [197, 298] on span at bounding box center [194, 295] width 7 height 7
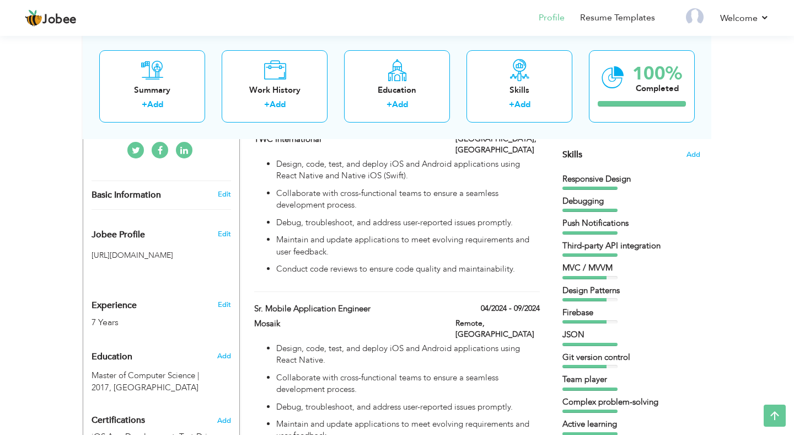
scroll to position [173, 0]
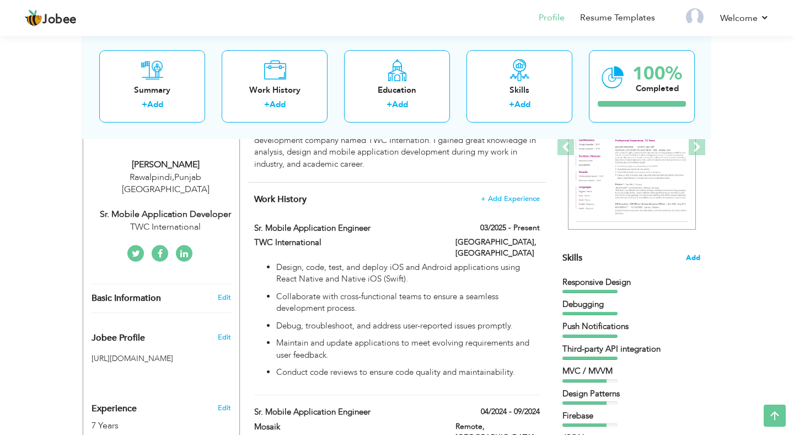
click at [695, 255] on span "Add" at bounding box center [693, 258] width 14 height 10
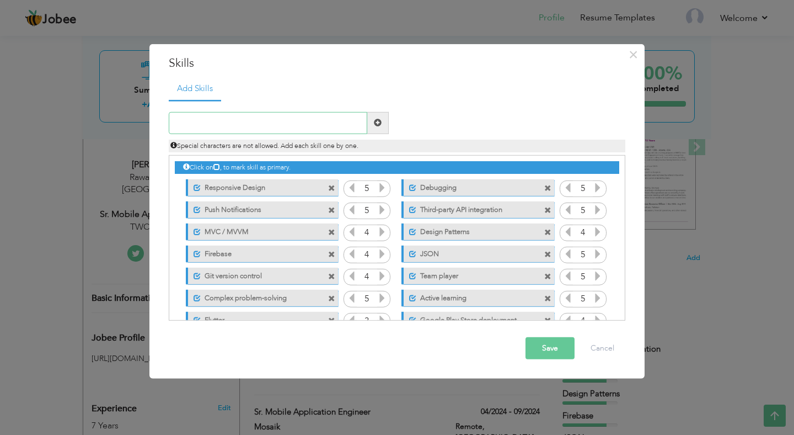
scroll to position [113, 0]
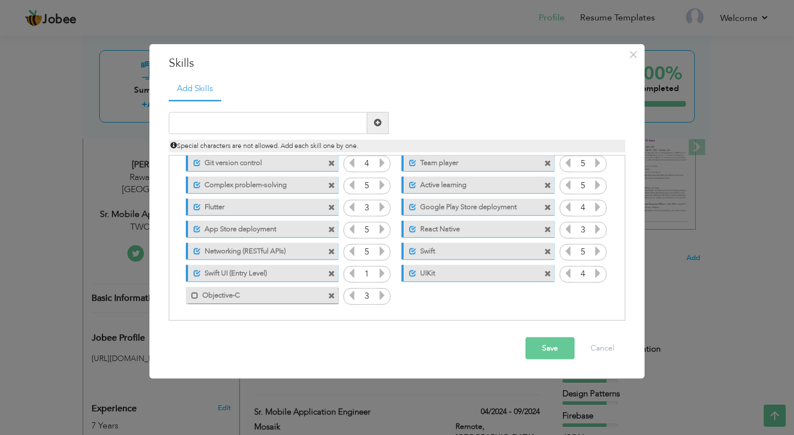
click at [222, 298] on label "Objective-C" at bounding box center [254, 294] width 111 height 14
click at [542, 351] on button "Save" at bounding box center [550, 348] width 49 height 22
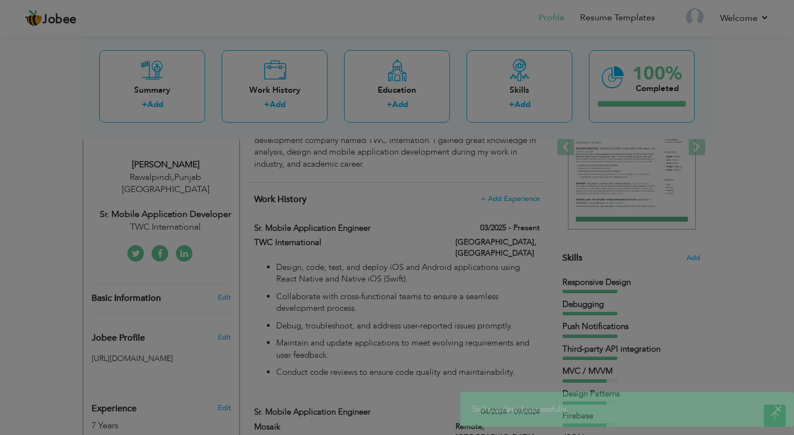
scroll to position [0, 0]
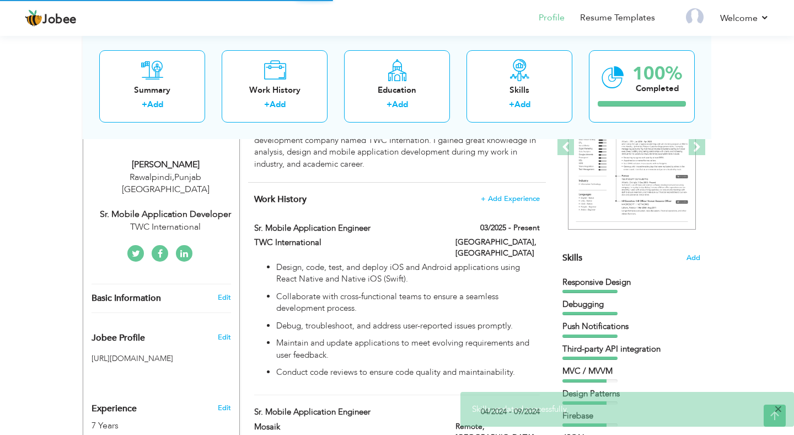
click at [781, 409] on span "×" at bounding box center [778, 408] width 8 height 11
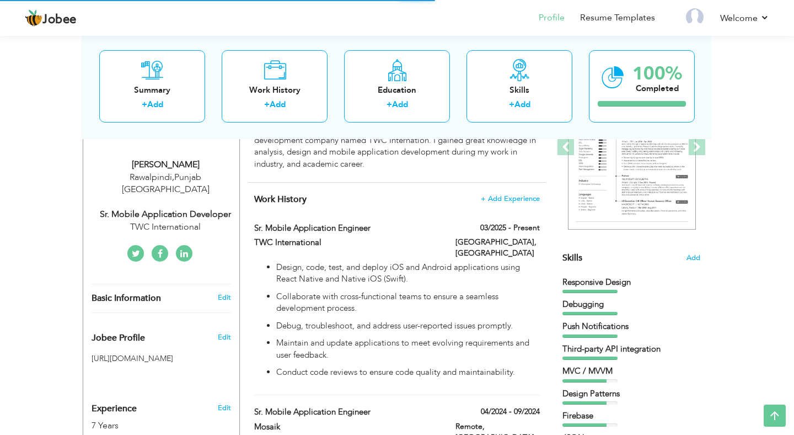
drag, startPoint x: 634, startPoint y: 285, endPoint x: 639, endPoint y: 325, distance: 40.6
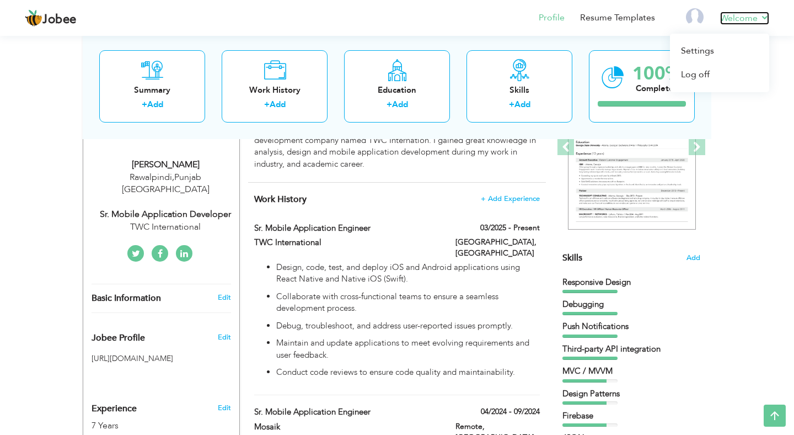
click at [749, 19] on link "Welcome" at bounding box center [744, 18] width 49 height 13
click at [695, 49] on link "Settings" at bounding box center [719, 51] width 99 height 24
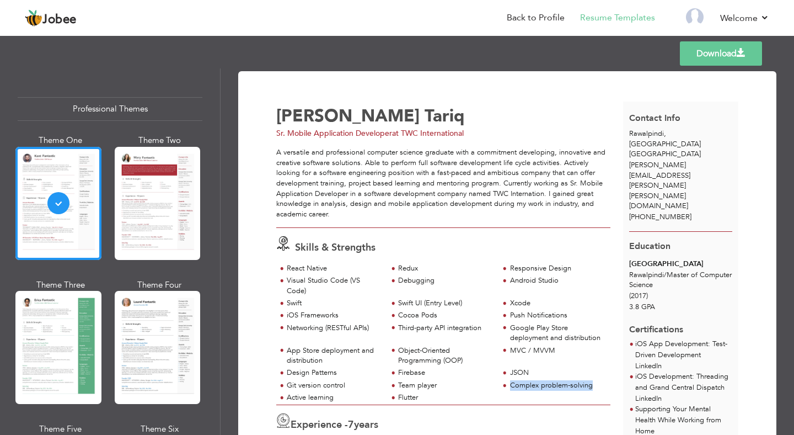
drag, startPoint x: 593, startPoint y: 385, endPoint x: 508, endPoint y: 387, distance: 84.9
click at [508, 387] on div "Complex problem-solving" at bounding box center [554, 386] width 111 height 12
copy div "Complex problem-solving"
drag, startPoint x: 440, startPoint y: 385, endPoint x: 399, endPoint y: 387, distance: 40.3
click at [399, 387] on div "Team player" at bounding box center [445, 385] width 94 height 10
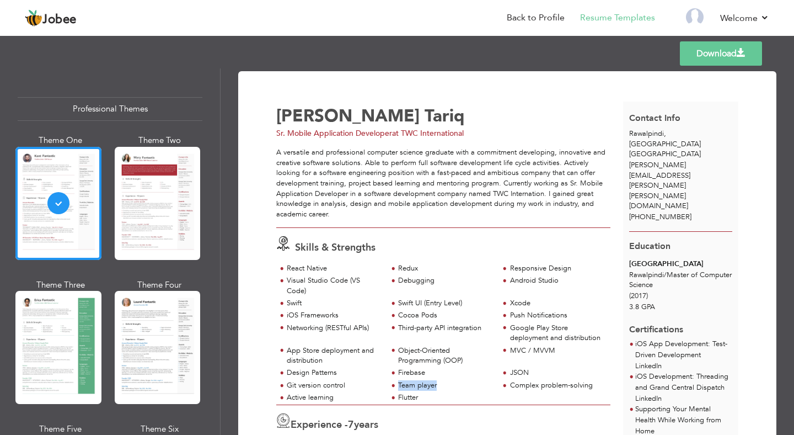
copy div "Team player"
drag, startPoint x: 336, startPoint y: 400, endPoint x: 280, endPoint y: 403, distance: 56.3
click at [280, 403] on div "Active learning" at bounding box center [331, 398] width 111 height 12
copy div "Active learning"
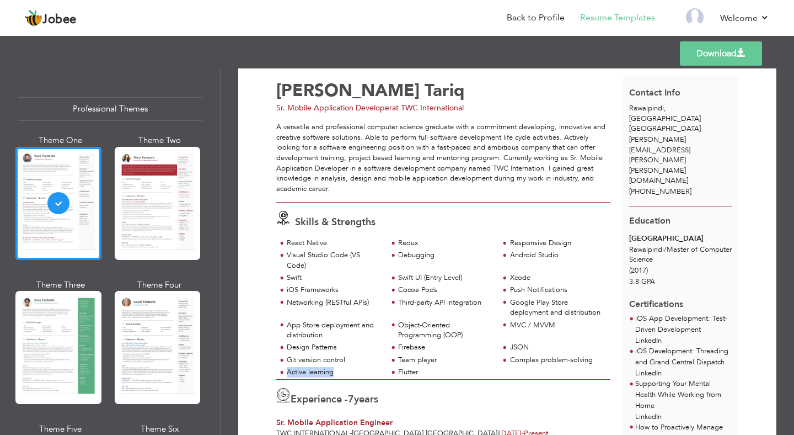
scroll to position [26, 0]
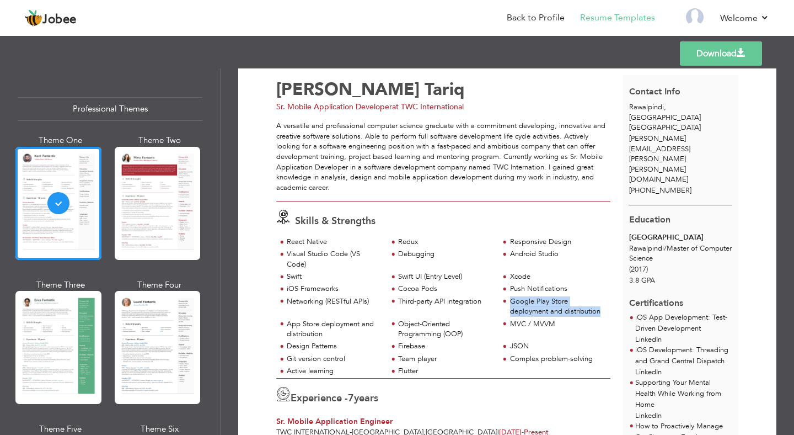
drag, startPoint x: 605, startPoint y: 310, endPoint x: 511, endPoint y: 304, distance: 94.5
click at [511, 304] on div "Google Play Store deployment and distribution" at bounding box center [554, 307] width 111 height 23
copy div "Google Play Store deployment and distribution"
drag, startPoint x: 360, startPoint y: 323, endPoint x: 277, endPoint y: 323, distance: 82.7
click at [277, 323] on div "App Store deployment and distribution" at bounding box center [331, 330] width 111 height 23
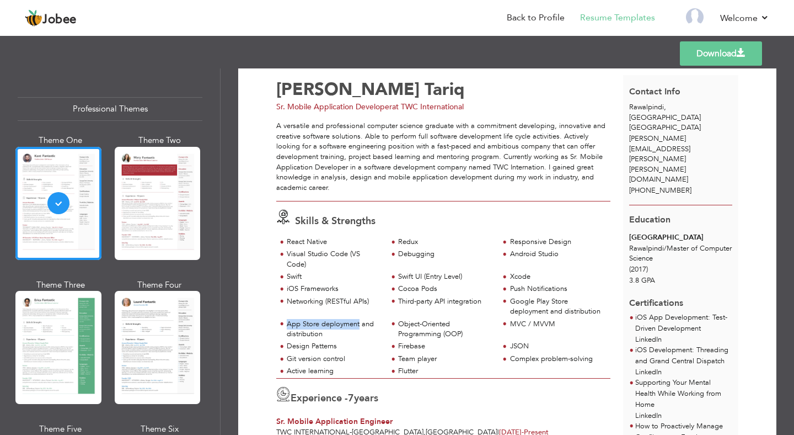
copy div "App Store deployment"
drag, startPoint x: 349, startPoint y: 360, endPoint x: 328, endPoint y: 360, distance: 21.0
click at [328, 360] on div "Git version control" at bounding box center [334, 358] width 94 height 10
click at [346, 359] on div "Git version control" at bounding box center [334, 358] width 94 height 10
drag, startPoint x: 348, startPoint y: 358, endPoint x: 288, endPoint y: 358, distance: 59.6
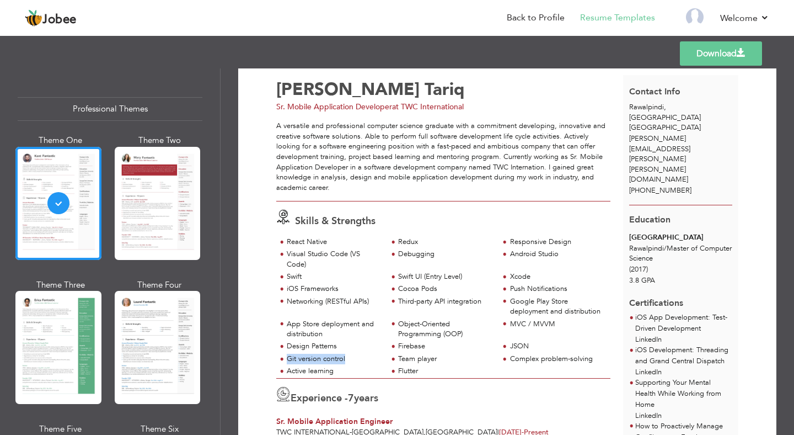
click at [288, 358] on div "Git version control" at bounding box center [334, 358] width 94 height 10
copy div "Git version control"
drag, startPoint x: 555, startPoint y: 323, endPoint x: 510, endPoint y: 323, distance: 45.2
click at [510, 323] on div "MVC / MVVM" at bounding box center [554, 325] width 111 height 12
copy div "MVC / MVVM"
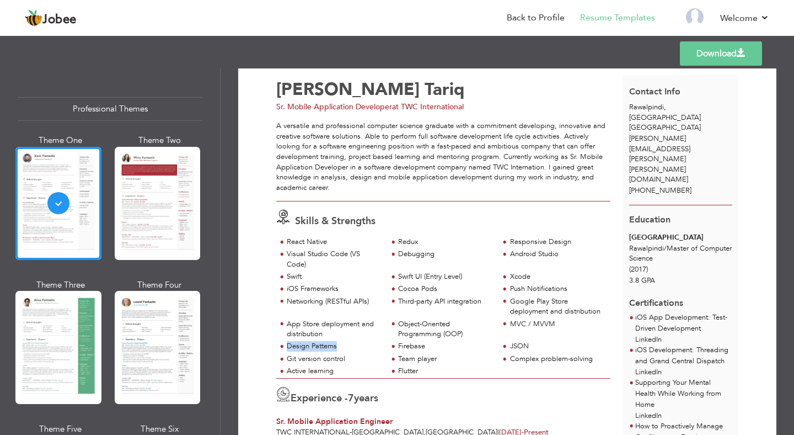
drag, startPoint x: 337, startPoint y: 347, endPoint x: 287, endPoint y: 347, distance: 50.7
click at [287, 347] on div "Design Patterns" at bounding box center [331, 347] width 111 height 12
copy div "Design Patterns"
drag, startPoint x: 483, startPoint y: 301, endPoint x: 399, endPoint y: 298, distance: 84.4
click at [399, 298] on div "Third-party API integration" at bounding box center [445, 301] width 94 height 10
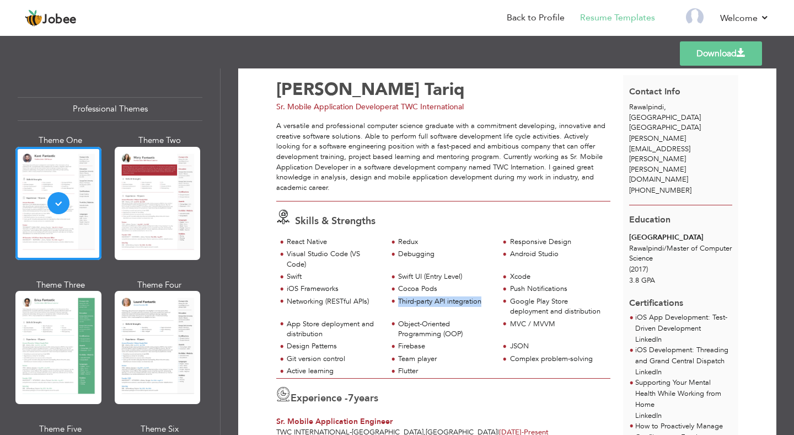
copy div "Third-party API integration"
click at [520, 346] on div "JSON" at bounding box center [557, 346] width 94 height 10
copy div "JSON"
click at [410, 252] on div "Debugging" at bounding box center [445, 254] width 94 height 10
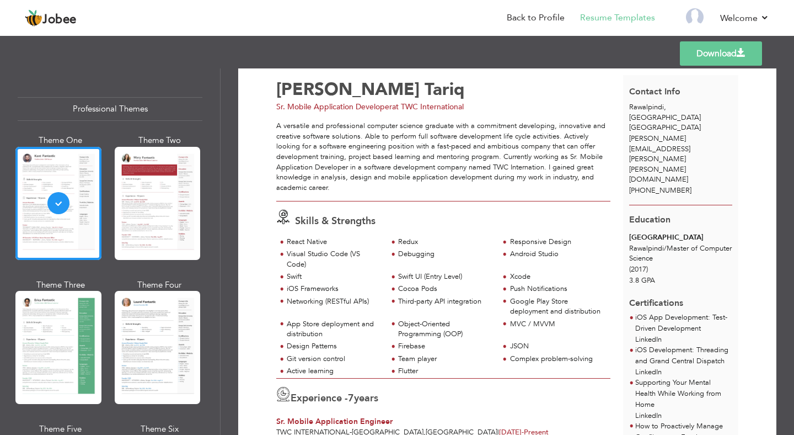
click at [410, 252] on div "Debugging" at bounding box center [445, 254] width 94 height 10
click at [571, 243] on div "Responsive Design" at bounding box center [557, 242] width 94 height 10
drag, startPoint x: 569, startPoint y: 290, endPoint x: 507, endPoint y: 291, distance: 61.8
click at [507, 291] on div "Push Notifications" at bounding box center [554, 289] width 111 height 12
drag, startPoint x: 571, startPoint y: 242, endPoint x: 509, endPoint y: 242, distance: 61.8
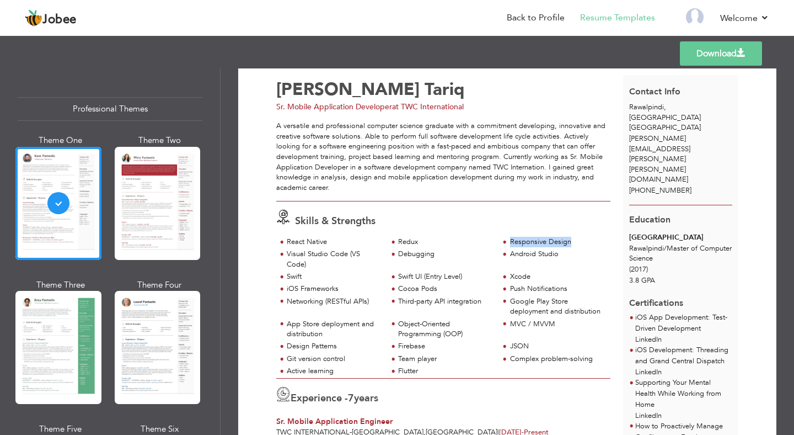
click at [509, 242] on div "Responsive Design" at bounding box center [554, 243] width 111 height 12
drag, startPoint x: 438, startPoint y: 289, endPoint x: 400, endPoint y: 290, distance: 37.5
click at [400, 290] on div "Cocoa Pods" at bounding box center [445, 288] width 94 height 10
drag, startPoint x: 339, startPoint y: 288, endPoint x: 277, endPoint y: 288, distance: 61.2
click at [277, 288] on div "iOS Frameworks" at bounding box center [331, 289] width 111 height 12
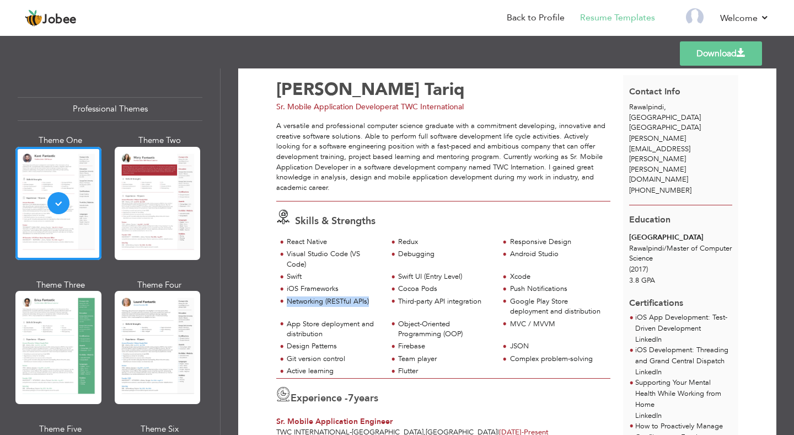
drag, startPoint x: 371, startPoint y: 298, endPoint x: 288, endPoint y: 302, distance: 82.8
click at [288, 302] on div "Networking (RESTful APIs)" at bounding box center [334, 301] width 94 height 10
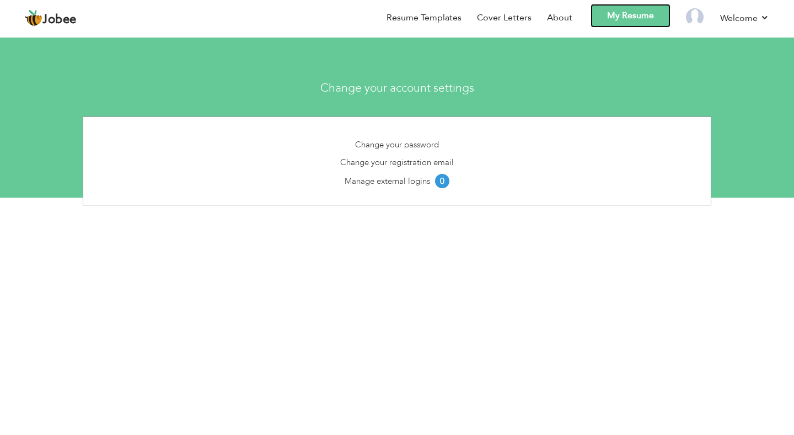
click at [619, 10] on link "My Resume" at bounding box center [631, 16] width 80 height 24
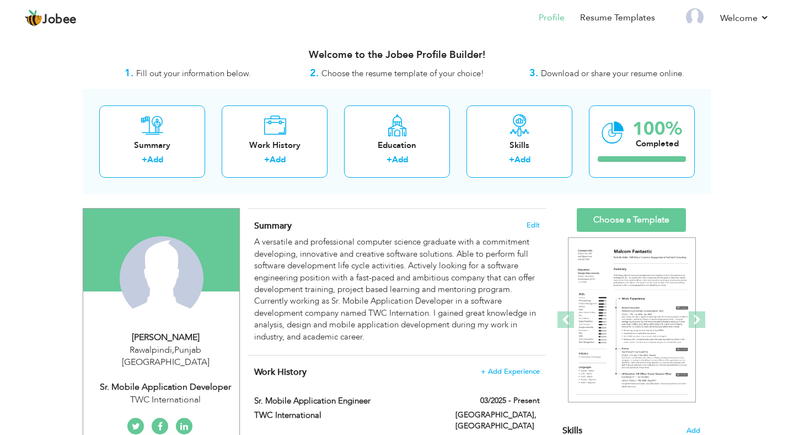
scroll to position [95, 0]
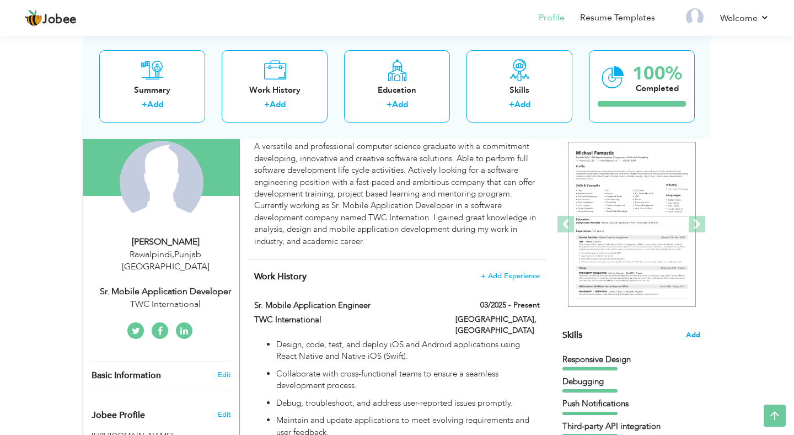
click at [697, 331] on span "Add" at bounding box center [693, 335] width 14 height 10
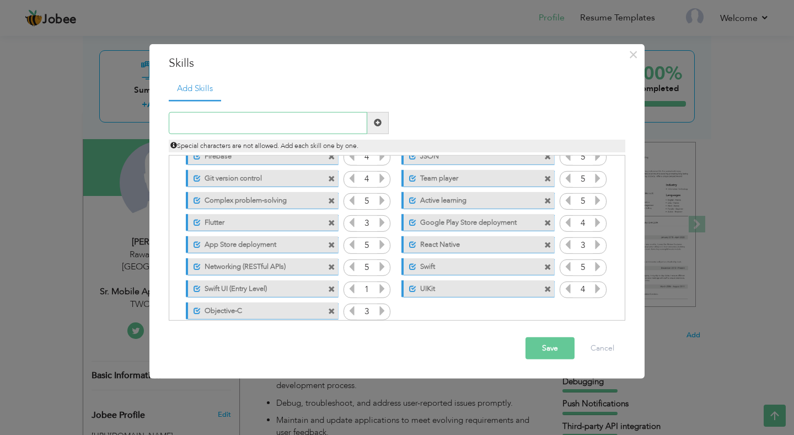
scroll to position [98, 0]
click at [460, 224] on label "Google Play Store deployment" at bounding box center [471, 220] width 110 height 14
click at [460, 224] on label "Google Play Store deployment" at bounding box center [469, 220] width 111 height 14
click at [460, 224] on label "Google Play Store deployment" at bounding box center [471, 220] width 110 height 14
click at [460, 224] on label "Google Play Store deployment" at bounding box center [469, 220] width 111 height 14
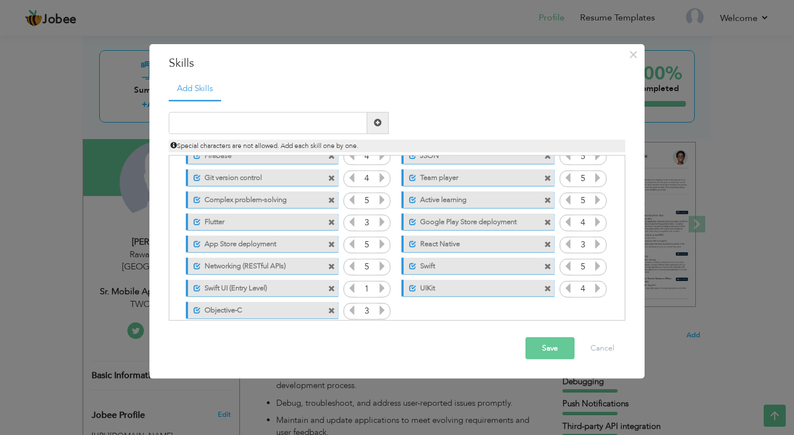
click at [517, 221] on label "Google Play Store deployment" at bounding box center [471, 220] width 110 height 14
click at [547, 222] on span at bounding box center [547, 222] width 7 height 7
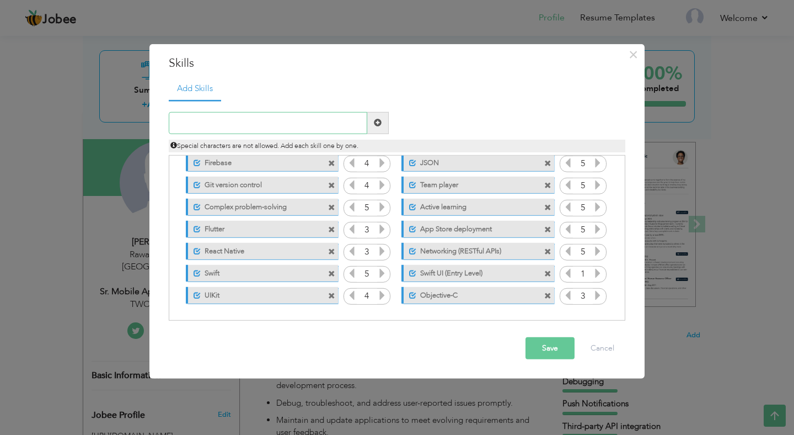
click at [296, 125] on input "text" at bounding box center [268, 123] width 199 height 22
type input "Play Store Deployment"
click at [378, 123] on span at bounding box center [378, 123] width 8 height 8
click at [193, 317] on span at bounding box center [194, 317] width 7 height 7
click at [549, 227] on span at bounding box center [547, 229] width 7 height 7
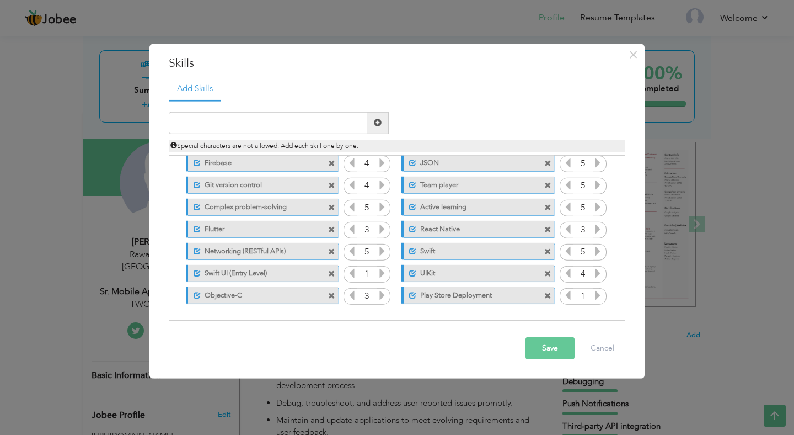
click at [547, 296] on span at bounding box center [547, 295] width 7 height 7
click at [312, 126] on input "text" at bounding box center [268, 123] width 199 height 22
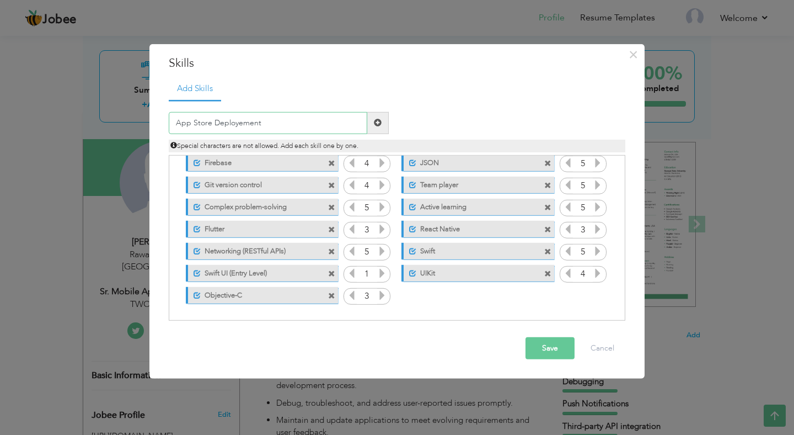
type input "App Store Deployement"
click at [382, 125] on span at bounding box center [378, 123] width 22 height 22
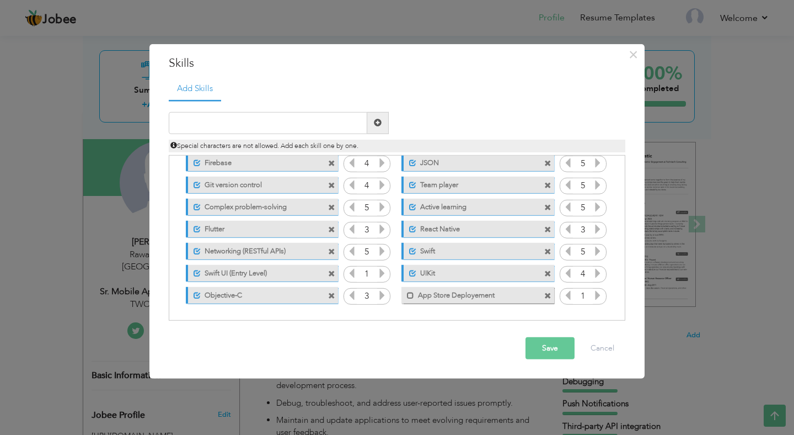
click at [408, 300] on div "Mark as primary skill. App Store Deployement" at bounding box center [477, 295] width 152 height 17
click at [410, 294] on span at bounding box center [410, 295] width 7 height 7
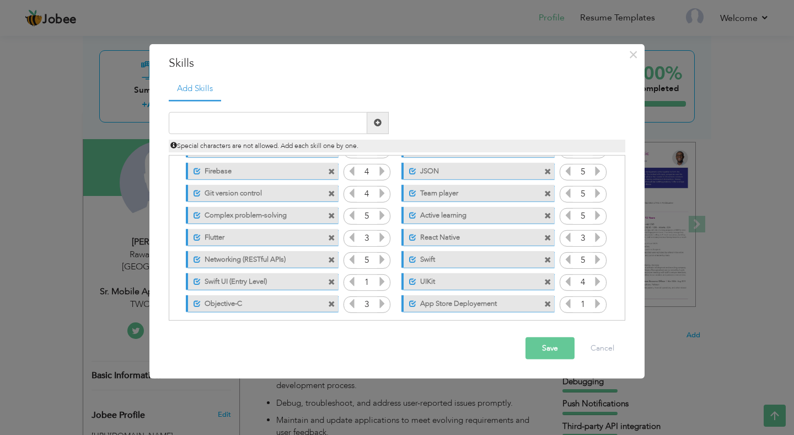
scroll to position [87, 0]
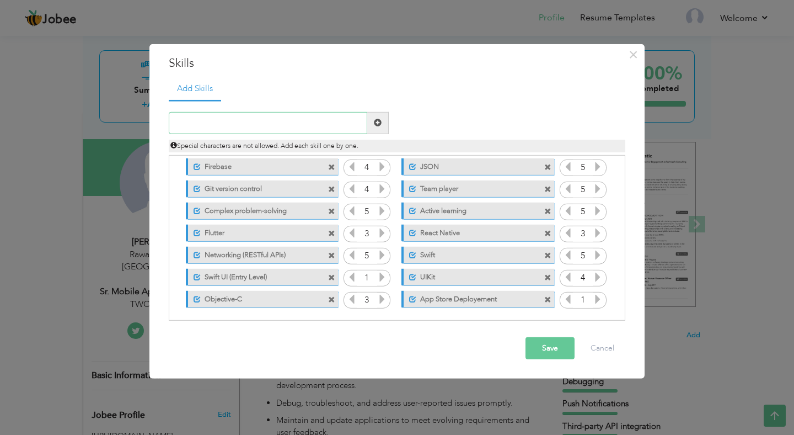
click at [317, 125] on input "text" at bounding box center [268, 123] width 199 height 22
type input "Cocoapods"
click at [381, 122] on span at bounding box center [378, 123] width 8 height 8
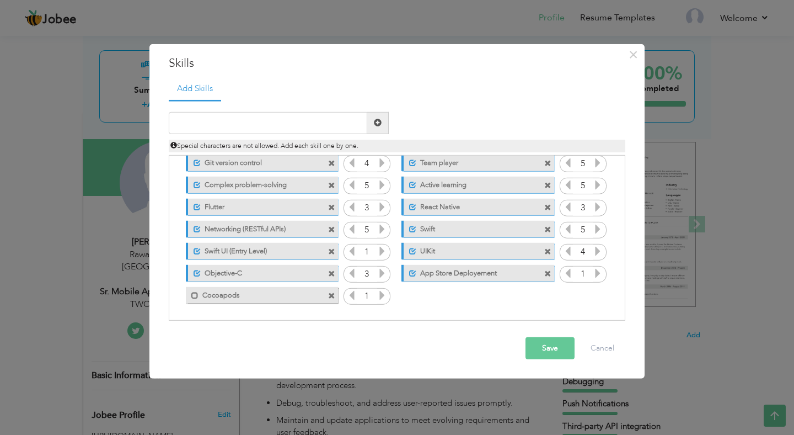
click at [383, 296] on icon at bounding box center [382, 295] width 10 height 10
click at [201, 293] on label "Cocoapods" at bounding box center [254, 294] width 111 height 14
click at [331, 207] on span at bounding box center [331, 207] width 7 height 7
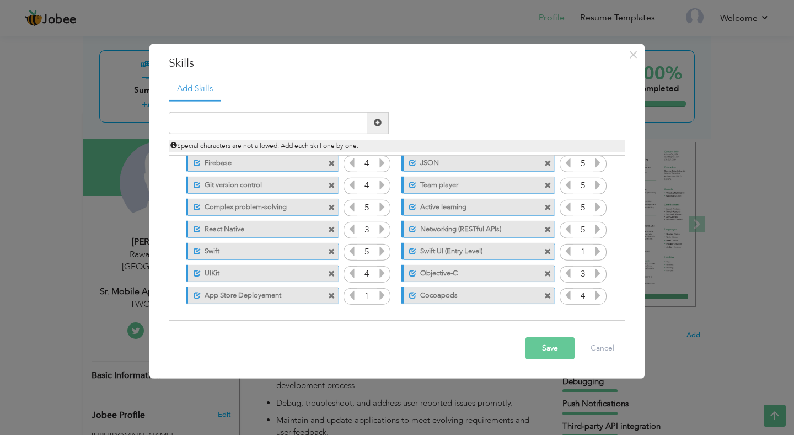
scroll to position [91, 0]
click at [261, 127] on input "text" at bounding box center [268, 123] width 199 height 22
type input "Flutter"
click at [384, 126] on span at bounding box center [378, 123] width 22 height 22
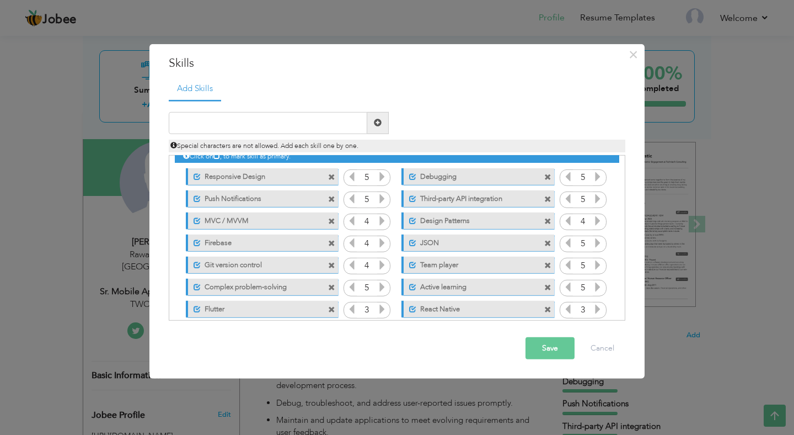
scroll to position [22, 0]
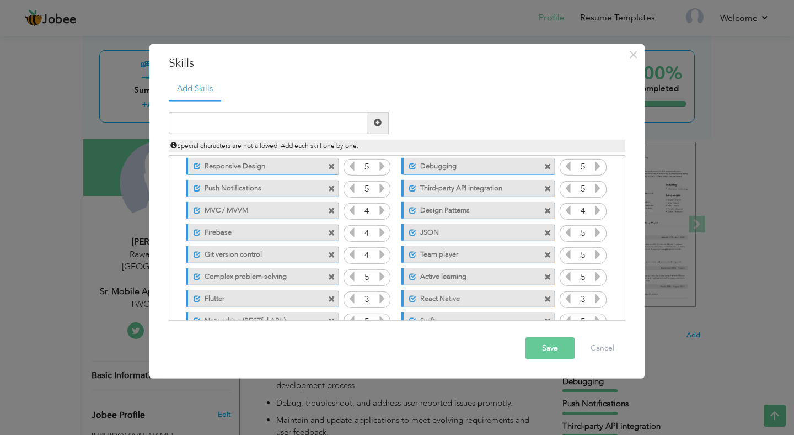
click at [333, 187] on span at bounding box center [331, 188] width 7 height 7
click at [290, 122] on input "text" at bounding box center [268, 123] width 199 height 22
type input "Push Notification"
click at [378, 121] on span at bounding box center [378, 123] width 8 height 8
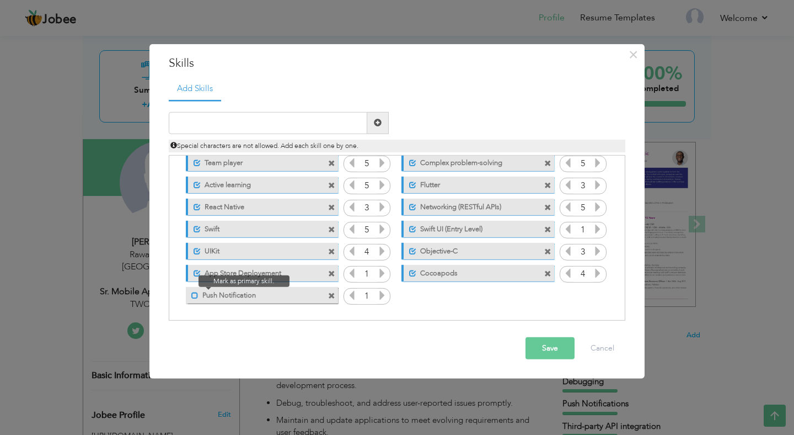
click at [196, 296] on span at bounding box center [194, 295] width 7 height 7
click at [380, 294] on icon at bounding box center [382, 295] width 10 height 10
click at [379, 294] on icon at bounding box center [382, 295] width 10 height 10
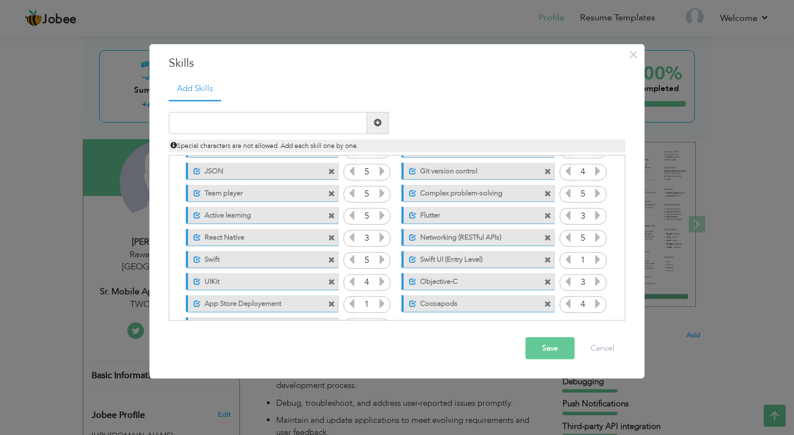
scroll to position [0, 0]
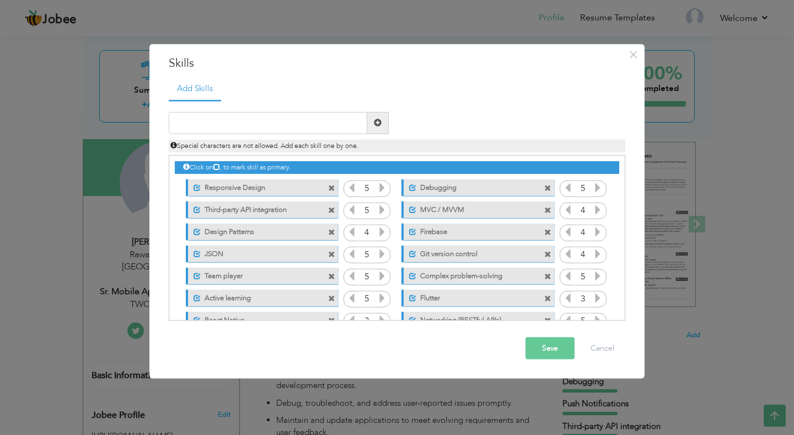
click at [333, 187] on span at bounding box center [331, 188] width 7 height 7
click at [265, 125] on input "text" at bounding box center [268, 123] width 199 height 22
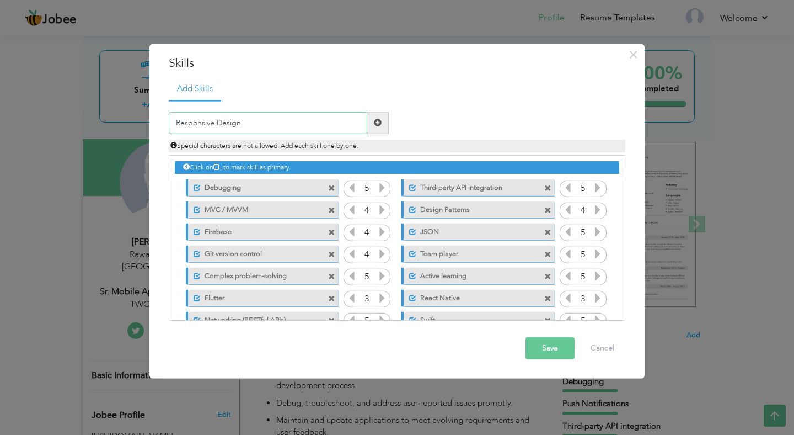
type input "Responsive Design"
click at [378, 121] on span at bounding box center [378, 123] width 8 height 8
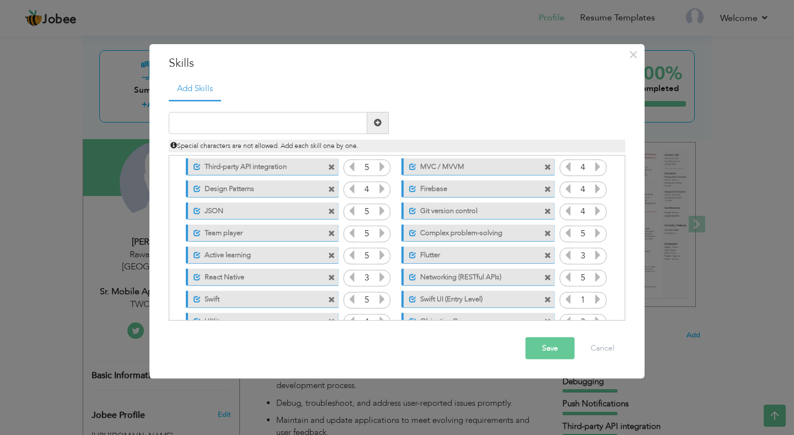
scroll to position [113, 0]
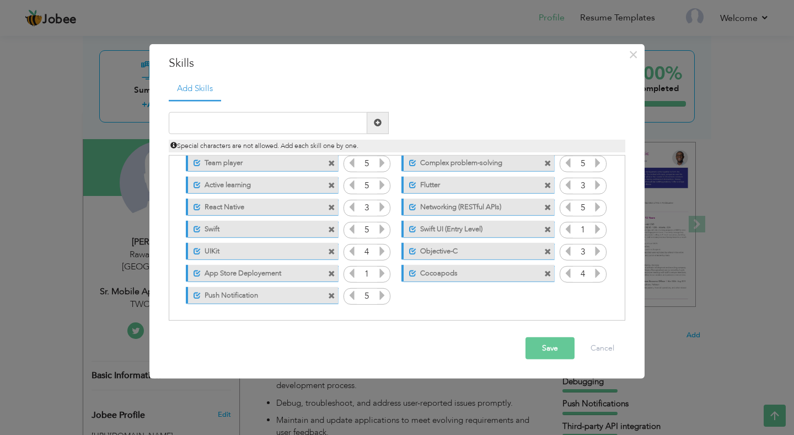
click at [562, 355] on button "Save" at bounding box center [550, 348] width 49 height 22
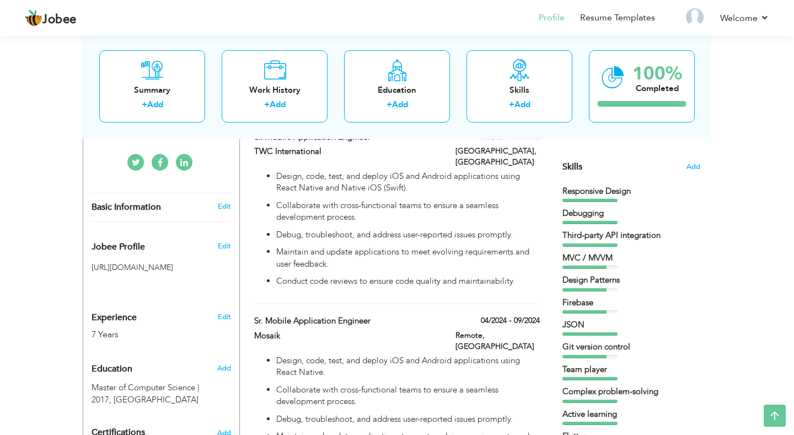
scroll to position [259, 0]
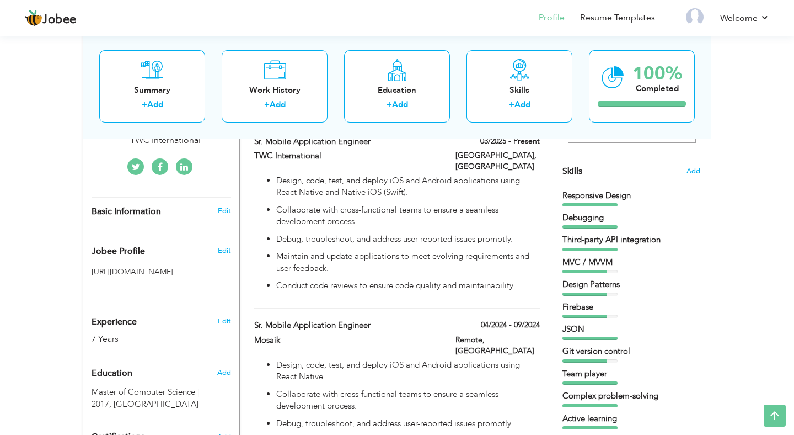
click at [699, 164] on section "‹ › Previous Next" at bounding box center [631, 68] width 138 height 193
click at [695, 169] on span "Add" at bounding box center [693, 171] width 14 height 10
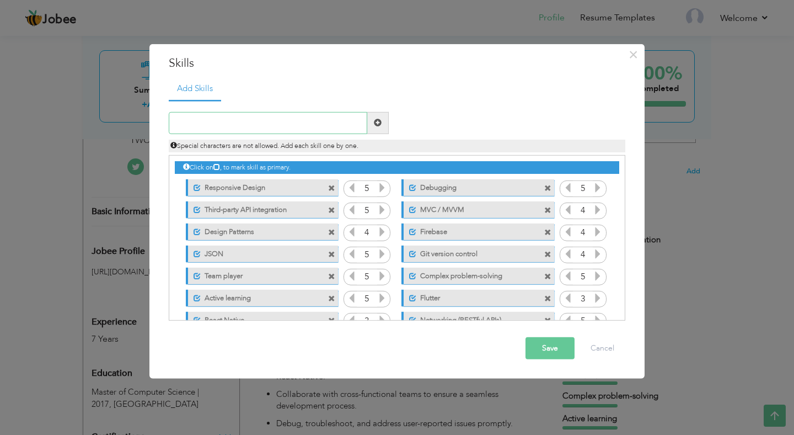
scroll to position [113, 0]
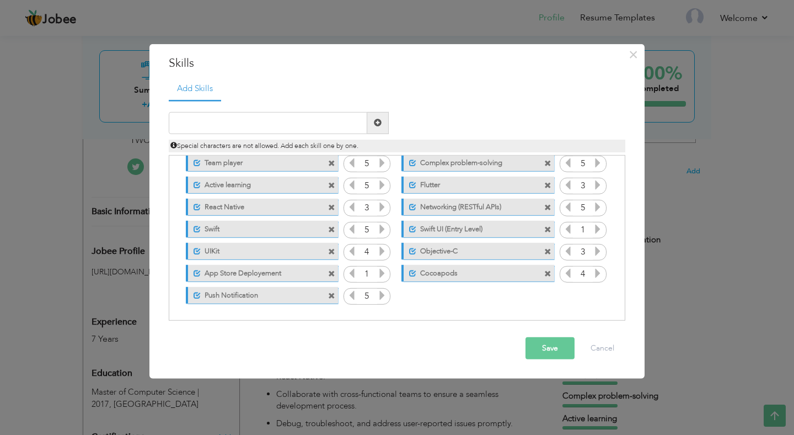
click at [383, 275] on icon at bounding box center [382, 273] width 10 height 10
click at [544, 344] on button "Save" at bounding box center [550, 348] width 49 height 22
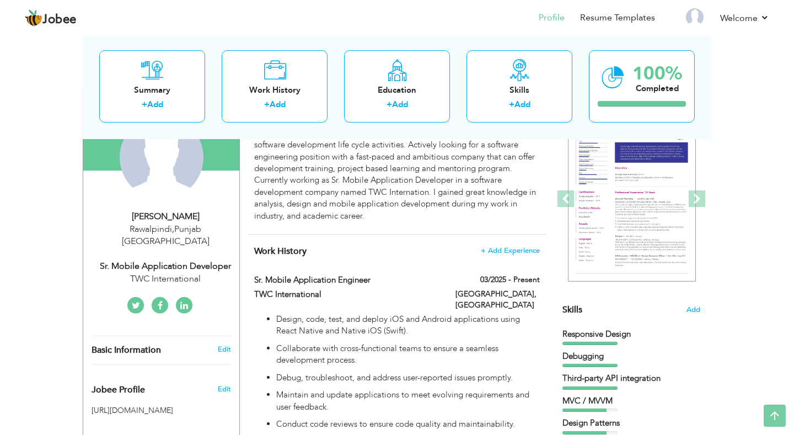
scroll to position [0, 0]
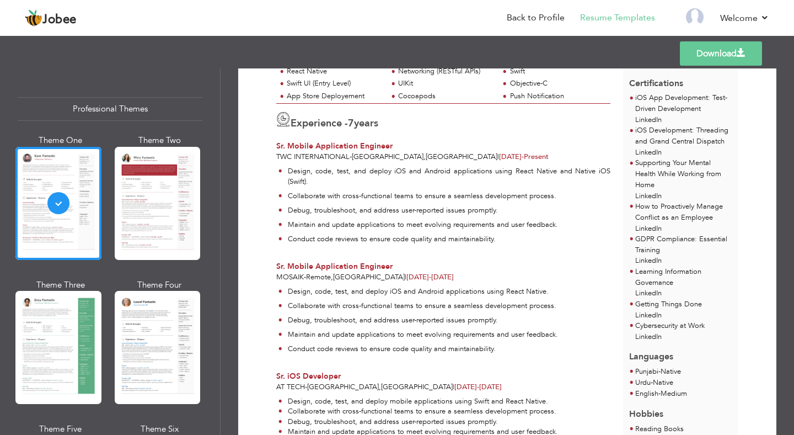
scroll to position [203, 0]
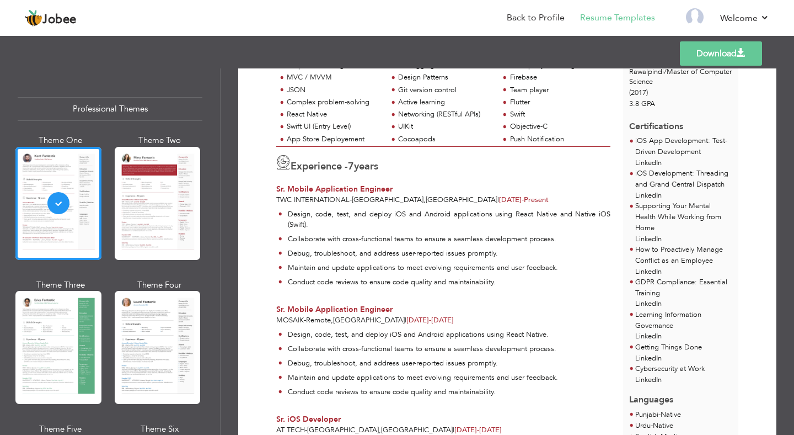
click at [720, 52] on link "Download" at bounding box center [721, 53] width 82 height 24
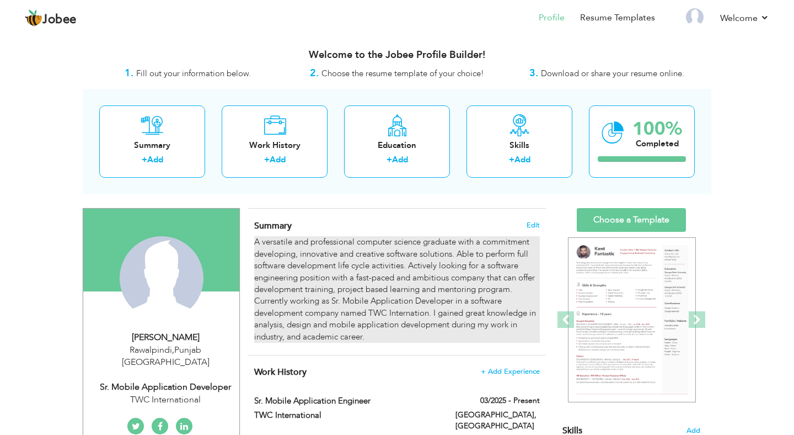
click at [416, 300] on div "A versatile and professional computer science graduate with a commitment develo…" at bounding box center [397, 289] width 286 height 106
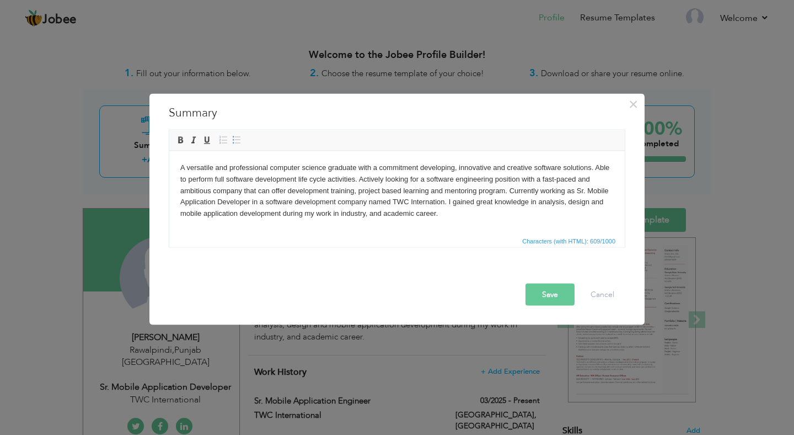
click at [444, 201] on body "A versatile and professional computer science graduate with a commitment develo…" at bounding box center [396, 190] width 433 height 57
click at [444, 200] on body "A versatile and professional computer science graduate with a commitment develo…" at bounding box center [396, 190] width 433 height 57
click at [437, 200] on body "A versatile and professional computer science graduate with a commitment develo…" at bounding box center [396, 190] width 433 height 57
click at [428, 201] on body "A versatile and professional computer science graduate with a commitment develo…" at bounding box center [396, 190] width 433 height 57
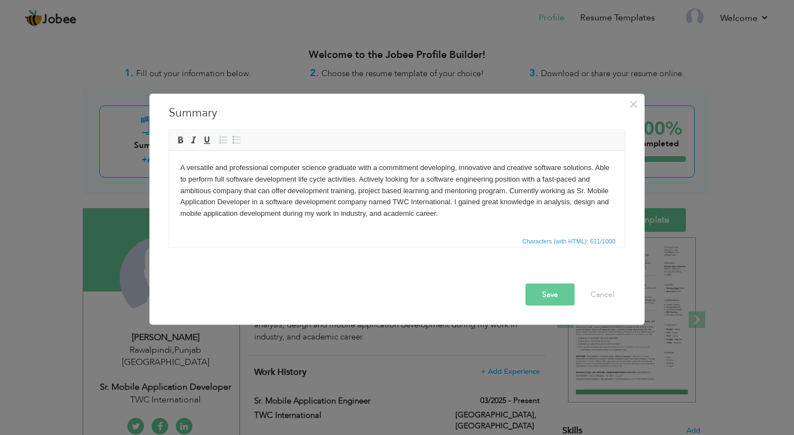
click at [428, 201] on body "A versatile and professional computer science graduate with a commitment develo…" at bounding box center [396, 190] width 433 height 57
click at [559, 287] on button "Save" at bounding box center [550, 294] width 49 height 22
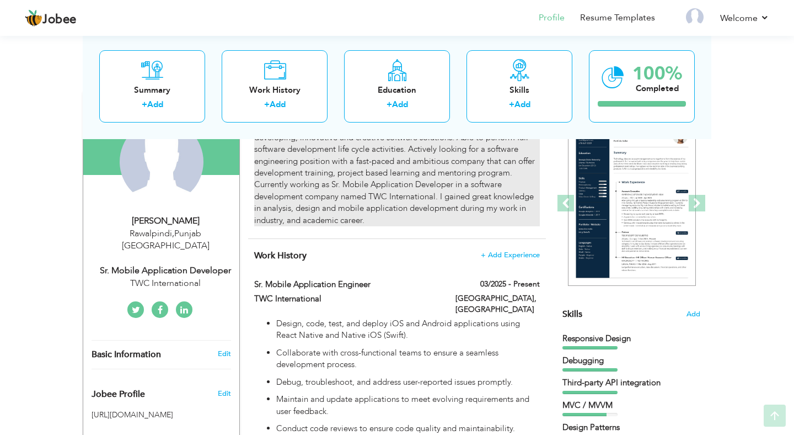
scroll to position [242, 0]
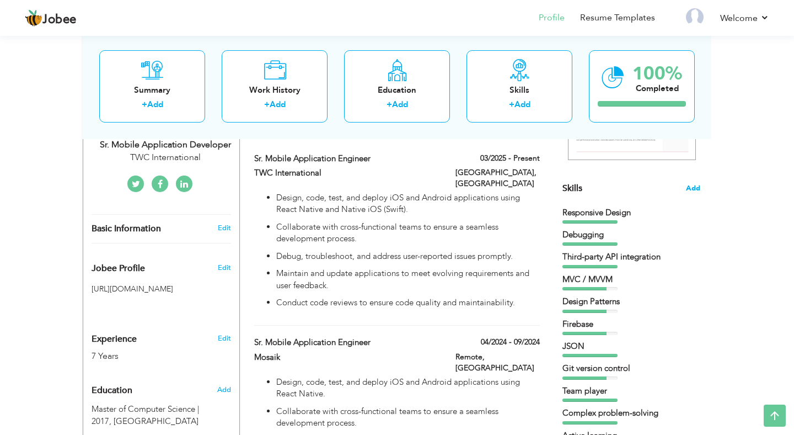
click at [696, 188] on span "Add" at bounding box center [693, 188] width 14 height 10
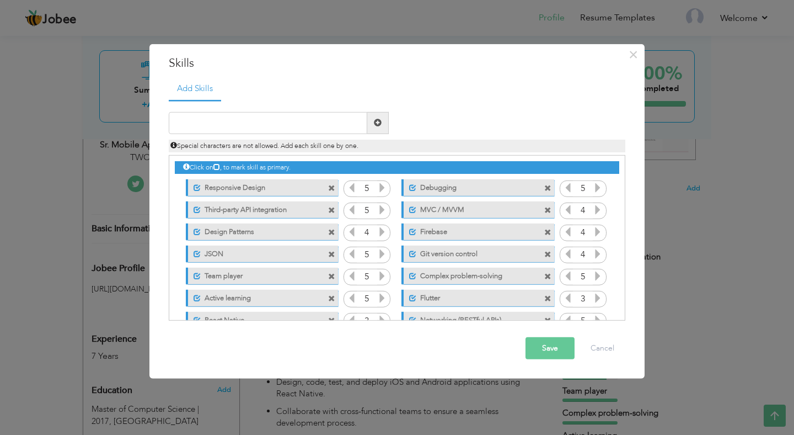
click at [549, 187] on span at bounding box center [547, 188] width 7 height 7
click at [299, 119] on input "text" at bounding box center [268, 123] width 199 height 22
type input "Debugging"
click at [388, 124] on span at bounding box center [378, 123] width 22 height 22
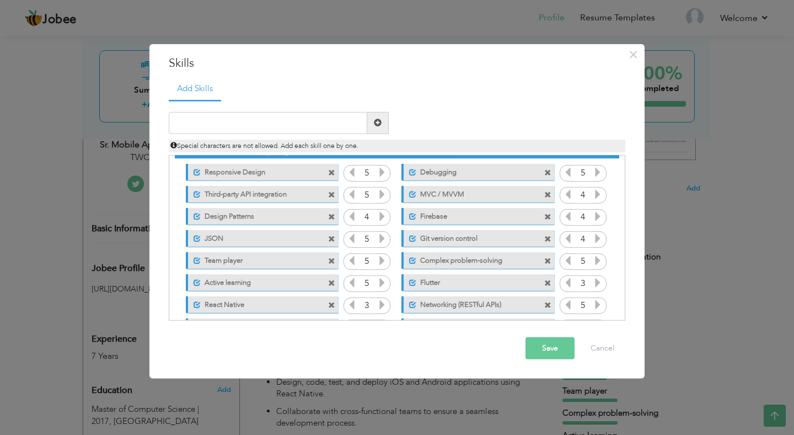
scroll to position [20, 0]
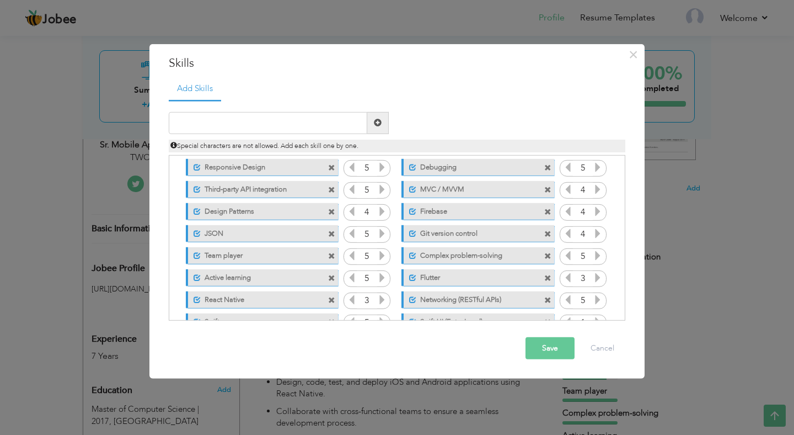
click at [333, 212] on span at bounding box center [331, 211] width 7 height 7
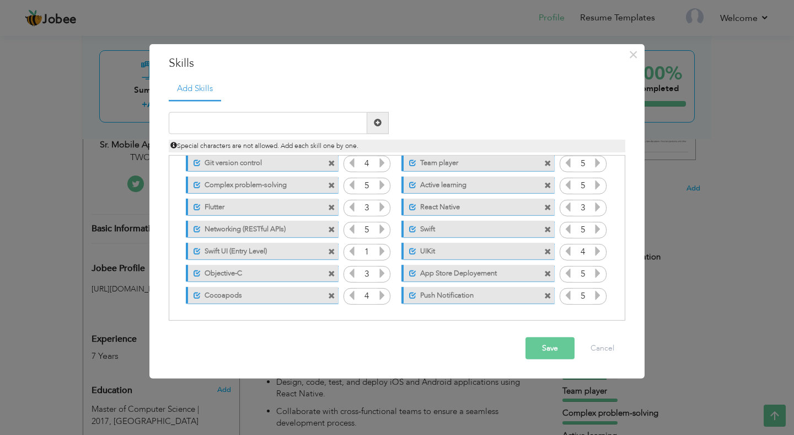
scroll to position [0, 0]
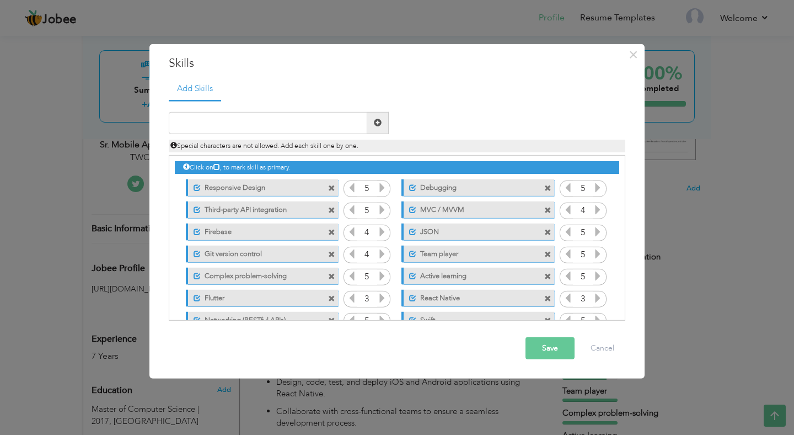
click at [546, 352] on button "Save" at bounding box center [550, 348] width 49 height 22
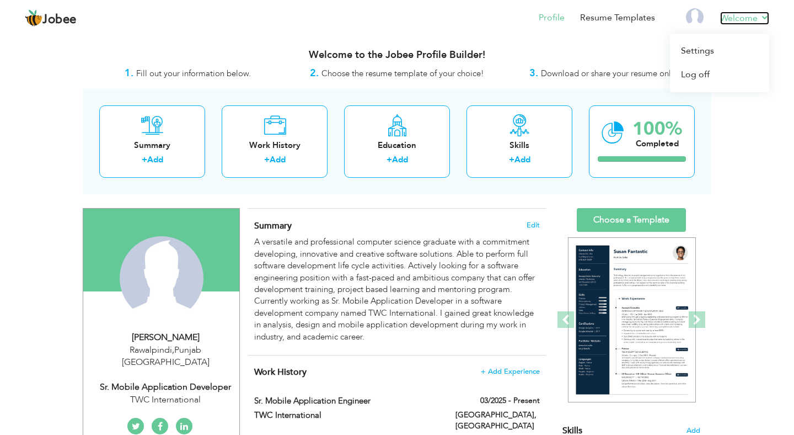
click at [760, 13] on link "Welcome" at bounding box center [744, 18] width 49 height 13
click at [702, 45] on link "Settings" at bounding box center [719, 51] width 99 height 24
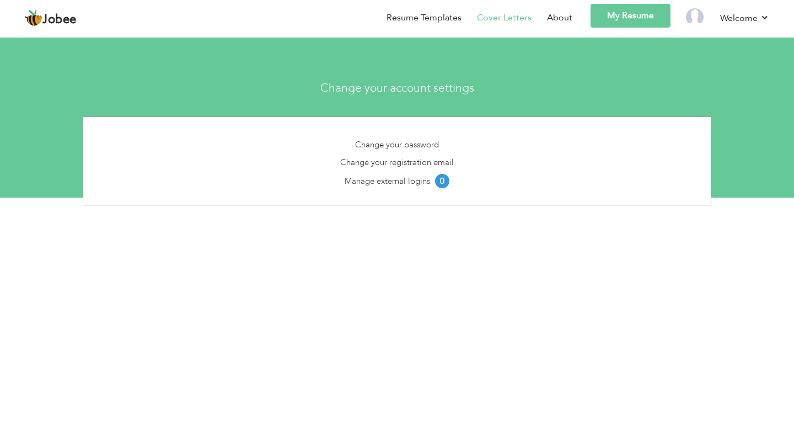
click at [500, 25] on li "Cover Letters" at bounding box center [497, 19] width 70 height 31
click at [507, 17] on link "Cover Letters" at bounding box center [504, 18] width 55 height 13
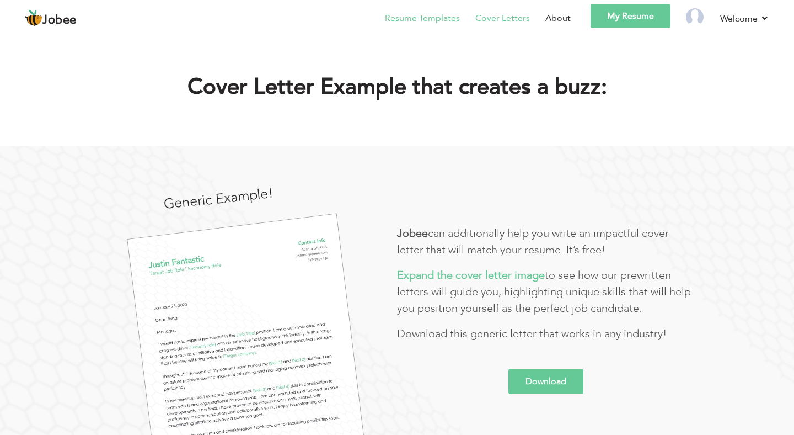
click at [420, 18] on link "Resume Templates" at bounding box center [422, 18] width 75 height 13
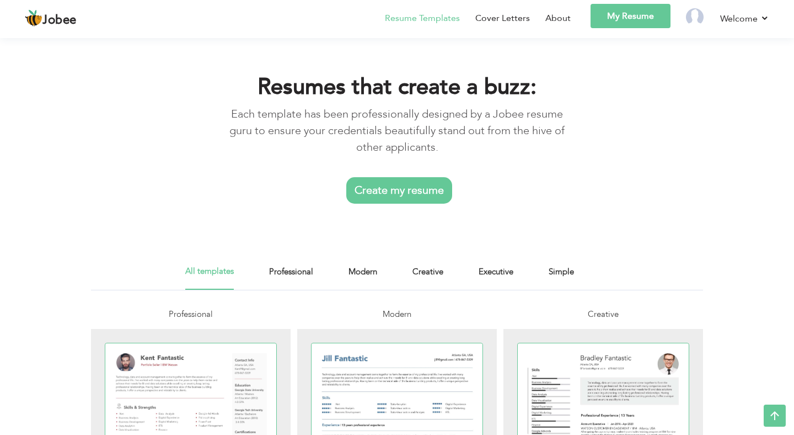
scroll to position [121, 0]
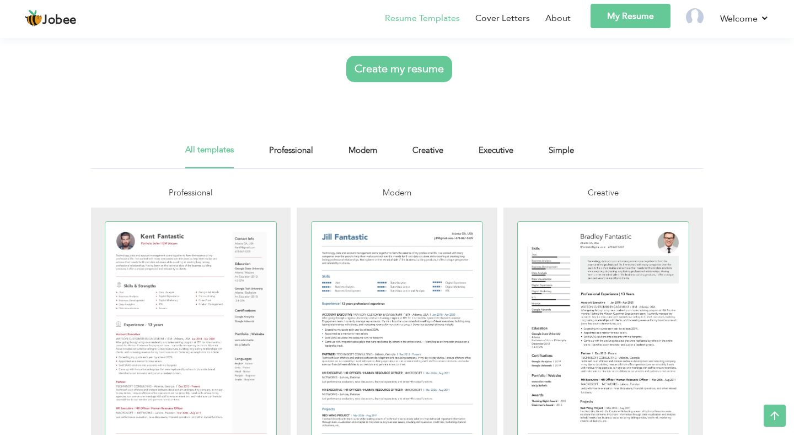
click at [290, 151] on link "Professional" at bounding box center [291, 155] width 44 height 25
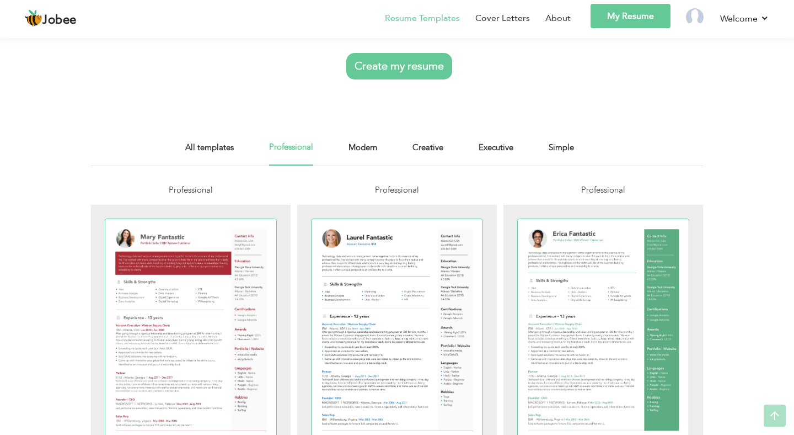
scroll to position [131, 0]
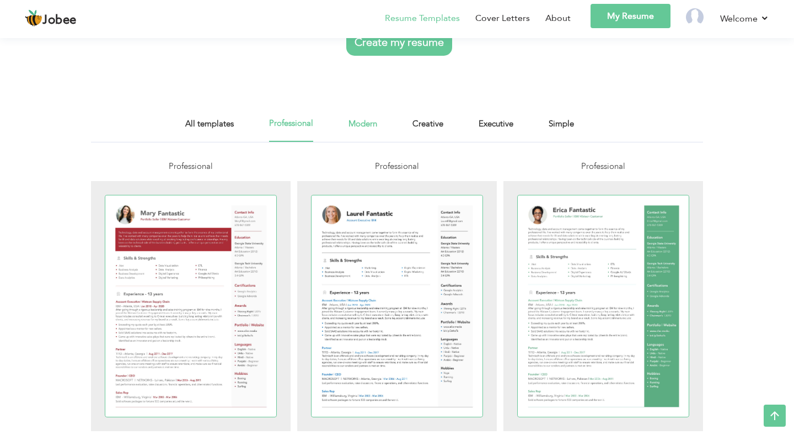
click at [368, 127] on link "Modern" at bounding box center [363, 129] width 29 height 25
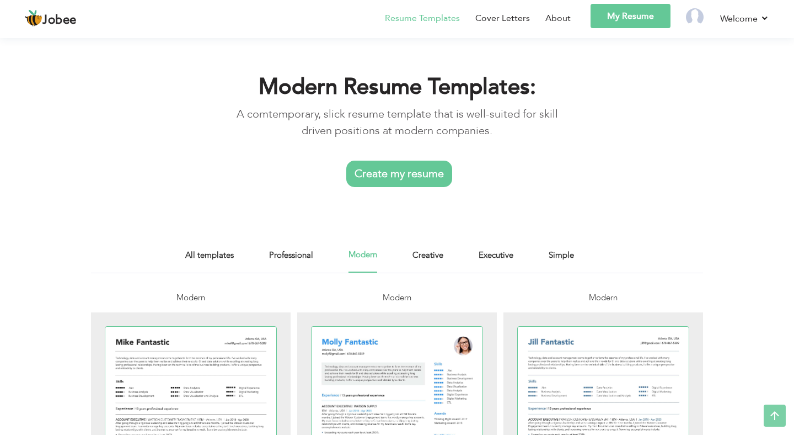
scroll to position [167, 0]
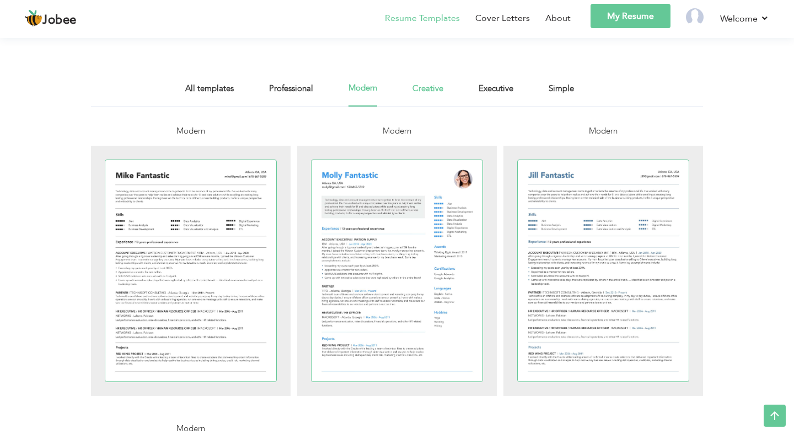
click at [425, 89] on link "Creative" at bounding box center [427, 94] width 31 height 25
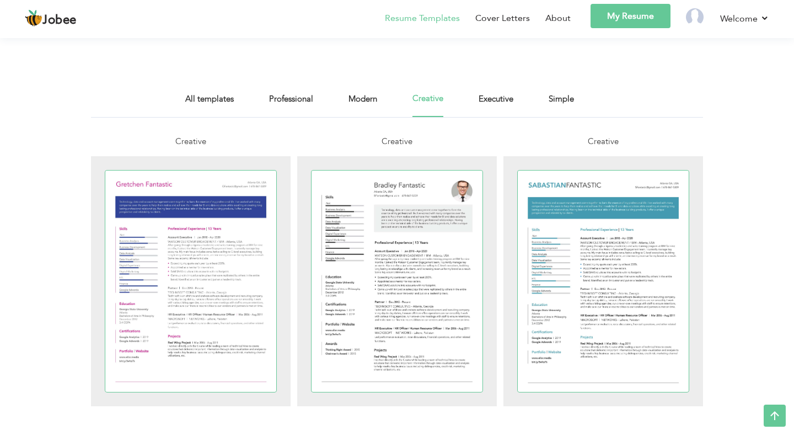
scroll to position [50, 0]
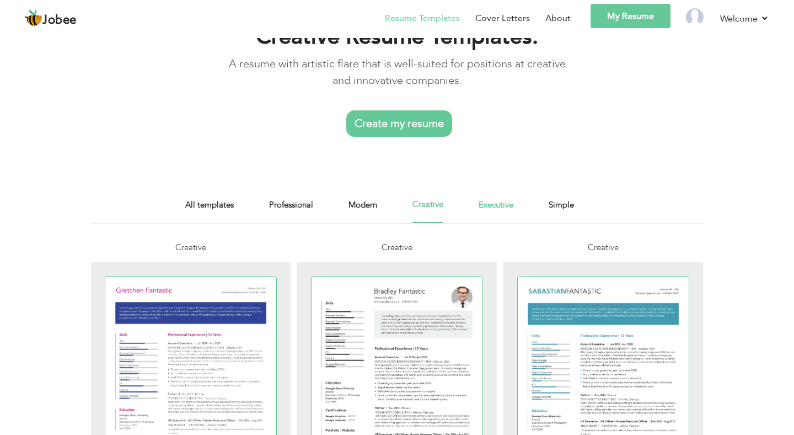
click at [501, 201] on link "Executive" at bounding box center [496, 210] width 35 height 25
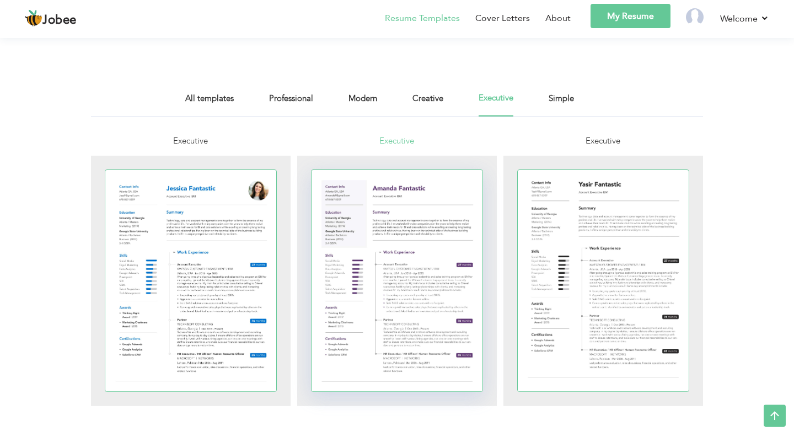
scroll to position [79, 0]
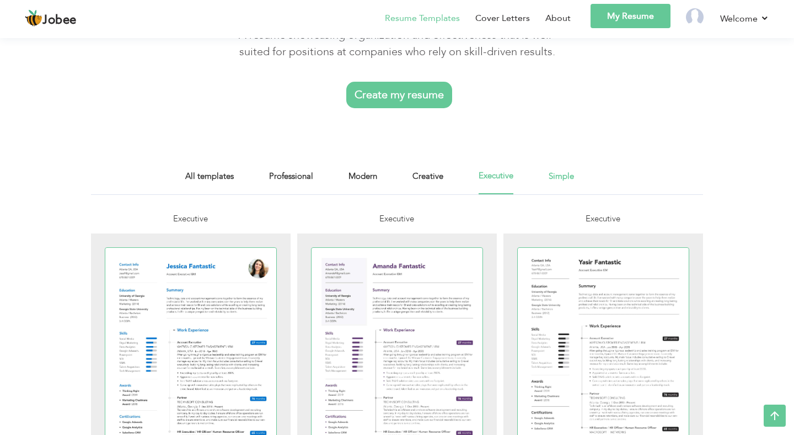
click at [562, 174] on link "Simple" at bounding box center [561, 181] width 25 height 25
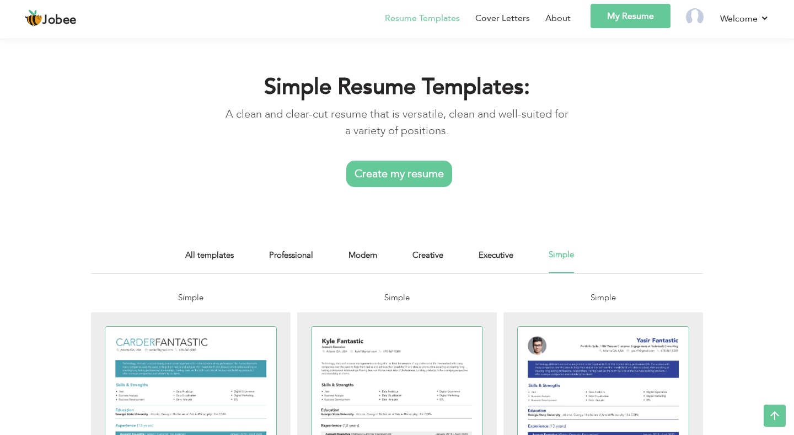
scroll to position [179, 0]
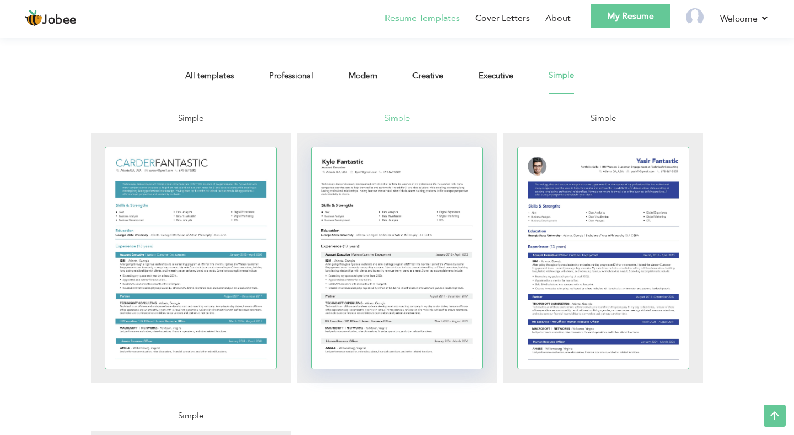
click at [366, 249] on div at bounding box center [397, 257] width 171 height 221
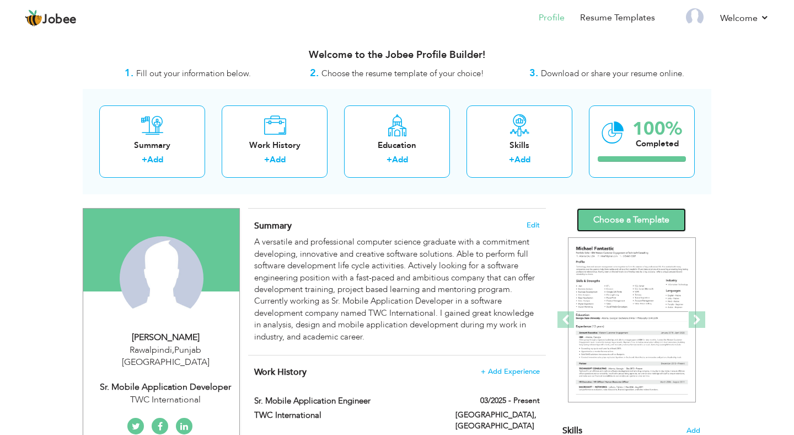
click at [617, 217] on link "Choose a Template" at bounding box center [631, 220] width 109 height 24
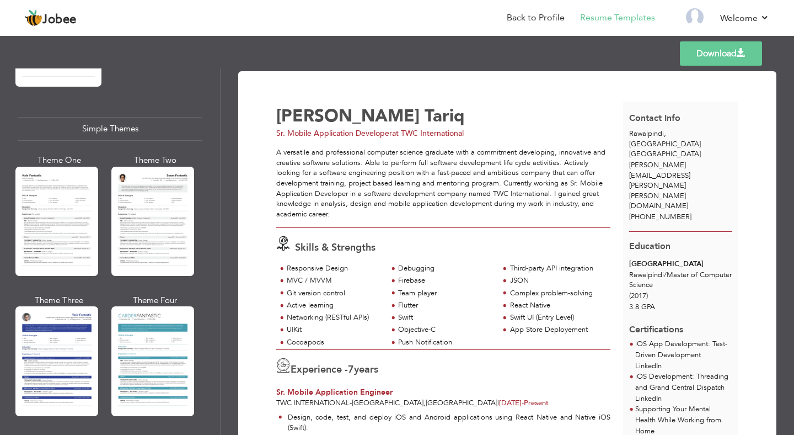
scroll to position [1910, 0]
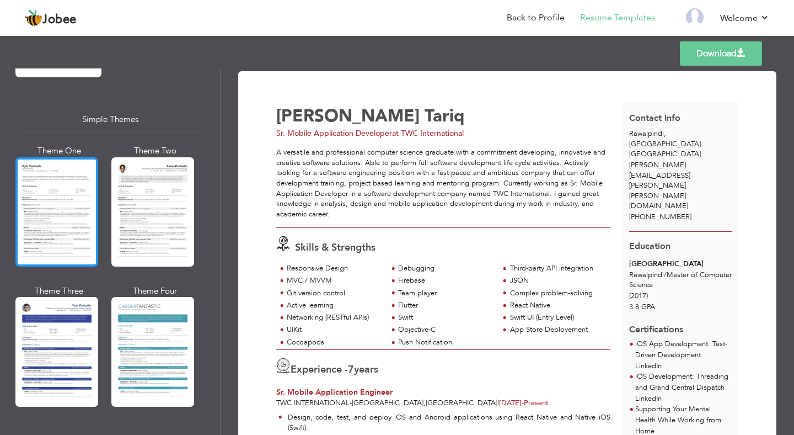
click at [74, 208] on div at bounding box center [56, 211] width 83 height 109
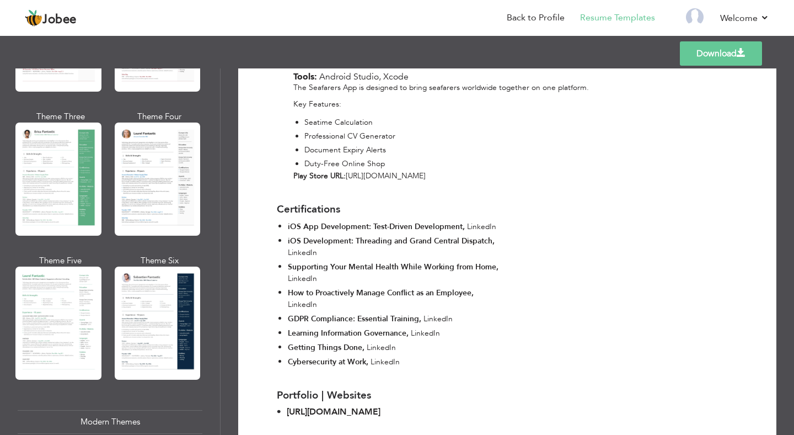
scroll to position [0, 0]
